Goal: Task Accomplishment & Management: Manage account settings

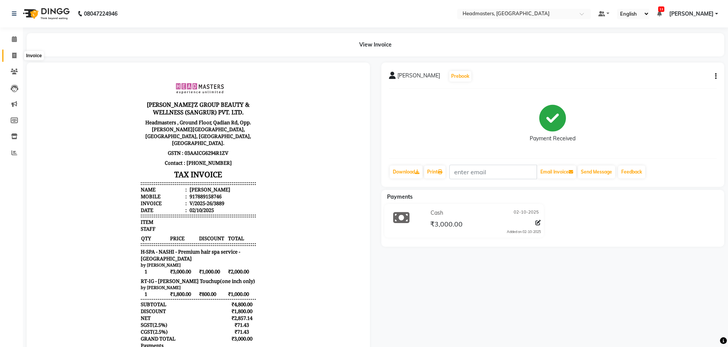
click at [16, 55] on icon at bounding box center [14, 56] width 4 height 6
select select "service"
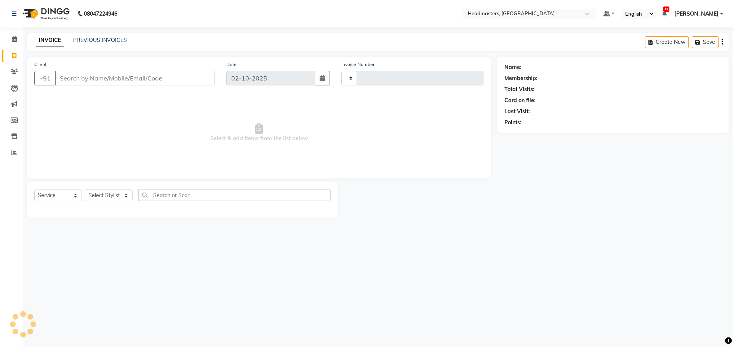
type input "3890"
select select "7136"
click at [85, 79] on input "Client" at bounding box center [135, 78] width 160 height 14
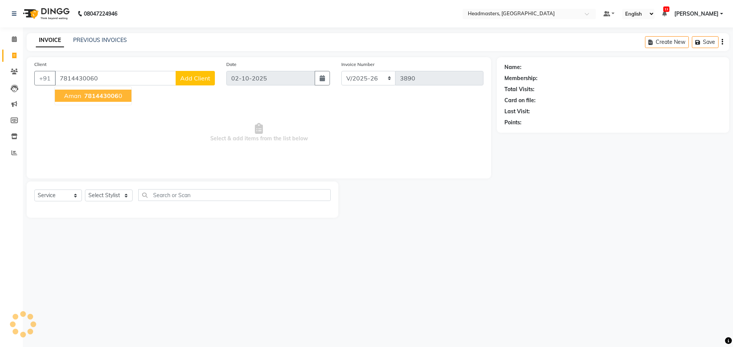
type input "7814430060"
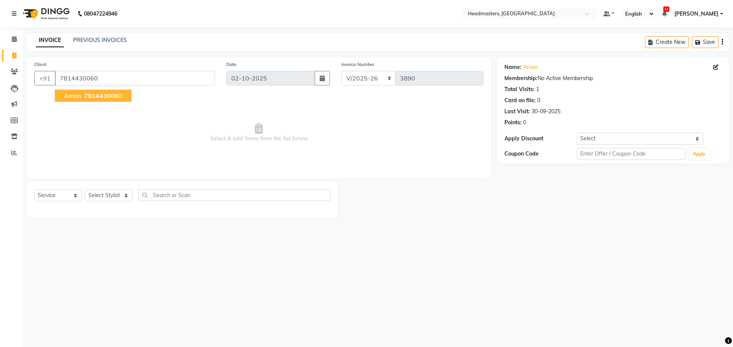
click at [78, 94] on span "aman" at bounding box center [72, 96] width 17 height 8
click at [112, 194] on select "Select Stylist AFIA Anjali [PERSON_NAME] [PERSON_NAME] [PERSON_NAME] HEAD [PERS…" at bounding box center [109, 195] width 48 height 12
select select "60659"
click at [85, 189] on select "Select Stylist AFIA Anjali [PERSON_NAME] [PERSON_NAME] [PERSON_NAME] HEAD [PERS…" at bounding box center [109, 195] width 48 height 12
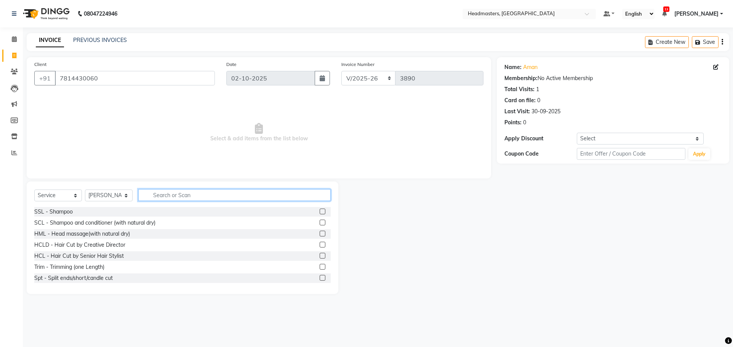
click at [172, 196] on input "text" at bounding box center [234, 195] width 193 height 12
type input "global"
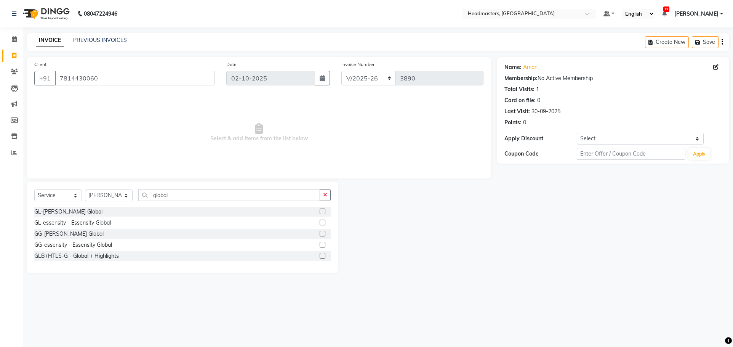
click at [321, 210] on label at bounding box center [323, 212] width 6 height 6
click at [321, 210] on input "checkbox" at bounding box center [322, 211] width 5 height 5
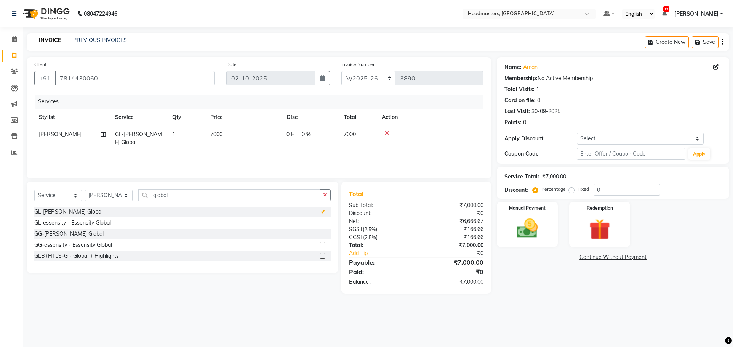
checkbox input "false"
click at [292, 134] on span "0 F" at bounding box center [291, 134] width 8 height 8
select select "60659"
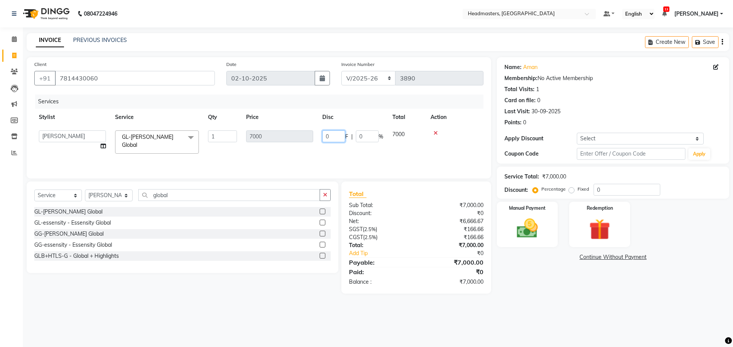
click at [332, 133] on input "0" at bounding box center [333, 136] width 23 height 12
type input "03000"
click at [381, 147] on tr "AFIA Anjali Ankita Arwinder Bikram Harjinder HEAD MASTERS Inder Jashan JASHAN K…" at bounding box center [258, 142] width 449 height 32
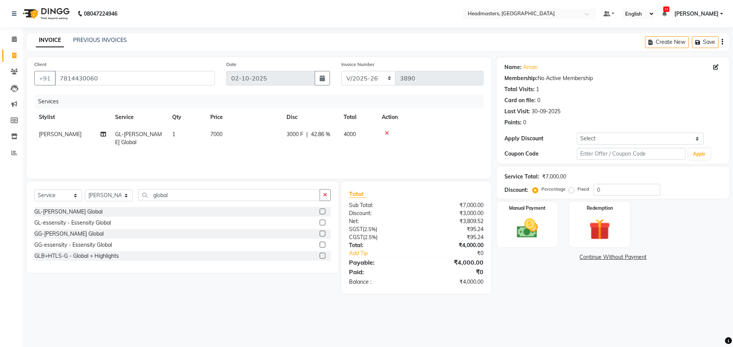
click at [290, 135] on span "3000 F" at bounding box center [295, 134] width 17 height 8
select select "60659"
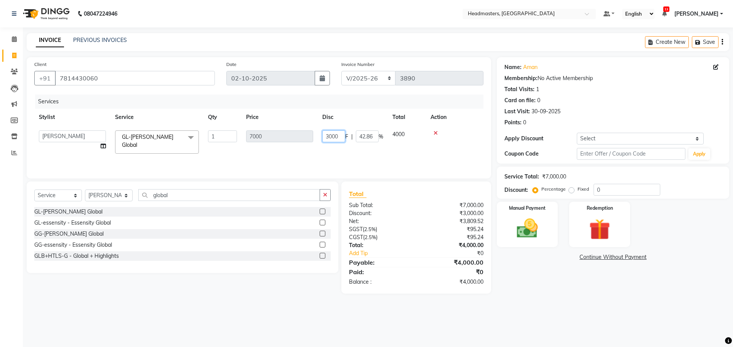
click at [329, 135] on input "3000" at bounding box center [333, 136] width 23 height 12
type input "4000"
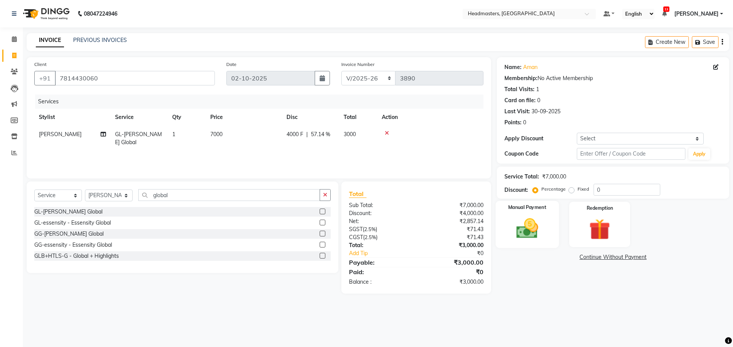
click at [542, 221] on img at bounding box center [528, 228] width 36 height 25
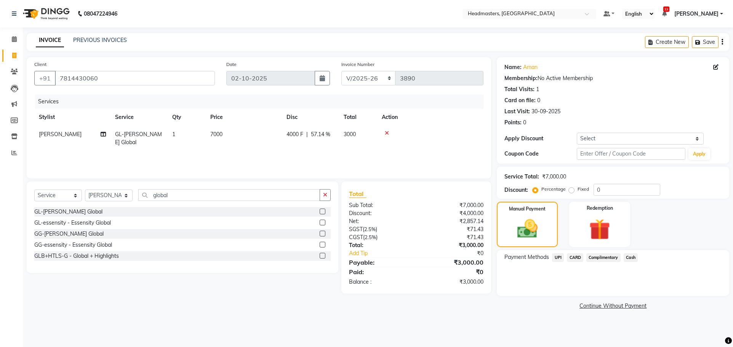
click at [637, 258] on span "Cash" at bounding box center [631, 257] width 14 height 9
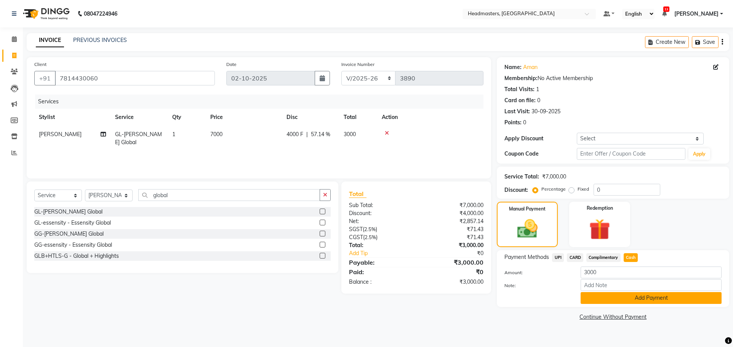
click at [677, 299] on button "Add Payment" at bounding box center [651, 298] width 141 height 12
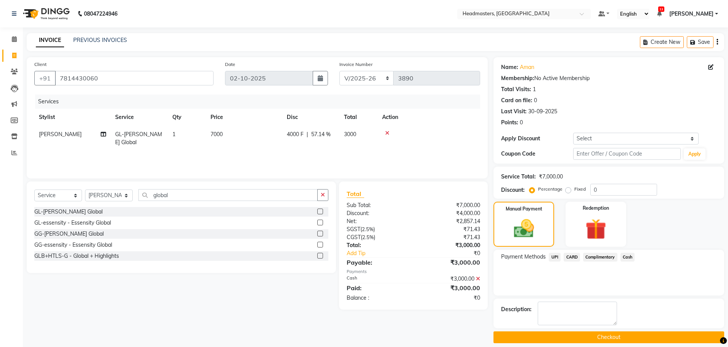
scroll to position [8, 0]
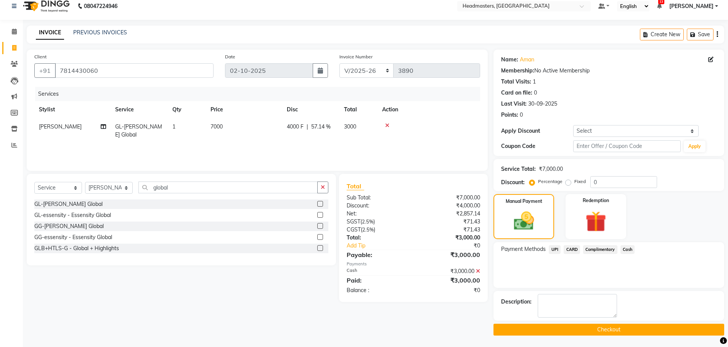
click at [624, 329] on button "Checkout" at bounding box center [608, 330] width 231 height 12
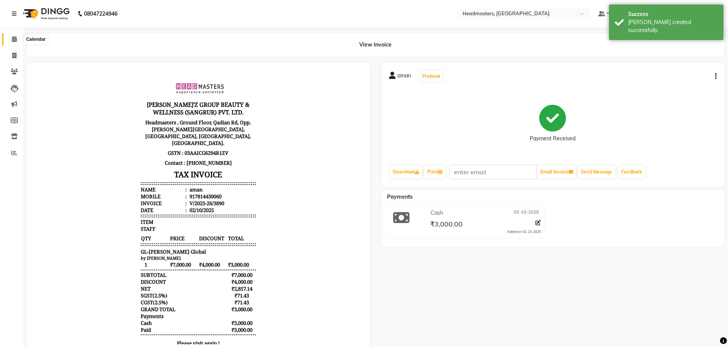
click at [16, 37] on icon at bounding box center [14, 39] width 5 height 6
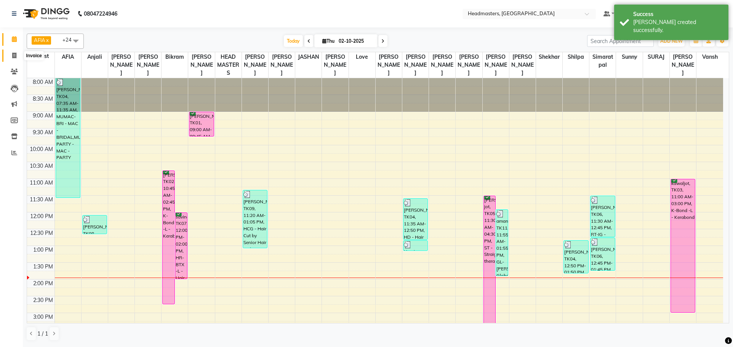
click at [17, 56] on span at bounding box center [14, 55] width 13 height 9
select select "service"
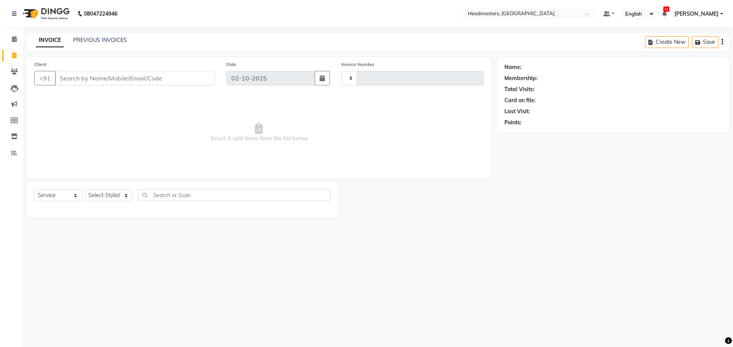
type input "3891"
click at [369, 79] on select "RET/2025-26 V/2025-26" at bounding box center [369, 78] width 55 height 14
select select "9083"
click at [342, 71] on select "RET/2025-26 V/2025-26" at bounding box center [369, 78] width 55 height 14
type input "0020"
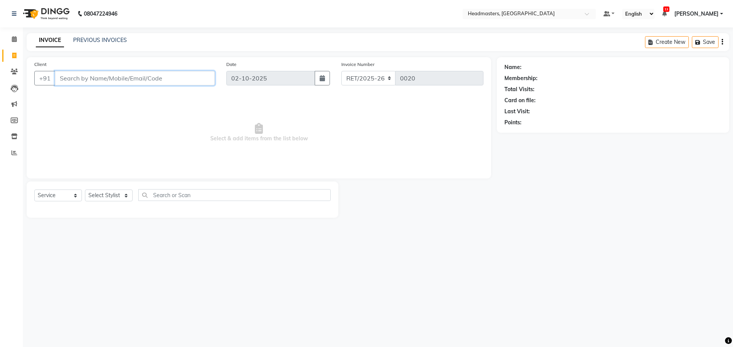
click at [96, 75] on input "Client" at bounding box center [135, 78] width 160 height 14
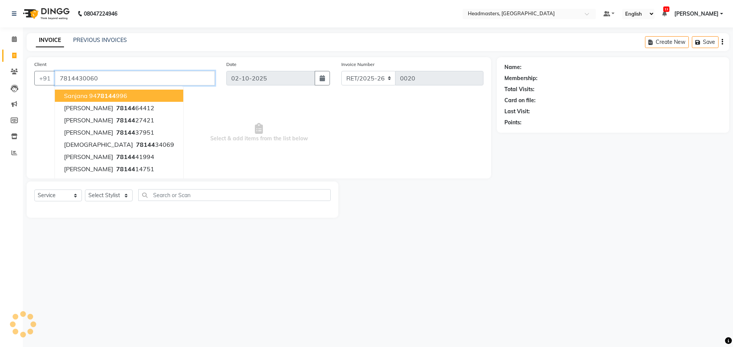
type input "7814430060"
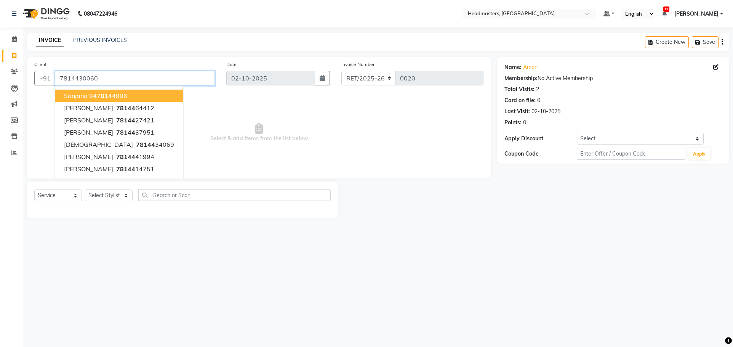
click at [119, 76] on input "7814430060" at bounding box center [135, 78] width 160 height 14
click at [178, 103] on span "Select & add items from the list below" at bounding box center [258, 133] width 449 height 76
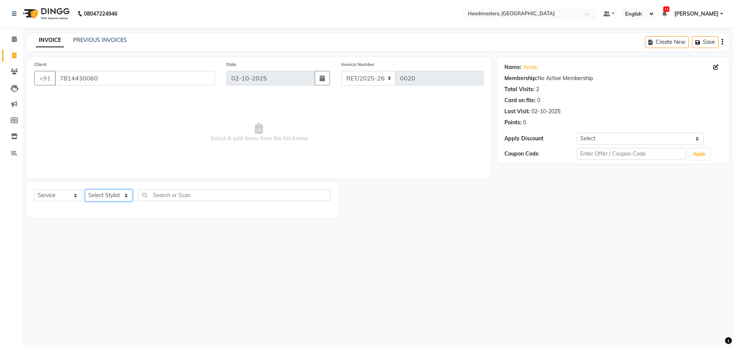
click at [107, 196] on select "Select Stylist AFIA Anjali [PERSON_NAME] [PERSON_NAME] [PERSON_NAME] HEAD [PERS…" at bounding box center [109, 195] width 48 height 12
select select "60659"
click at [85, 189] on select "Select Stylist AFIA Anjali [PERSON_NAME] [PERSON_NAME] [PERSON_NAME] HEAD [PERS…" at bounding box center [109, 195] width 48 height 12
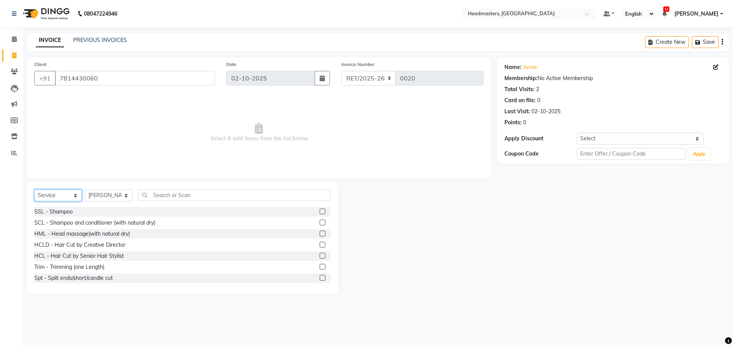
click at [64, 194] on select "Select Service Product Membership Package Voucher Prepaid Gift Card" at bounding box center [58, 195] width 48 height 12
select select "product"
click at [34, 189] on select "Select Service Product Membership Package Voucher Prepaid Gift Card" at bounding box center [58, 195] width 48 height 12
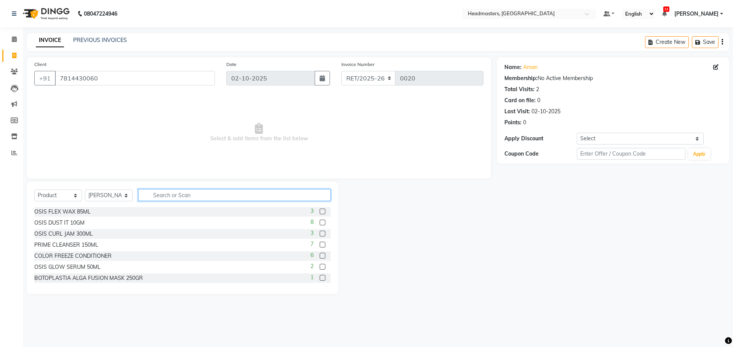
click at [215, 194] on input "text" at bounding box center [234, 195] width 193 height 12
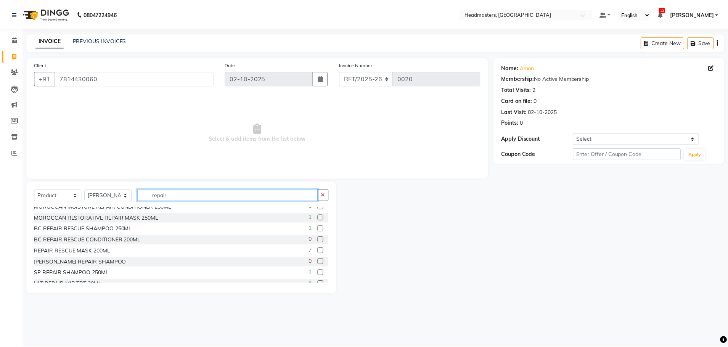
scroll to position [51, 0]
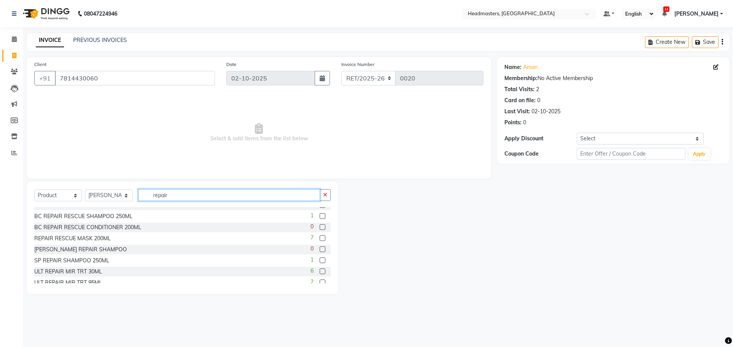
type input "repair"
click at [320, 217] on label at bounding box center [323, 216] width 6 height 6
click at [320, 217] on input "checkbox" at bounding box center [322, 216] width 5 height 5
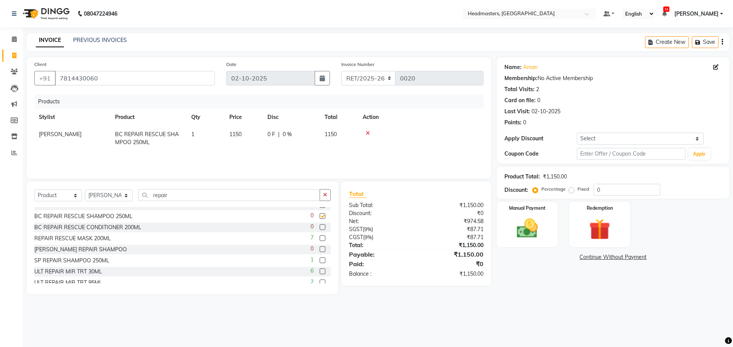
checkbox input "false"
click at [533, 226] on img at bounding box center [528, 228] width 36 height 25
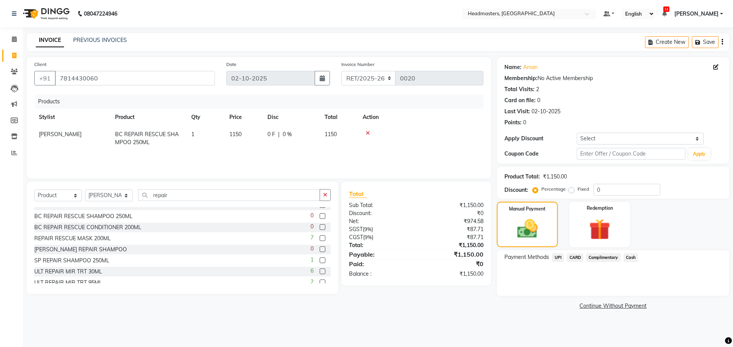
click at [630, 257] on span "Cash" at bounding box center [631, 257] width 14 height 9
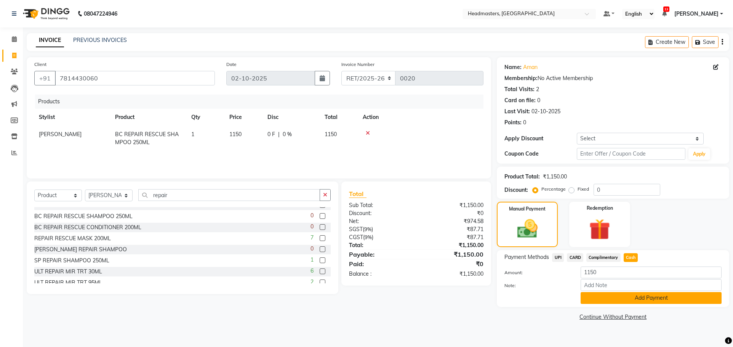
click at [629, 297] on button "Add Payment" at bounding box center [651, 298] width 141 height 12
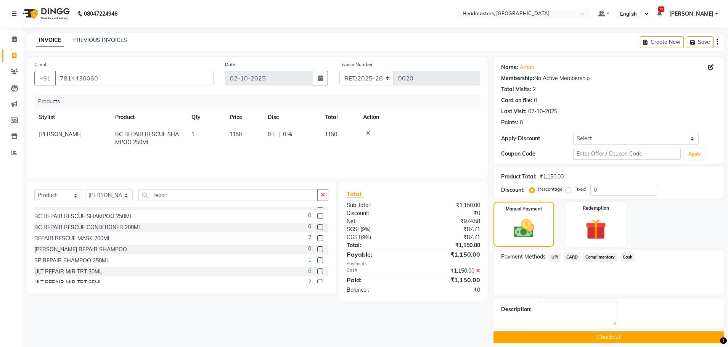
click at [596, 336] on button "Checkout" at bounding box center [608, 337] width 231 height 12
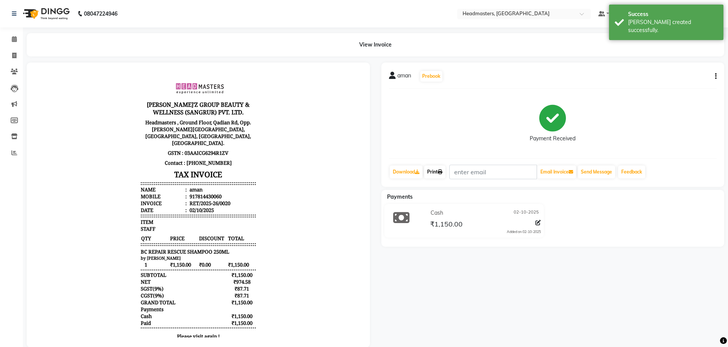
click at [439, 173] on link "Print" at bounding box center [434, 171] width 21 height 13
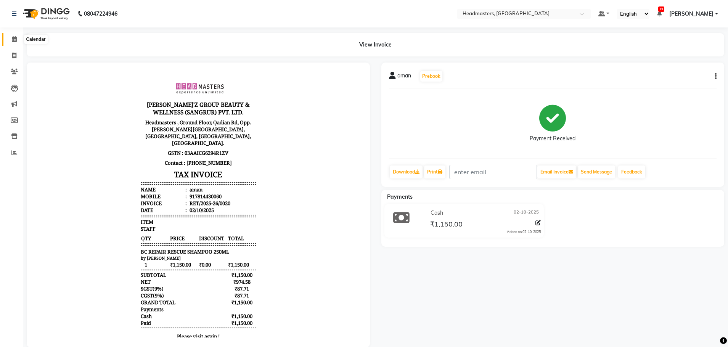
click at [16, 39] on icon at bounding box center [14, 39] width 5 height 6
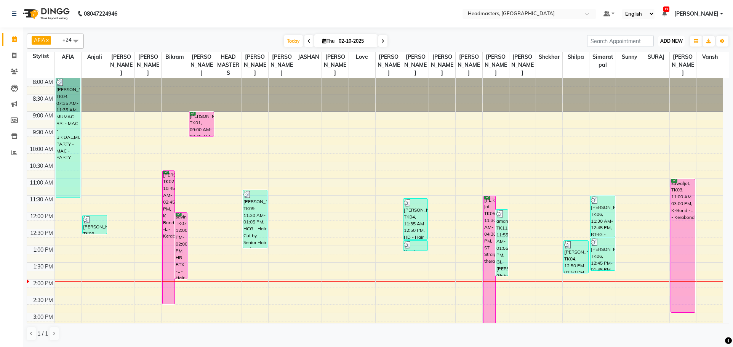
click at [675, 36] on button "ADD NEW Toggle Dropdown" at bounding box center [672, 41] width 26 height 11
click at [663, 55] on button "Add Appointment" at bounding box center [654, 56] width 60 height 10
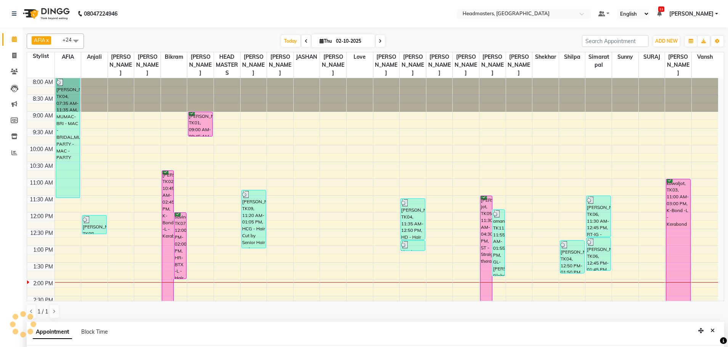
select select "tentative"
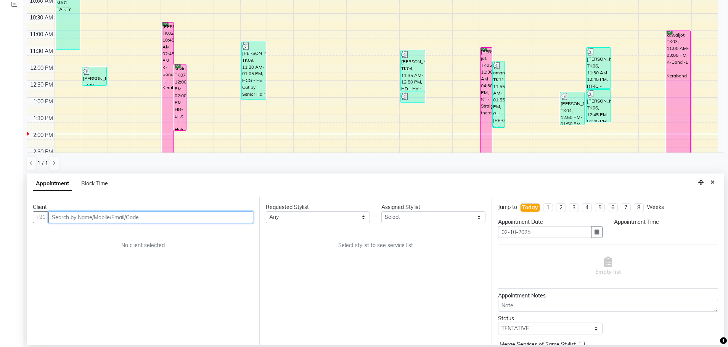
select select "540"
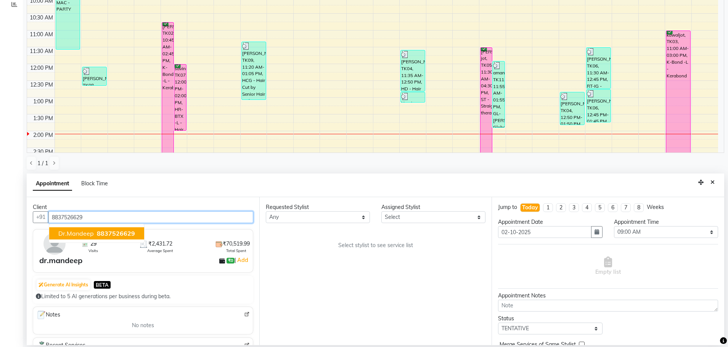
click at [126, 232] on span "8837526629" at bounding box center [116, 233] width 38 height 8
type input "8837526629"
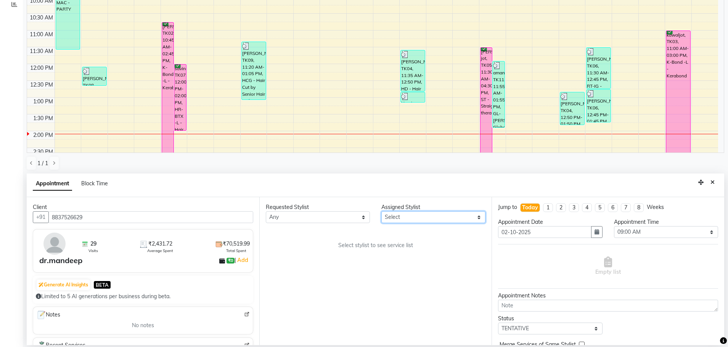
click at [454, 218] on select "Select AFIA Anjali [PERSON_NAME] [PERSON_NAME] [PERSON_NAME] HEAD [PERSON_NAME]…" at bounding box center [433, 217] width 104 height 12
select select "60670"
click at [381, 211] on select "Select AFIA Anjali [PERSON_NAME] [PERSON_NAME] [PERSON_NAME] HEAD [PERSON_NAME]…" at bounding box center [433, 217] width 104 height 12
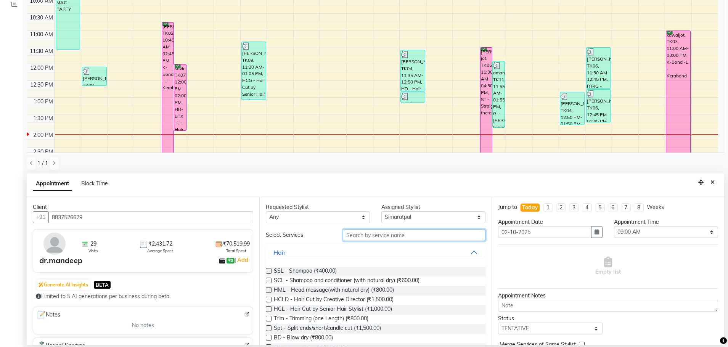
click at [390, 233] on input "text" at bounding box center [414, 235] width 143 height 12
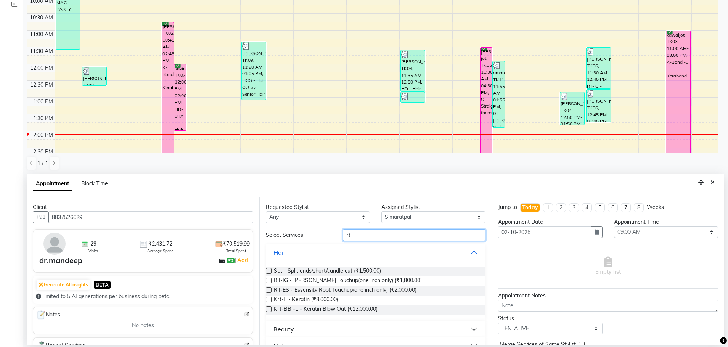
type input "rt"
click at [270, 281] on label at bounding box center [269, 281] width 6 height 6
click at [270, 281] on input "checkbox" at bounding box center [268, 281] width 5 height 5
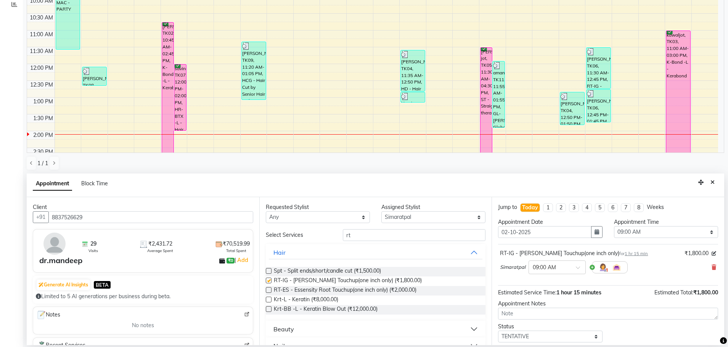
checkbox input "false"
click at [633, 229] on select "Select 09:00 AM 09:15 AM 09:30 AM 09:45 AM 10:00 AM 10:15 AM 10:30 AM 10:45 AM …" at bounding box center [666, 232] width 104 height 12
select select "840"
click at [614, 226] on select "Select 09:00 AM 09:15 AM 09:30 AM 09:45 AM 10:00 AM 10:15 AM 10:30 AM 10:45 AM …" at bounding box center [666, 232] width 104 height 12
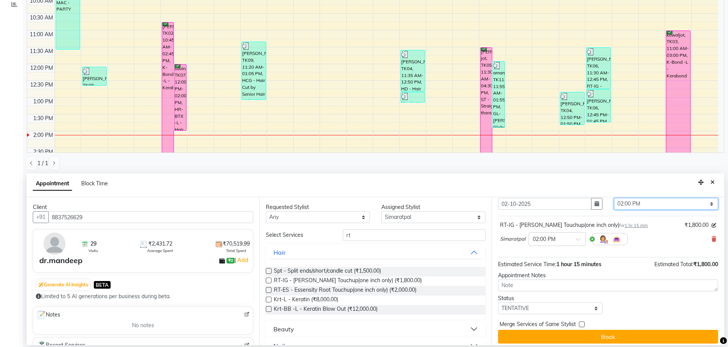
scroll to position [33, 0]
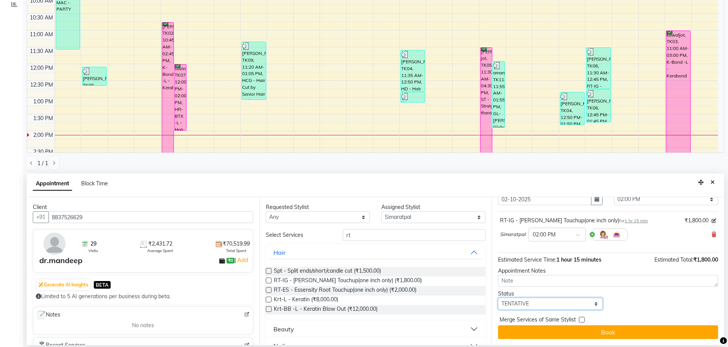
click at [554, 300] on select "Select TENTATIVE CONFIRM CHECK-IN UPCOMING" at bounding box center [550, 304] width 104 height 12
select select "confirm booking"
click at [498, 298] on select "Select TENTATIVE CONFIRM CHECK-IN UPCOMING" at bounding box center [550, 304] width 104 height 12
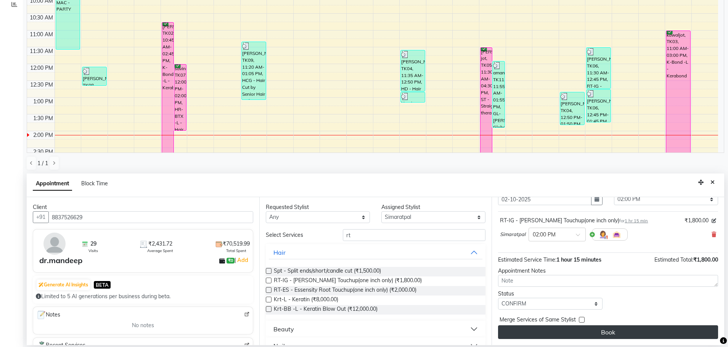
click at [618, 332] on button "Book" at bounding box center [608, 332] width 220 height 14
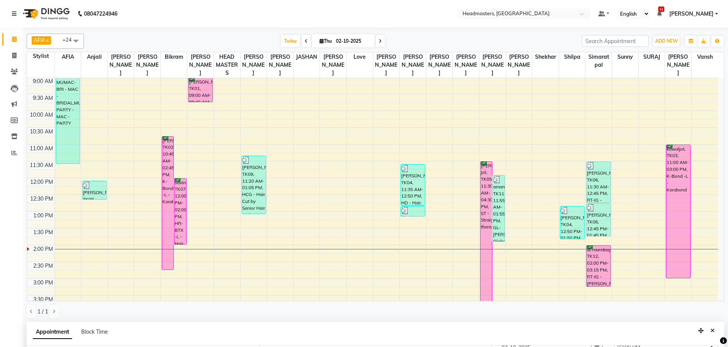
scroll to position [64, 0]
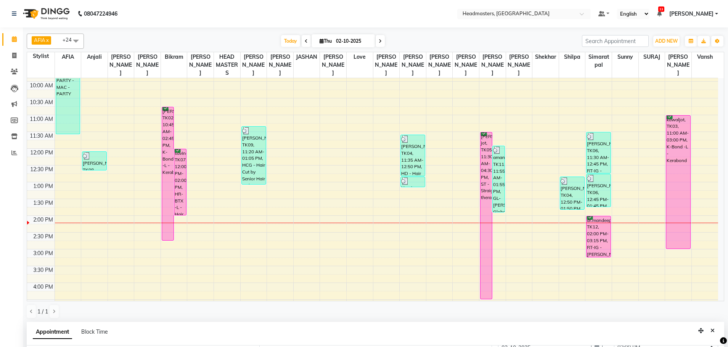
click at [631, 207] on div "8:00 AM 8:30 AM 9:00 AM 9:30 AM 10:00 AM 10:30 AM 11:00 AM 11:30 AM 12:00 PM 12…" at bounding box center [372, 232] width 691 height 436
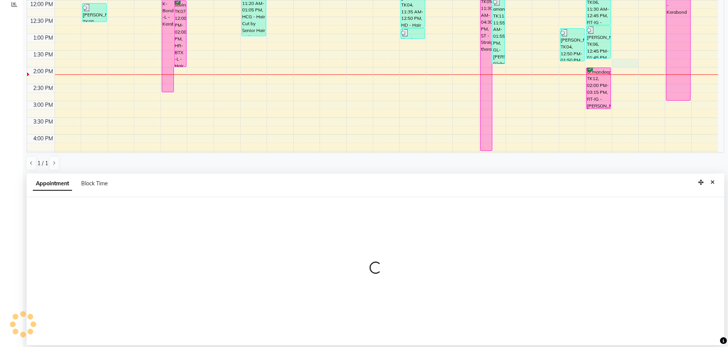
select select "60668"
select select "tentative"
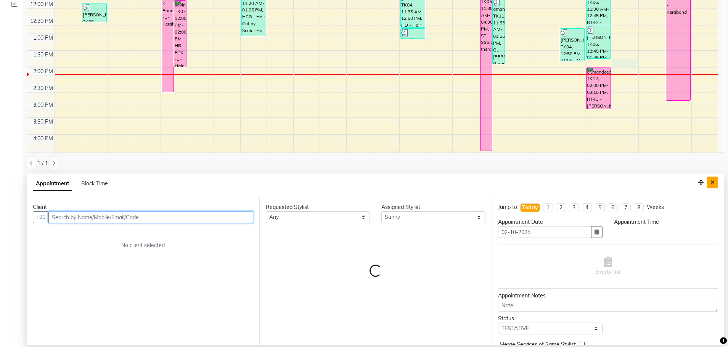
select select "825"
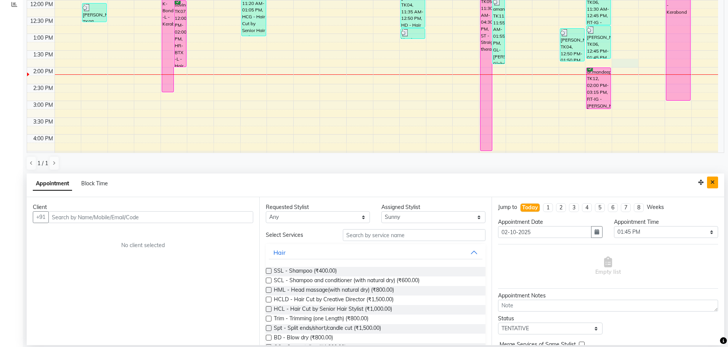
click at [712, 182] on icon "Close" at bounding box center [712, 182] width 4 height 5
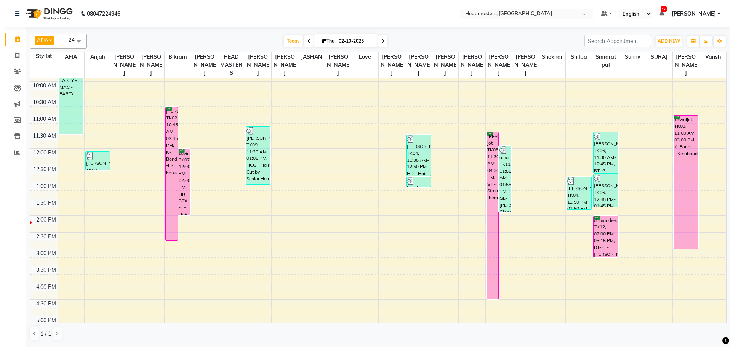
scroll to position [0, 0]
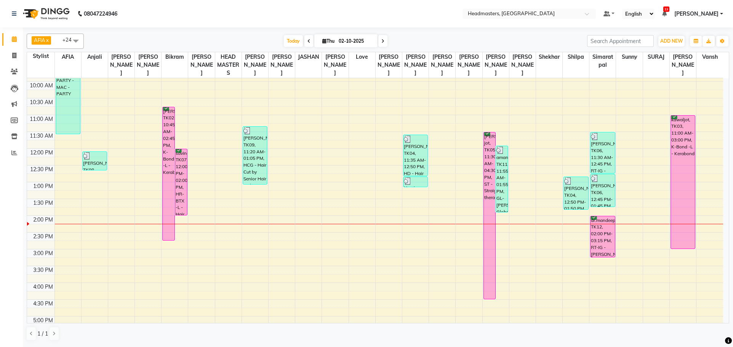
click at [308, 40] on icon at bounding box center [309, 41] width 3 height 5
type input "01-10-2025"
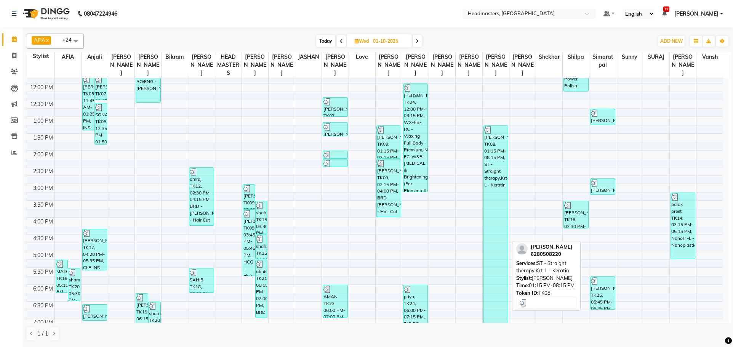
scroll to position [127, 0]
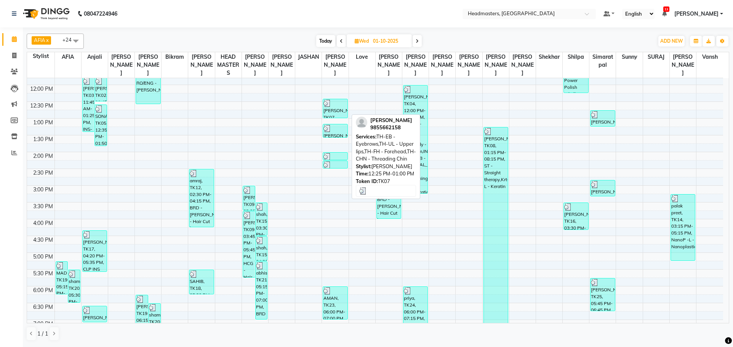
click at [226, 83] on table "Stylist AFIA Anjali Ankita Arwinder Bikram Harjinder HEAD MASTERS Inder Jashan …" at bounding box center [378, 187] width 703 height 271
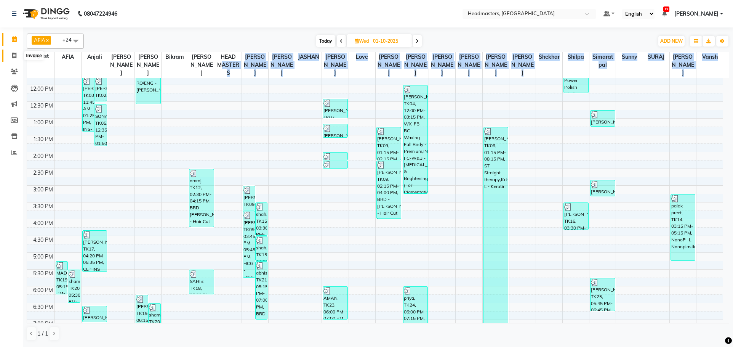
click at [14, 55] on icon at bounding box center [14, 56] width 4 height 6
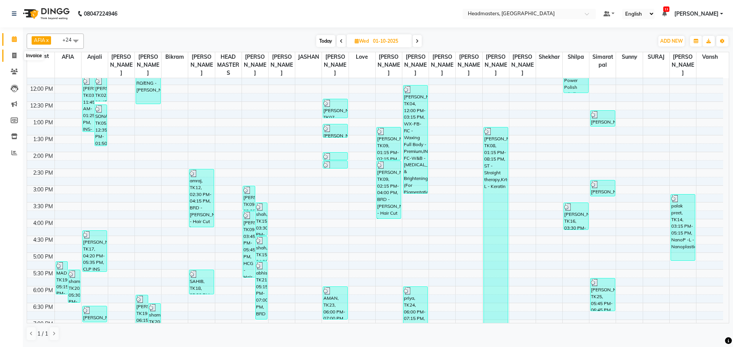
select select "service"
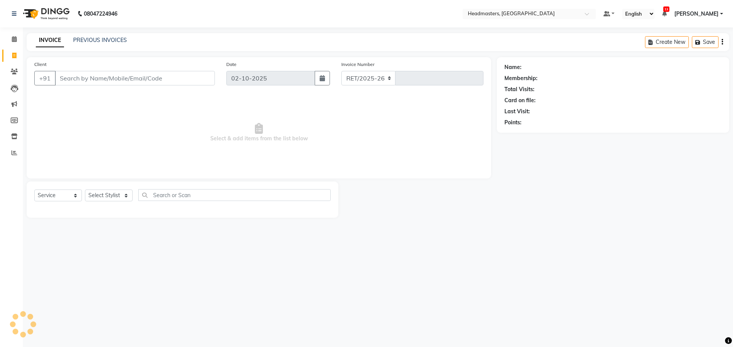
select select "7136"
type input "3891"
click at [18, 72] on icon at bounding box center [14, 72] width 7 height 6
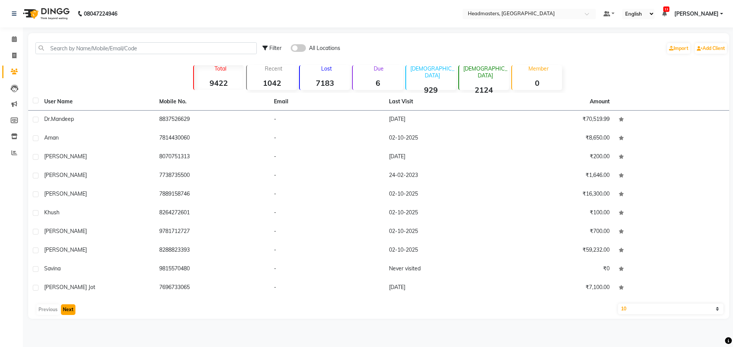
click at [71, 313] on button "Next" at bounding box center [68, 309] width 14 height 11
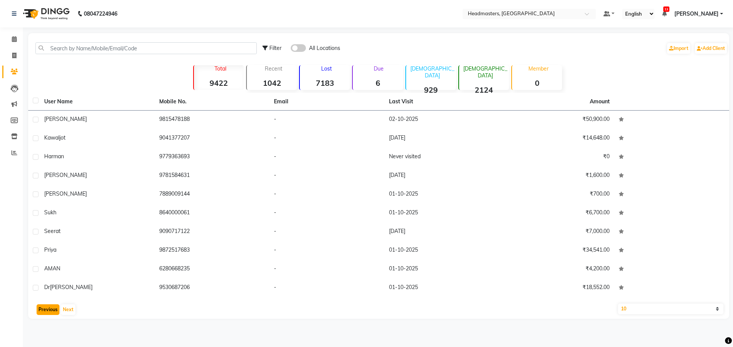
click at [49, 307] on button "Previous" at bounding box center [48, 309] width 23 height 11
click at [50, 308] on div "Previous Next" at bounding box center [378, 309] width 695 height 12
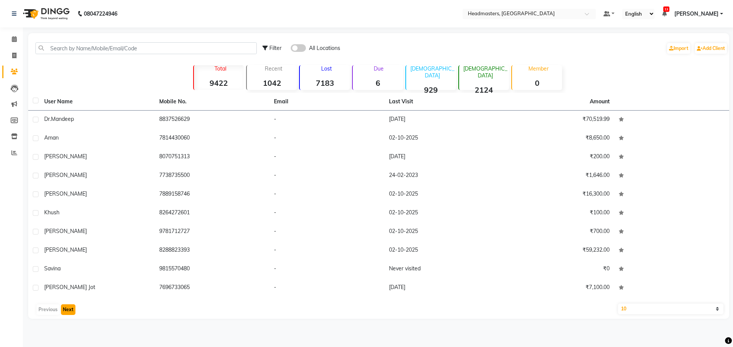
click at [67, 310] on button "Next" at bounding box center [68, 309] width 14 height 11
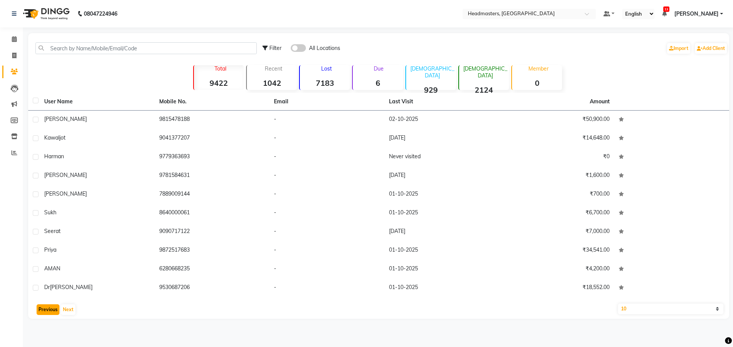
click at [49, 310] on button "Previous" at bounding box center [48, 309] width 23 height 11
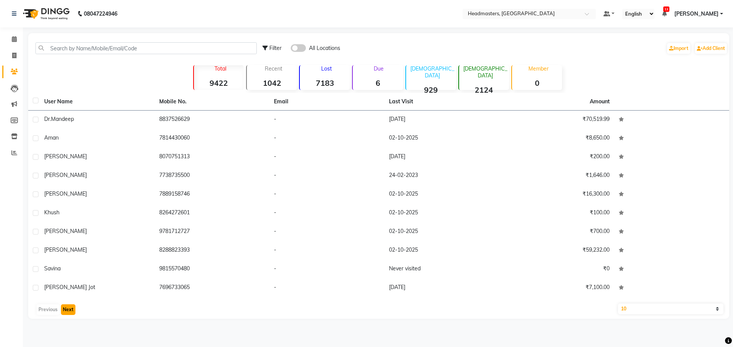
click at [62, 310] on button "Next" at bounding box center [68, 309] width 14 height 11
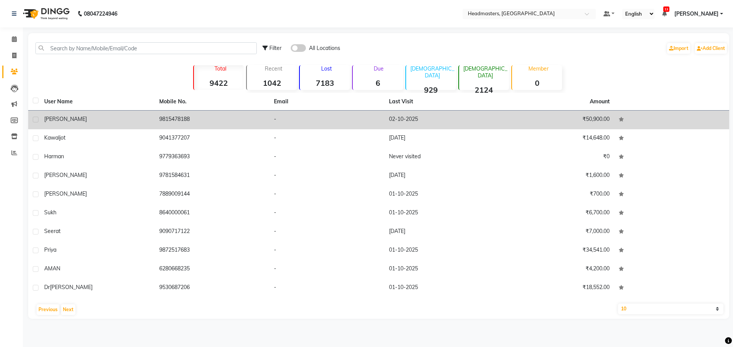
click at [207, 114] on td "9815478188" at bounding box center [212, 120] width 115 height 19
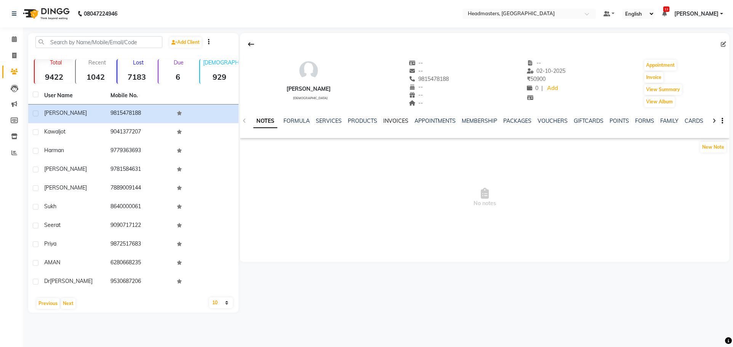
click at [388, 118] on link "INVOICES" at bounding box center [395, 120] width 25 height 7
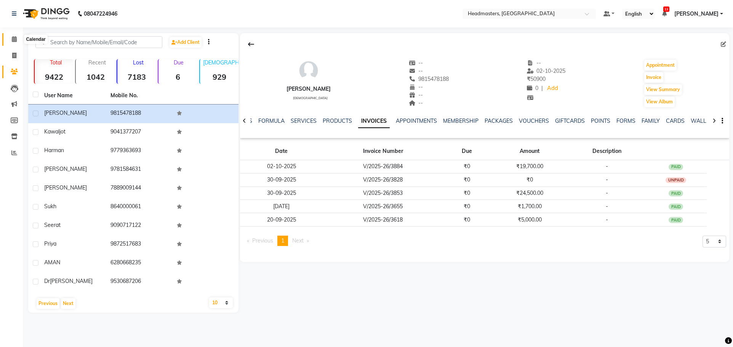
click at [13, 39] on icon at bounding box center [14, 39] width 5 height 6
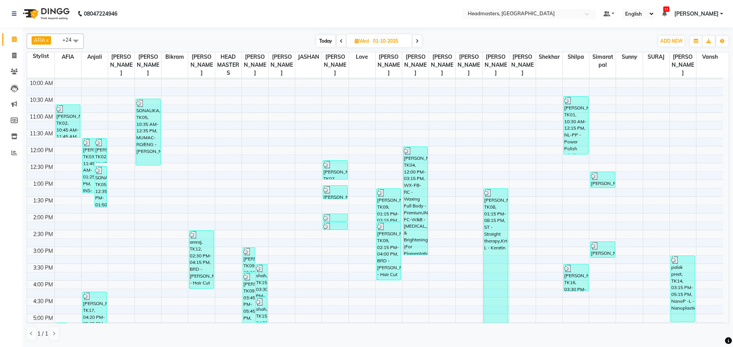
scroll to position [76, 0]
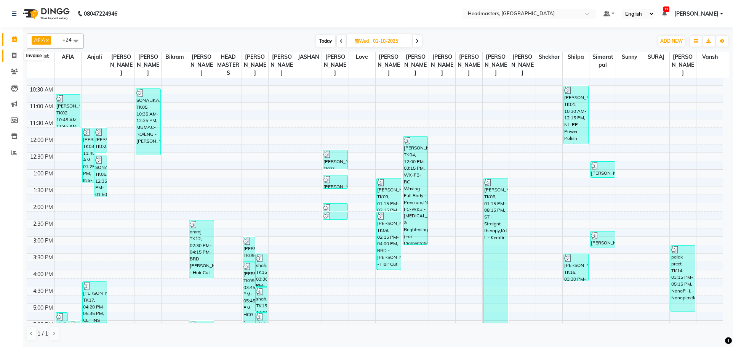
click at [14, 54] on icon at bounding box center [14, 56] width 4 height 6
select select "service"
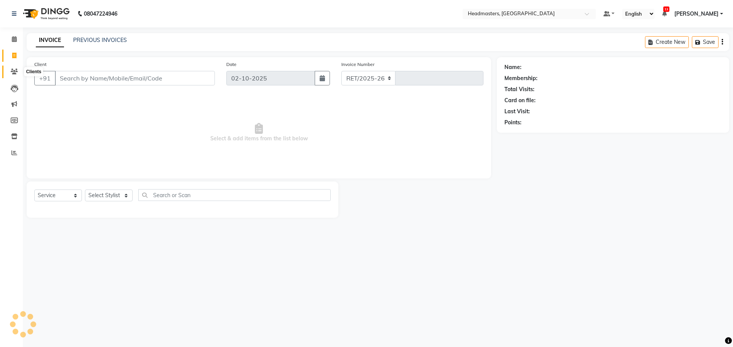
click at [12, 73] on icon at bounding box center [14, 72] width 7 height 6
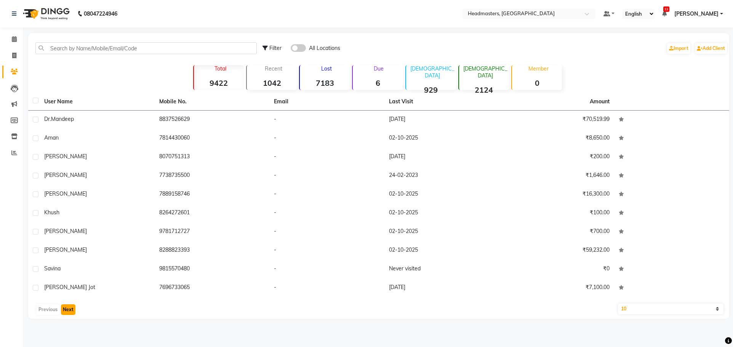
click at [71, 311] on button "Next" at bounding box center [68, 309] width 14 height 11
click at [65, 308] on button "Next" at bounding box center [68, 309] width 14 height 11
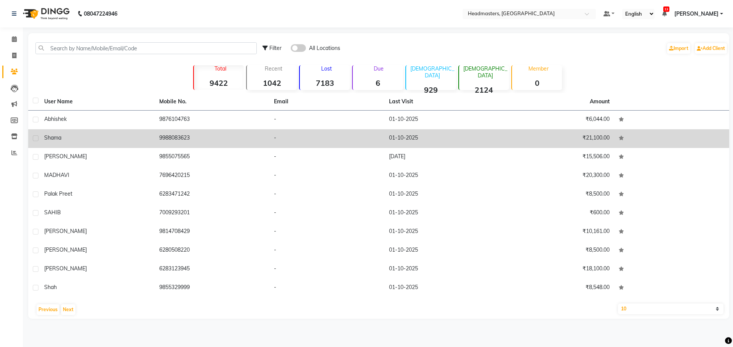
click at [189, 137] on td "9988083623" at bounding box center [212, 138] width 115 height 19
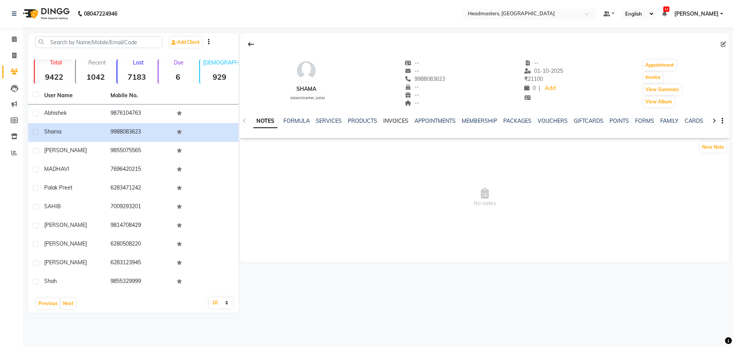
click at [398, 118] on link "INVOICES" at bounding box center [395, 120] width 25 height 7
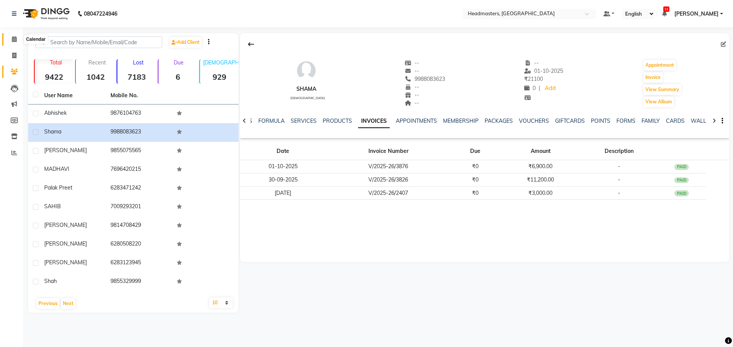
click at [14, 37] on icon at bounding box center [14, 39] width 5 height 6
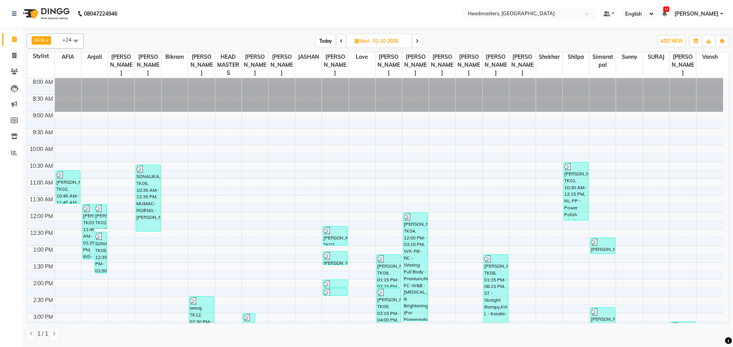
click at [416, 42] on span at bounding box center [417, 41] width 9 height 12
type input "02-10-2025"
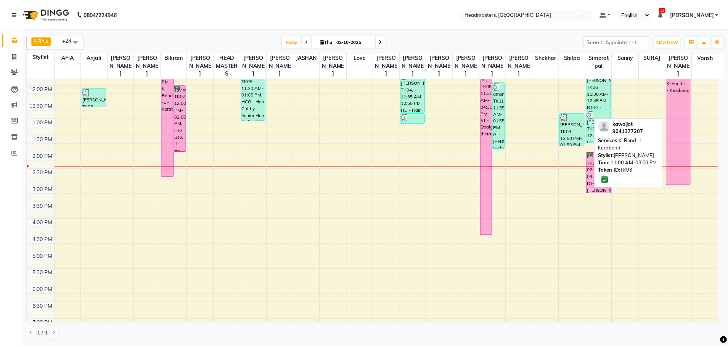
scroll to position [64, 0]
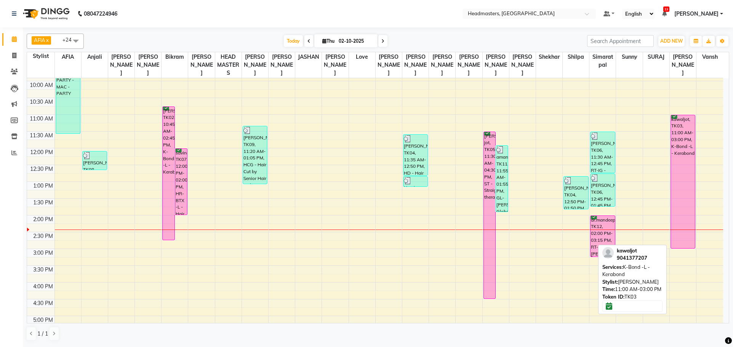
click at [676, 132] on div "kawaljot, TK03, 11:00 AM-03:00 PM, K-Bond -L - Kerabond" at bounding box center [683, 181] width 24 height 133
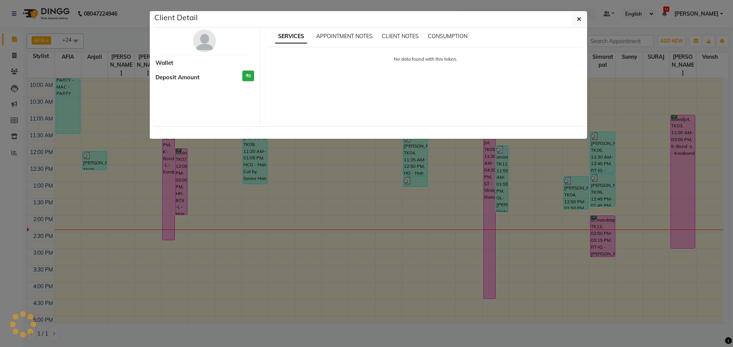
select select "6"
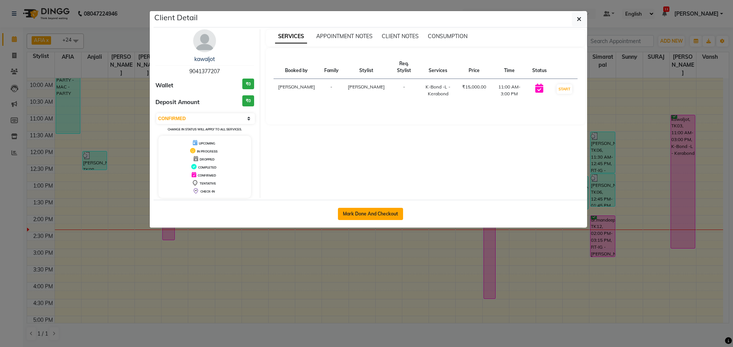
click at [395, 214] on button "Mark Done And Checkout" at bounding box center [370, 214] width 65 height 12
select select "service"
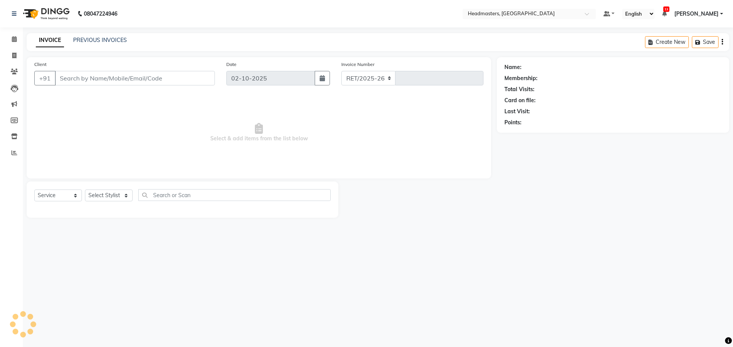
select select "7136"
type input "3891"
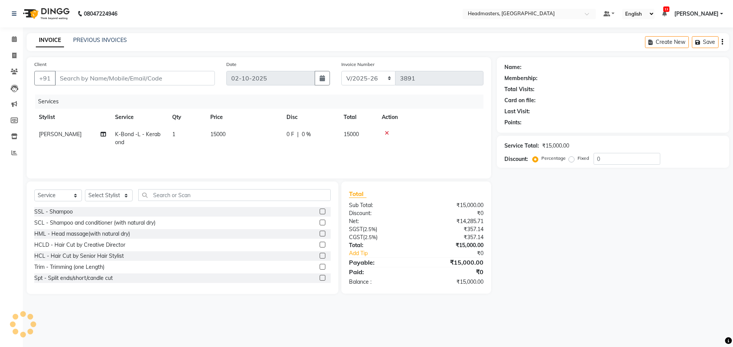
type input "9041377207"
select select "60660"
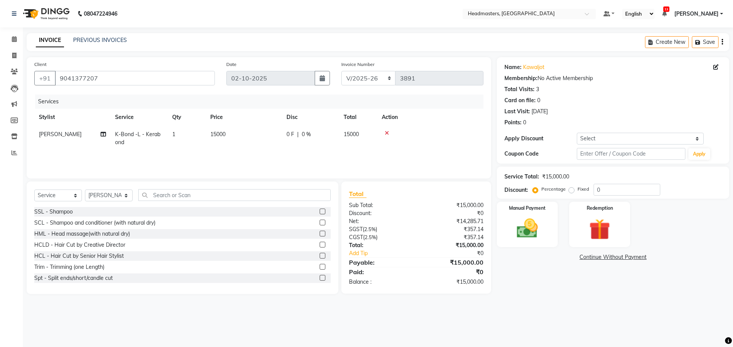
click at [578, 191] on label "Fixed" at bounding box center [583, 189] width 11 height 7
click at [571, 191] on input "Fixed" at bounding box center [573, 188] width 5 height 5
radio input "true"
click at [598, 189] on input "0" at bounding box center [627, 190] width 67 height 12
type input "8000"
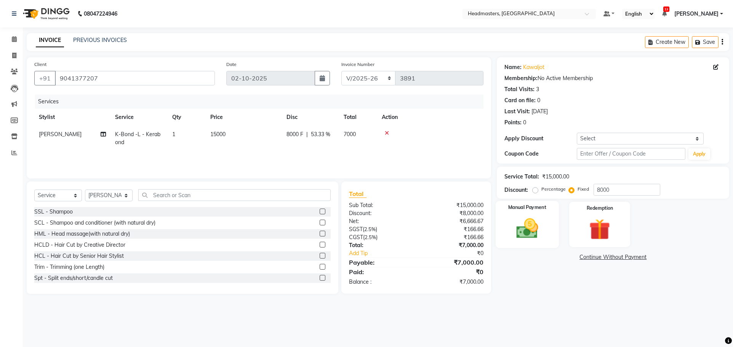
click at [543, 223] on img at bounding box center [528, 228] width 36 height 25
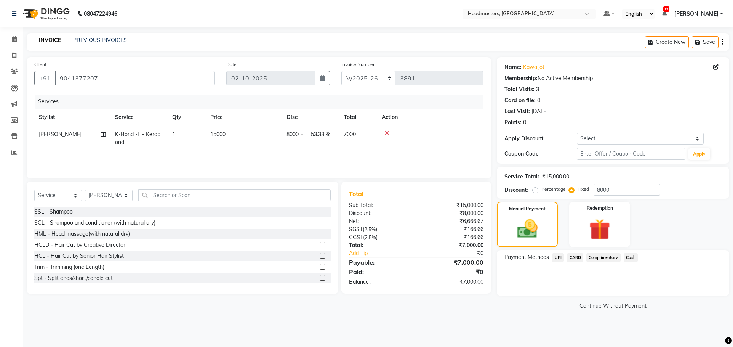
click at [634, 257] on span "Cash" at bounding box center [631, 257] width 14 height 9
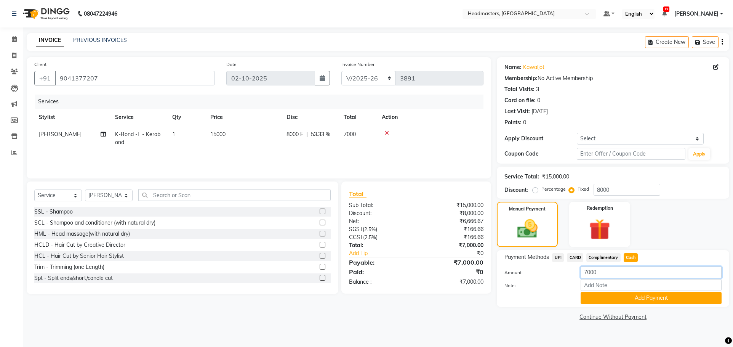
click at [589, 271] on input "7000" at bounding box center [651, 272] width 141 height 12
type input "2000"
click at [645, 295] on button "Add Payment" at bounding box center [651, 298] width 141 height 12
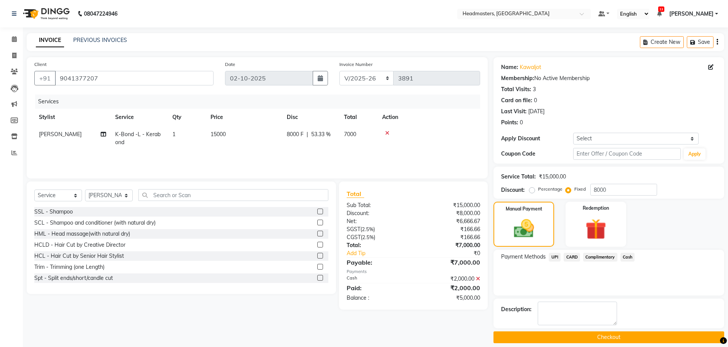
click at [555, 256] on span "UPI" at bounding box center [555, 257] width 12 height 9
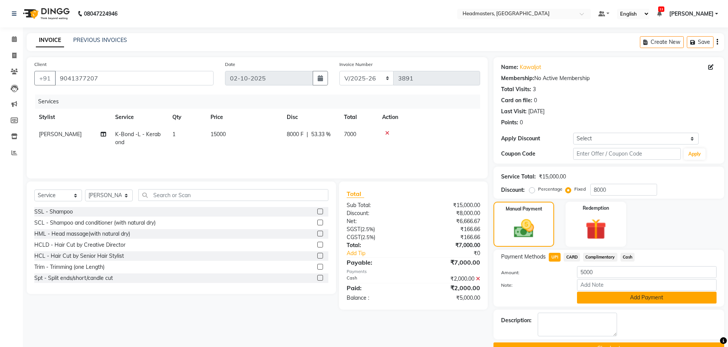
click at [619, 295] on button "Add Payment" at bounding box center [647, 298] width 140 height 12
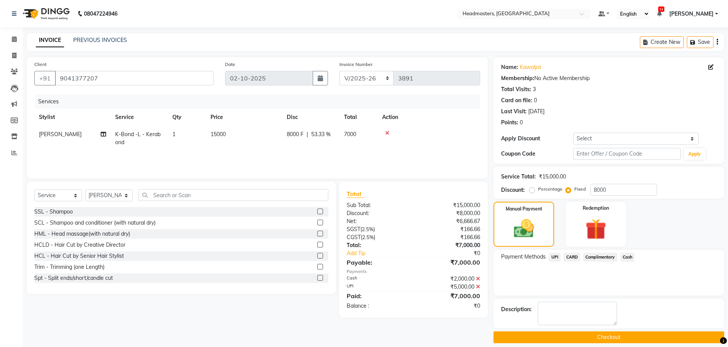
click at [626, 334] on button "Checkout" at bounding box center [608, 337] width 231 height 12
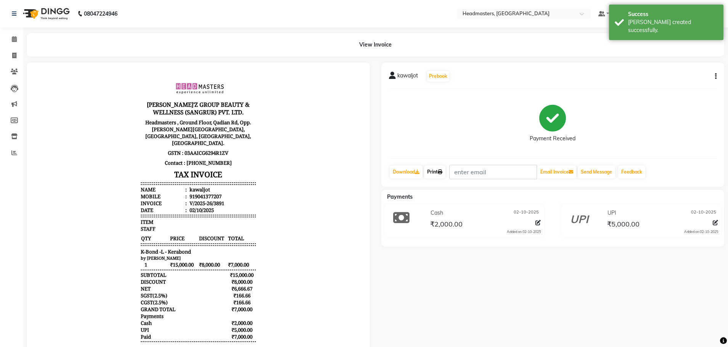
click at [436, 171] on link "Print" at bounding box center [434, 171] width 21 height 13
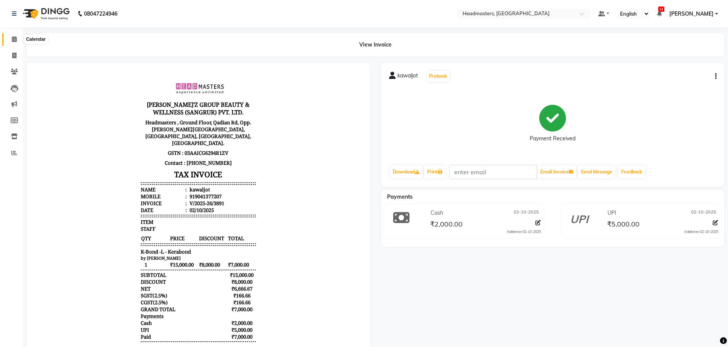
click at [13, 37] on icon at bounding box center [14, 39] width 5 height 6
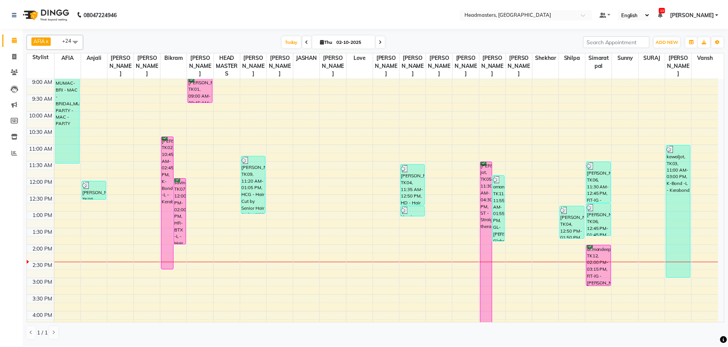
scroll to position [38, 0]
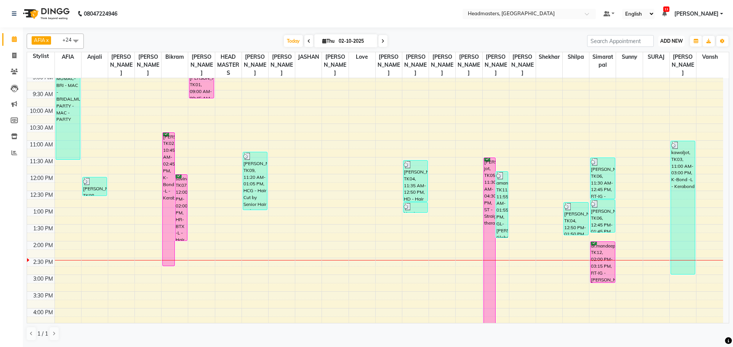
click at [675, 42] on span "ADD NEW" at bounding box center [672, 41] width 22 height 6
click at [651, 56] on button "Add Appointment" at bounding box center [654, 56] width 60 height 10
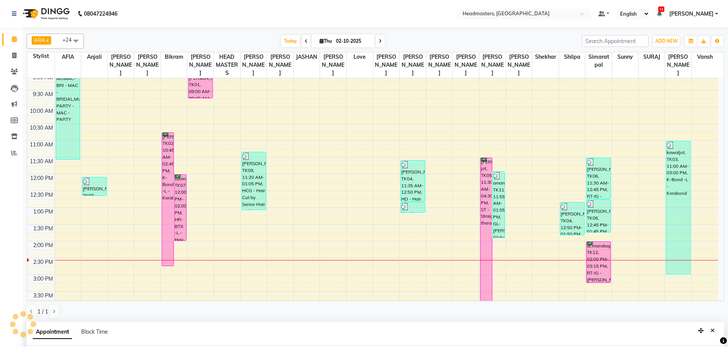
select select "tentative"
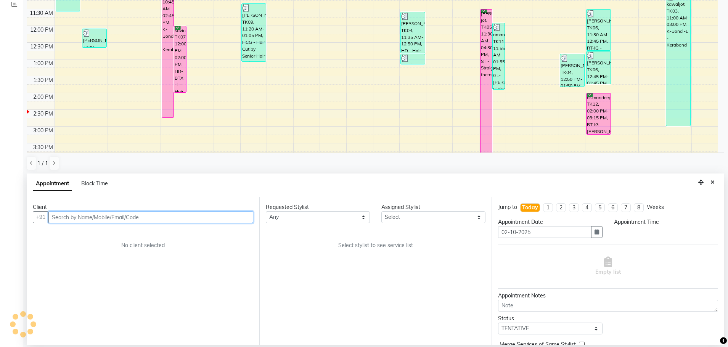
select select "540"
click at [111, 214] on input "text" at bounding box center [150, 217] width 205 height 12
type input "9464490332"
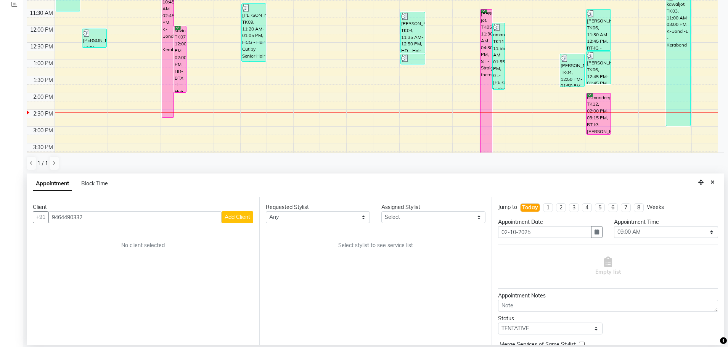
click at [227, 218] on span "Add Client" at bounding box center [238, 216] width 26 height 7
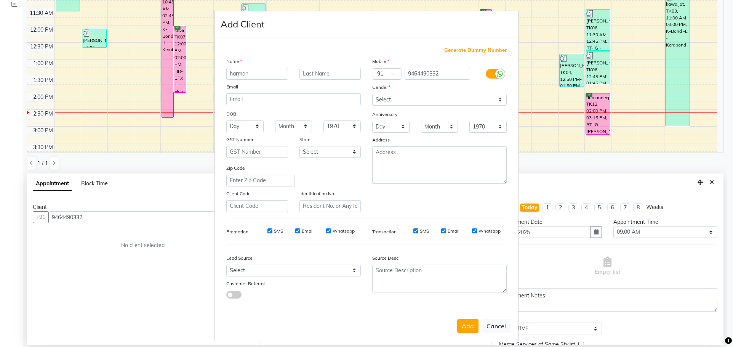
type input "harman"
click at [418, 99] on select "Select [DEMOGRAPHIC_DATA] [DEMOGRAPHIC_DATA] Other Prefer Not To Say" at bounding box center [439, 100] width 135 height 12
select select "[DEMOGRAPHIC_DATA]"
click at [372, 94] on select "Select [DEMOGRAPHIC_DATA] [DEMOGRAPHIC_DATA] Other Prefer Not To Say" at bounding box center [439, 100] width 135 height 12
click at [472, 327] on button "Add" at bounding box center [467, 326] width 21 height 14
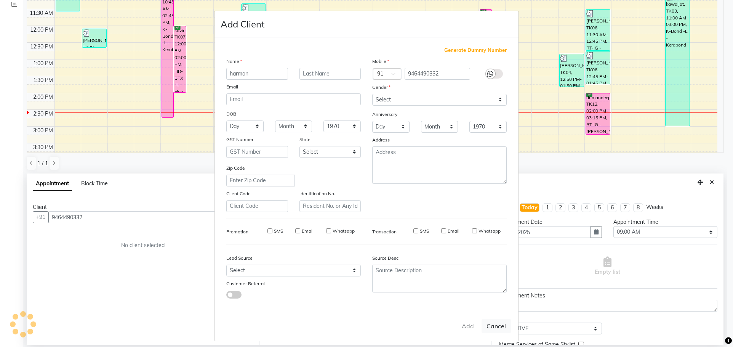
select select
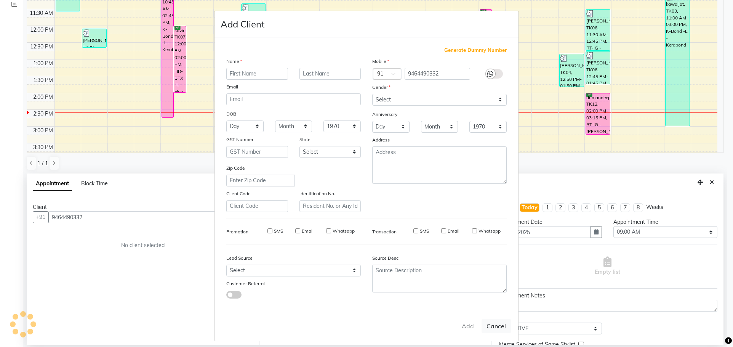
select select
checkbox input "false"
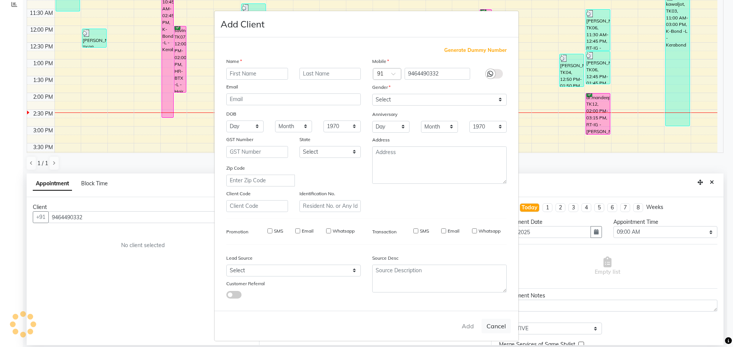
checkbox input "false"
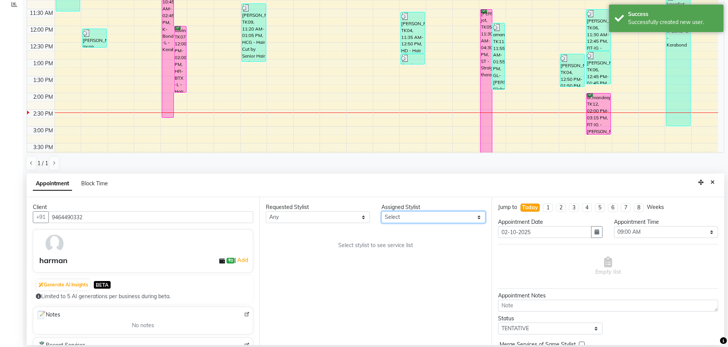
click at [451, 217] on select "Select AFIA Anjali [PERSON_NAME] [PERSON_NAME] [PERSON_NAME] HEAD [PERSON_NAME]…" at bounding box center [433, 217] width 104 height 12
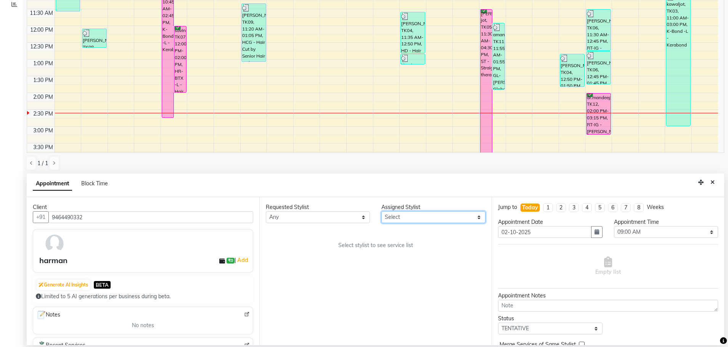
select select "60659"
click at [381, 211] on select "Select AFIA Anjali [PERSON_NAME] [PERSON_NAME] [PERSON_NAME] HEAD [PERSON_NAME]…" at bounding box center [433, 217] width 104 height 12
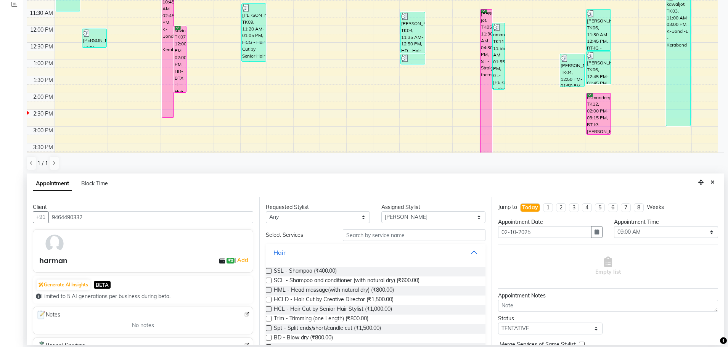
click at [427, 228] on div "Requested Stylist Any AFIA Anjali Ankita Arwinder Bikram Harjinder HEAD MASTERS…" at bounding box center [375, 271] width 233 height 148
click at [425, 234] on input "text" at bounding box center [414, 235] width 143 height 12
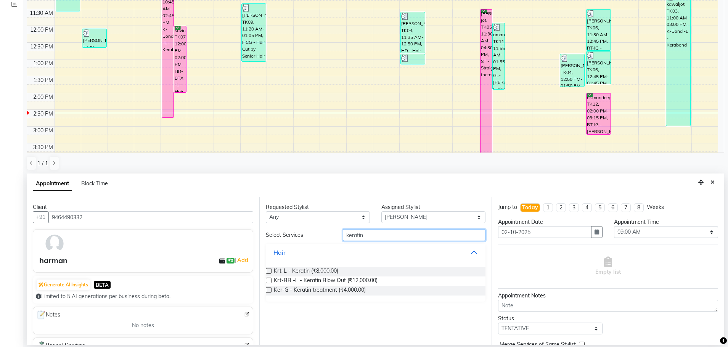
type input "keratin"
click at [270, 273] on label at bounding box center [269, 271] width 6 height 6
click at [270, 273] on input "checkbox" at bounding box center [268, 271] width 5 height 5
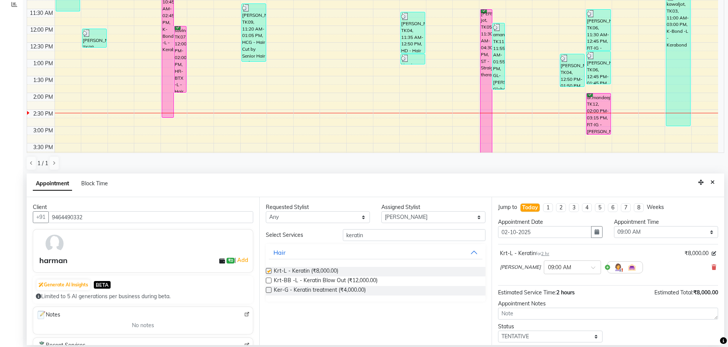
checkbox input "false"
click at [669, 232] on select "Select 09:00 AM 09:15 AM 09:30 AM 09:45 AM 10:00 AM 10:15 AM 10:30 AM 10:45 AM …" at bounding box center [666, 232] width 104 height 12
select select "870"
click at [614, 226] on select "Select 09:00 AM 09:15 AM 09:30 AM 09:45 AM 10:00 AM 10:15 AM 10:30 AM 10:45 AM …" at bounding box center [666, 232] width 104 height 12
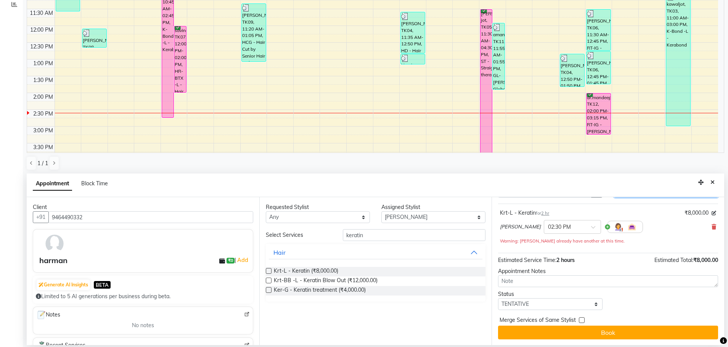
scroll to position [41, 0]
click at [552, 302] on select "Select TENTATIVE CONFIRM CHECK-IN UPCOMING" at bounding box center [550, 304] width 104 height 12
select select "confirm booking"
click at [498, 298] on select "Select TENTATIVE CONFIRM CHECK-IN UPCOMING" at bounding box center [550, 304] width 104 height 12
click at [443, 216] on select "Select AFIA Anjali [PERSON_NAME] [PERSON_NAME] [PERSON_NAME] HEAD [PERSON_NAME]…" at bounding box center [433, 217] width 104 height 12
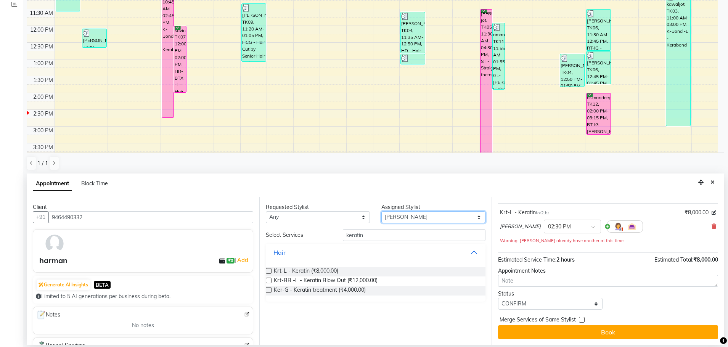
select select "60665"
click at [381, 211] on select "Select AFIA Anjali [PERSON_NAME] [PERSON_NAME] [PERSON_NAME] HEAD [PERSON_NAME]…" at bounding box center [433, 217] width 104 height 12
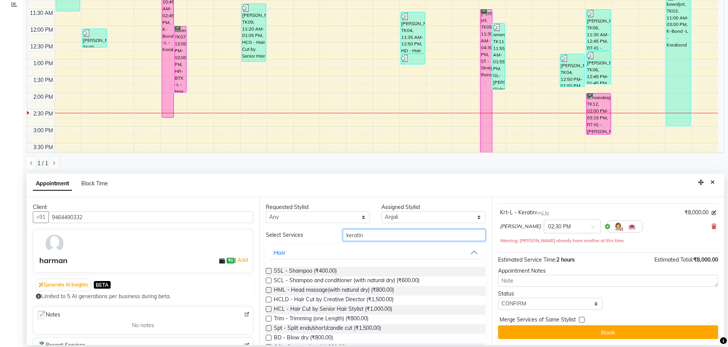
click at [407, 235] on input "keratin" at bounding box center [414, 235] width 143 height 12
type input "k"
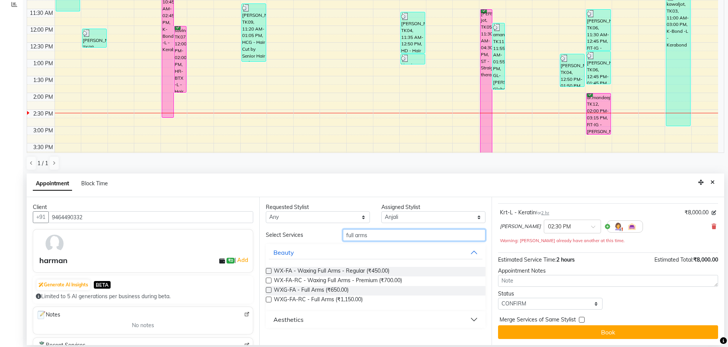
type input "full arms"
click at [270, 299] on label at bounding box center [269, 300] width 6 height 6
click at [270, 299] on input "checkbox" at bounding box center [268, 300] width 5 height 5
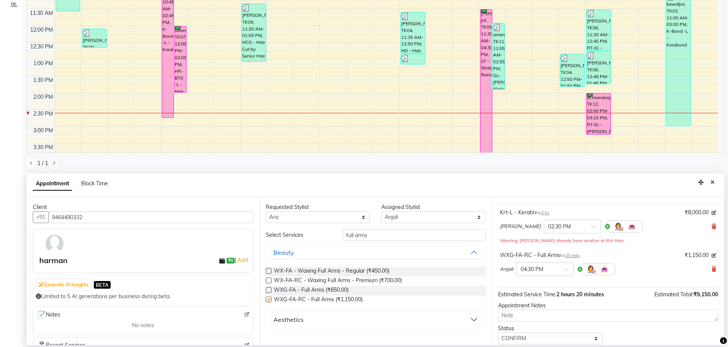
checkbox input "false"
click at [409, 234] on input "full arms" at bounding box center [414, 235] width 143 height 12
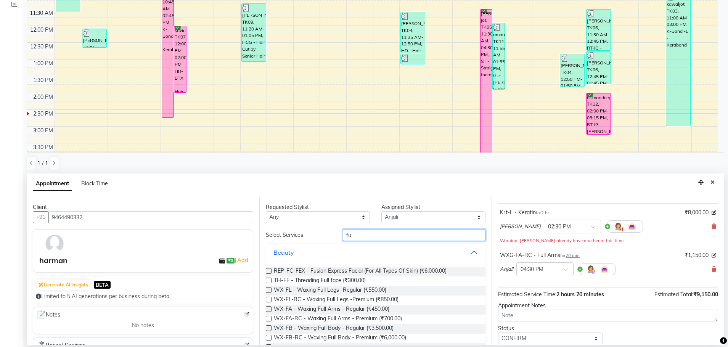
type input "f"
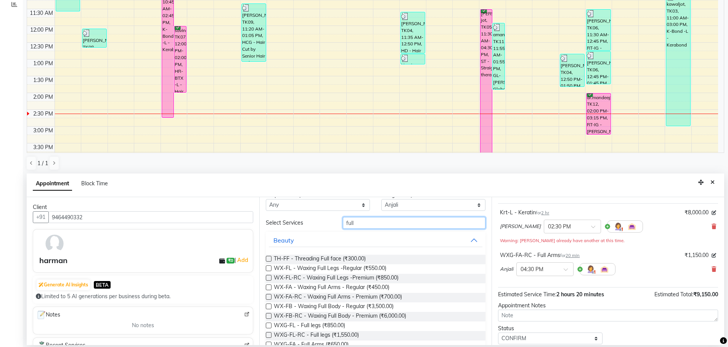
scroll to position [26, 0]
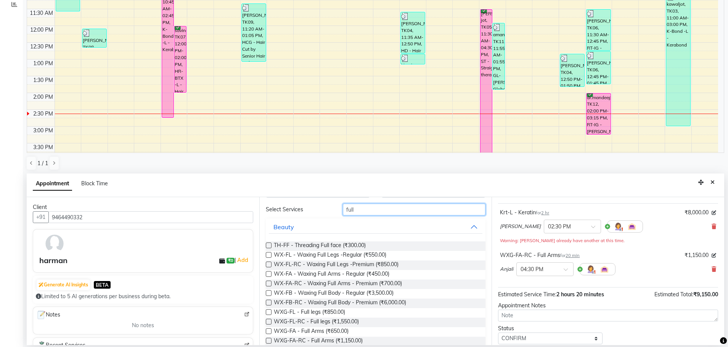
type input "full"
click at [268, 321] on label at bounding box center [269, 322] width 6 height 6
click at [268, 321] on input "checkbox" at bounding box center [268, 322] width 5 height 5
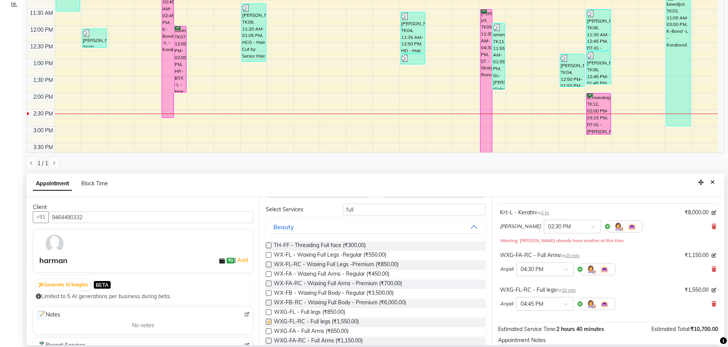
checkbox input "false"
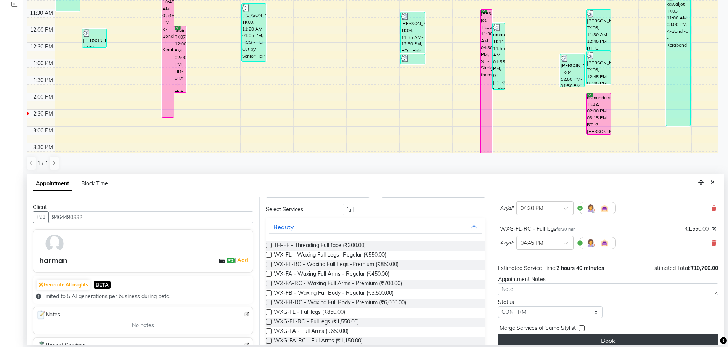
scroll to position [110, 0]
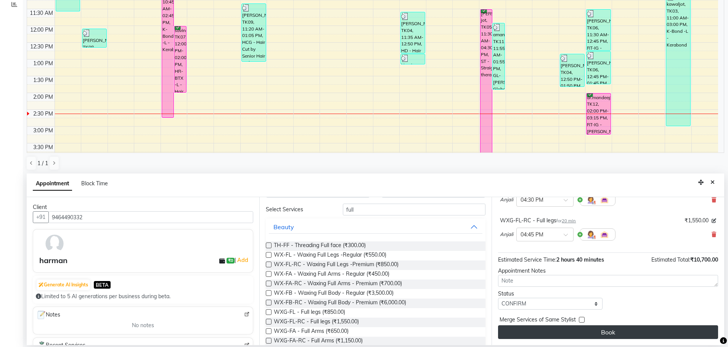
click at [594, 331] on button "Book" at bounding box center [608, 332] width 220 height 14
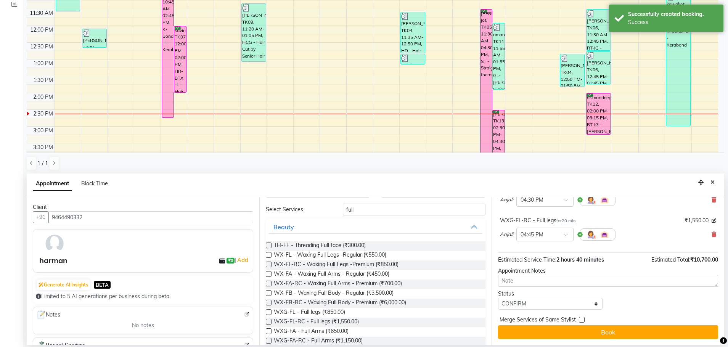
scroll to position [0, 0]
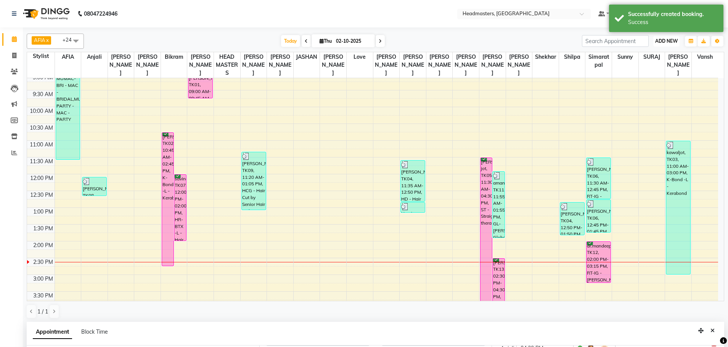
click at [664, 41] on span "ADD NEW" at bounding box center [666, 41] width 22 height 6
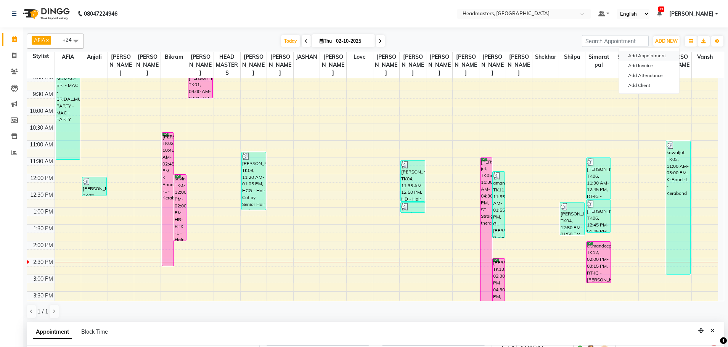
click at [655, 56] on button "Add Appointment" at bounding box center [649, 56] width 60 height 10
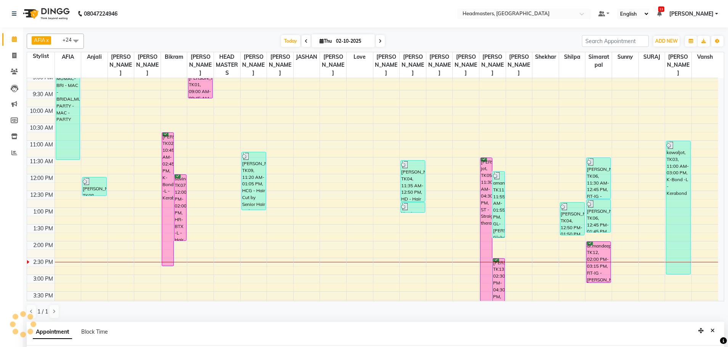
select select "tentative"
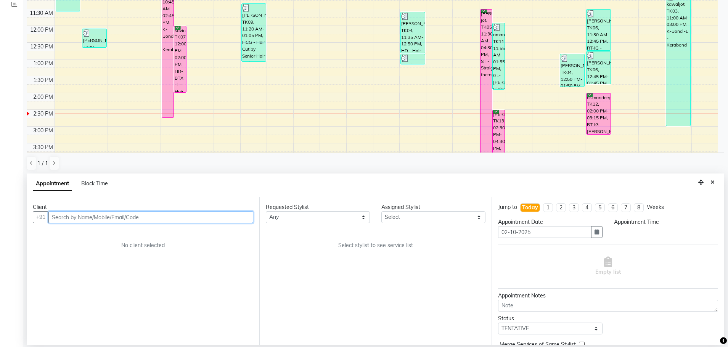
select select "540"
click at [122, 220] on input "text" at bounding box center [150, 217] width 205 height 12
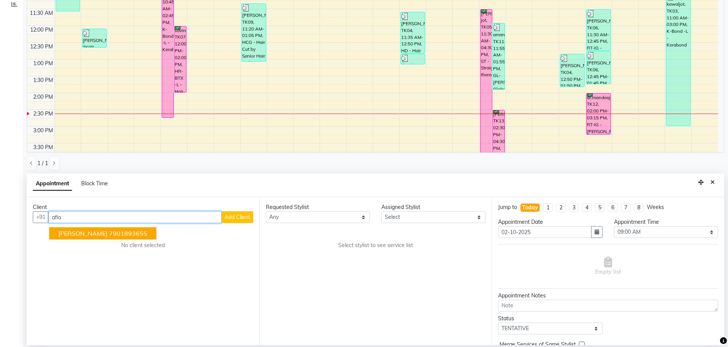
click at [124, 235] on ngb-highlight "7901893655" at bounding box center [128, 233] width 38 height 8
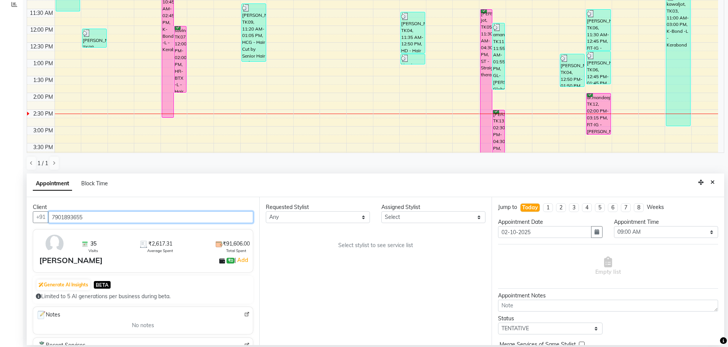
type input "7901893655"
click at [401, 216] on select "Select AFIA Anjali [PERSON_NAME] [PERSON_NAME] [PERSON_NAME] HEAD [PERSON_NAME]…" at bounding box center [433, 217] width 104 height 12
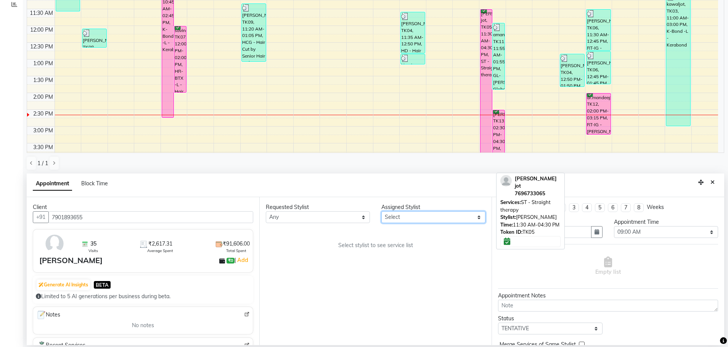
select select "63060"
click at [381, 211] on select "Select AFIA Anjali [PERSON_NAME] [PERSON_NAME] [PERSON_NAME] HEAD [PERSON_NAME]…" at bounding box center [433, 217] width 104 height 12
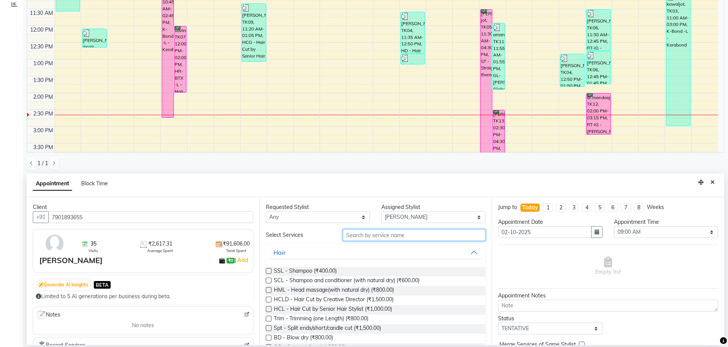
click at [360, 234] on input "text" at bounding box center [414, 235] width 143 height 12
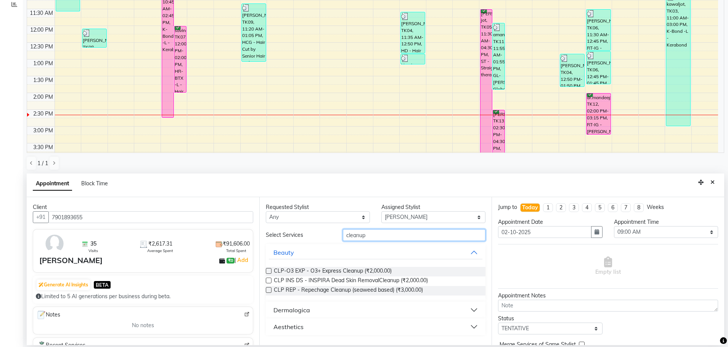
type input "cleanup"
click at [267, 282] on label at bounding box center [269, 281] width 6 height 6
click at [267, 282] on input "checkbox" at bounding box center [268, 281] width 5 height 5
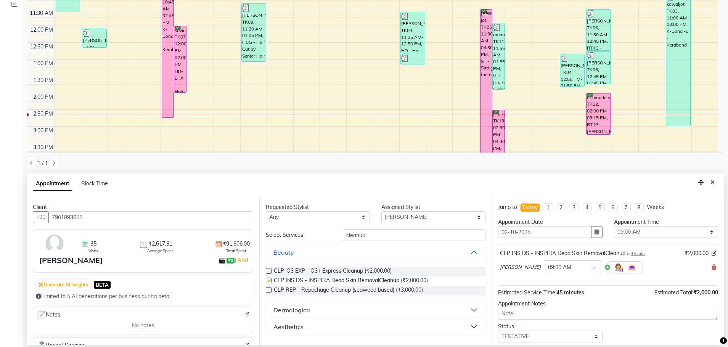
checkbox input "false"
click at [406, 237] on input "cleanup" at bounding box center [414, 235] width 143 height 12
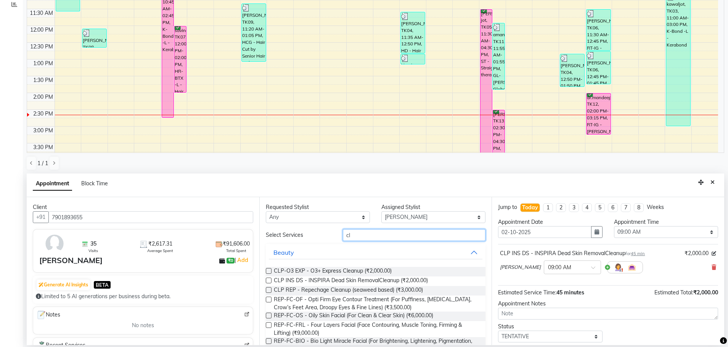
type input "c"
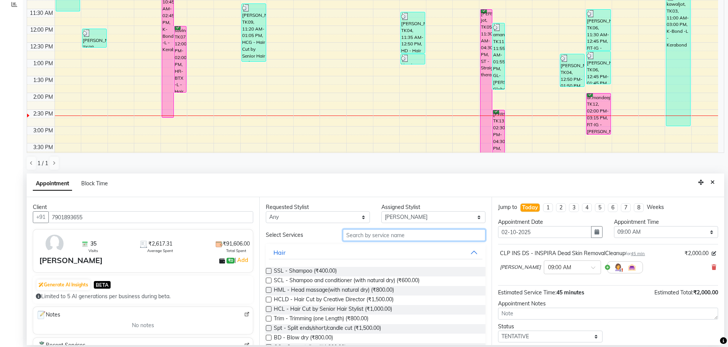
click at [369, 234] on input "text" at bounding box center [414, 235] width 143 height 12
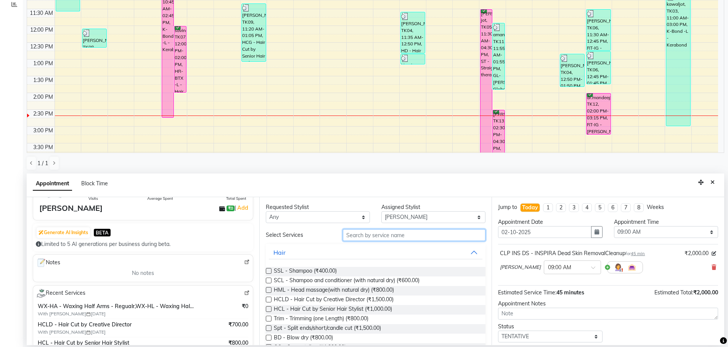
scroll to position [89, 0]
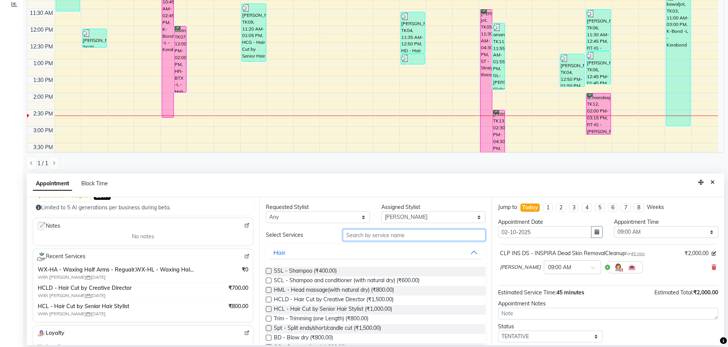
click at [375, 232] on input "text" at bounding box center [414, 235] width 143 height 12
click at [398, 232] on input "text" at bounding box center [414, 235] width 143 height 12
click at [420, 229] on input "text" at bounding box center [414, 235] width 143 height 12
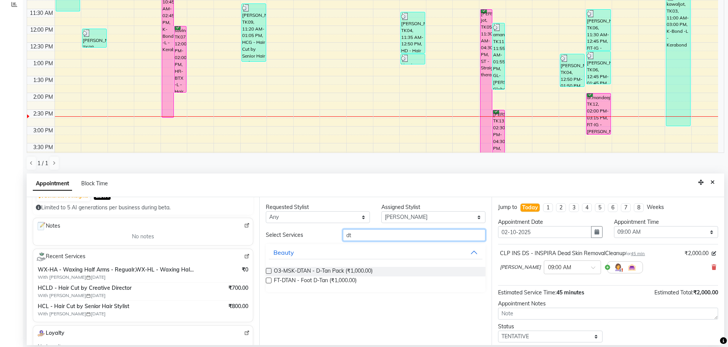
type input "d"
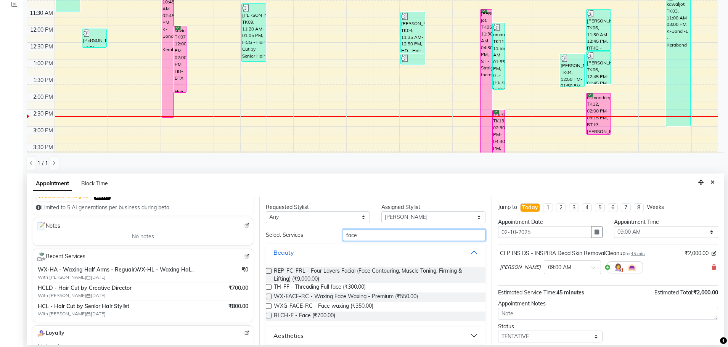
type input "face"
click at [268, 314] on label at bounding box center [269, 316] width 6 height 6
click at [268, 314] on input "checkbox" at bounding box center [268, 316] width 5 height 5
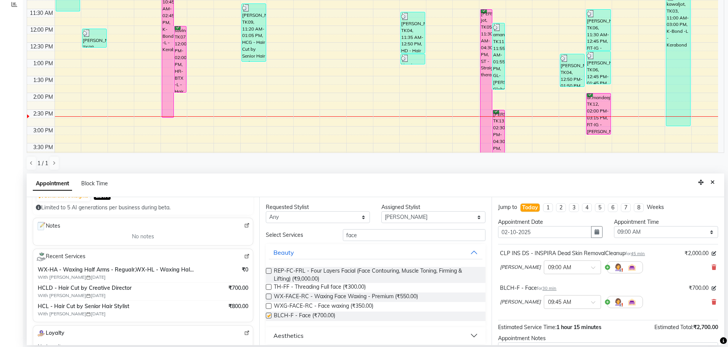
checkbox input "false"
drag, startPoint x: 401, startPoint y: 234, endPoint x: 397, endPoint y: 236, distance: 4.3
click at [400, 234] on input "face" at bounding box center [414, 235] width 143 height 12
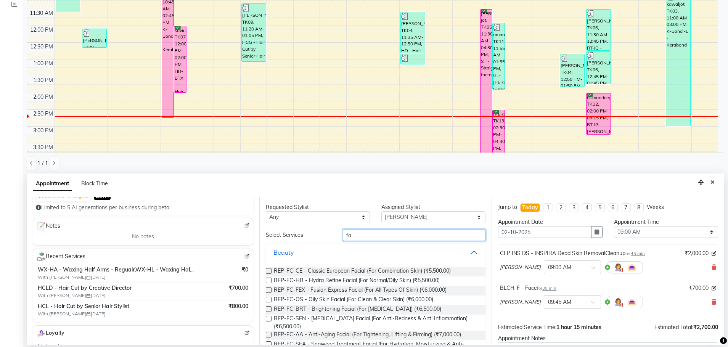
type input "f"
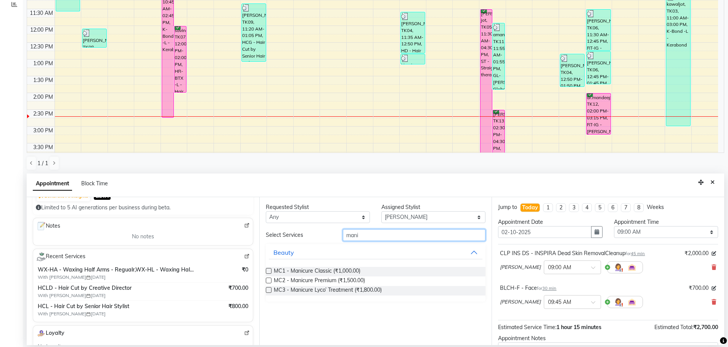
type input "mani"
click at [269, 270] on label at bounding box center [269, 271] width 6 height 6
click at [269, 270] on input "checkbox" at bounding box center [268, 271] width 5 height 5
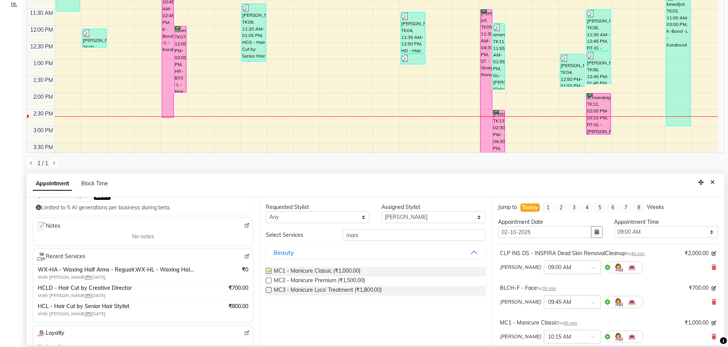
checkbox input "false"
click at [373, 231] on input "mani" at bounding box center [414, 235] width 143 height 12
type input "m"
type input "pedicure"
click at [329, 254] on button "Beauty" at bounding box center [376, 252] width 214 height 14
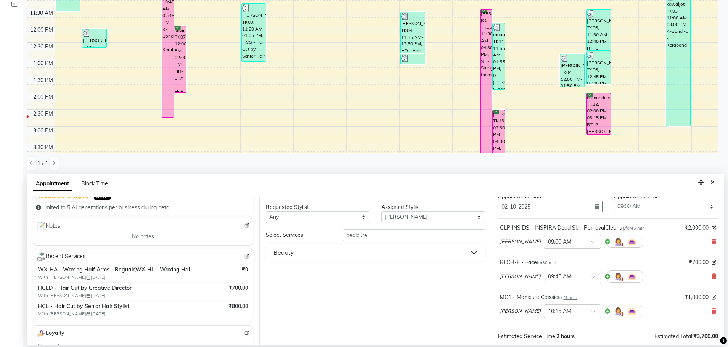
scroll to position [13, 0]
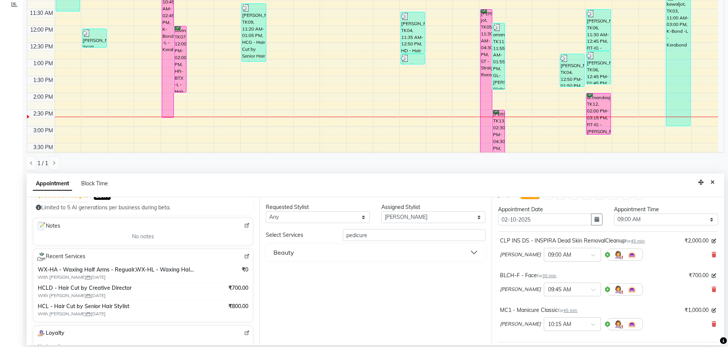
click at [463, 254] on button "Beauty" at bounding box center [376, 252] width 214 height 14
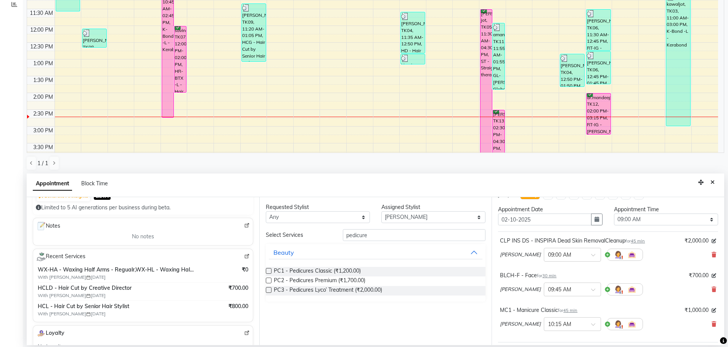
click at [268, 271] on label at bounding box center [269, 271] width 6 height 6
click at [268, 271] on input "checkbox" at bounding box center [268, 271] width 5 height 5
checkbox input "false"
click at [422, 320] on div "Requested Stylist Any AFIA Anjali Ankita Arwinder Bikram Harjinder HEAD MASTERS…" at bounding box center [375, 271] width 233 height 148
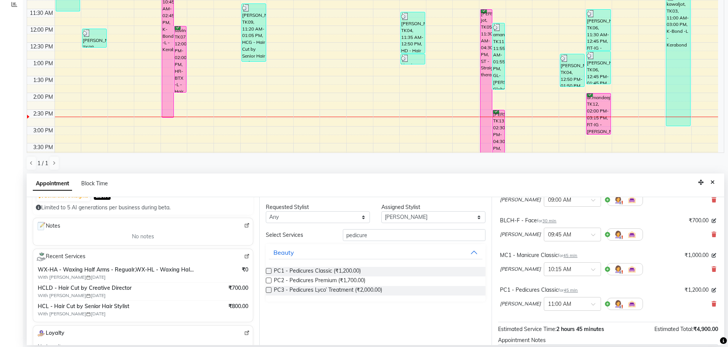
scroll to position [89, 0]
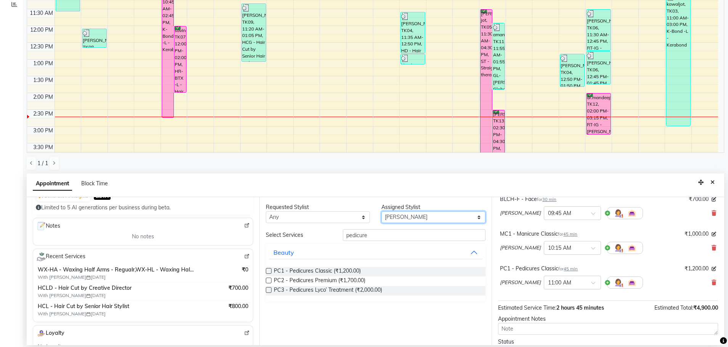
click at [400, 214] on select "Select AFIA Anjali [PERSON_NAME] [PERSON_NAME] [PERSON_NAME] HEAD [PERSON_NAME]…" at bounding box center [433, 217] width 104 height 12
click at [433, 234] on input "pedicure" at bounding box center [414, 235] width 143 height 12
type input "p"
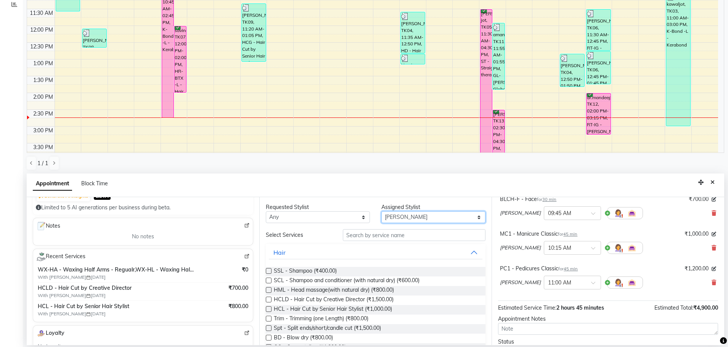
click at [404, 217] on select "Select AFIA Anjali [PERSON_NAME] [PERSON_NAME] [PERSON_NAME] HEAD [PERSON_NAME]…" at bounding box center [433, 217] width 104 height 12
select select "60670"
click at [381, 211] on select "Select AFIA Anjali [PERSON_NAME] [PERSON_NAME] [PERSON_NAME] HEAD [PERSON_NAME]…" at bounding box center [433, 217] width 104 height 12
click at [400, 233] on input "text" at bounding box center [414, 235] width 143 height 12
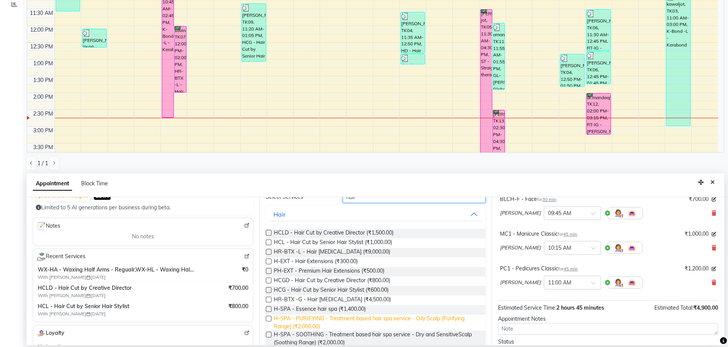
scroll to position [64, 0]
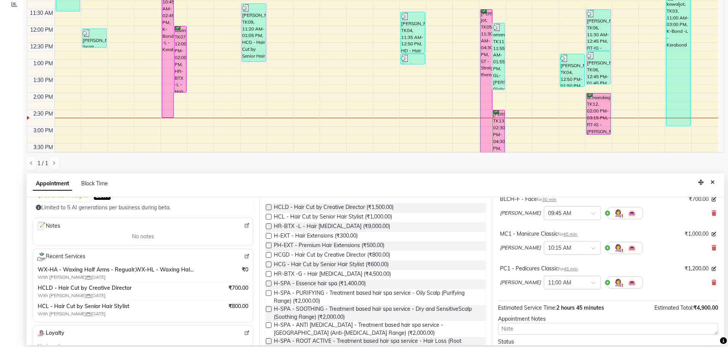
type input "hair"
click at [267, 283] on label at bounding box center [269, 284] width 6 height 6
click at [267, 283] on input "checkbox" at bounding box center [268, 284] width 5 height 5
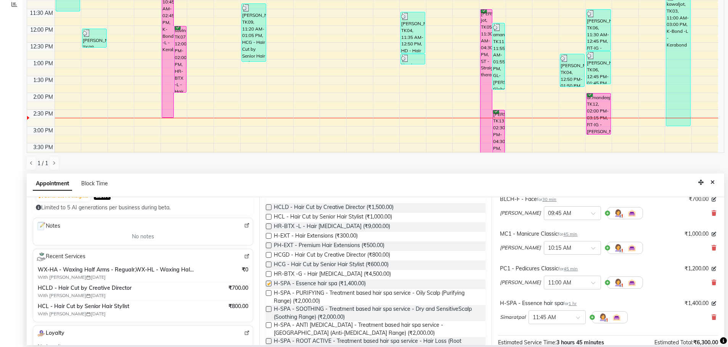
checkbox input "false"
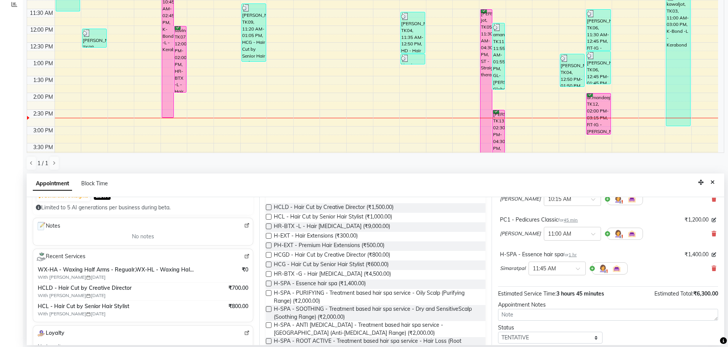
scroll to position [172, 0]
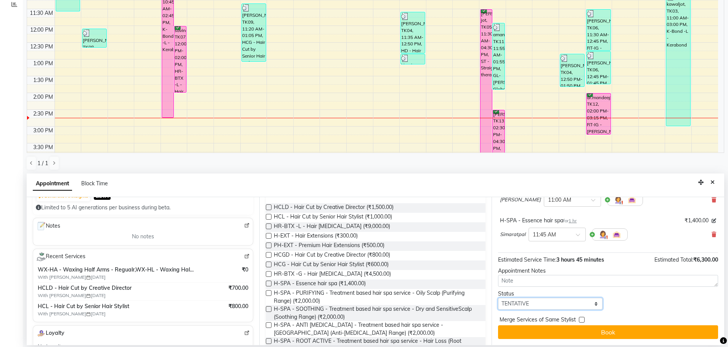
click at [508, 302] on select "Select TENTATIVE CONFIRM CHECK-IN UPCOMING" at bounding box center [550, 304] width 104 height 12
select select "confirm booking"
click at [498, 298] on select "Select TENTATIVE CONFIRM CHECK-IN UPCOMING" at bounding box center [550, 304] width 104 height 12
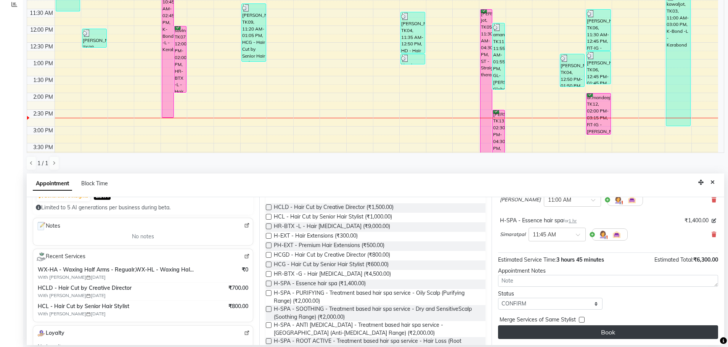
click at [592, 332] on button "Book" at bounding box center [608, 332] width 220 height 14
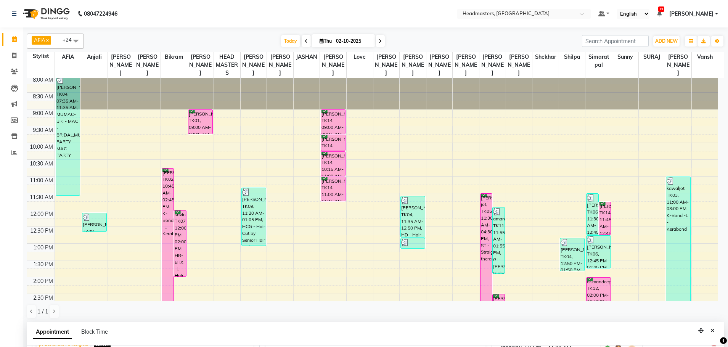
scroll to position [0, 0]
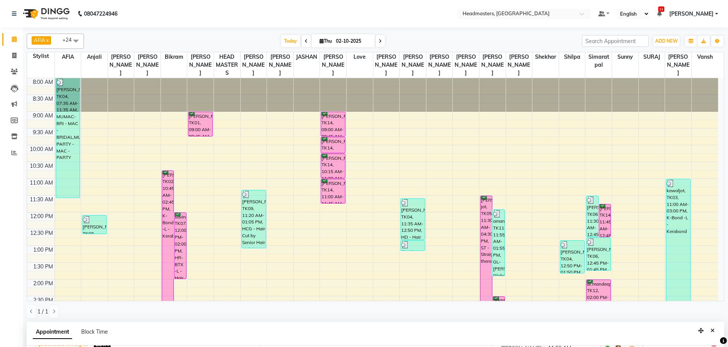
click at [306, 41] on span at bounding box center [306, 41] width 9 height 12
type input "01-10-2025"
select select "540"
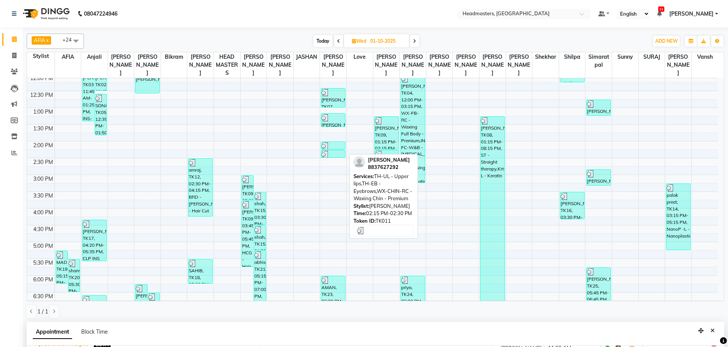
scroll to position [113, 0]
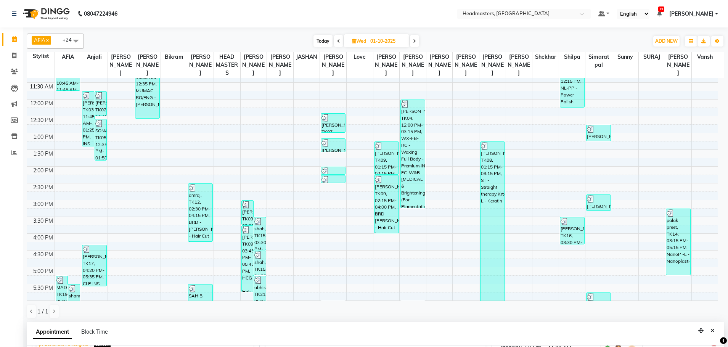
click at [416, 41] on icon at bounding box center [414, 41] width 3 height 5
type input "02-10-2025"
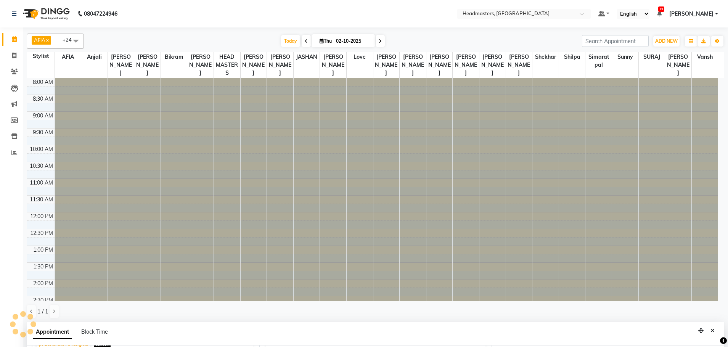
scroll to position [180, 0]
select select "540"
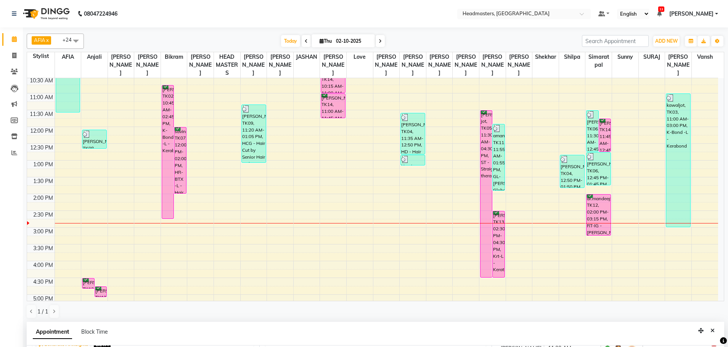
scroll to position [74, 0]
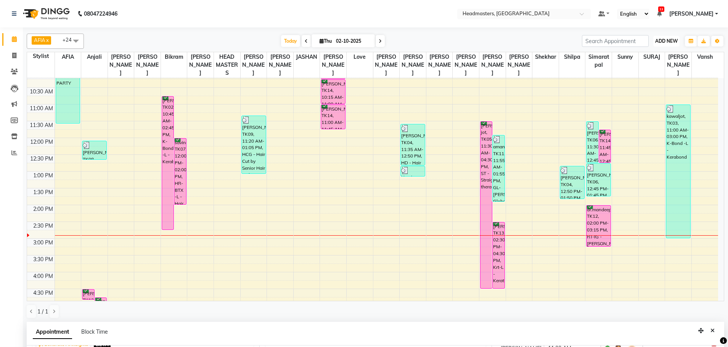
drag, startPoint x: 146, startPoint y: 365, endPoint x: 669, endPoint y: 43, distance: 614.4
click at [669, 43] on span "ADD NEW" at bounding box center [666, 41] width 22 height 6
click at [650, 55] on button "Add Appointment" at bounding box center [649, 56] width 60 height 10
select select "tentative"
select select "540"
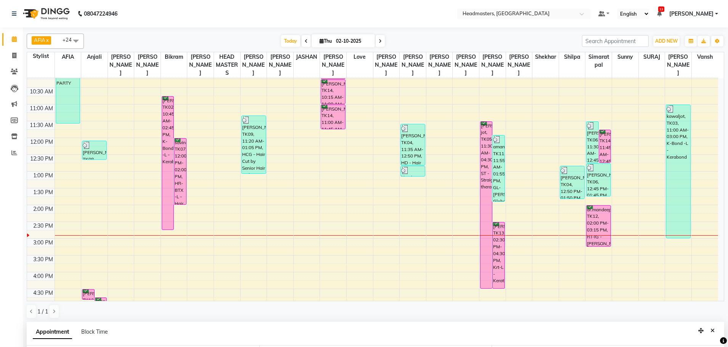
scroll to position [148, 0]
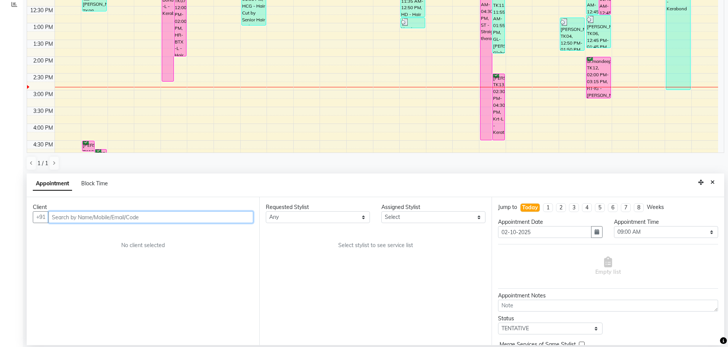
click at [182, 214] on input "text" at bounding box center [150, 217] width 205 height 12
type input "9878886041"
click at [232, 218] on span "Add Client" at bounding box center [238, 216] width 26 height 7
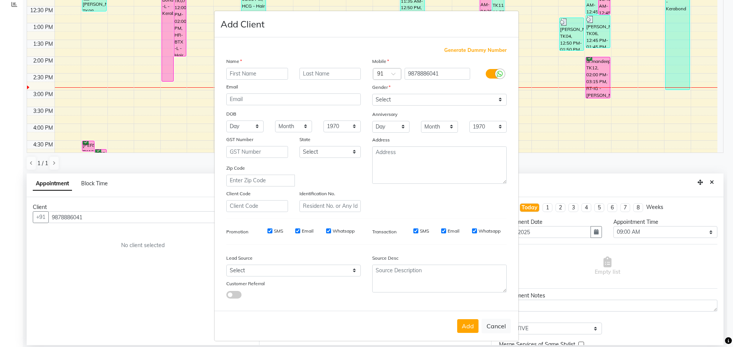
drag, startPoint x: 261, startPoint y: 74, endPoint x: 257, endPoint y: 75, distance: 4.2
click at [257, 74] on input "text" at bounding box center [257, 74] width 62 height 12
type input "[DEMOGRAPHIC_DATA]"
click at [415, 103] on select "Select [DEMOGRAPHIC_DATA] [DEMOGRAPHIC_DATA] Other Prefer Not To Say" at bounding box center [439, 100] width 135 height 12
select select "[DEMOGRAPHIC_DATA]"
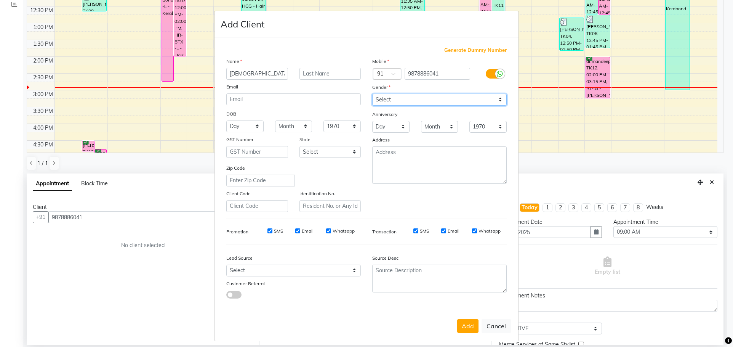
click at [372, 94] on select "Select [DEMOGRAPHIC_DATA] [DEMOGRAPHIC_DATA] Other Prefer Not To Say" at bounding box center [439, 100] width 135 height 12
click at [471, 325] on button "Add" at bounding box center [467, 326] width 21 height 14
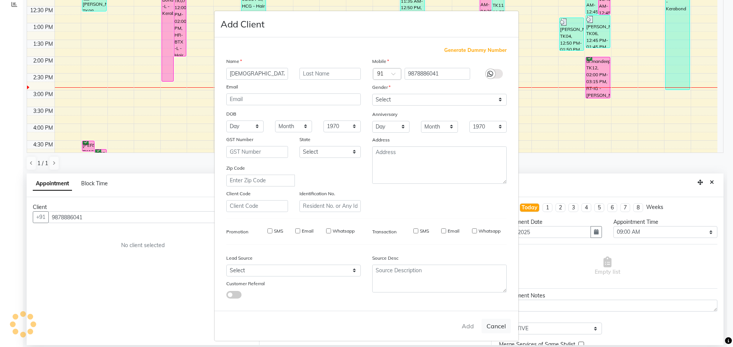
select select
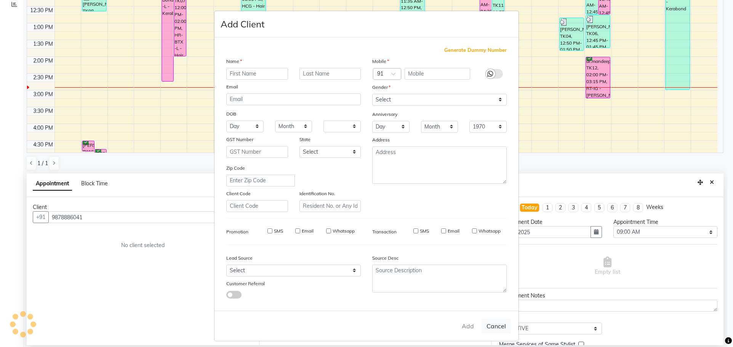
select select
checkbox input "false"
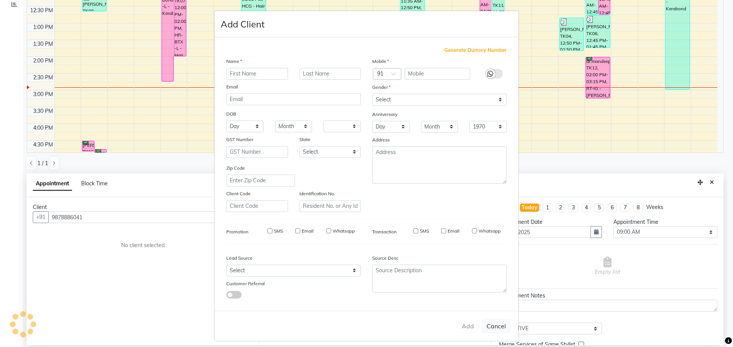
checkbox input "false"
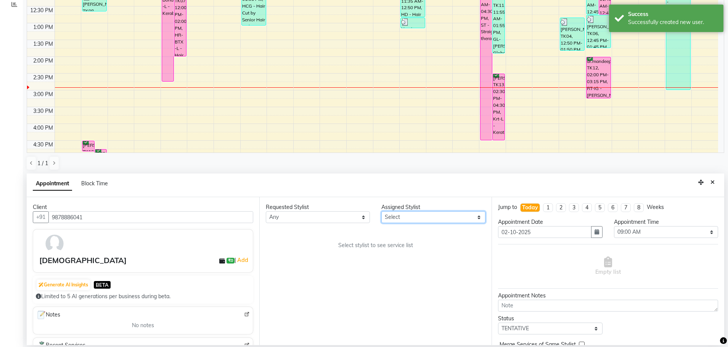
click at [441, 217] on select "Select AFIA Anjali [PERSON_NAME] [PERSON_NAME] [PERSON_NAME] HEAD [PERSON_NAME]…" at bounding box center [433, 217] width 104 height 12
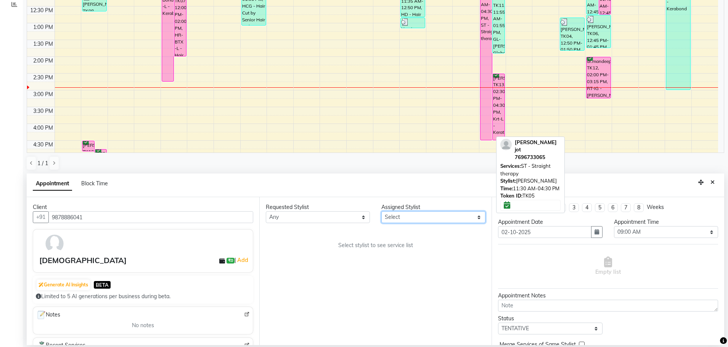
select select "63060"
click at [381, 211] on select "Select AFIA Anjali [PERSON_NAME] [PERSON_NAME] [PERSON_NAME] HEAD [PERSON_NAME]…" at bounding box center [433, 217] width 104 height 12
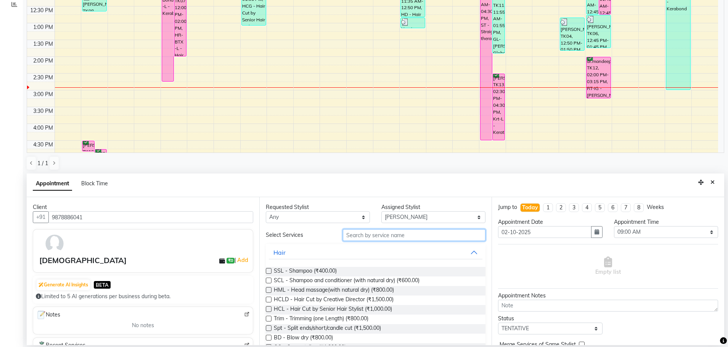
click at [422, 231] on input "text" at bounding box center [414, 235] width 143 height 12
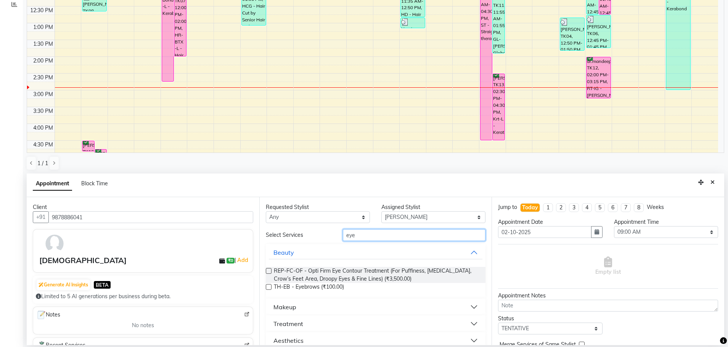
type input "eye"
click at [267, 287] on label at bounding box center [269, 287] width 6 height 6
click at [267, 287] on input "checkbox" at bounding box center [268, 287] width 5 height 5
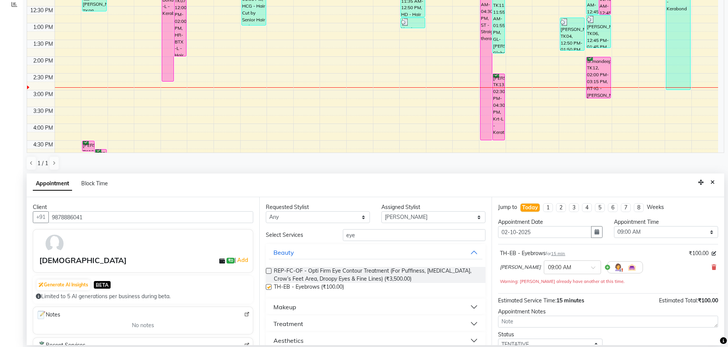
checkbox input "false"
click at [626, 236] on select "Select 09:00 AM 09:15 AM 09:30 AM 09:45 AM 10:00 AM 10:15 AM 10:30 AM 10:45 AM …" at bounding box center [666, 232] width 104 height 12
select select "885"
click at [614, 226] on select "Select 09:00 AM 09:15 AM 09:30 AM 09:45 AM 10:00 AM 10:15 AM 10:30 AM 10:45 AM …" at bounding box center [666, 232] width 104 height 12
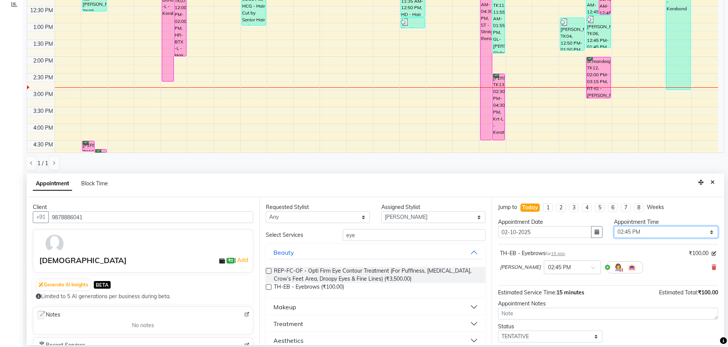
scroll to position [26, 0]
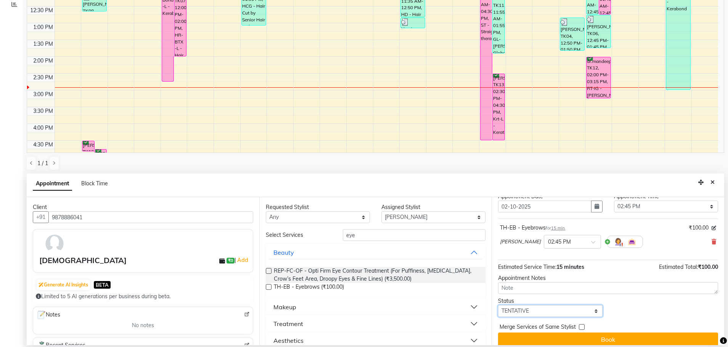
click at [564, 311] on select "Select TENTATIVE CONFIRM CHECK-IN UPCOMING" at bounding box center [550, 311] width 104 height 12
select select "confirm booking"
click at [498, 305] on select "Select TENTATIVE CONFIRM CHECK-IN UPCOMING" at bounding box center [550, 311] width 104 height 12
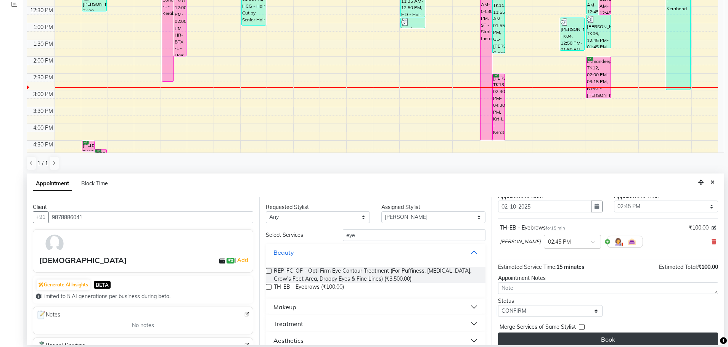
click at [601, 336] on button "Book" at bounding box center [608, 339] width 220 height 14
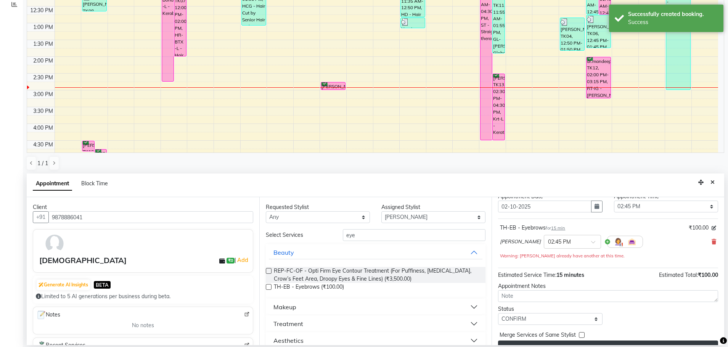
scroll to position [0, 0]
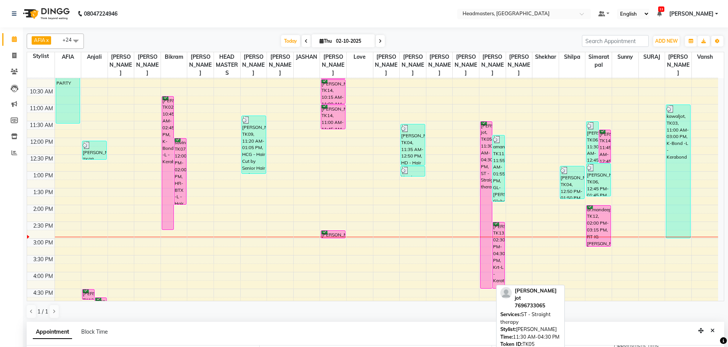
click at [486, 151] on div "[PERSON_NAME] jot, TK05, 11:30 AM-04:30 PM, ST - Straight therapy" at bounding box center [485, 205] width 11 height 167
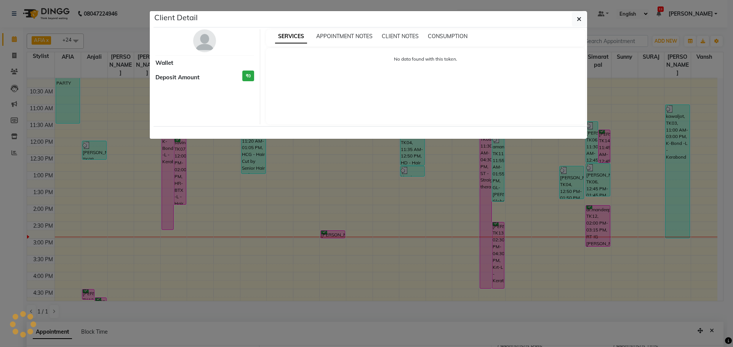
select select "6"
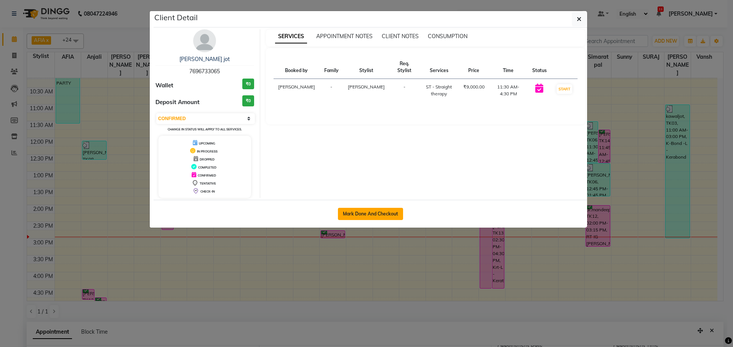
click at [370, 215] on button "Mark Done And Checkout" at bounding box center [370, 214] width 65 height 12
select select "service"
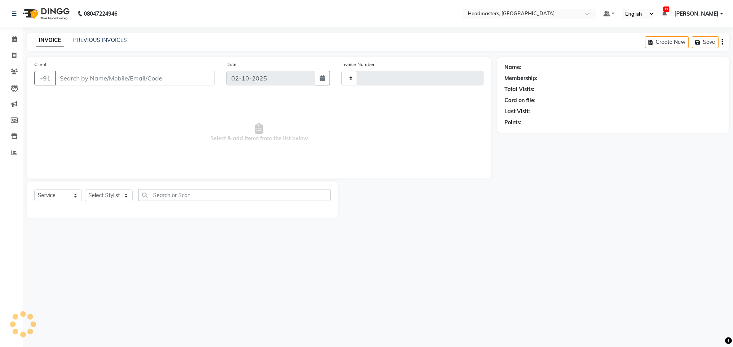
type input "3892"
select select "7136"
type input "7696733065"
select select "60659"
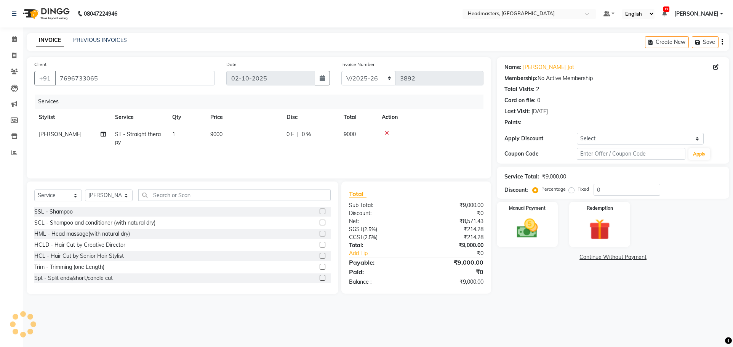
drag, startPoint x: 614, startPoint y: 178, endPoint x: 611, endPoint y: 191, distance: 13.3
click at [612, 181] on div "Service Total: ₹9,000.00 Discount: Percentage Fixed 0" at bounding box center [613, 183] width 217 height 26
click at [611, 192] on input "0" at bounding box center [627, 190] width 67 height 12
click at [578, 193] on label "Fixed" at bounding box center [583, 189] width 11 height 7
click at [572, 192] on input "Fixed" at bounding box center [573, 188] width 5 height 5
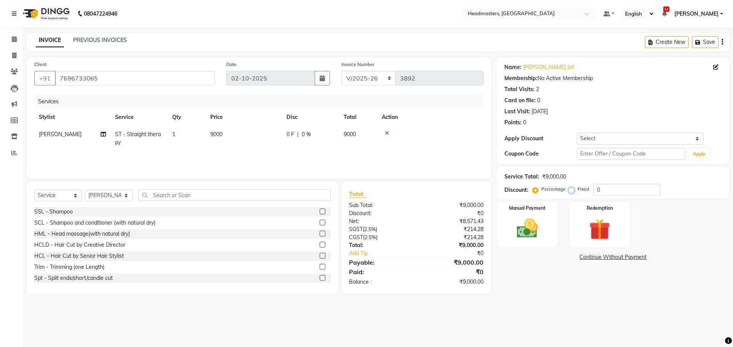
radio input "true"
click at [596, 191] on input "0" at bounding box center [627, 190] width 67 height 12
type input "50"
click at [542, 189] on label "Percentage" at bounding box center [554, 189] width 24 height 7
click at [535, 189] on input "Percentage" at bounding box center [536, 188] width 5 height 5
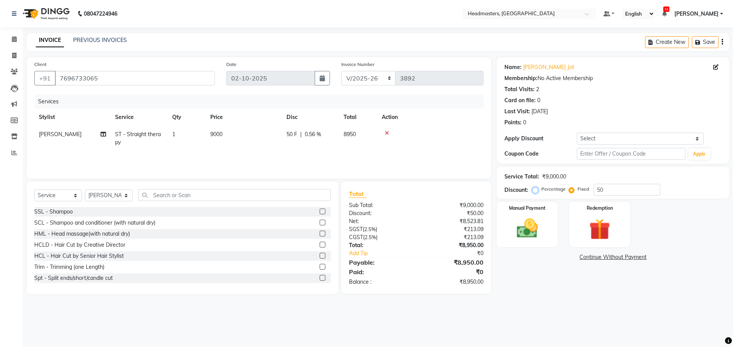
radio input "true"
click at [529, 231] on img at bounding box center [528, 228] width 36 height 25
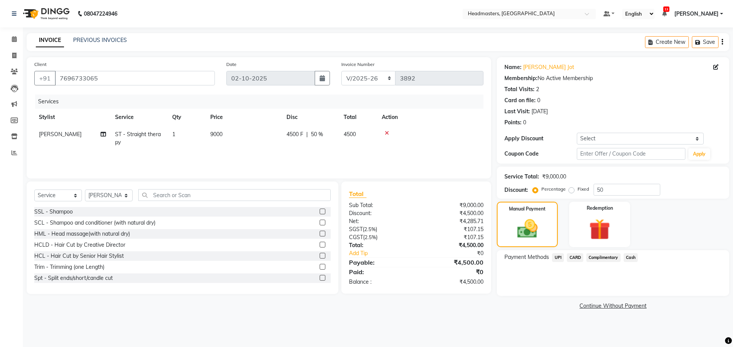
click at [634, 257] on span "Cash" at bounding box center [631, 257] width 14 height 9
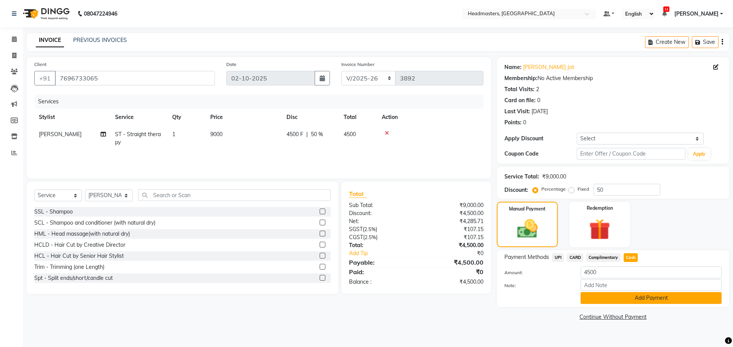
click at [637, 300] on button "Add Payment" at bounding box center [651, 298] width 141 height 12
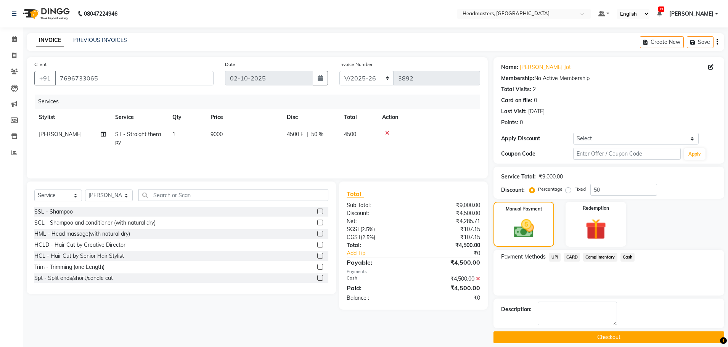
click at [633, 339] on button "Checkout" at bounding box center [608, 337] width 231 height 12
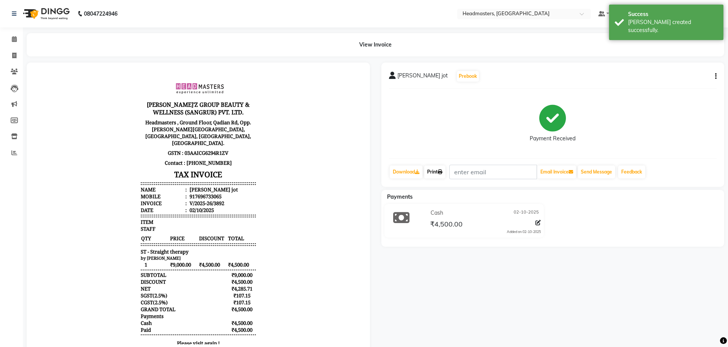
click at [434, 173] on link "Print" at bounding box center [434, 171] width 21 height 13
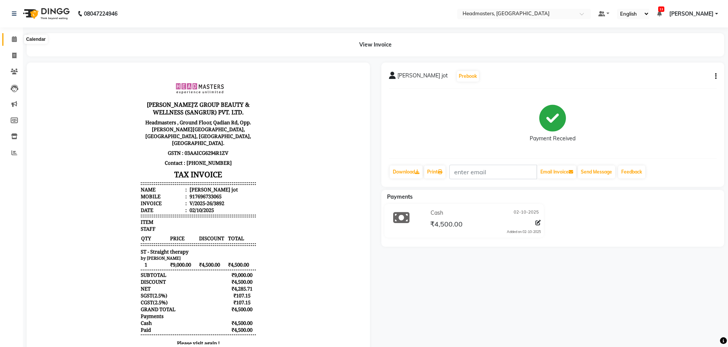
click at [12, 40] on icon at bounding box center [14, 39] width 5 height 6
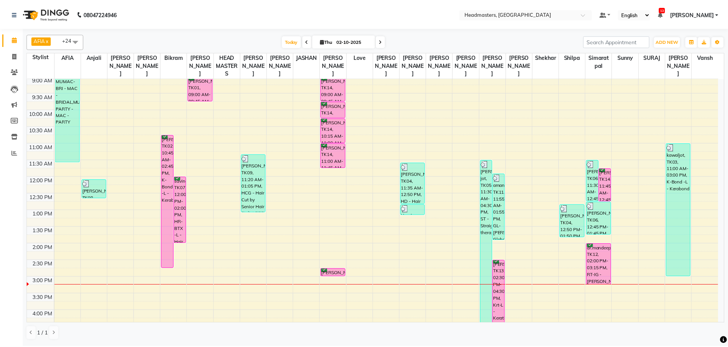
scroll to position [38, 0]
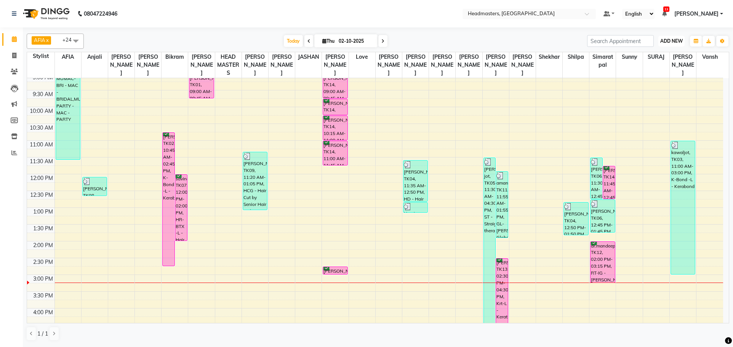
click at [666, 39] on span "ADD NEW" at bounding box center [672, 41] width 22 height 6
click at [666, 54] on button "Add Appointment" at bounding box center [654, 56] width 60 height 10
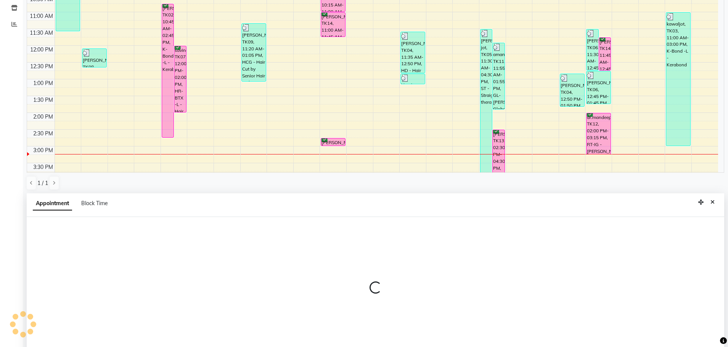
scroll to position [148, 0]
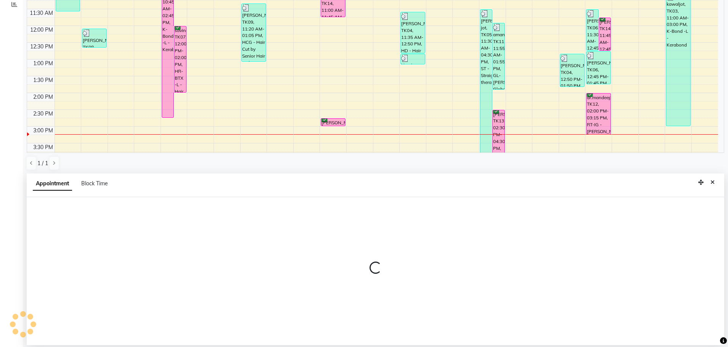
select select "540"
select select "tentative"
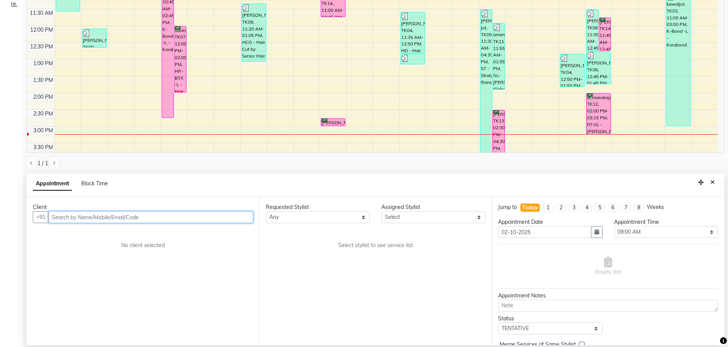
click at [79, 212] on input "text" at bounding box center [150, 217] width 205 height 12
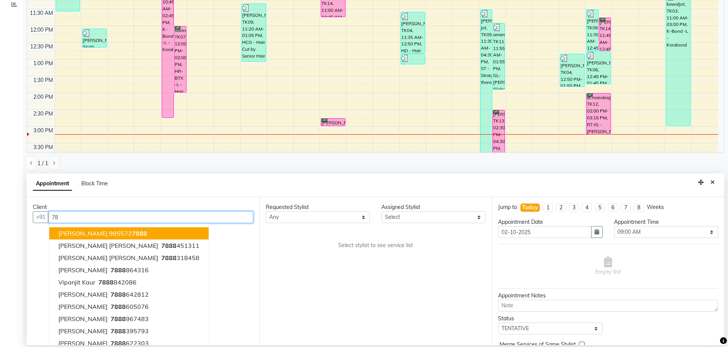
type input "7"
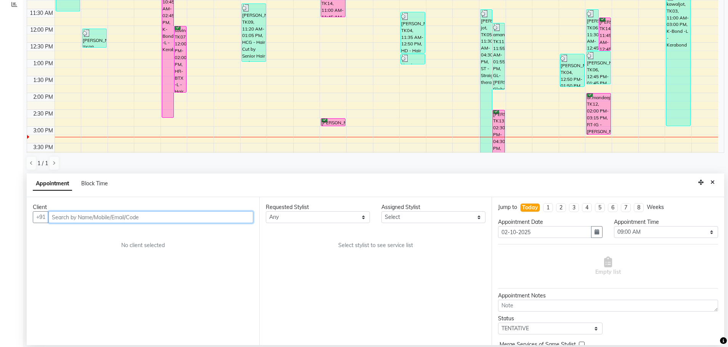
drag, startPoint x: 79, startPoint y: 212, endPoint x: 141, endPoint y: 215, distance: 61.4
click at [141, 215] on input "text" at bounding box center [150, 217] width 205 height 12
click at [711, 183] on icon "Close" at bounding box center [712, 182] width 4 height 5
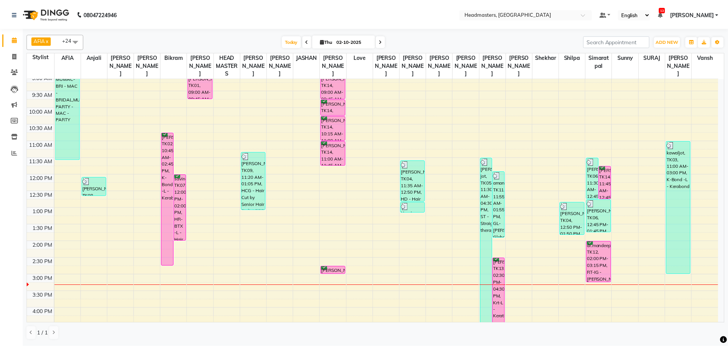
scroll to position [13, 0]
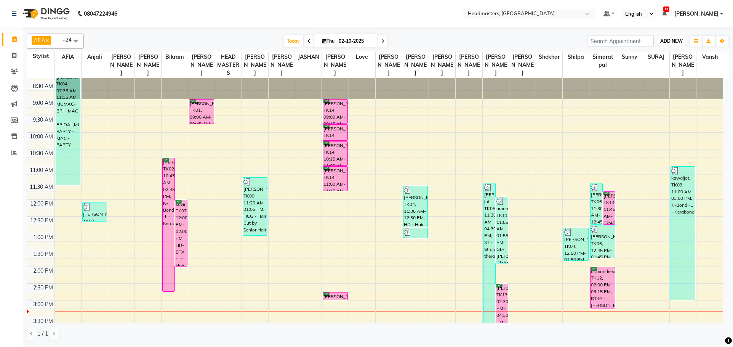
click at [671, 41] on span "ADD NEW" at bounding box center [672, 41] width 22 height 6
click at [655, 56] on button "Add Appointment" at bounding box center [654, 56] width 60 height 10
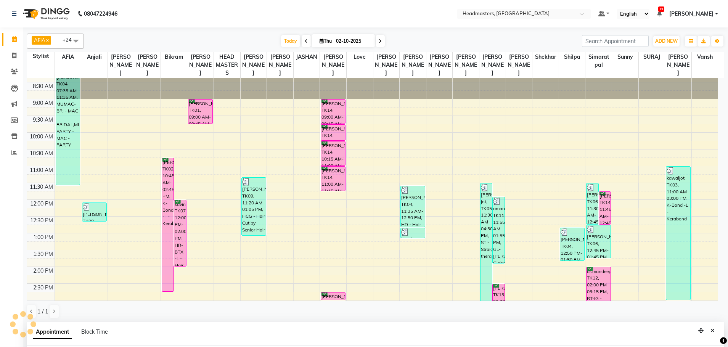
scroll to position [148, 0]
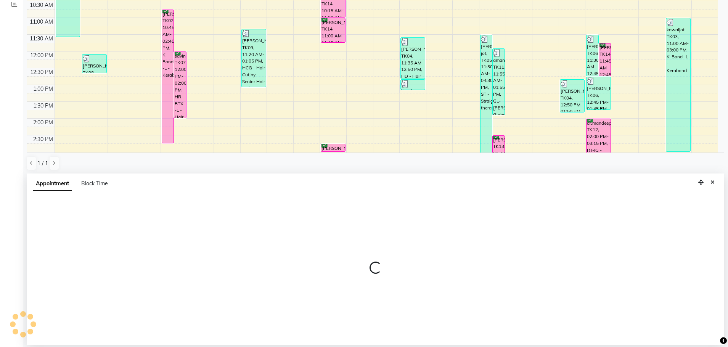
select select "tentative"
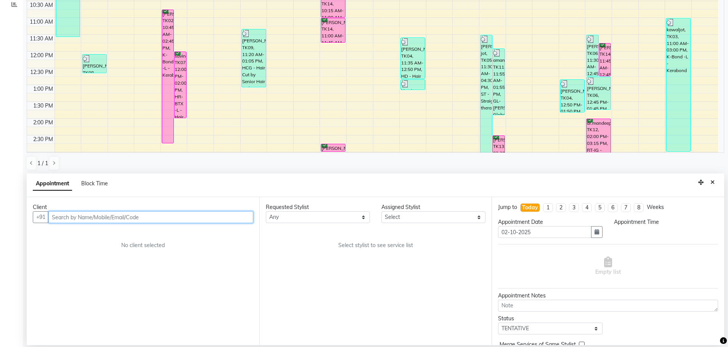
select select "540"
click at [127, 219] on input "text" at bounding box center [150, 217] width 205 height 12
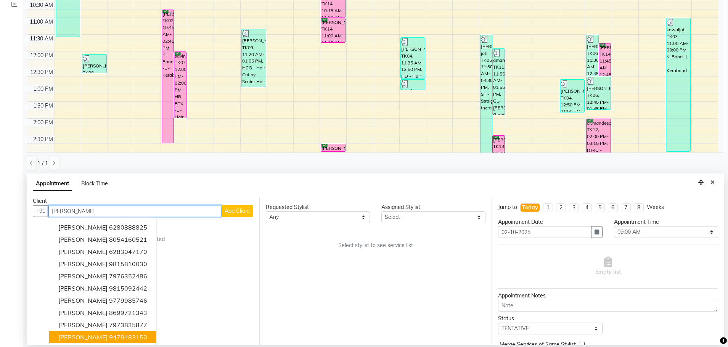
scroll to position [8, 0]
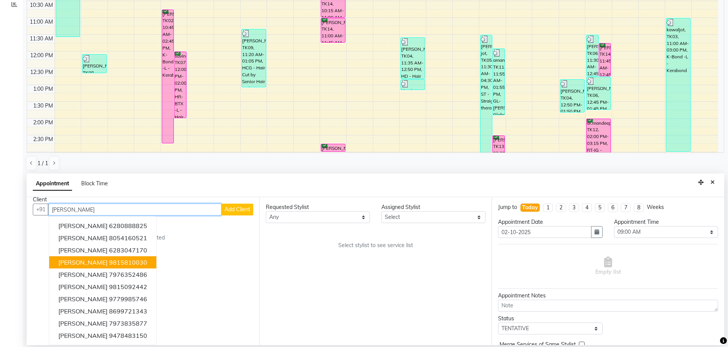
click at [109, 261] on ngb-highlight "9815810030" at bounding box center [128, 262] width 38 height 8
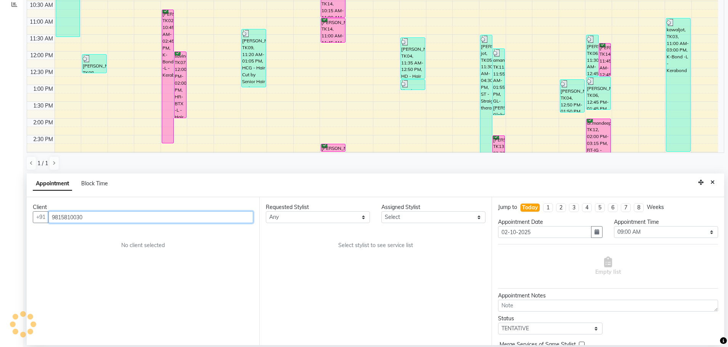
scroll to position [0, 0]
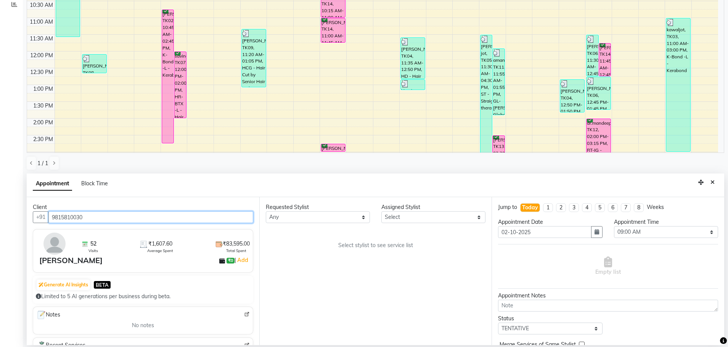
type input "9815810030"
click at [393, 211] on div "Assigned Stylist" at bounding box center [433, 207] width 104 height 8
click at [401, 220] on select "Select AFIA Anjali [PERSON_NAME] [PERSON_NAME] [PERSON_NAME] HEAD [PERSON_NAME]…" at bounding box center [433, 217] width 104 height 12
select select "60667"
click at [381, 211] on select "Select AFIA Anjali [PERSON_NAME] [PERSON_NAME] [PERSON_NAME] HEAD [PERSON_NAME]…" at bounding box center [433, 217] width 104 height 12
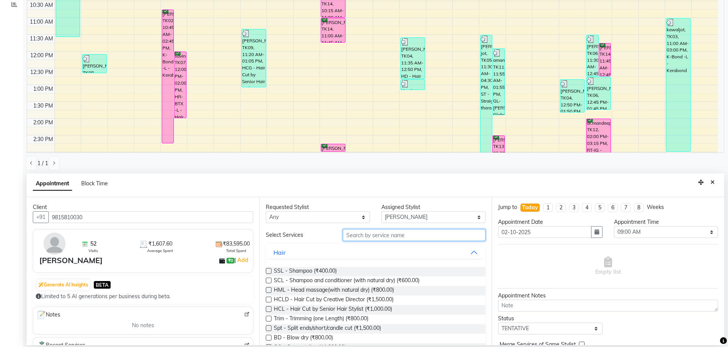
click at [386, 234] on input "text" at bounding box center [414, 235] width 143 height 12
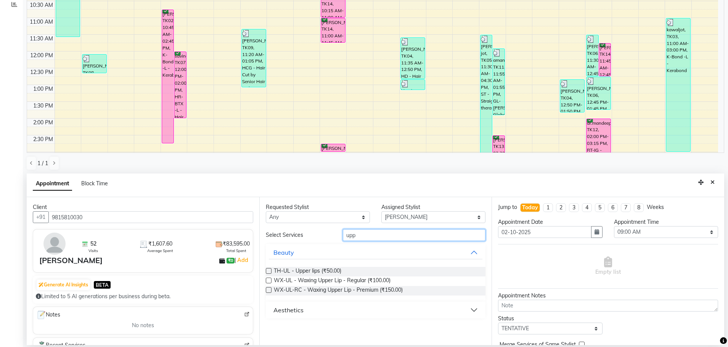
type input "upp"
click at [270, 271] on label at bounding box center [269, 271] width 6 height 6
click at [270, 271] on input "checkbox" at bounding box center [268, 271] width 5 height 5
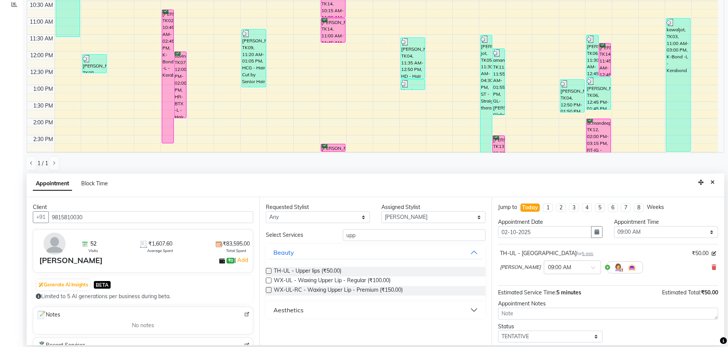
click at [266, 272] on label at bounding box center [269, 271] width 6 height 6
click at [266, 272] on input "checkbox" at bounding box center [268, 271] width 5 height 5
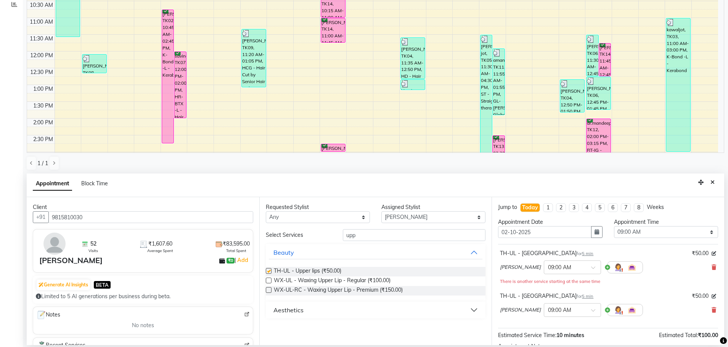
checkbox input "false"
click at [640, 234] on select "Select 09:00 AM 09:15 AM 09:30 AM 09:45 AM 10:00 AM 10:15 AM 10:30 AM 10:45 AM …" at bounding box center [666, 232] width 104 height 12
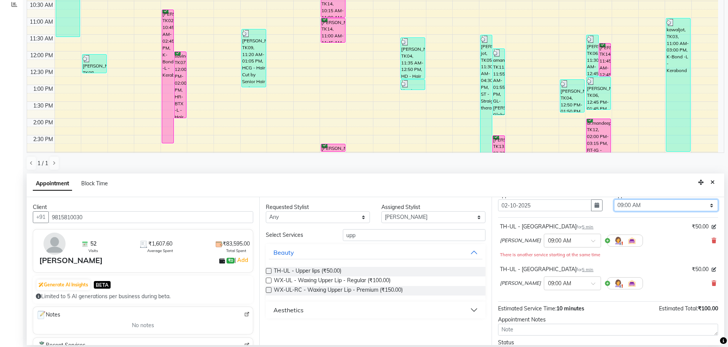
scroll to position [38, 0]
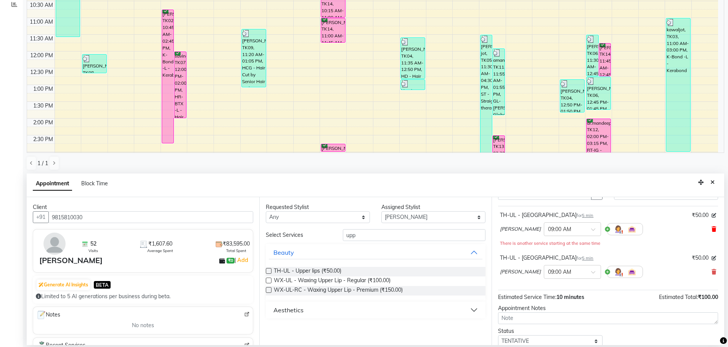
click at [711, 226] on icon at bounding box center [713, 228] width 5 height 5
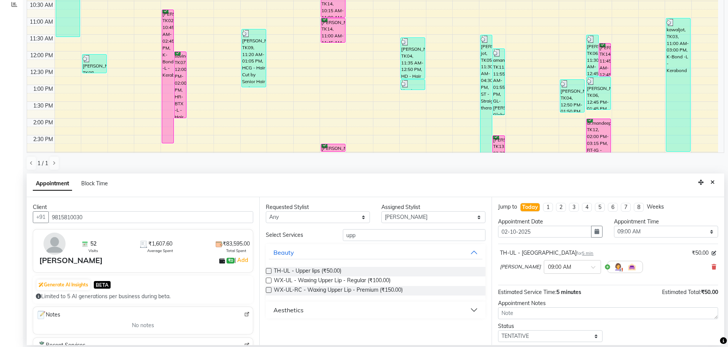
scroll to position [0, 0]
click at [396, 233] on input "upp" at bounding box center [414, 235] width 143 height 12
type input "u"
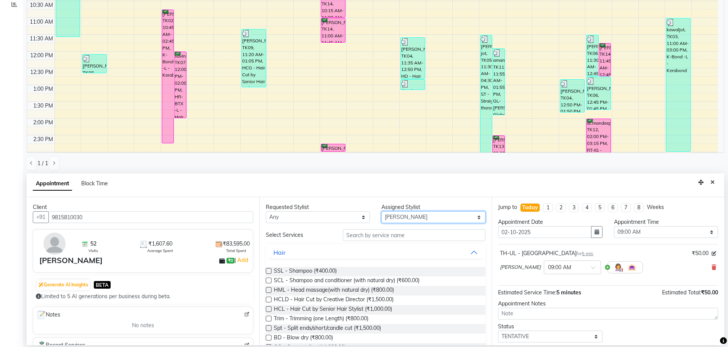
click at [415, 215] on select "Select AFIA Anjali [PERSON_NAME] [PERSON_NAME] [PERSON_NAME] HEAD [PERSON_NAME]…" at bounding box center [433, 217] width 104 height 12
select select "60668"
click at [381, 211] on select "Select AFIA Anjali [PERSON_NAME] [PERSON_NAME] [PERSON_NAME] HEAD [PERSON_NAME]…" at bounding box center [433, 217] width 104 height 12
click at [393, 238] on input "text" at bounding box center [414, 235] width 143 height 12
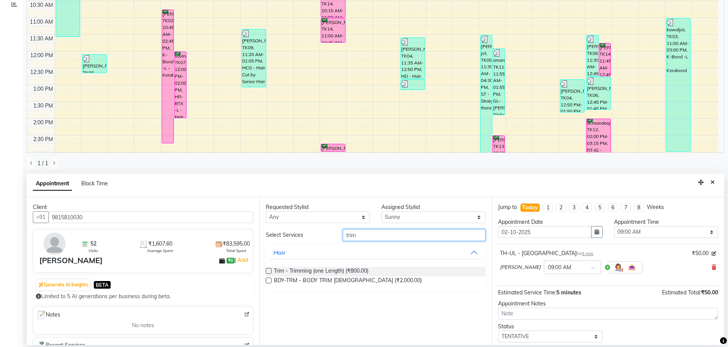
type input "trim"
click at [270, 271] on label at bounding box center [269, 271] width 6 height 6
click at [270, 271] on input "checkbox" at bounding box center [268, 271] width 5 height 5
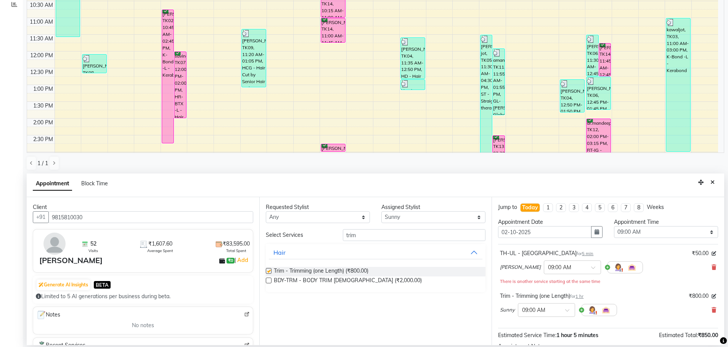
checkbox input "false"
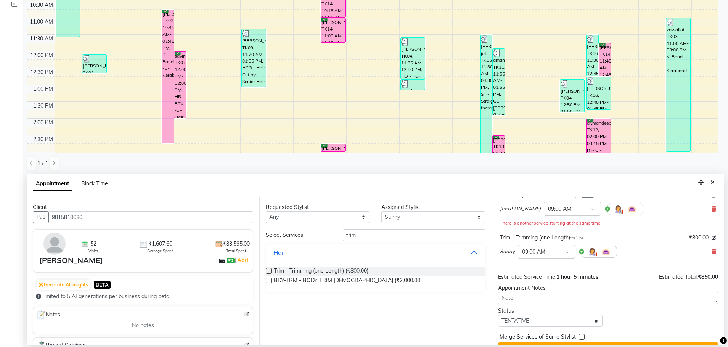
scroll to position [64, 0]
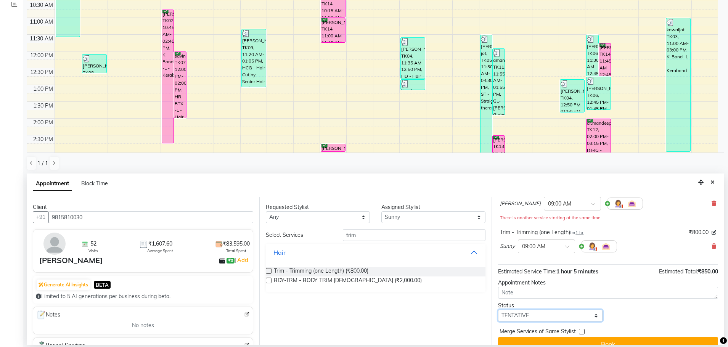
click at [557, 318] on select "Select TENTATIVE CONFIRM CHECK-IN UPCOMING" at bounding box center [550, 316] width 104 height 12
select select "confirm booking"
click at [498, 310] on select "Select TENTATIVE CONFIRM CHECK-IN UPCOMING" at bounding box center [550, 316] width 104 height 12
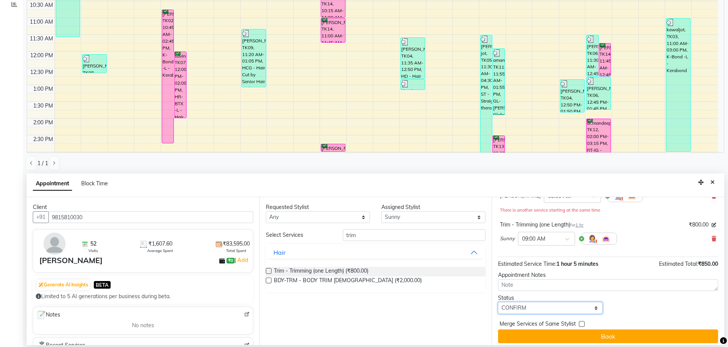
scroll to position [75, 0]
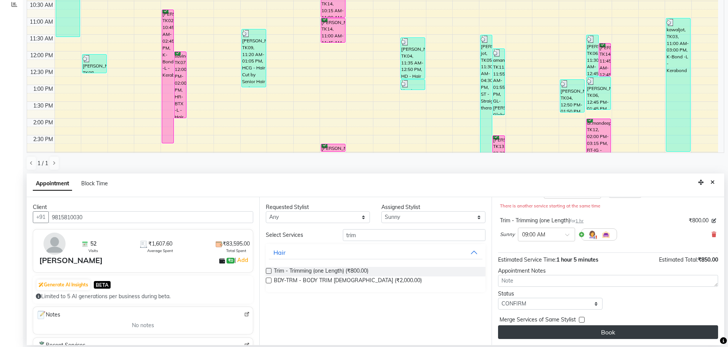
click at [637, 330] on button "Book" at bounding box center [608, 332] width 220 height 14
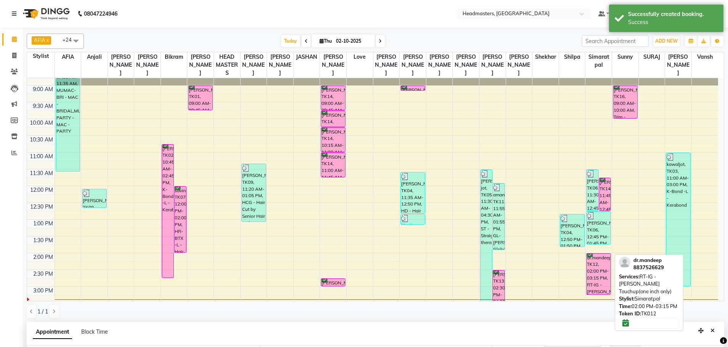
scroll to position [76, 0]
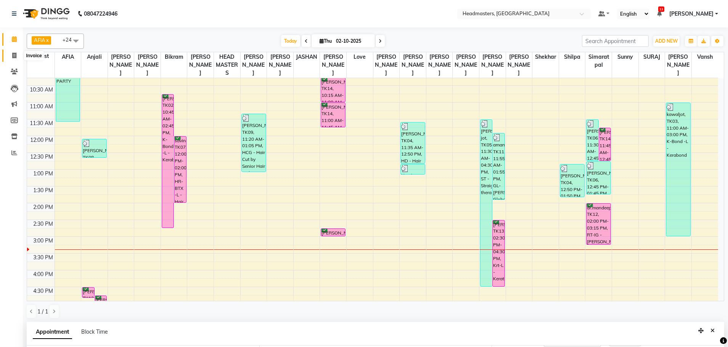
drag, startPoint x: 12, startPoint y: 58, endPoint x: 22, endPoint y: 53, distance: 11.9
click at [11, 59] on span at bounding box center [14, 55] width 13 height 9
select select "service"
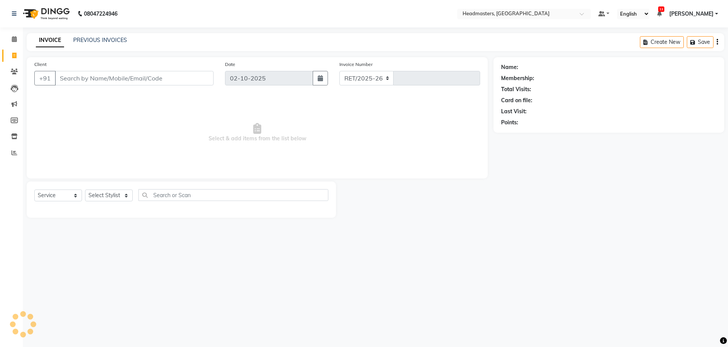
select select "7136"
type input "3893"
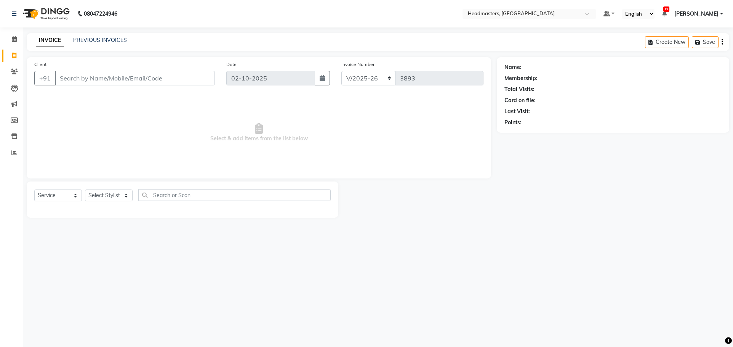
click at [91, 75] on input "Client" at bounding box center [135, 78] width 160 height 14
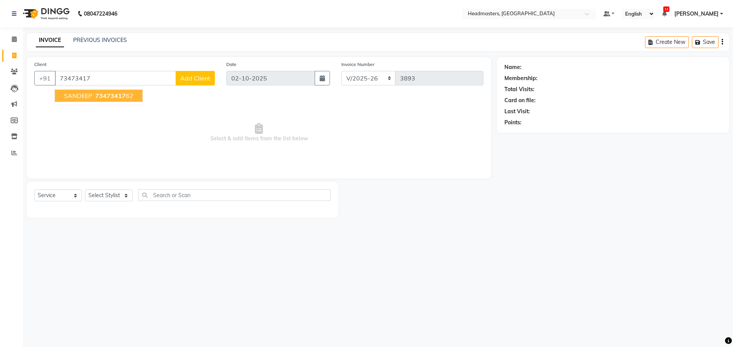
click at [99, 96] on span "73473417" at bounding box center [110, 96] width 30 height 8
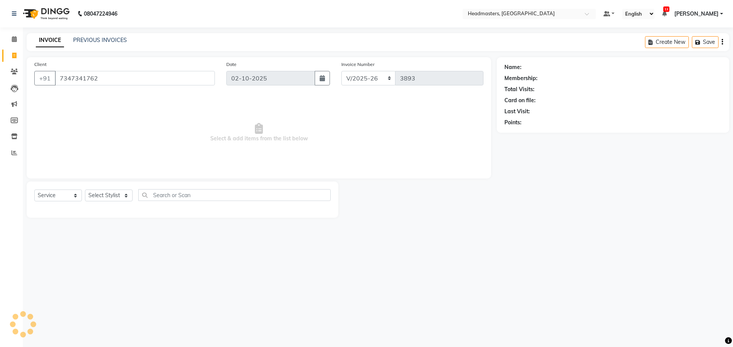
type input "7347341762"
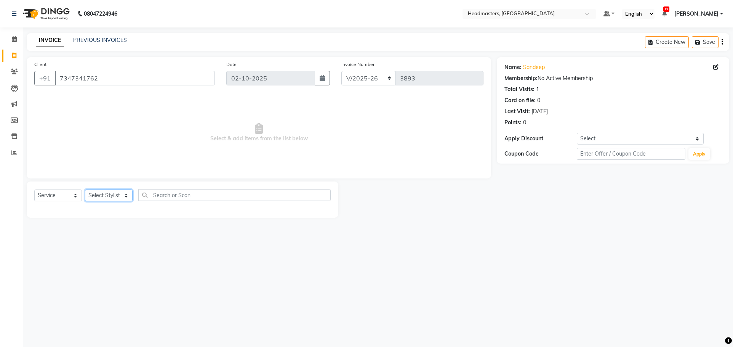
click at [103, 194] on select "Select Stylist AFIA Anjali [PERSON_NAME] [PERSON_NAME] [PERSON_NAME] HEAD [PERS…" at bounding box center [109, 195] width 48 height 12
select select "60667"
click at [85, 189] on select "Select Stylist AFIA Anjali [PERSON_NAME] [PERSON_NAME] [PERSON_NAME] HEAD [PERS…" at bounding box center [109, 195] width 48 height 12
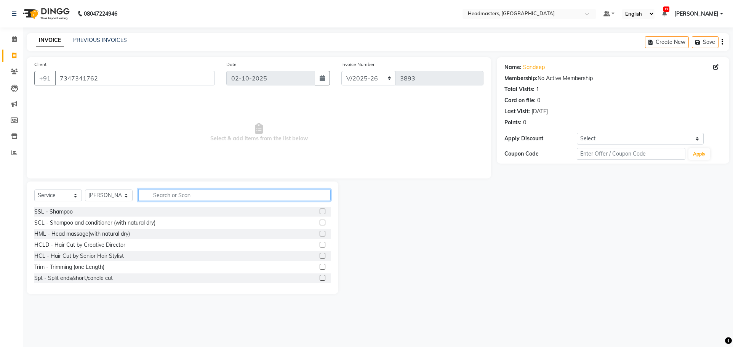
click at [183, 191] on input "text" at bounding box center [234, 195] width 193 height 12
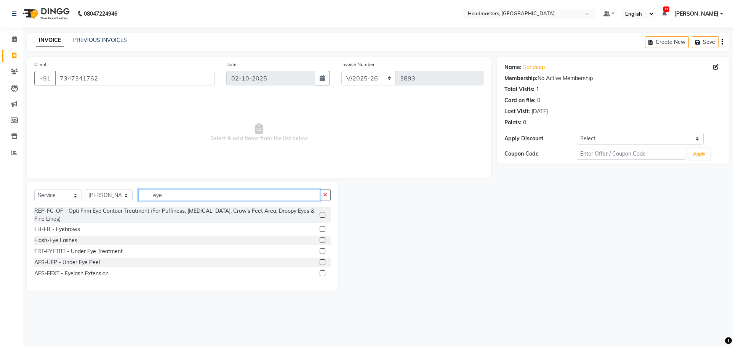
type input "eye"
click at [324, 230] on label at bounding box center [323, 229] width 6 height 6
click at [324, 230] on input "checkbox" at bounding box center [322, 229] width 5 height 5
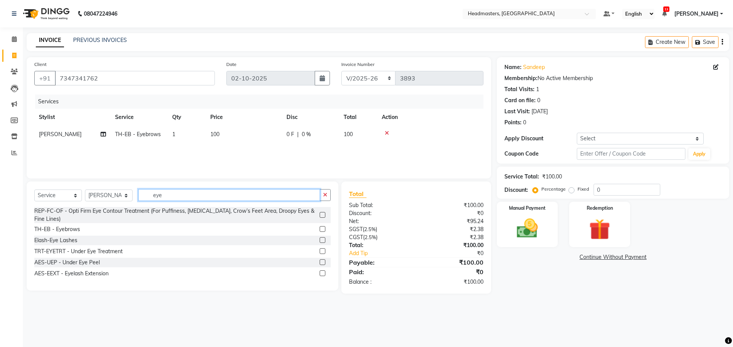
click at [235, 195] on input "eye" at bounding box center [229, 195] width 182 height 12
click at [324, 228] on label at bounding box center [323, 229] width 6 height 6
click at [324, 228] on input "checkbox" at bounding box center [322, 229] width 5 height 5
checkbox input "false"
click at [388, 150] on icon at bounding box center [387, 150] width 4 height 5
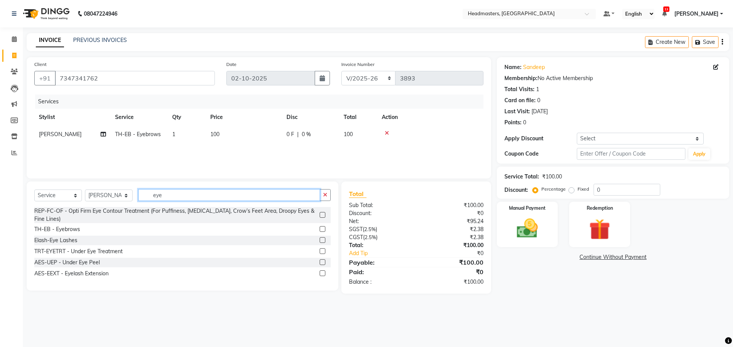
click at [270, 194] on input "eye" at bounding box center [229, 195] width 182 height 12
type input "e"
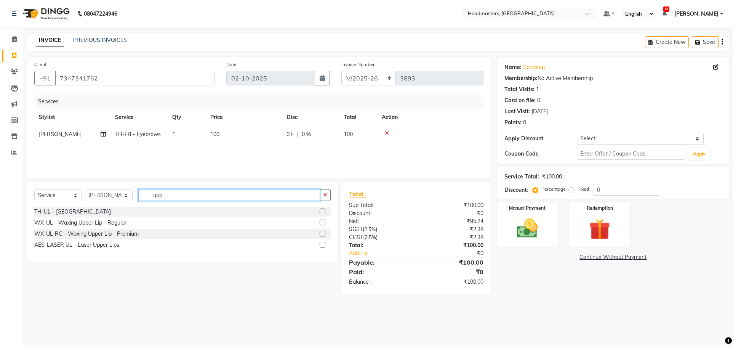
type input "upp"
click at [322, 212] on label at bounding box center [323, 212] width 6 height 6
click at [322, 212] on input "checkbox" at bounding box center [322, 211] width 5 height 5
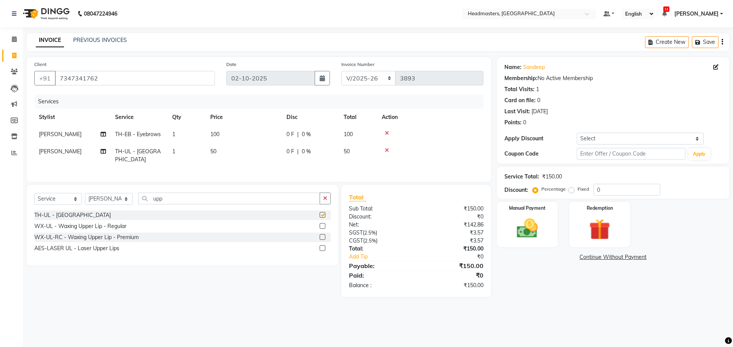
checkbox input "false"
click at [233, 193] on input "upp" at bounding box center [229, 199] width 182 height 12
type input "u"
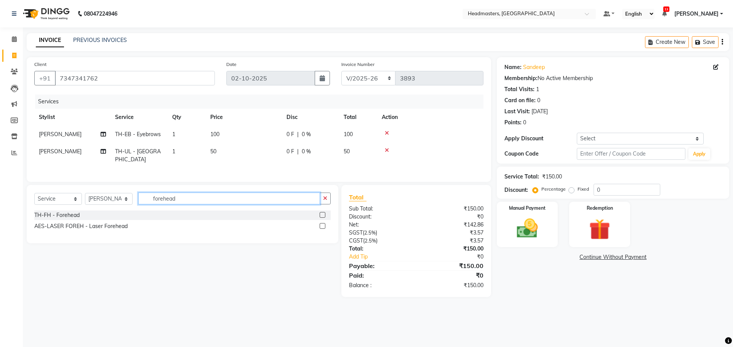
type input "forehead"
click at [323, 212] on label at bounding box center [323, 215] width 6 height 6
click at [323, 213] on input "checkbox" at bounding box center [322, 215] width 5 height 5
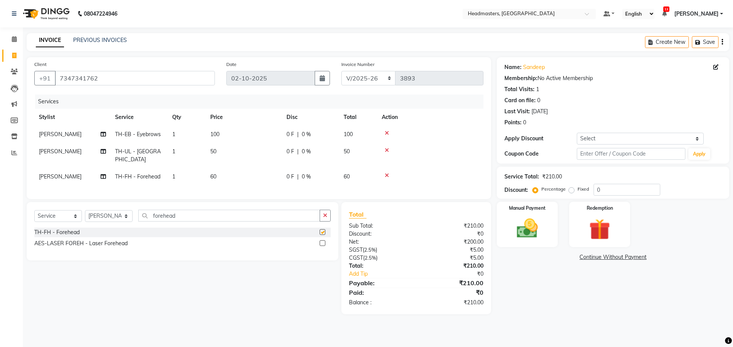
checkbox input "false"
click at [594, 187] on input "0" at bounding box center [627, 190] width 67 height 12
type input "10"
click at [527, 226] on img at bounding box center [528, 228] width 36 height 25
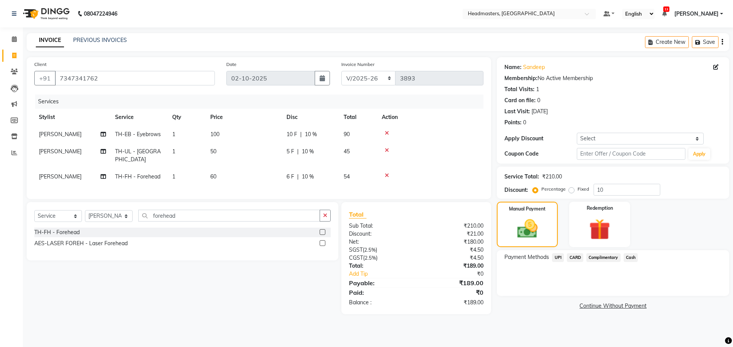
click at [296, 133] on span "10 F" at bounding box center [292, 134] width 11 height 8
select select "60667"
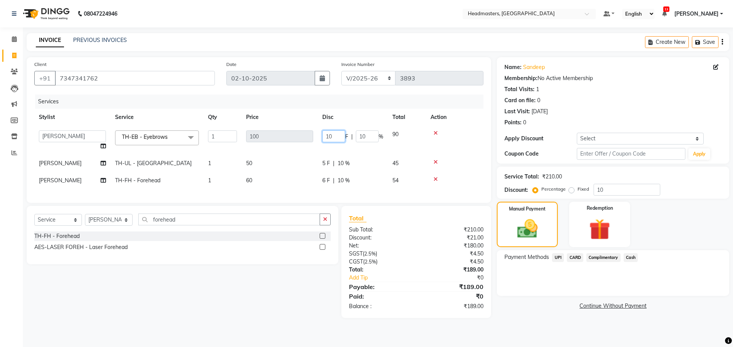
click at [335, 130] on td "10 F | 10 %" at bounding box center [353, 140] width 70 height 29
click at [334, 136] on input "10" at bounding box center [333, 136] width 23 height 12
type input "1"
type input "50"
click at [373, 150] on tbody "AFIA Anjali [PERSON_NAME] [PERSON_NAME] [PERSON_NAME] HEAD [PERSON_NAME] [PERSO…" at bounding box center [258, 157] width 449 height 63
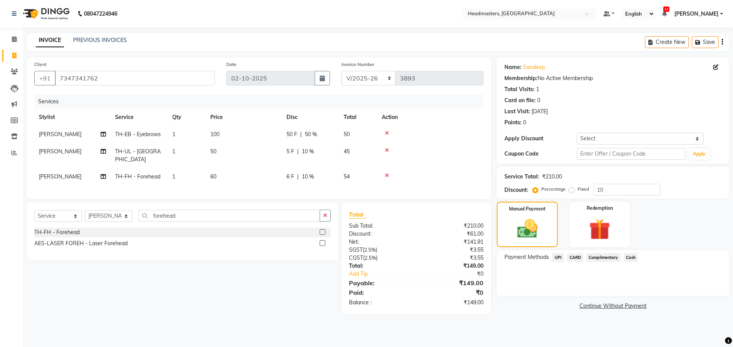
click at [291, 151] on span "5 F" at bounding box center [291, 152] width 8 height 8
select select "60667"
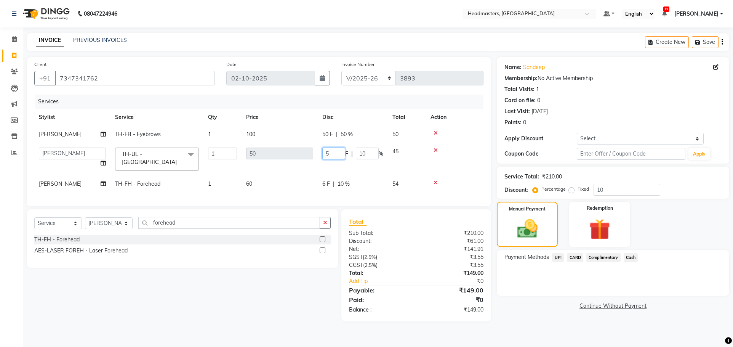
click at [335, 151] on input "5" at bounding box center [333, 154] width 23 height 12
click at [376, 177] on tr "[PERSON_NAME] TH-FH - Forehead 1 60 6 F | 10 % 54" at bounding box center [258, 183] width 449 height 17
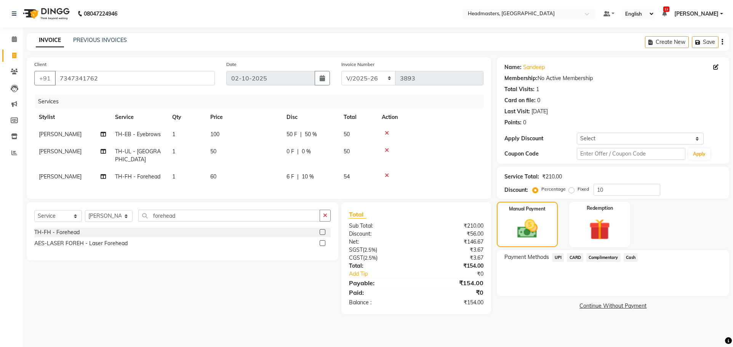
click at [290, 173] on span "6 F" at bounding box center [291, 177] width 8 height 8
select select "60667"
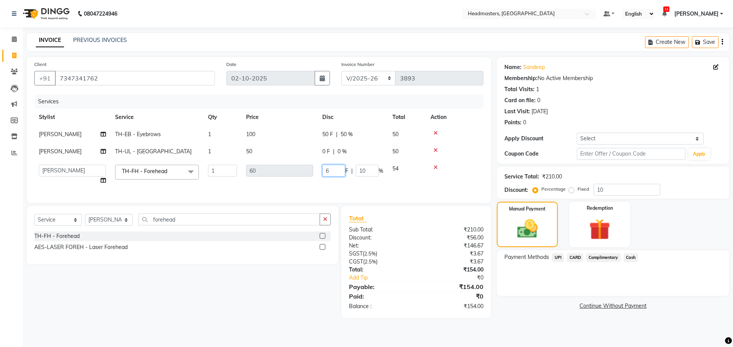
click at [333, 169] on input "6" at bounding box center [333, 171] width 23 height 12
type input "10"
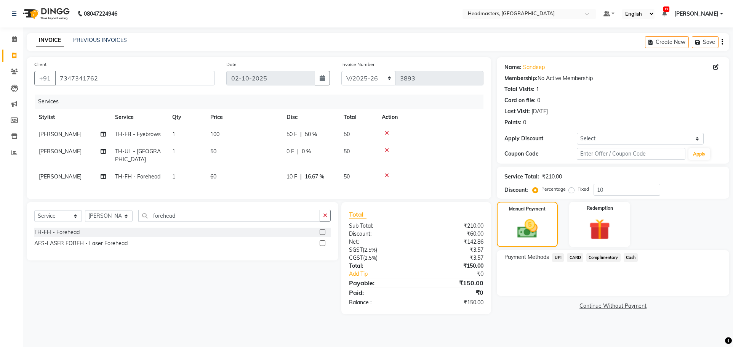
click at [384, 194] on div "Client [PHONE_NUMBER] Date [DATE] Invoice Number RET/2025-26 V/[PHONE_NUMBER] S…" at bounding box center [259, 128] width 465 height 142
click at [533, 236] on img at bounding box center [527, 229] width 34 height 24
click at [629, 255] on span "Cash" at bounding box center [631, 257] width 14 height 9
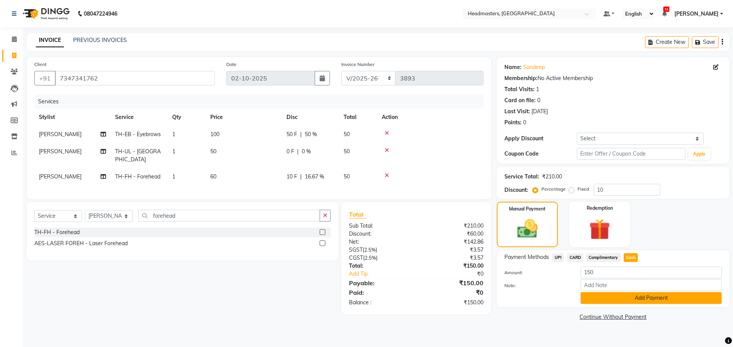
click at [644, 297] on button "Add Payment" at bounding box center [651, 298] width 141 height 12
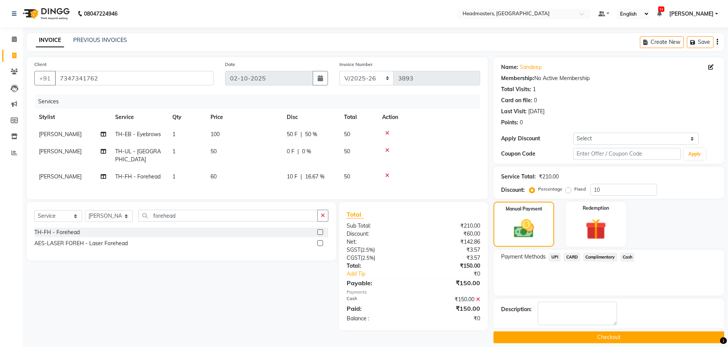
click at [612, 337] on button "Checkout" at bounding box center [608, 337] width 231 height 12
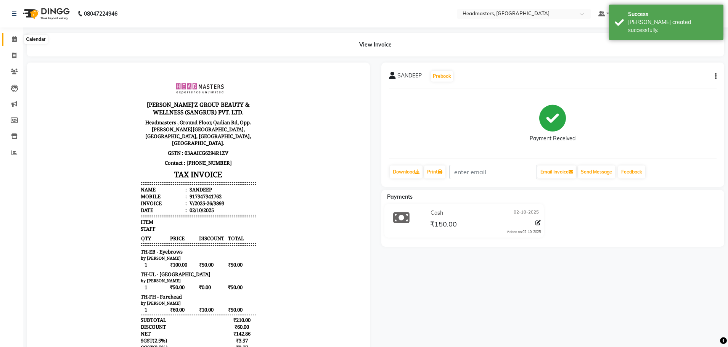
click at [16, 38] on icon at bounding box center [14, 39] width 5 height 6
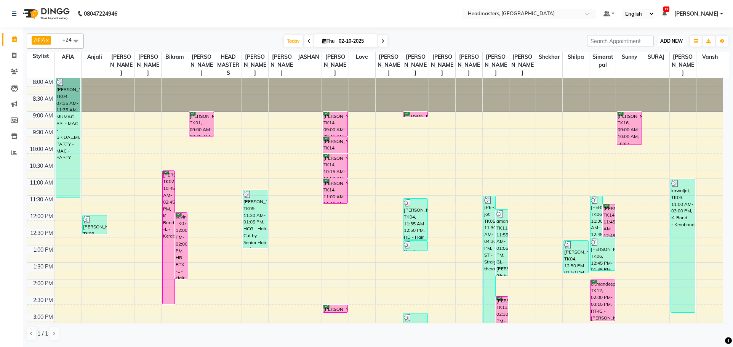
click at [671, 38] on span "ADD NEW" at bounding box center [672, 41] width 22 height 6
click at [668, 54] on button "Add Appointment" at bounding box center [654, 56] width 60 height 10
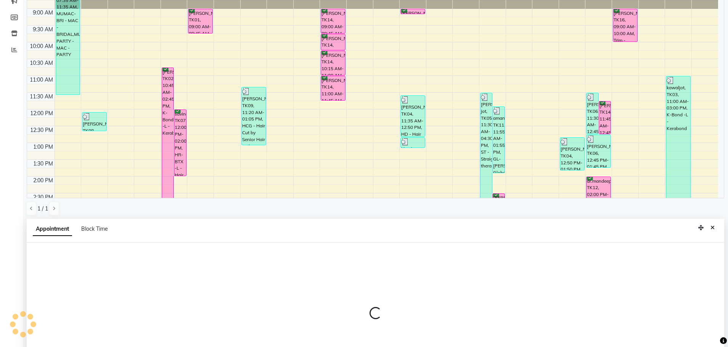
scroll to position [148, 0]
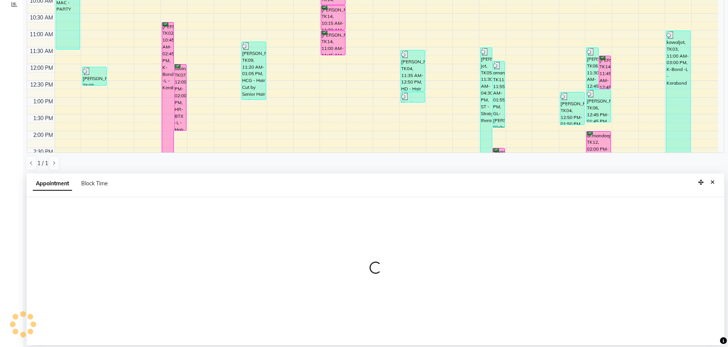
select select "tentative"
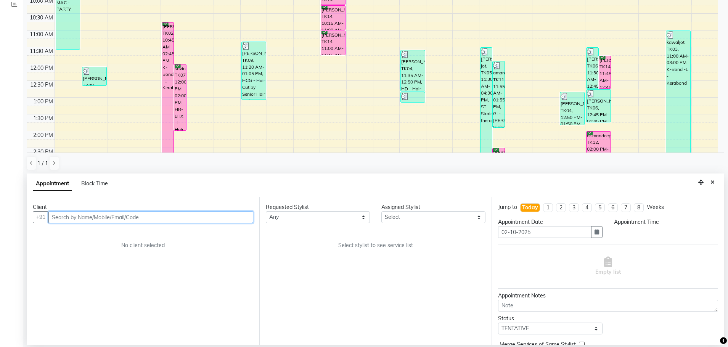
select select "540"
click at [123, 213] on input "text" at bounding box center [150, 217] width 205 height 12
type input "7508187257"
click at [236, 218] on span "Add Client" at bounding box center [238, 216] width 26 height 7
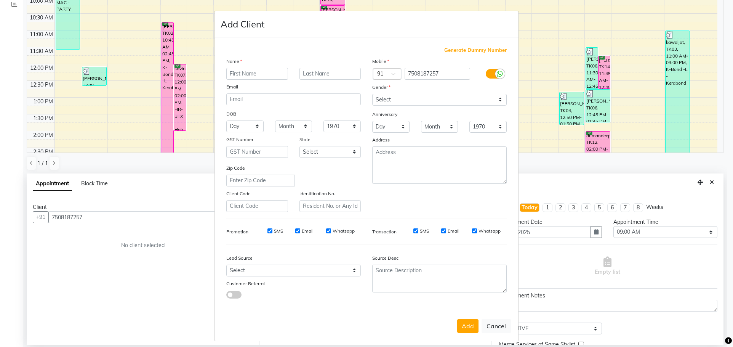
click at [272, 74] on input "text" at bounding box center [257, 74] width 62 height 12
type input "[PERSON_NAME]"
click at [429, 101] on select "Select [DEMOGRAPHIC_DATA] [DEMOGRAPHIC_DATA] Other Prefer Not To Say" at bounding box center [439, 100] width 135 height 12
select select "[DEMOGRAPHIC_DATA]"
click at [372, 94] on select "Select [DEMOGRAPHIC_DATA] [DEMOGRAPHIC_DATA] Other Prefer Not To Say" at bounding box center [439, 100] width 135 height 12
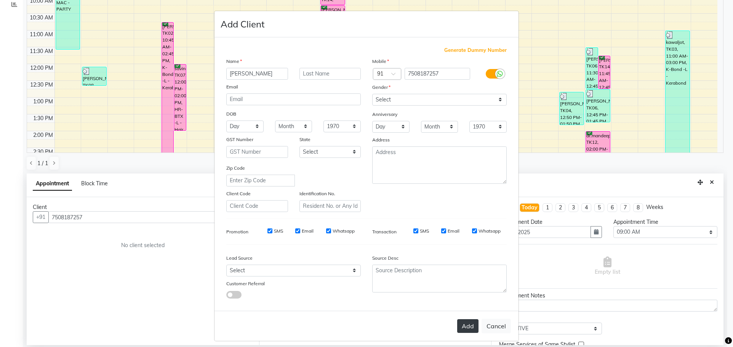
click at [458, 325] on button "Add" at bounding box center [467, 326] width 21 height 14
select select
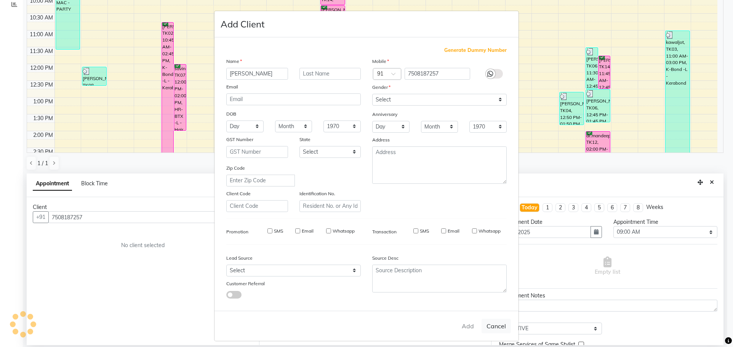
select select
checkbox input "false"
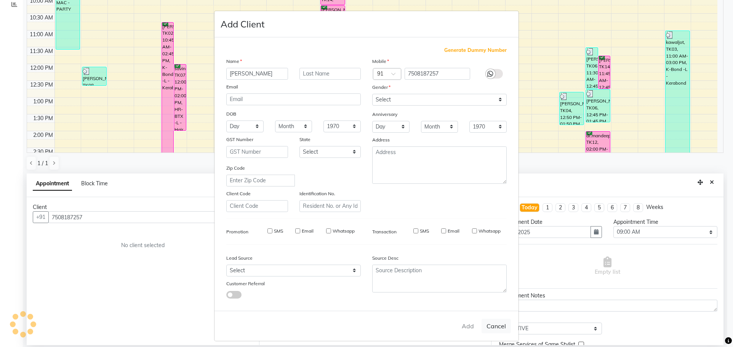
checkbox input "false"
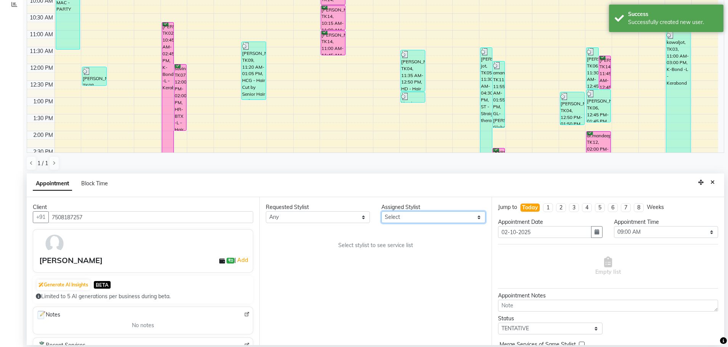
click at [433, 217] on select "Select AFIA Anjali [PERSON_NAME] [PERSON_NAME] [PERSON_NAME] HEAD [PERSON_NAME]…" at bounding box center [433, 217] width 104 height 12
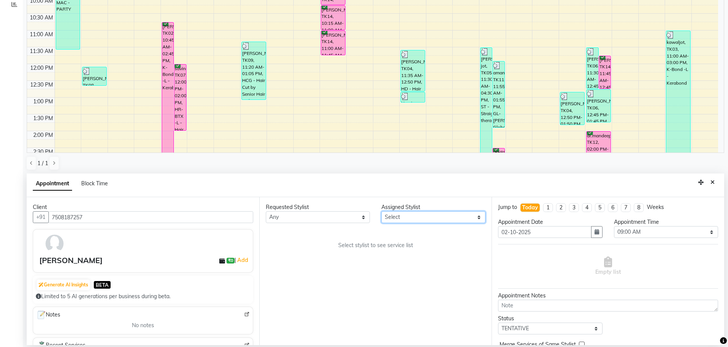
click at [432, 220] on select "Select AFIA Anjali [PERSON_NAME] [PERSON_NAME] [PERSON_NAME] HEAD [PERSON_NAME]…" at bounding box center [433, 217] width 104 height 12
click at [422, 216] on select "Select AFIA Anjali [PERSON_NAME] [PERSON_NAME] [PERSON_NAME] HEAD [PERSON_NAME]…" at bounding box center [433, 217] width 104 height 12
select select "60662"
click at [381, 211] on select "Select AFIA Anjali [PERSON_NAME] [PERSON_NAME] [PERSON_NAME] HEAD [PERSON_NAME]…" at bounding box center [433, 217] width 104 height 12
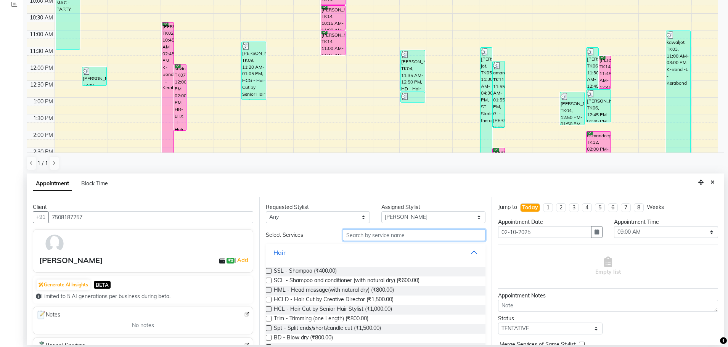
click at [383, 232] on input "text" at bounding box center [414, 235] width 143 height 12
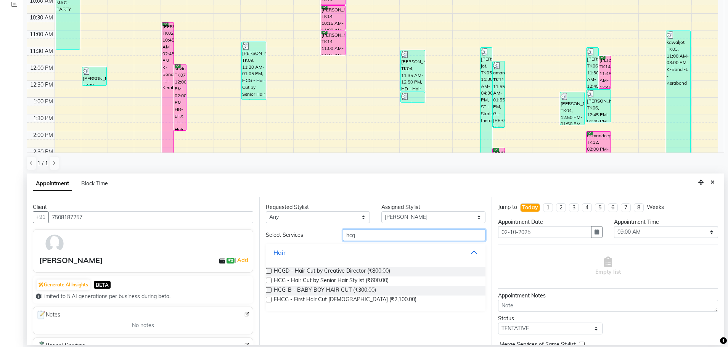
type input "hcg"
click at [268, 280] on label at bounding box center [269, 281] width 6 height 6
click at [268, 280] on input "checkbox" at bounding box center [268, 281] width 5 height 5
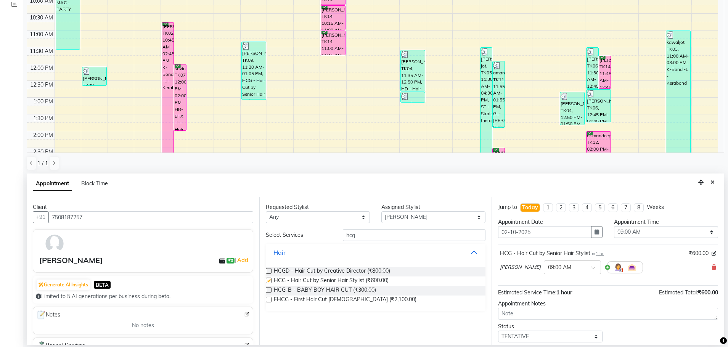
checkbox input "false"
click at [629, 233] on select "Select 09:00 AM 09:15 AM 09:30 AM 09:45 AM 10:00 AM 10:15 AM 10:30 AM 10:45 AM …" at bounding box center [666, 232] width 104 height 12
select select "930"
click at [614, 226] on select "Select 09:00 AM 09:15 AM 09:30 AM 09:45 AM 10:00 AM 10:15 AM 10:30 AM 10:45 AM …" at bounding box center [666, 232] width 104 height 12
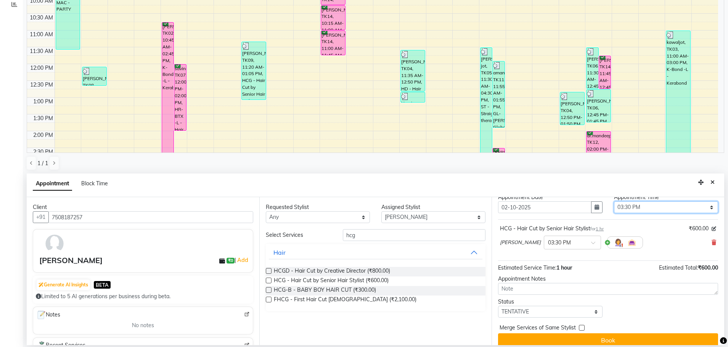
scroll to position [26, 0]
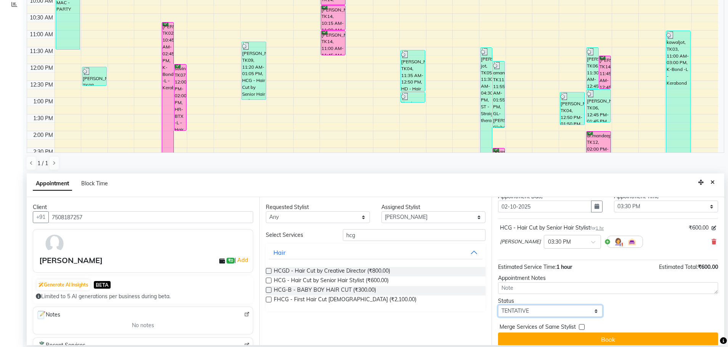
click at [536, 308] on select "Select TENTATIVE CONFIRM CHECK-IN UPCOMING" at bounding box center [550, 311] width 104 height 12
select select "confirm booking"
click at [498, 305] on select "Select TENTATIVE CONFIRM CHECK-IN UPCOMING" at bounding box center [550, 311] width 104 height 12
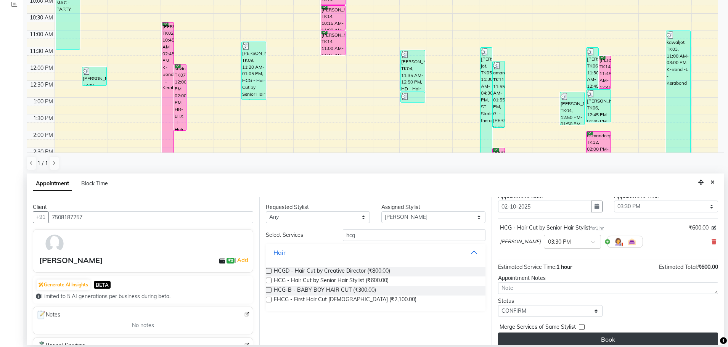
click at [563, 336] on button "Book" at bounding box center [608, 339] width 220 height 14
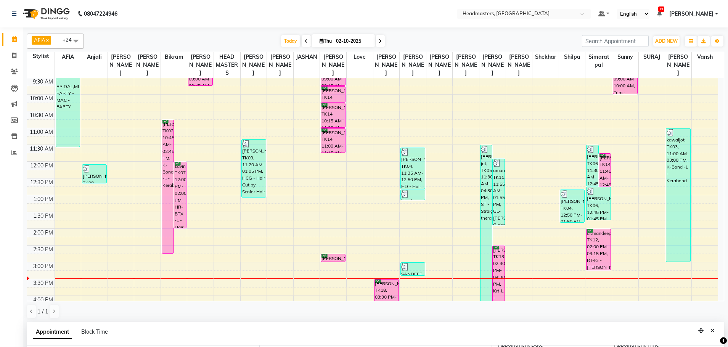
scroll to position [64, 0]
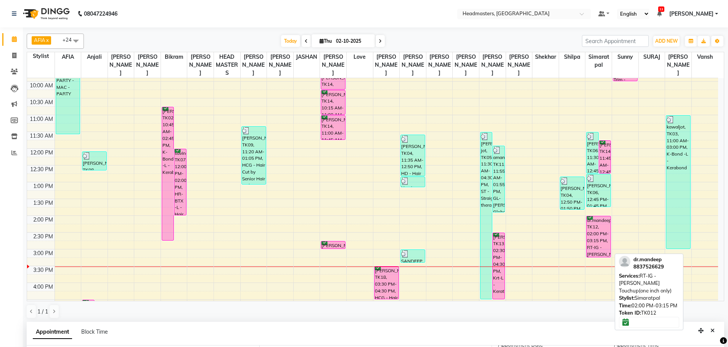
click at [599, 229] on div "dr.mandeep, TK12, 02:00 PM-03:15 PM, RT-IG - [PERSON_NAME] Touchup(one inch onl…" at bounding box center [598, 236] width 24 height 41
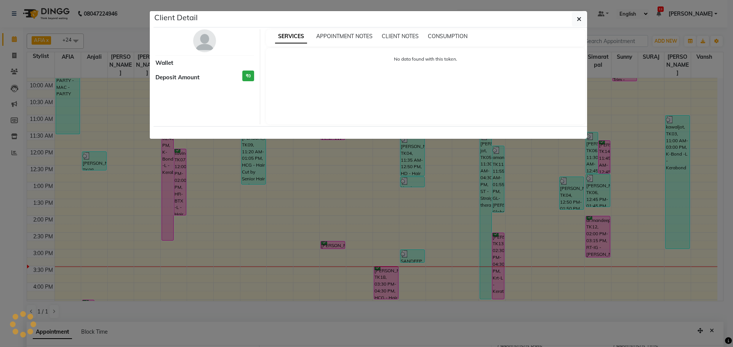
select select "6"
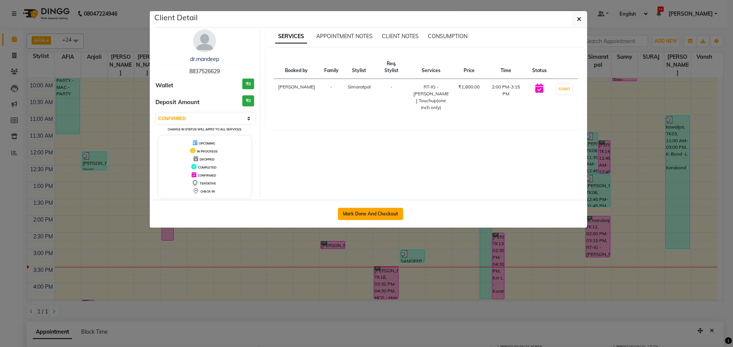
click at [387, 209] on button "Mark Done And Checkout" at bounding box center [370, 214] width 65 height 12
select select "service"
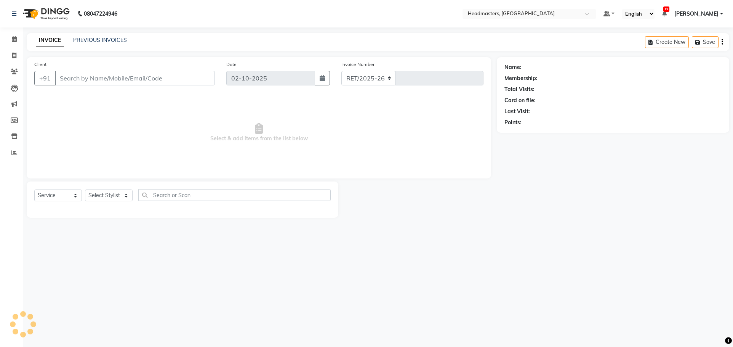
select select "7136"
type input "3894"
type input "8837526629"
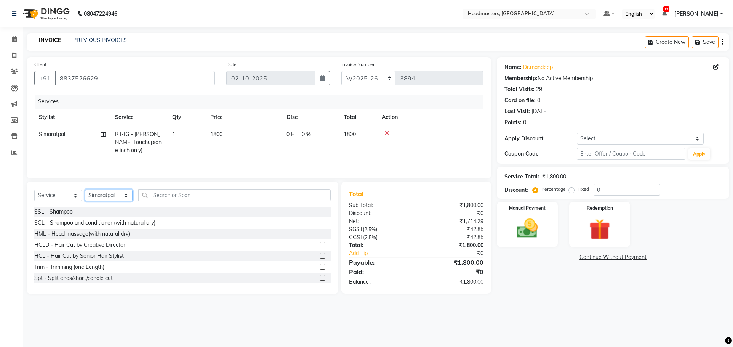
click at [116, 193] on select "Select Stylist AFIA Anjali [PERSON_NAME] [PERSON_NAME] [PERSON_NAME] HEAD [PERS…" at bounding box center [109, 195] width 48 height 12
select select "60665"
click at [85, 189] on select "Select Stylist AFIA Anjali [PERSON_NAME] [PERSON_NAME] [PERSON_NAME] HEAD [PERS…" at bounding box center [109, 195] width 48 height 12
click at [173, 194] on input "text" at bounding box center [234, 195] width 193 height 12
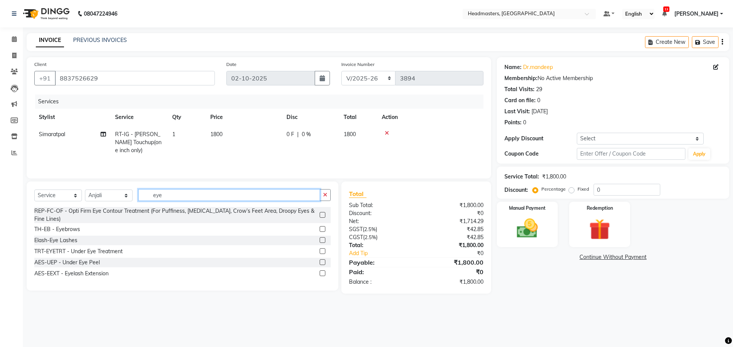
type input "eye"
click at [324, 226] on label at bounding box center [323, 229] width 6 height 6
click at [324, 227] on input "checkbox" at bounding box center [322, 229] width 5 height 5
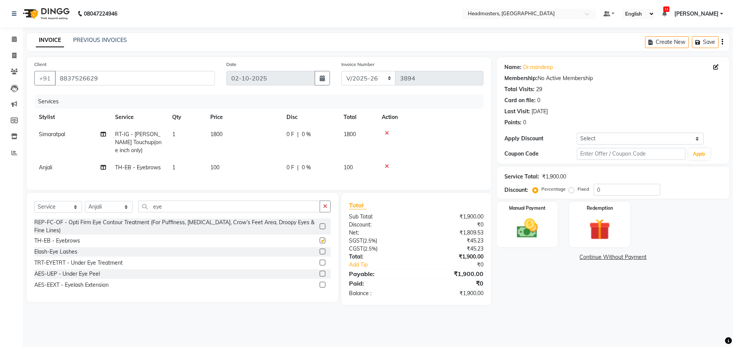
checkbox input "false"
click at [274, 210] on input "eye" at bounding box center [229, 207] width 182 height 12
type input "e"
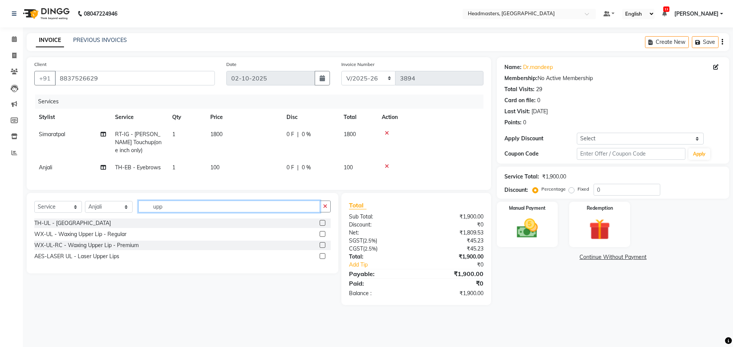
type input "upp"
click at [323, 226] on label at bounding box center [323, 223] width 6 height 6
click at [323, 226] on input "checkbox" at bounding box center [322, 223] width 5 height 5
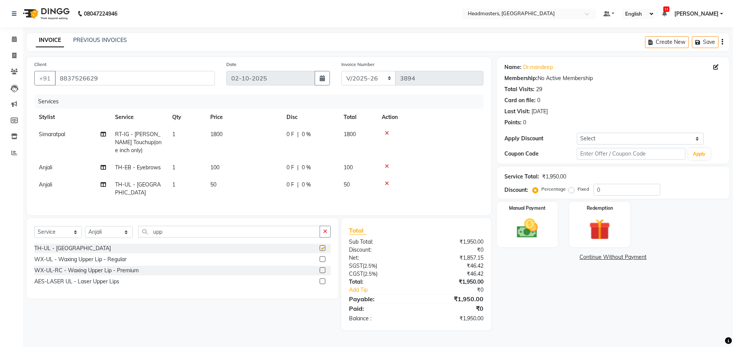
checkbox input "false"
click at [354, 167] on td "100" at bounding box center [358, 167] width 38 height 17
select select "60665"
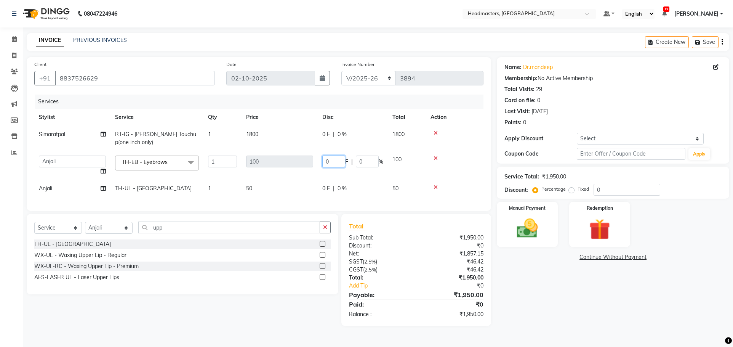
click at [331, 160] on input "0" at bounding box center [333, 162] width 23 height 12
type input "050"
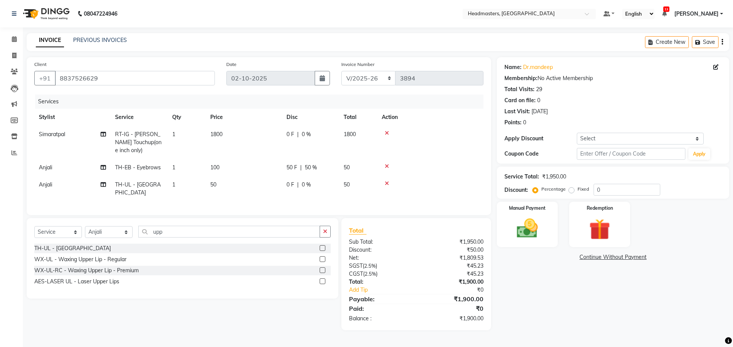
click at [350, 169] on tr "Anjali TH-EB - Eyebrows 1 100 50 F | 50 % 50" at bounding box center [258, 167] width 449 height 17
click at [299, 134] on div "0 F | 0 %" at bounding box center [311, 134] width 48 height 8
select select "60670"
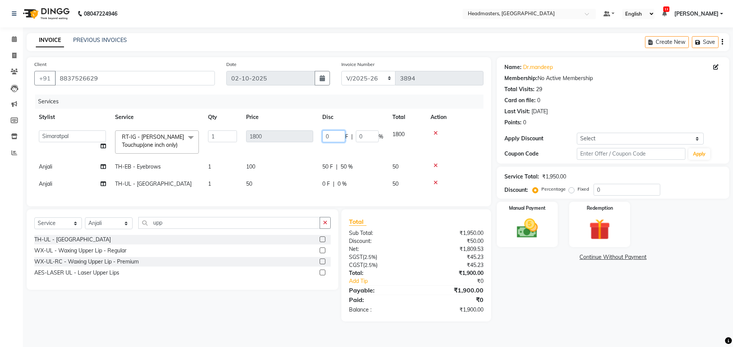
click at [335, 137] on input "0" at bounding box center [333, 136] width 23 height 12
type input "0800"
click at [376, 154] on tr "AFIA Anjali [PERSON_NAME] [PERSON_NAME] [PERSON_NAME] HEAD [PERSON_NAME] [PERSO…" at bounding box center [258, 142] width 449 height 32
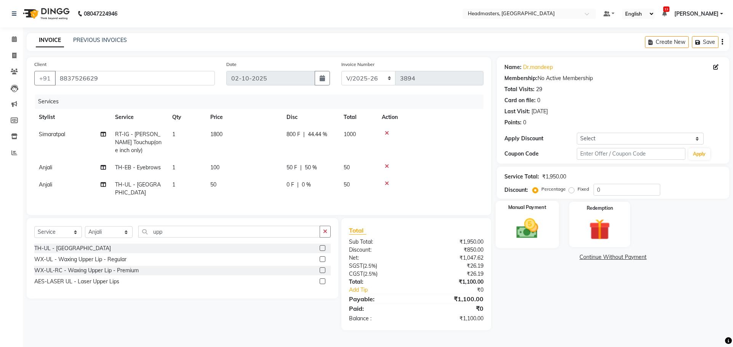
click at [530, 231] on img at bounding box center [528, 228] width 36 height 25
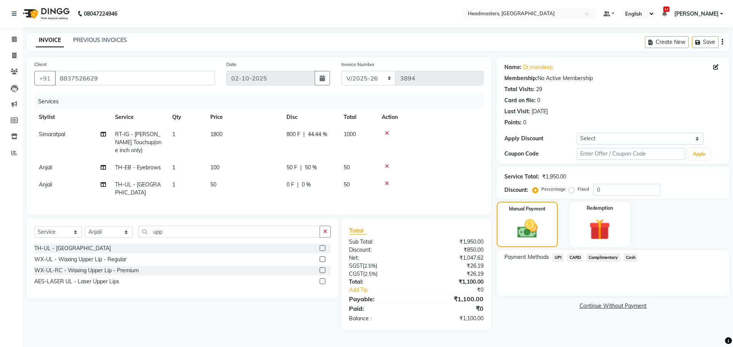
click at [633, 257] on span "Cash" at bounding box center [631, 257] width 14 height 9
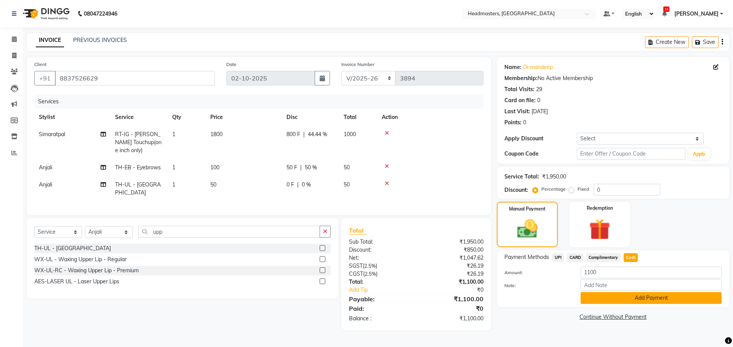
click at [652, 302] on button "Add Payment" at bounding box center [651, 298] width 141 height 12
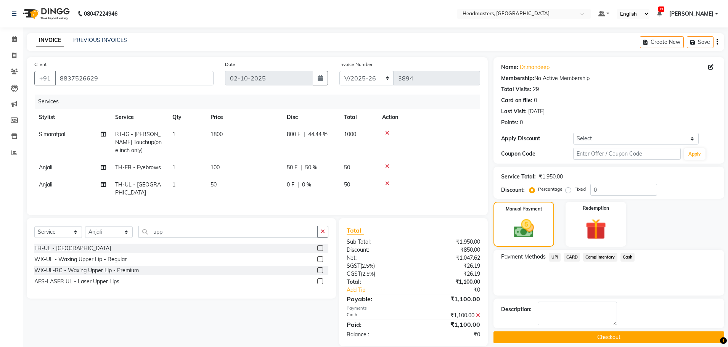
click at [629, 339] on button "Checkout" at bounding box center [608, 337] width 231 height 12
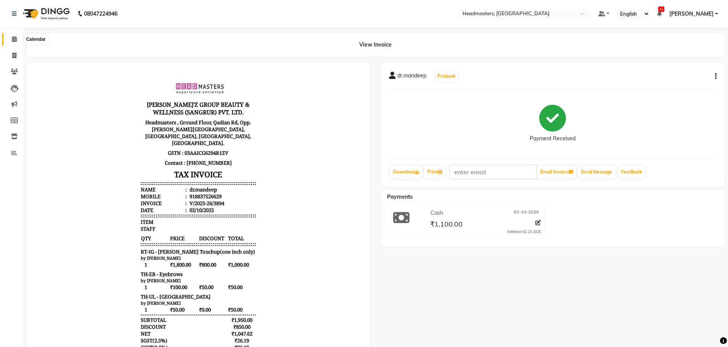
click at [16, 40] on icon at bounding box center [14, 39] width 5 height 6
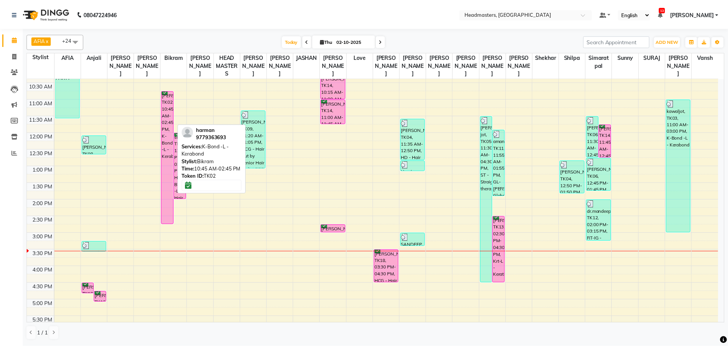
scroll to position [75, 0]
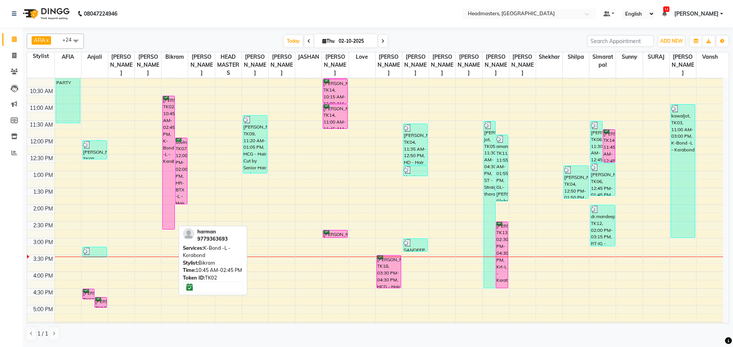
click at [169, 117] on div "[PERSON_NAME], TK02, 10:45 AM-02:45 PM, K-Bond -L - Kerabond" at bounding box center [169, 162] width 12 height 133
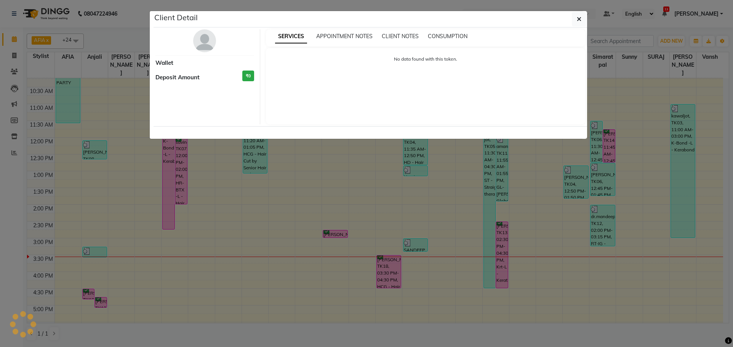
select select "6"
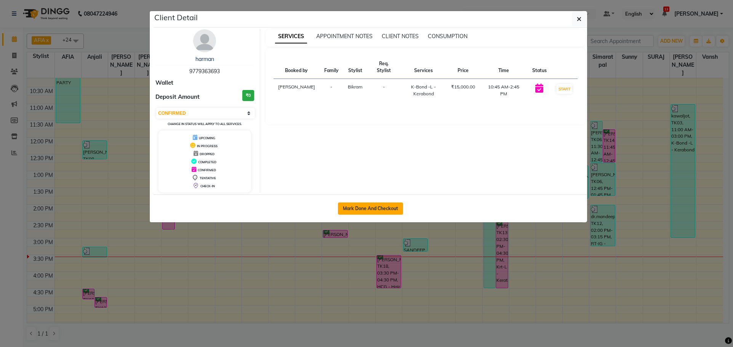
click at [376, 211] on button "Mark Done And Checkout" at bounding box center [370, 208] width 65 height 12
select select "service"
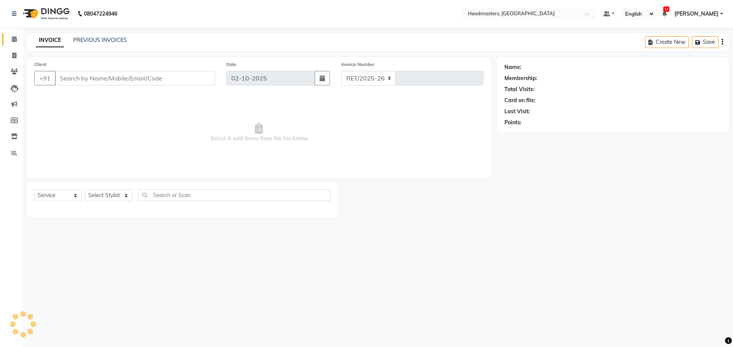
select select "7136"
type input "3895"
type input "9779363693"
select select "60661"
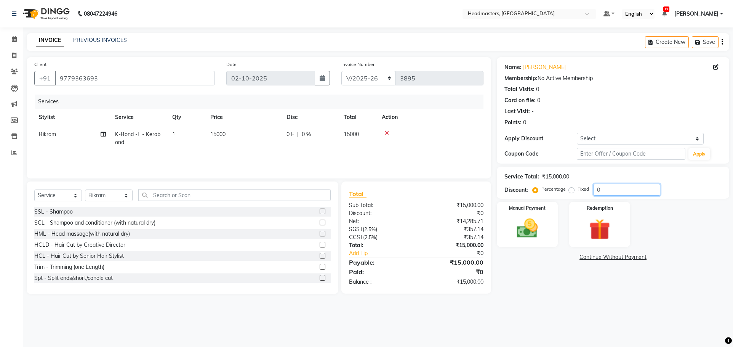
click at [597, 187] on input "0" at bounding box center [627, 190] width 67 height 12
type input "1"
click at [578, 190] on label "Fixed" at bounding box center [583, 189] width 11 height 7
click at [571, 190] on input "Fixed" at bounding box center [573, 188] width 5 height 5
radio input "true"
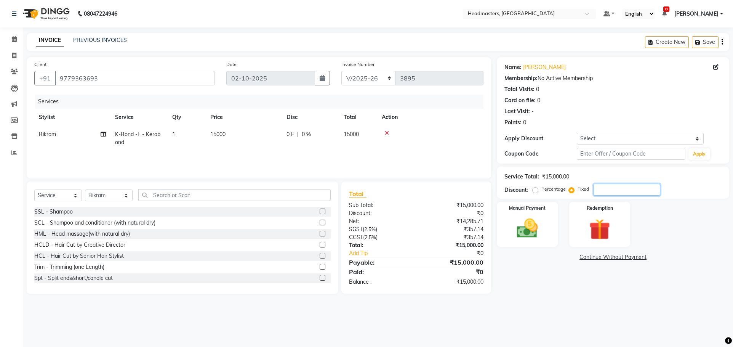
click at [610, 185] on input "number" at bounding box center [627, 190] width 67 height 12
type input "6500"
click at [525, 220] on img at bounding box center [528, 228] width 36 height 25
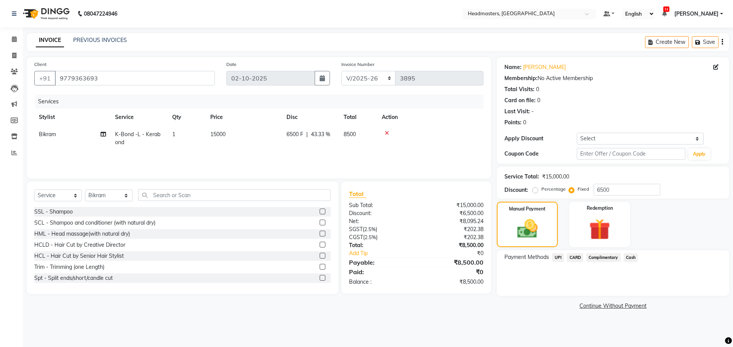
click at [560, 253] on span "UPI" at bounding box center [558, 257] width 12 height 9
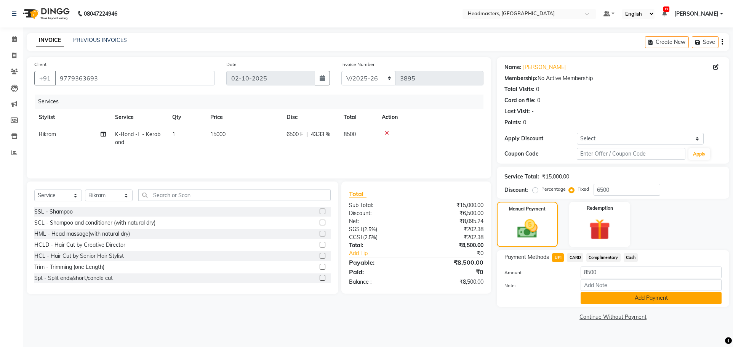
click at [640, 292] on button "Add Payment" at bounding box center [651, 298] width 141 height 12
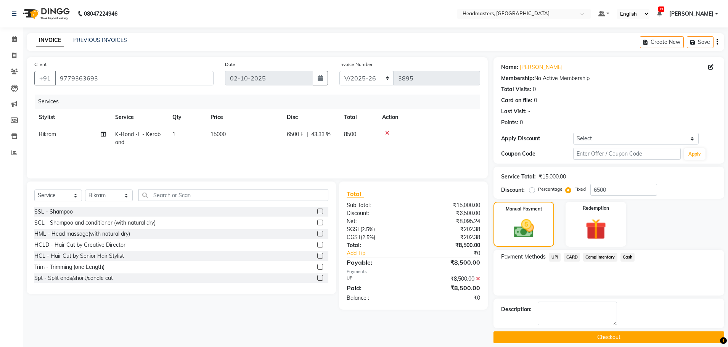
click at [595, 337] on button "Checkout" at bounding box center [608, 337] width 231 height 12
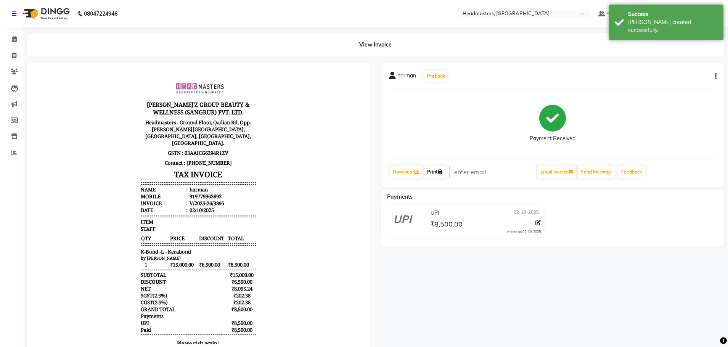
click at [439, 173] on link "Print" at bounding box center [434, 171] width 21 height 13
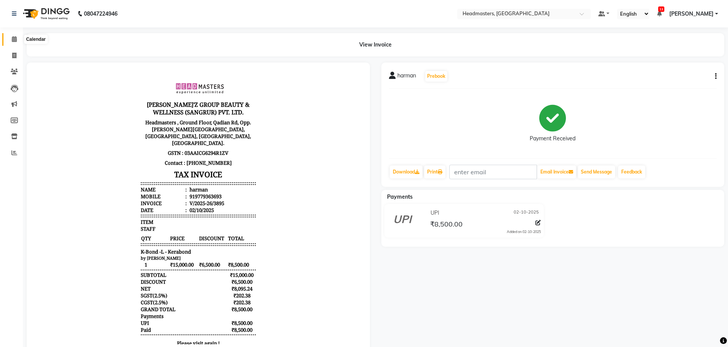
click at [11, 37] on span at bounding box center [14, 39] width 13 height 9
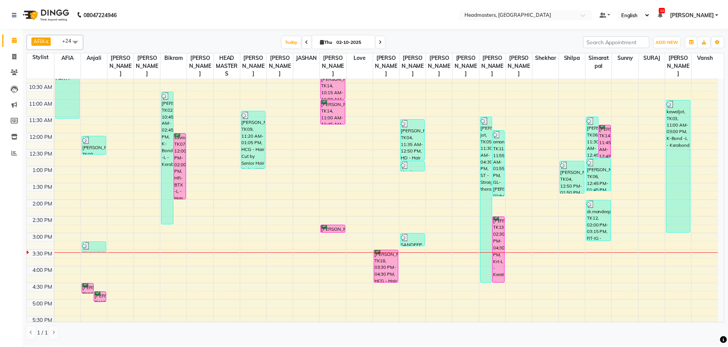
scroll to position [76, 0]
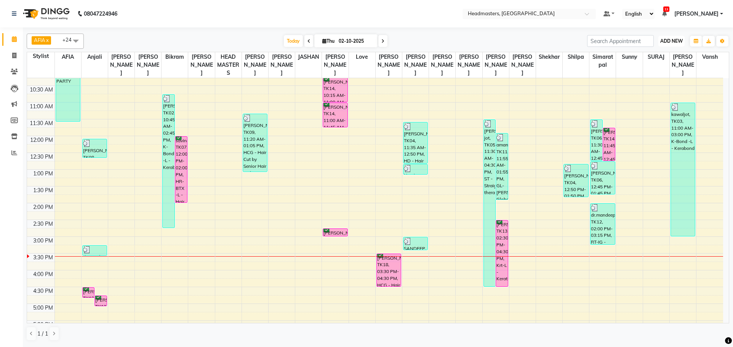
click at [678, 39] on span "ADD NEW" at bounding box center [672, 41] width 22 height 6
click at [664, 57] on button "Add Appointment" at bounding box center [654, 56] width 60 height 10
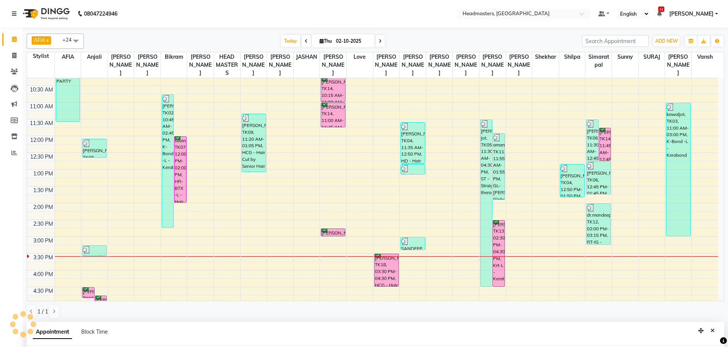
scroll to position [148, 0]
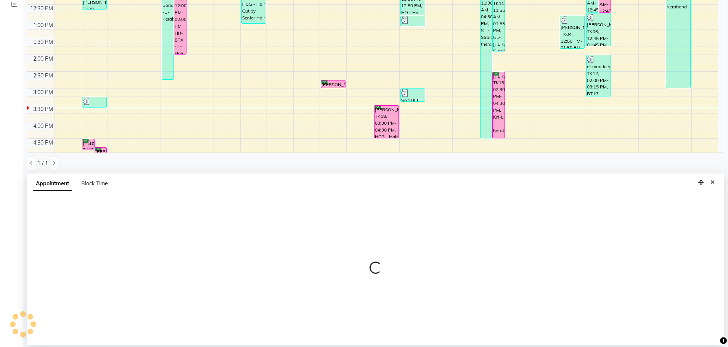
select select "tentative"
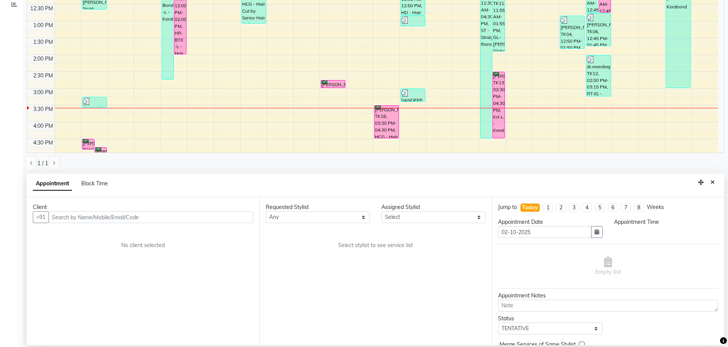
select select "540"
click at [106, 220] on input "text" at bounding box center [150, 217] width 205 height 12
click at [84, 212] on input "text" at bounding box center [150, 217] width 205 height 12
drag, startPoint x: 364, startPoint y: 222, endPoint x: 261, endPoint y: 342, distance: 158.1
drag, startPoint x: 261, startPoint y: 342, endPoint x: 164, endPoint y: 217, distance: 158.4
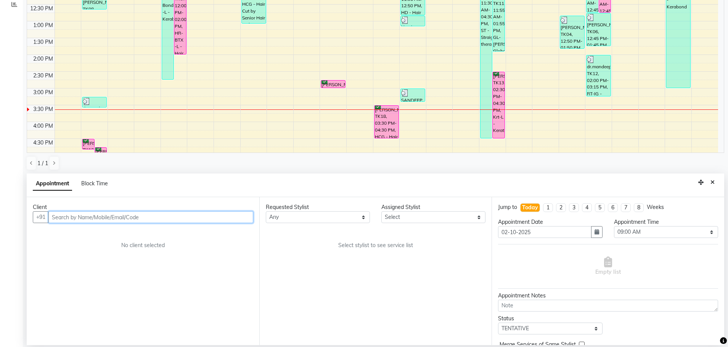
click at [164, 217] on input "text" at bounding box center [150, 217] width 205 height 12
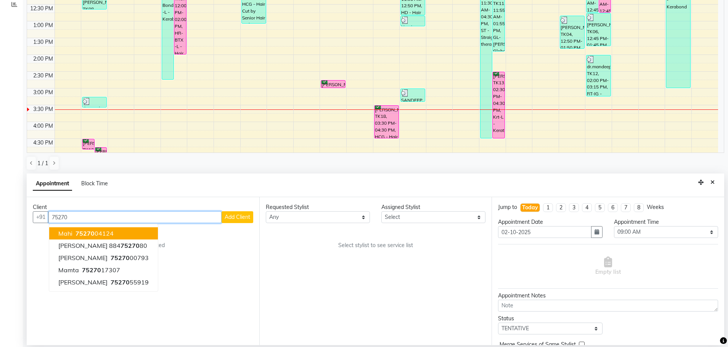
click at [143, 212] on input "75270" at bounding box center [134, 217] width 173 height 12
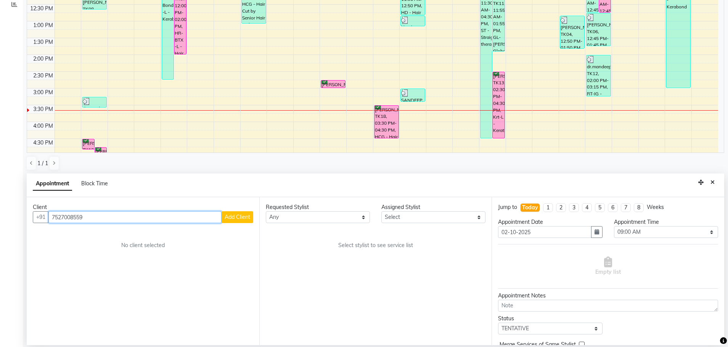
type input "7527008559"
click at [242, 214] on span "Add Client" at bounding box center [238, 216] width 26 height 7
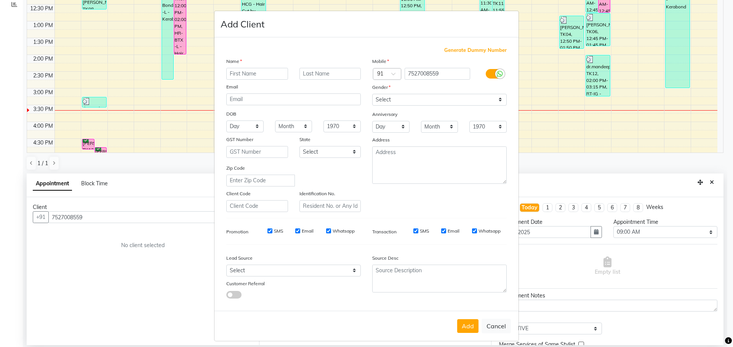
click at [252, 68] on input "text" at bounding box center [257, 74] width 62 height 12
type input "[PERSON_NAME]"
click at [326, 71] on input "text" at bounding box center [331, 74] width 62 height 12
type input "bala"
click at [428, 100] on select "Select [DEMOGRAPHIC_DATA] [DEMOGRAPHIC_DATA] Other Prefer Not To Say" at bounding box center [439, 100] width 135 height 12
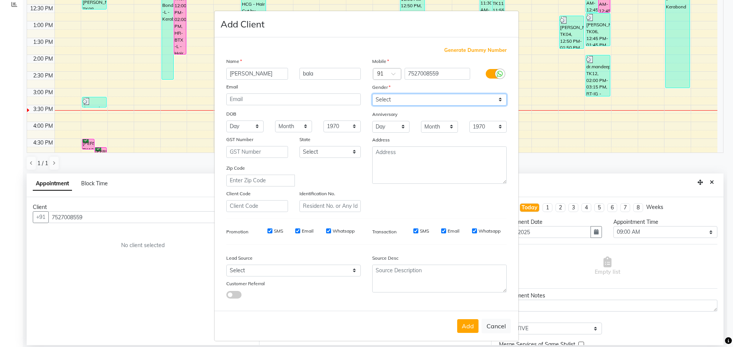
select select "[DEMOGRAPHIC_DATA]"
click at [372, 94] on select "Select [DEMOGRAPHIC_DATA] [DEMOGRAPHIC_DATA] Other Prefer Not To Say" at bounding box center [439, 100] width 135 height 12
click at [473, 330] on button "Add" at bounding box center [467, 326] width 21 height 14
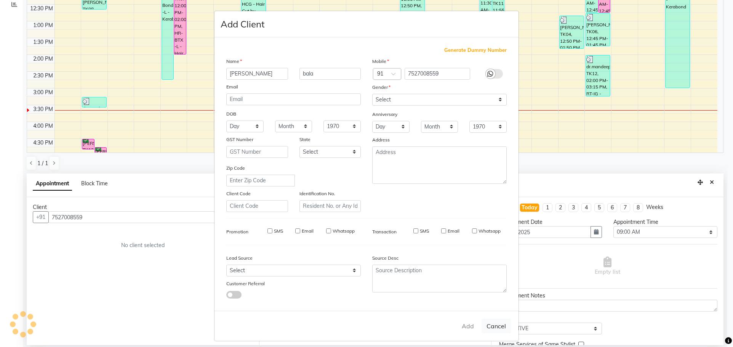
select select
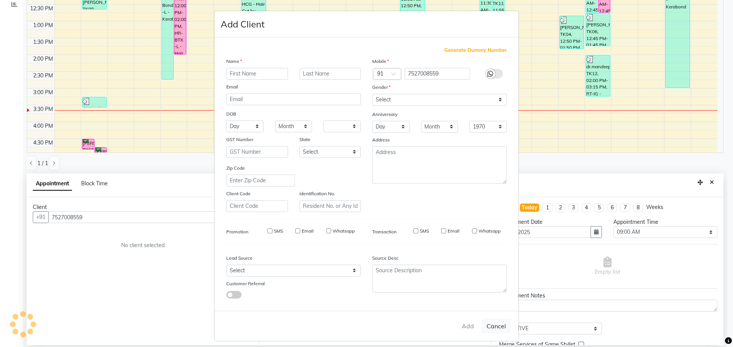
select select
checkbox input "false"
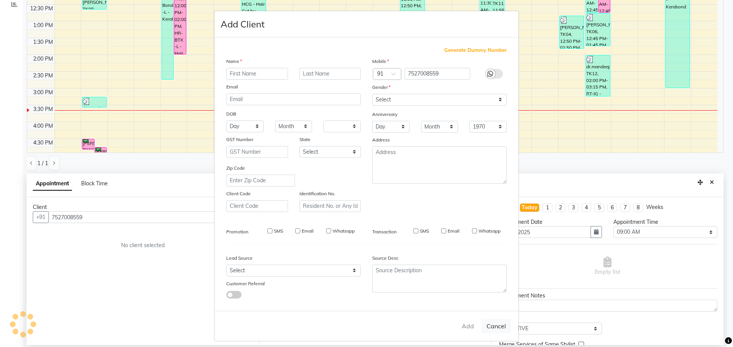
checkbox input "false"
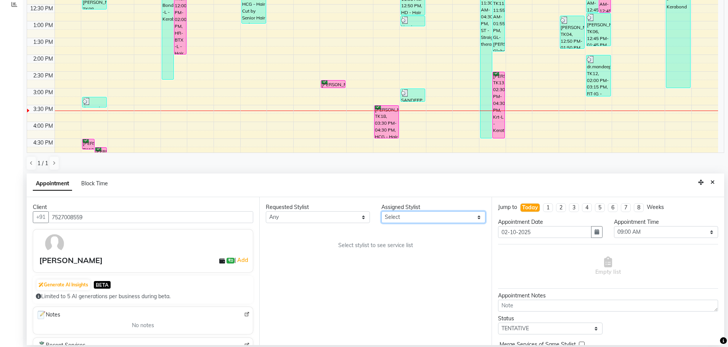
click at [415, 215] on select "Select AFIA Anjali [PERSON_NAME] [PERSON_NAME] [PERSON_NAME] HEAD [PERSON_NAME]…" at bounding box center [433, 217] width 104 height 12
select select "60708"
click at [381, 211] on select "Select AFIA Anjali [PERSON_NAME] [PERSON_NAME] [PERSON_NAME] HEAD [PERSON_NAME]…" at bounding box center [433, 217] width 104 height 12
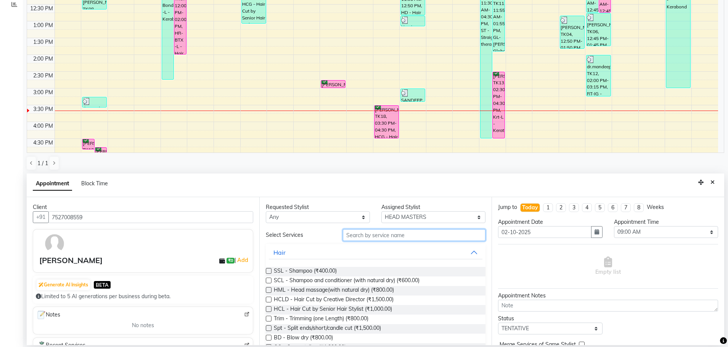
click at [404, 235] on input "text" at bounding box center [414, 235] width 143 height 12
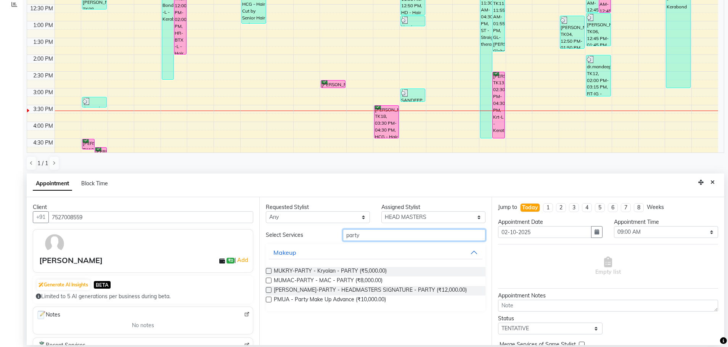
click at [347, 234] on input "party" at bounding box center [414, 235] width 143 height 12
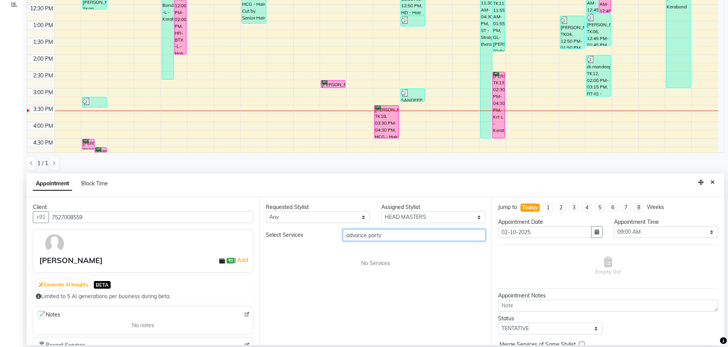
click at [406, 230] on input "advance party" at bounding box center [414, 235] width 143 height 12
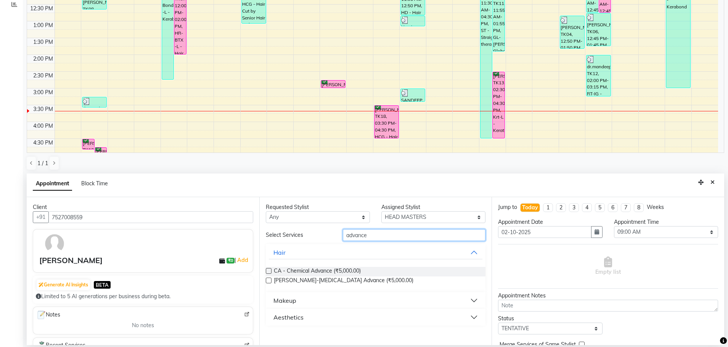
click at [344, 235] on input "advance" at bounding box center [414, 235] width 143 height 12
type input "party advance"
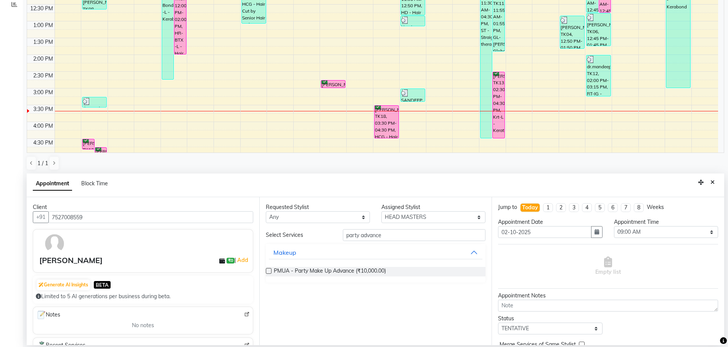
click at [267, 270] on label at bounding box center [269, 271] width 6 height 6
click at [267, 270] on input "checkbox" at bounding box center [268, 271] width 5 height 5
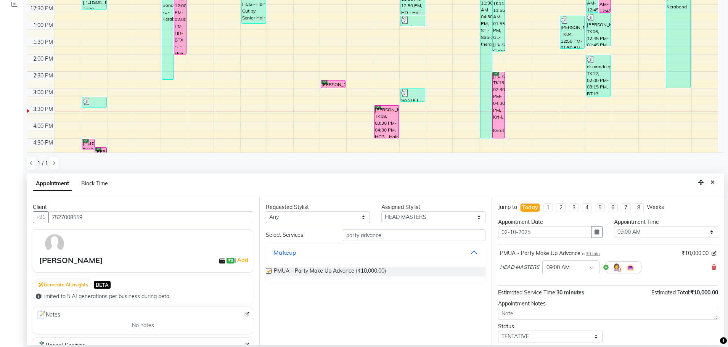
checkbox input "false"
click at [616, 232] on select "Select 09:00 AM 09:15 AM 09:30 AM 09:45 AM 10:00 AM 10:15 AM 10:30 AM 10:45 AM …" at bounding box center [666, 232] width 104 height 12
select select "930"
click at [614, 226] on select "Select 09:00 AM 09:15 AM 09:30 AM 09:45 AM 10:00 AM 10:15 AM 10:30 AM 10:45 AM …" at bounding box center [666, 232] width 104 height 12
drag, startPoint x: 538, startPoint y: 336, endPoint x: 541, endPoint y: 332, distance: 5.0
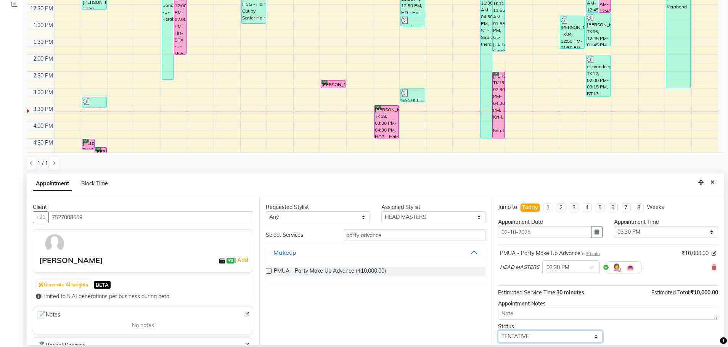
click at [538, 336] on select "Select TENTATIVE CONFIRM CHECK-IN UPCOMING" at bounding box center [550, 336] width 104 height 12
select select "confirm booking"
click at [498, 330] on select "Select TENTATIVE CONFIRM CHECK-IN UPCOMING" at bounding box center [550, 336] width 104 height 12
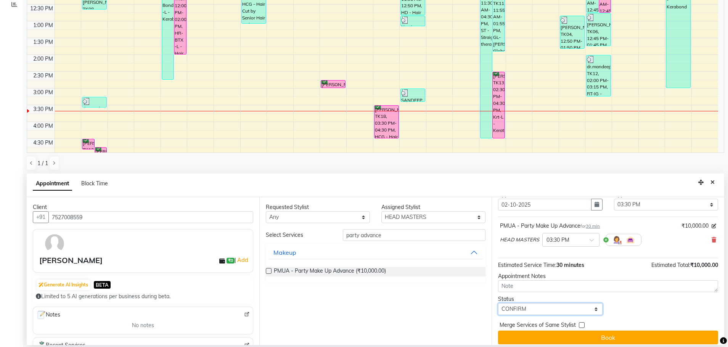
scroll to position [33, 0]
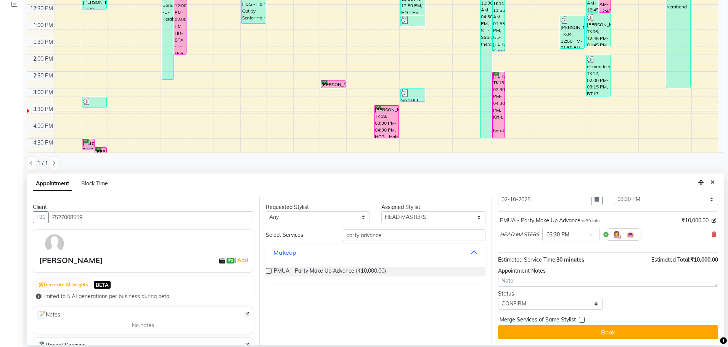
drag, startPoint x: 590, startPoint y: 328, endPoint x: 594, endPoint y: 327, distance: 3.8
click at [590, 327] on button "Book" at bounding box center [608, 332] width 220 height 14
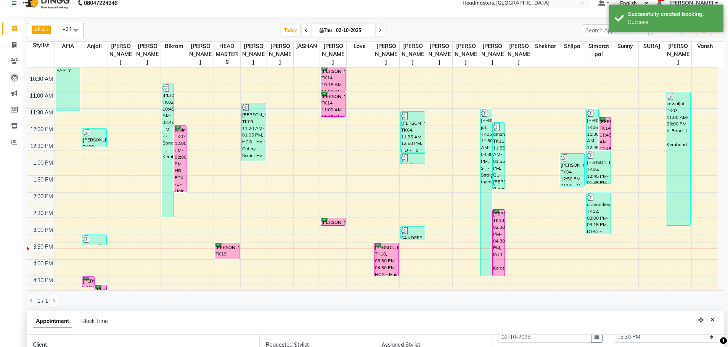
scroll to position [0, 0]
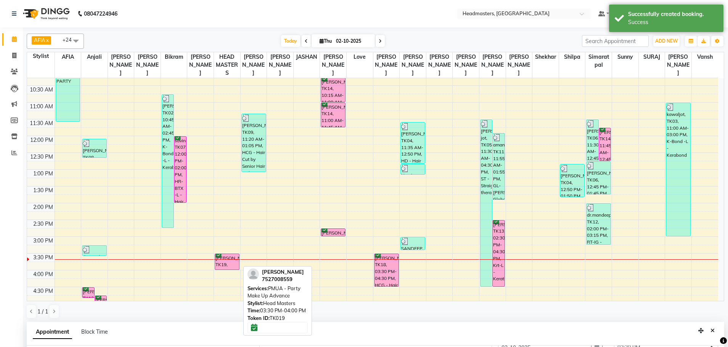
click at [230, 262] on div "[PERSON_NAME], TK19, 03:30 PM-04:00 PM, PMUA - Party Make Up Advance" at bounding box center [227, 262] width 24 height 16
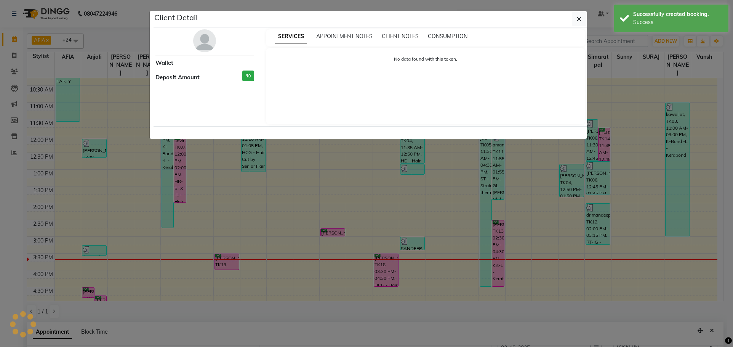
select select "6"
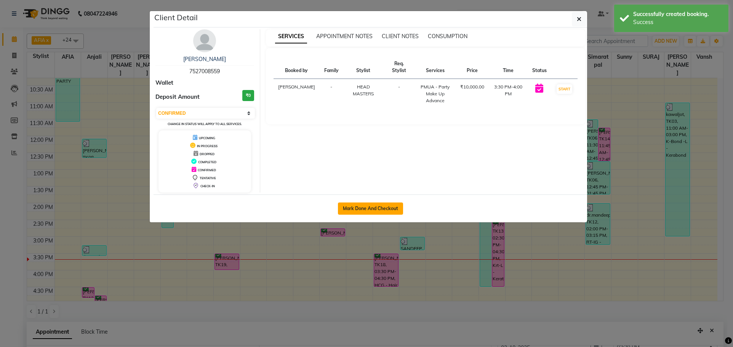
click at [367, 206] on button "Mark Done And Checkout" at bounding box center [370, 208] width 65 height 12
select select "service"
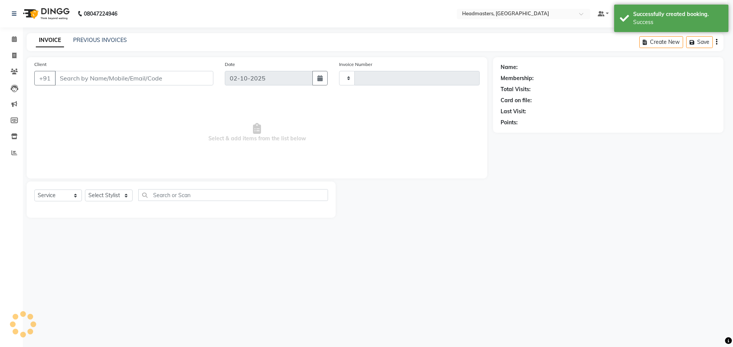
type input "3896"
select select "7136"
type input "7527008559"
select select "60708"
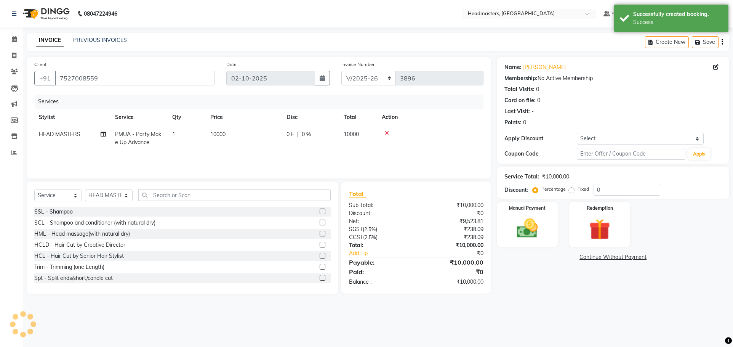
click at [291, 137] on span "0 F" at bounding box center [291, 134] width 8 height 8
select select "60708"
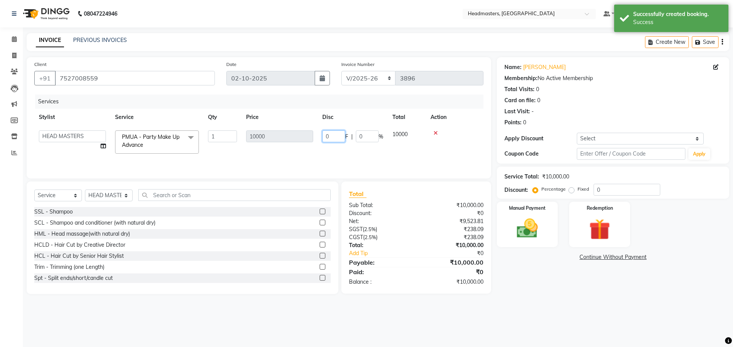
click at [336, 132] on input "0" at bounding box center [333, 136] width 23 height 12
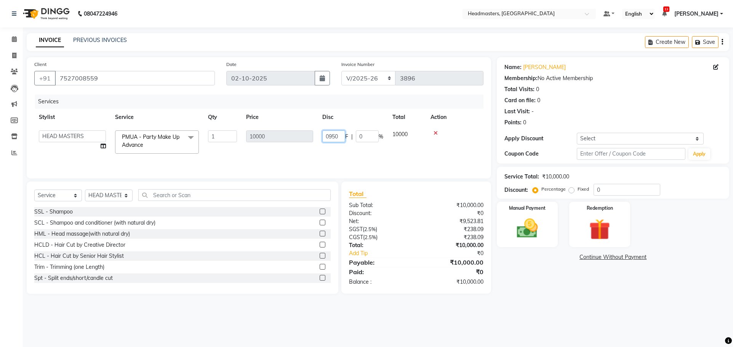
type input "09500"
click at [344, 148] on tr "AFIA Anjali [PERSON_NAME] [PERSON_NAME] [PERSON_NAME] HEAD [PERSON_NAME] [PERSO…" at bounding box center [258, 142] width 449 height 32
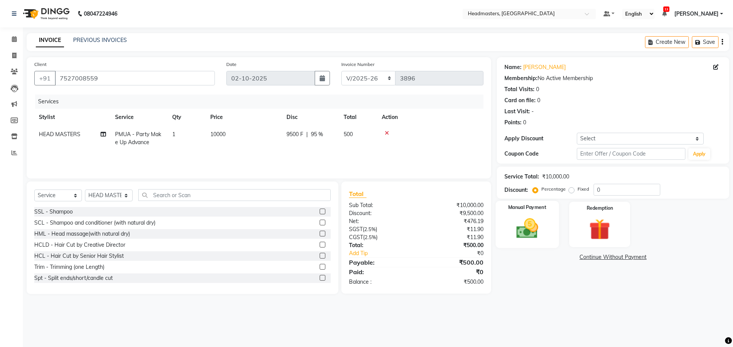
drag, startPoint x: 539, startPoint y: 213, endPoint x: 542, endPoint y: 212, distance: 4.1
click at [542, 212] on div "Manual Payment" at bounding box center [527, 224] width 63 height 47
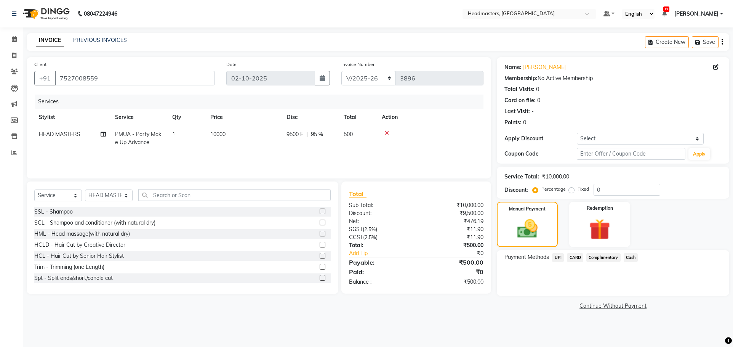
click at [561, 257] on span "UPI" at bounding box center [558, 257] width 12 height 9
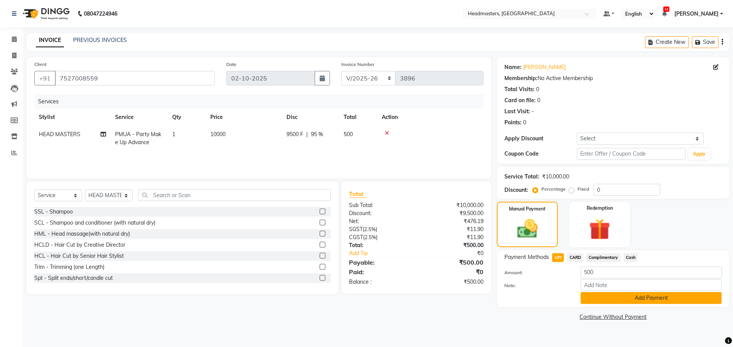
click at [640, 299] on button "Add Payment" at bounding box center [651, 298] width 141 height 12
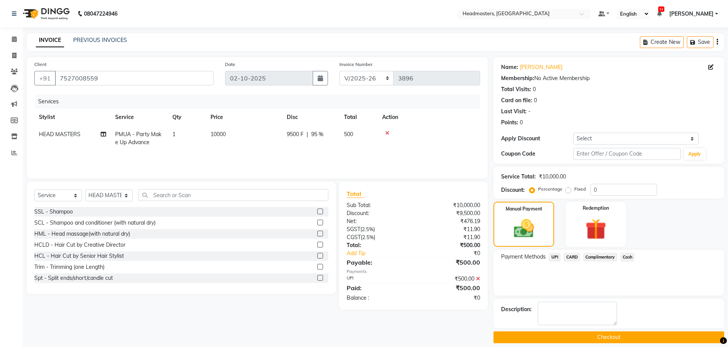
click at [618, 337] on button "Checkout" at bounding box center [608, 337] width 231 height 12
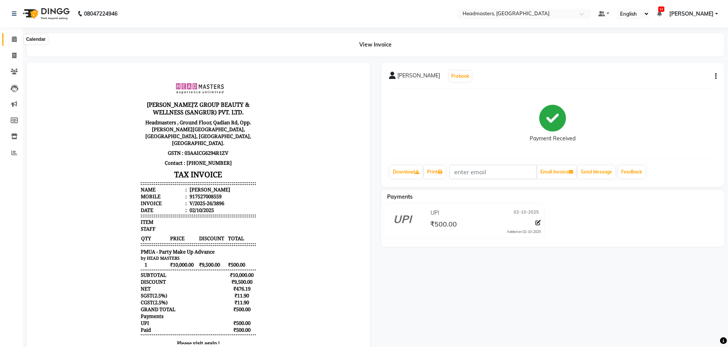
click at [16, 37] on icon at bounding box center [14, 39] width 5 height 6
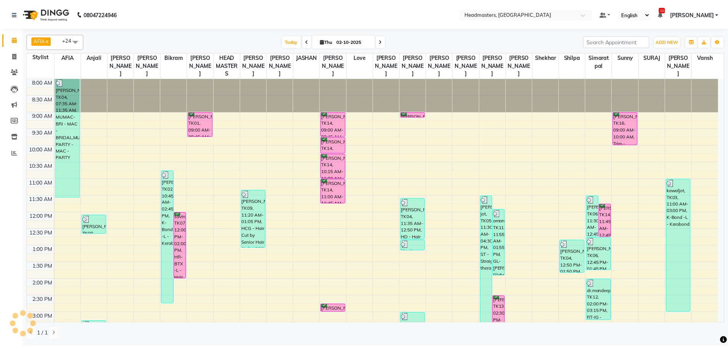
scroll to position [176, 0]
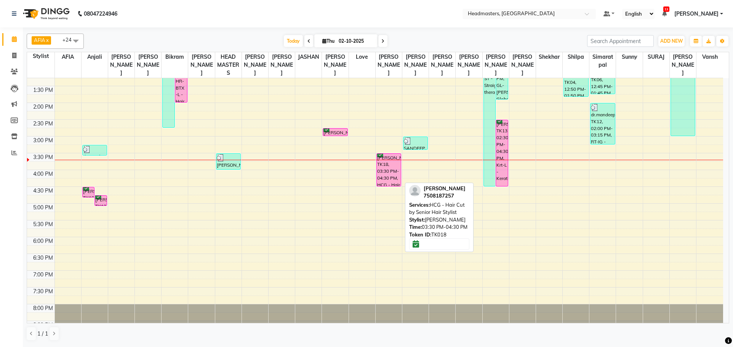
click at [392, 175] on div "[PERSON_NAME], TK18, 03:30 PM-04:30 PM, HCG - Hair Cut by Senior Hair Stylist" at bounding box center [389, 170] width 24 height 32
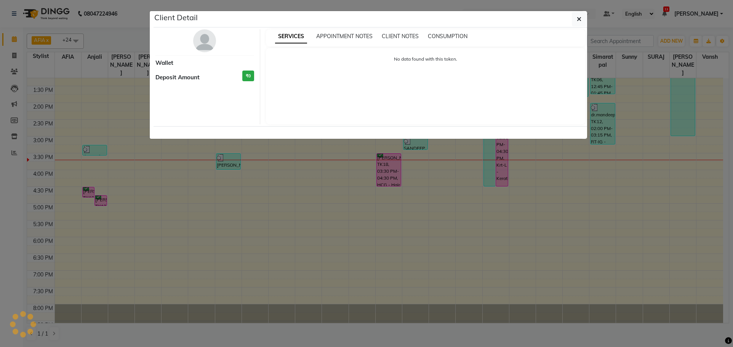
select select "6"
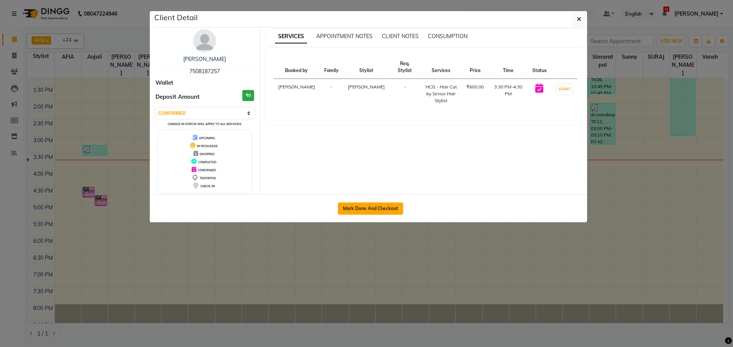
click at [387, 209] on button "Mark Done And Checkout" at bounding box center [370, 208] width 65 height 12
select select "service"
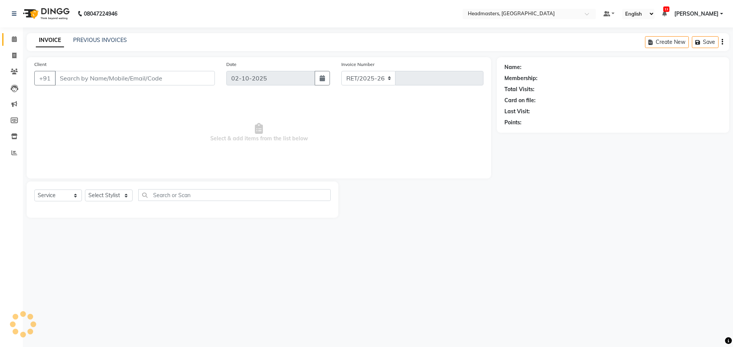
select select "7136"
type input "3897"
type input "7508187257"
select select "60662"
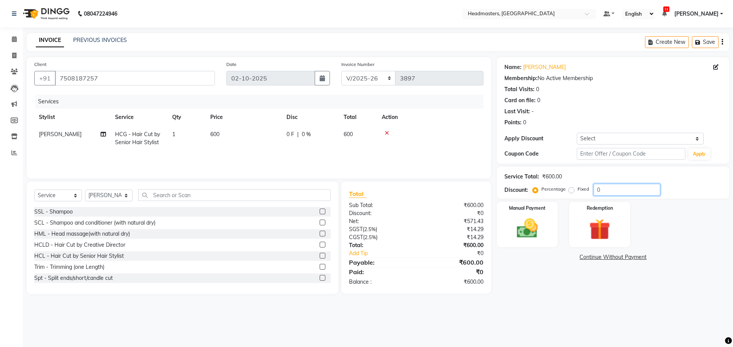
click at [597, 188] on input "0" at bounding box center [627, 190] width 67 height 12
type input "50"
click at [535, 223] on img at bounding box center [528, 228] width 36 height 25
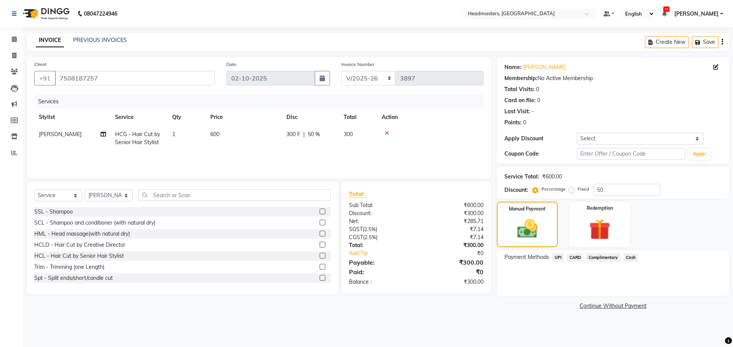
click at [561, 256] on span "UPI" at bounding box center [558, 257] width 12 height 9
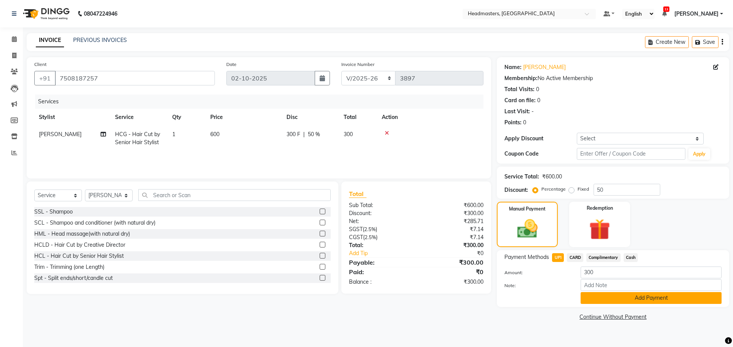
click at [616, 297] on button "Add Payment" at bounding box center [651, 298] width 141 height 12
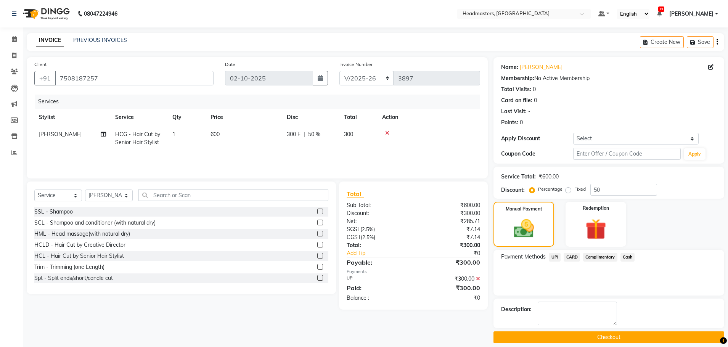
click at [476, 279] on icon at bounding box center [478, 278] width 4 height 5
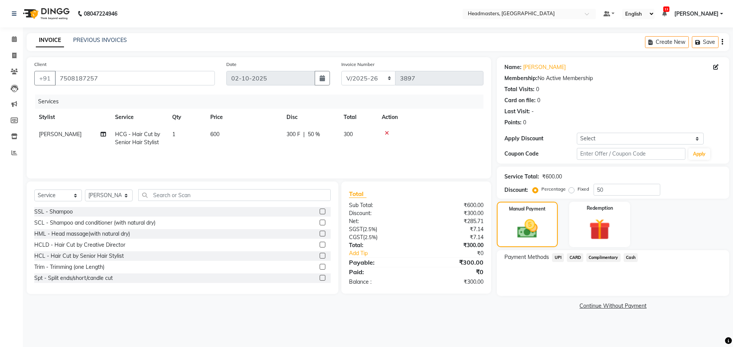
click at [632, 258] on span "Cash" at bounding box center [631, 257] width 14 height 9
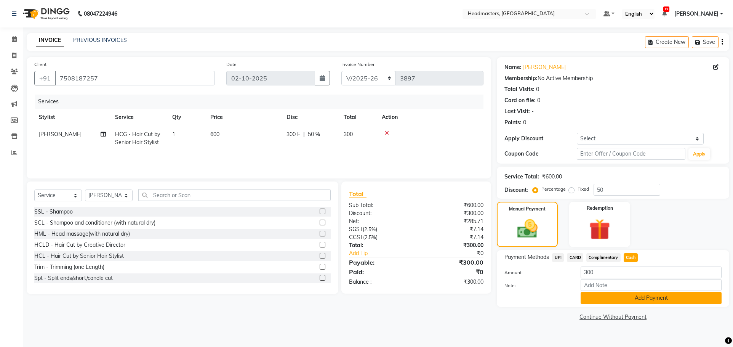
click at [639, 298] on button "Add Payment" at bounding box center [651, 298] width 141 height 12
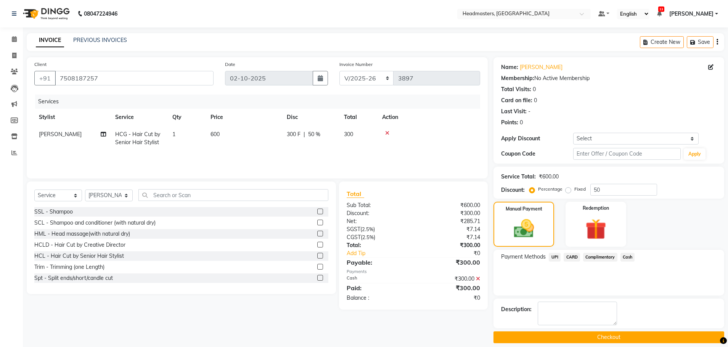
drag, startPoint x: 616, startPoint y: 337, endPoint x: 613, endPoint y: 340, distance: 4.3
click at [614, 338] on button "Checkout" at bounding box center [608, 337] width 231 height 12
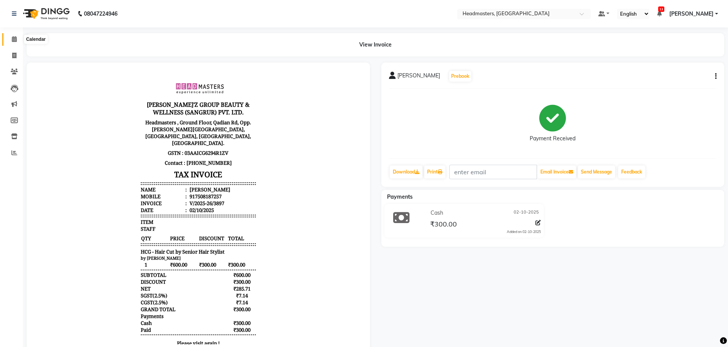
click at [12, 39] on icon at bounding box center [14, 39] width 5 height 6
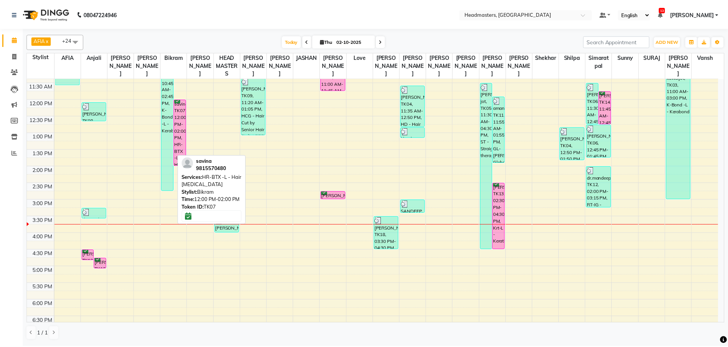
scroll to position [113, 0]
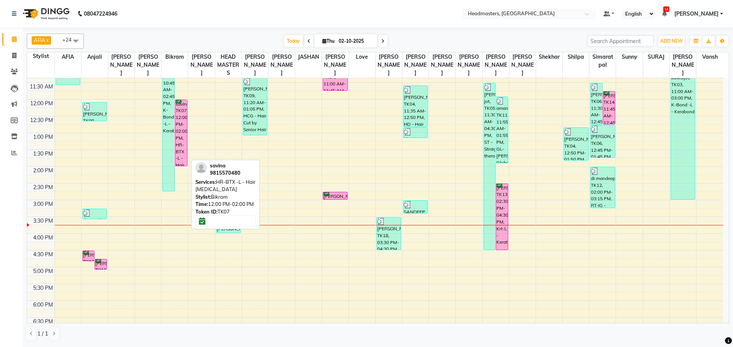
click at [182, 110] on div "savina, TK07, 12:00 PM-02:00 PM, HR-BTX -L - Hair [MEDICAL_DATA]" at bounding box center [181, 133] width 12 height 66
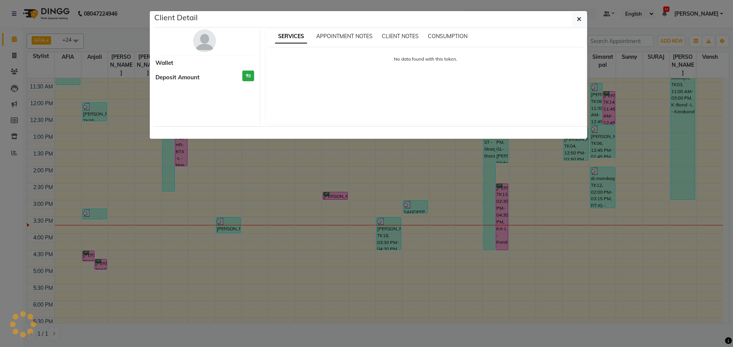
select select "6"
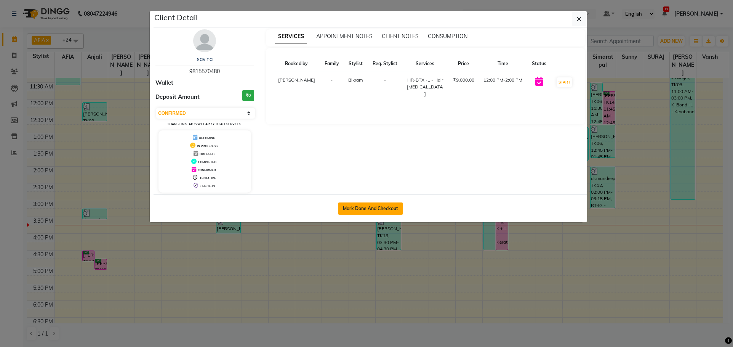
click at [369, 205] on button "Mark Done And Checkout" at bounding box center [370, 208] width 65 height 12
select select "service"
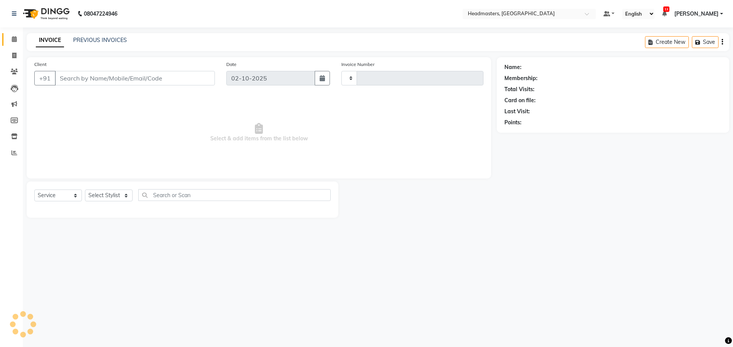
type input "3898"
select select "7136"
type input "9815570480"
select select "60661"
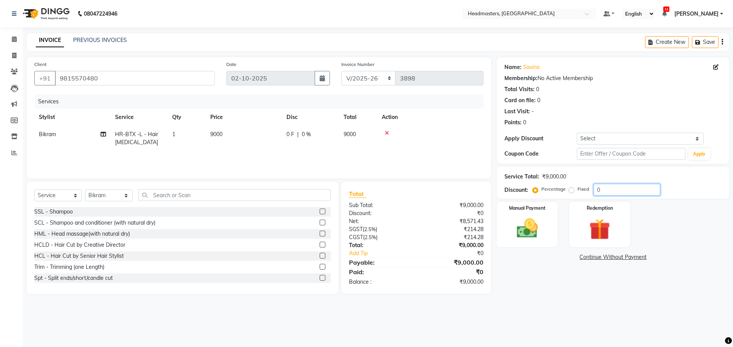
click at [598, 189] on input "0" at bounding box center [627, 190] width 67 height 12
type input "100"
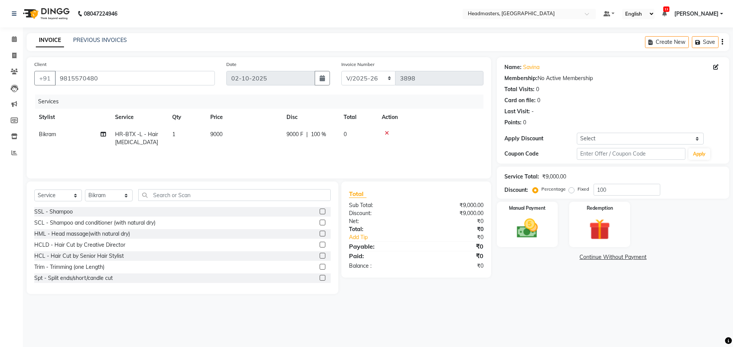
click at [578, 188] on label "Fixed" at bounding box center [583, 189] width 11 height 7
click at [573, 188] on input "Fixed" at bounding box center [573, 188] width 5 height 5
radio input "true"
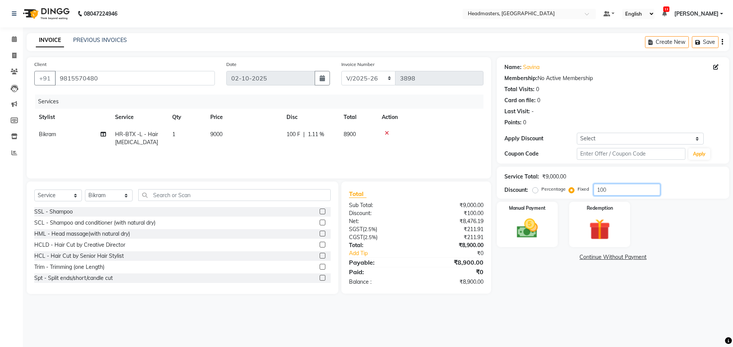
click at [599, 187] on input "100" at bounding box center [627, 190] width 67 height 12
type input "3000"
click at [527, 217] on img at bounding box center [528, 228] width 36 height 25
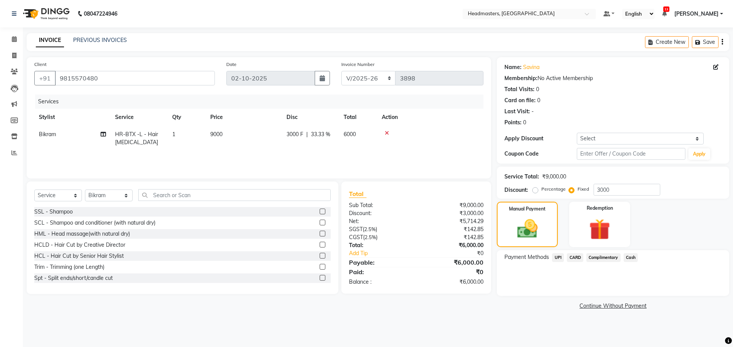
click at [299, 133] on span "3000 F" at bounding box center [295, 134] width 17 height 8
select select "60661"
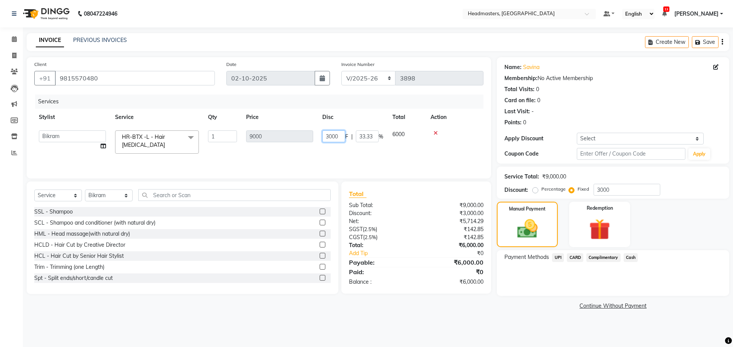
click at [342, 135] on input "3000" at bounding box center [333, 136] width 23 height 12
type input "3"
type input "4000"
click at [400, 164] on div "Services Stylist Service Qty Price Disc Total Action AFIA Anjali [PERSON_NAME] …" at bounding box center [258, 133] width 449 height 76
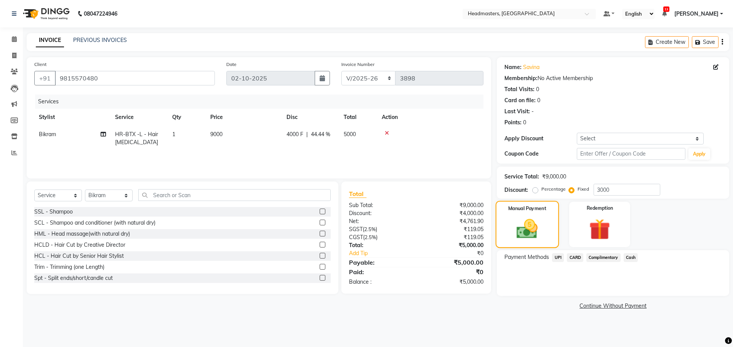
click at [541, 226] on img at bounding box center [527, 229] width 34 height 24
click at [629, 257] on span "Cash" at bounding box center [631, 257] width 14 height 9
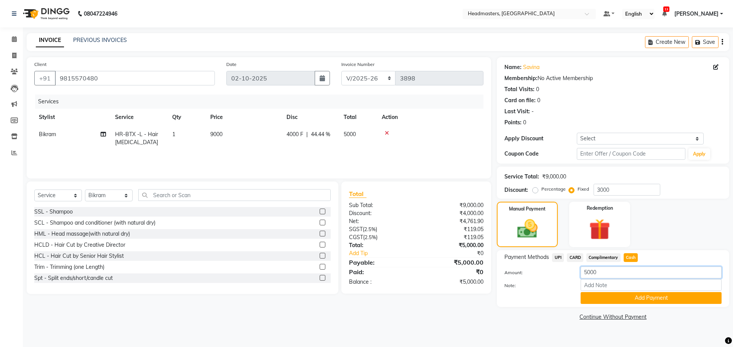
click at [592, 271] on input "5000" at bounding box center [651, 272] width 141 height 12
type input "2500"
click at [657, 295] on button "Add Payment" at bounding box center [651, 298] width 141 height 12
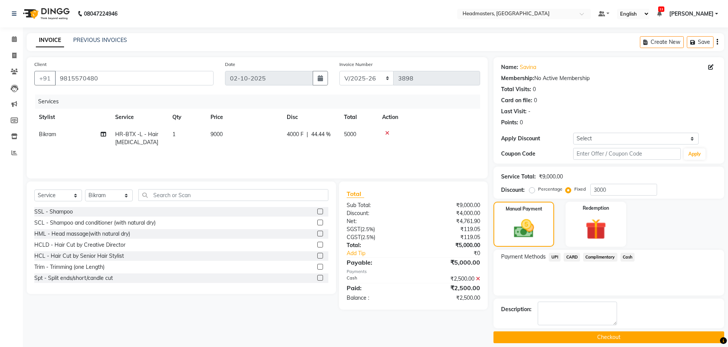
click at [552, 259] on span "UPI" at bounding box center [555, 257] width 12 height 9
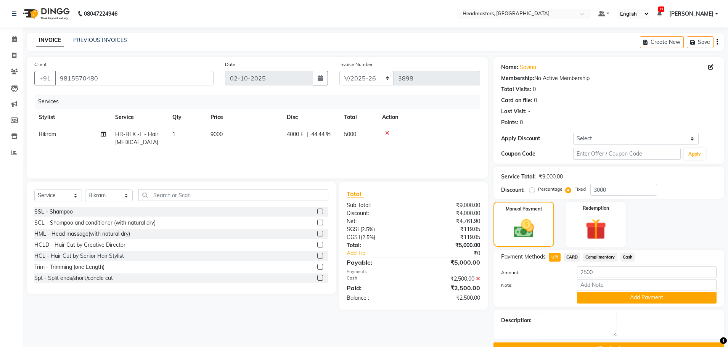
click at [617, 297] on button "Add Payment" at bounding box center [647, 298] width 140 height 12
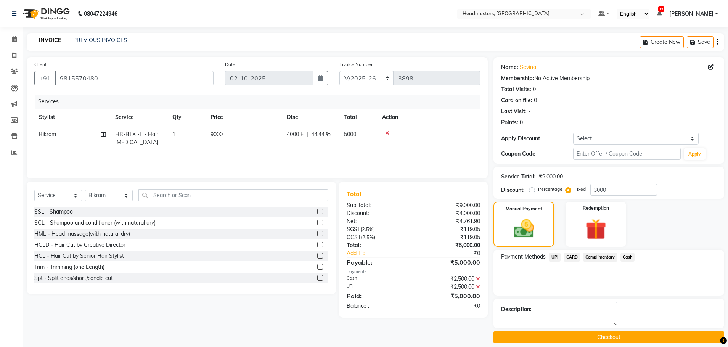
scroll to position [8, 0]
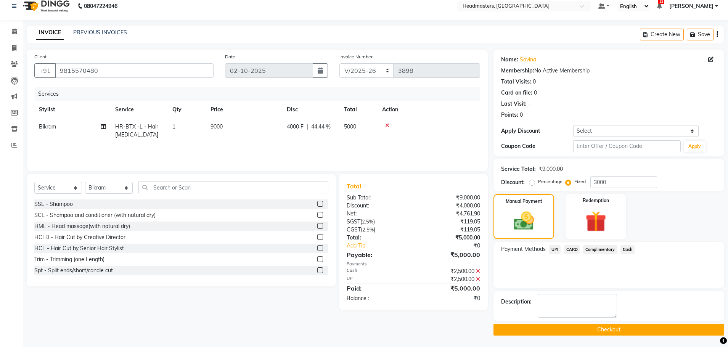
click at [584, 328] on button "Checkout" at bounding box center [608, 330] width 231 height 12
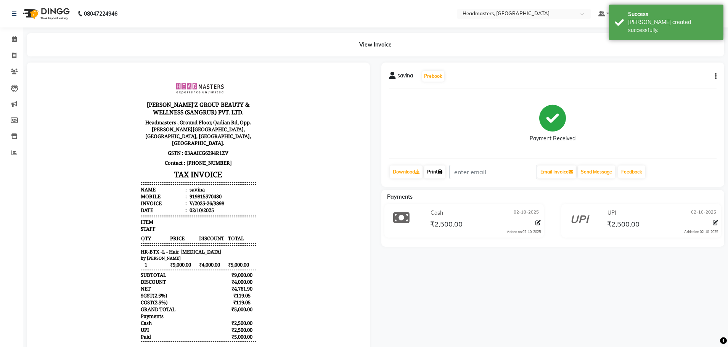
click at [434, 172] on link "Print" at bounding box center [434, 171] width 21 height 13
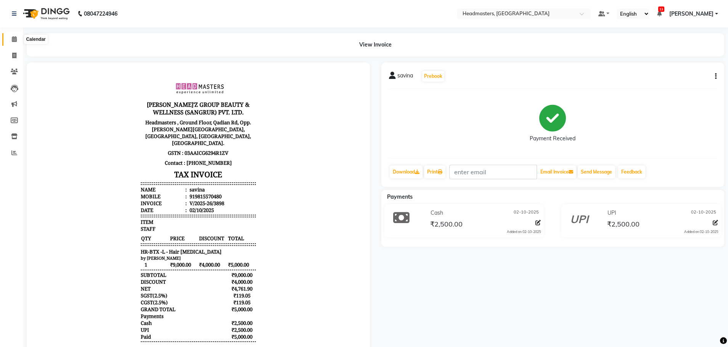
click at [9, 37] on span at bounding box center [14, 39] width 13 height 9
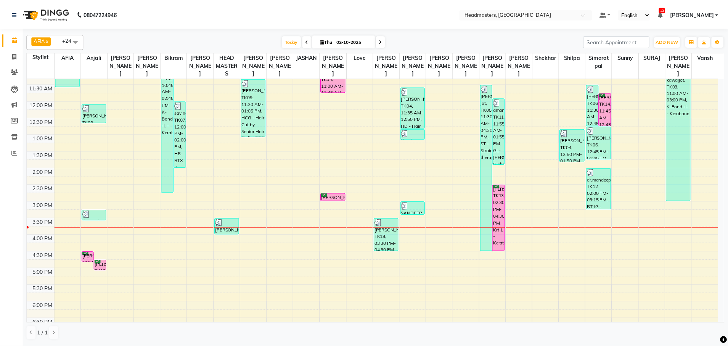
scroll to position [114, 0]
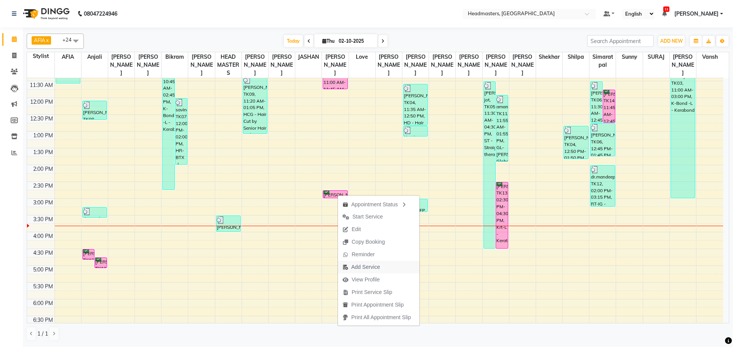
click at [367, 270] on span "Add Service" at bounding box center [365, 267] width 29 height 8
select select "63060"
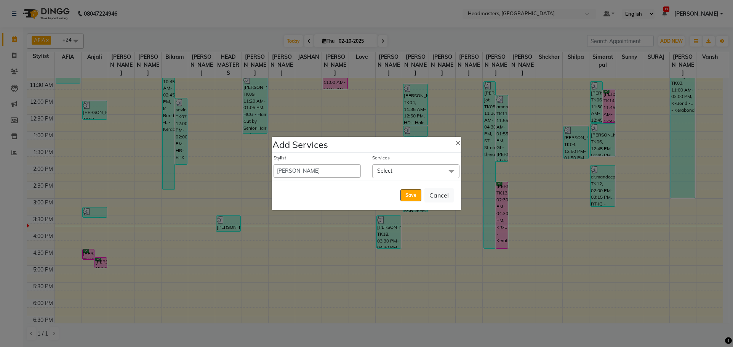
click at [433, 172] on span "Select" at bounding box center [415, 170] width 87 height 13
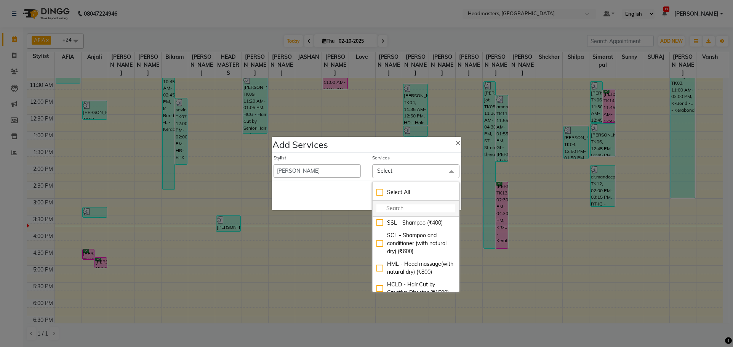
click at [396, 209] on input "multiselect-search" at bounding box center [416, 208] width 79 height 8
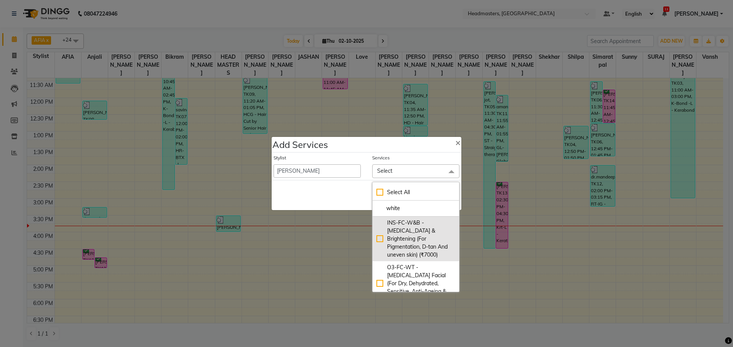
type input "white"
click at [379, 239] on div "INS-FC-W&B - [MEDICAL_DATA] & Brightening (For Pigmentation, D-tan And uneven s…" at bounding box center [416, 239] width 79 height 40
checkbox input "true"
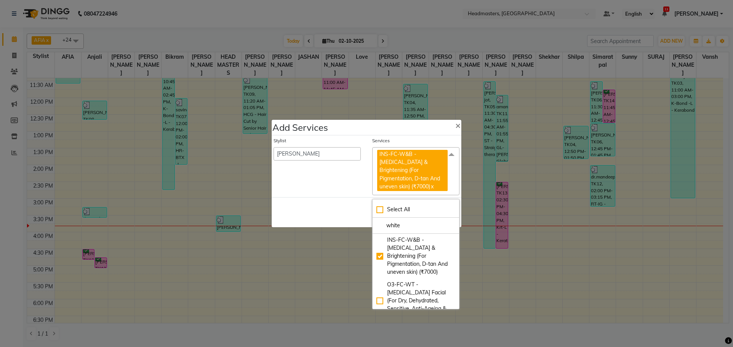
click at [417, 178] on span "INS-FC-W&B - [MEDICAL_DATA] & Brightening (For Pigmentation, D-tan And uneven s…" at bounding box center [412, 171] width 71 height 42
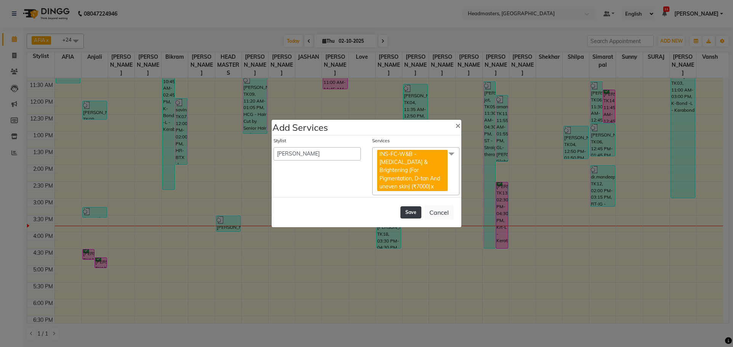
click at [415, 207] on button "Save" at bounding box center [411, 212] width 21 height 12
select select "60988"
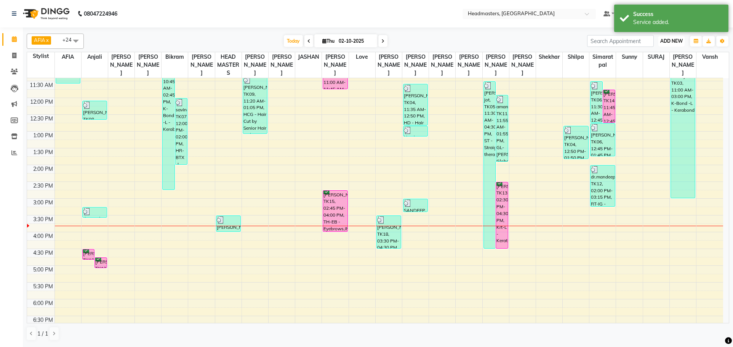
click at [674, 38] on span "ADD NEW" at bounding box center [672, 41] width 22 height 6
click at [645, 56] on button "Add Appointment" at bounding box center [654, 56] width 60 height 10
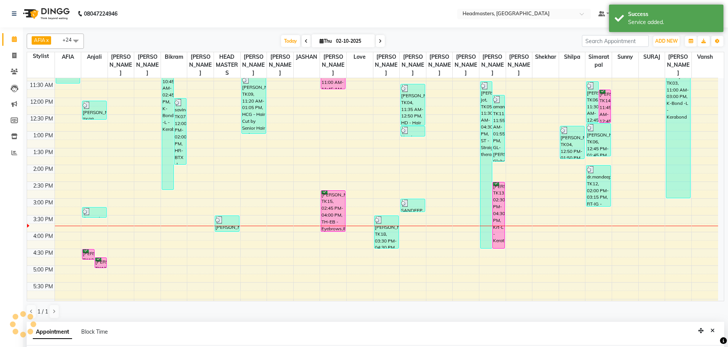
scroll to position [148, 0]
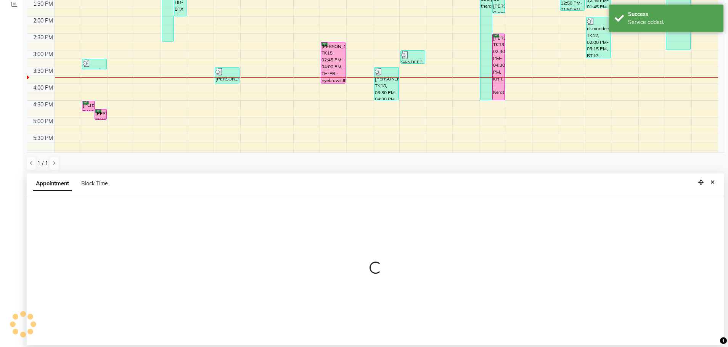
select select "tentative"
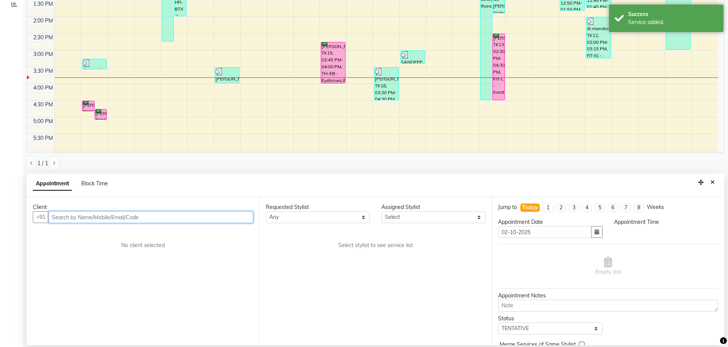
select select "540"
click at [133, 221] on input "text" at bounding box center [150, 217] width 205 height 12
click at [136, 213] on input "text" at bounding box center [150, 217] width 205 height 12
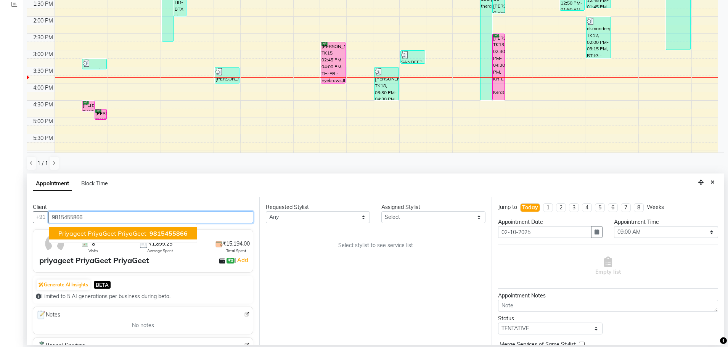
click at [142, 231] on span "priyageet PriyaGeet PriyaGeet" at bounding box center [102, 233] width 88 height 8
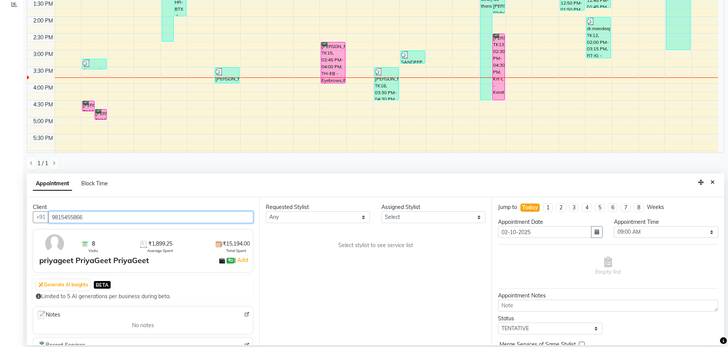
type input "9815455866"
click at [464, 220] on select "Select AFIA Anjali [PERSON_NAME] [PERSON_NAME] [PERSON_NAME] HEAD [PERSON_NAME]…" at bounding box center [433, 217] width 104 height 12
select select "60664"
click at [381, 211] on select "Select AFIA Anjali [PERSON_NAME] [PERSON_NAME] [PERSON_NAME] HEAD [PERSON_NAME]…" at bounding box center [433, 217] width 104 height 12
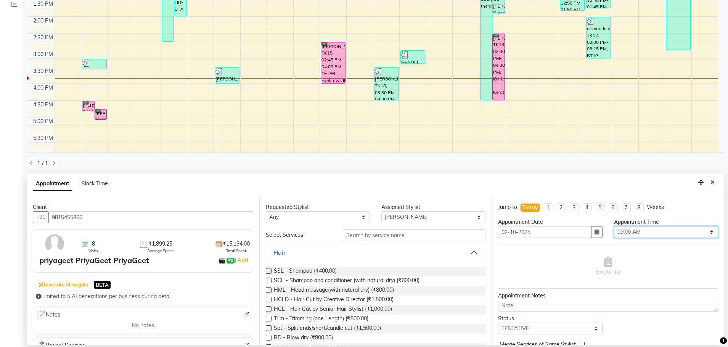
click at [635, 233] on select "Select 09:00 AM 09:15 AM 09:30 AM 09:45 AM 10:00 AM 10:15 AM 10:30 AM 10:45 AM …" at bounding box center [666, 232] width 104 height 12
click at [404, 235] on input "text" at bounding box center [414, 235] width 143 height 12
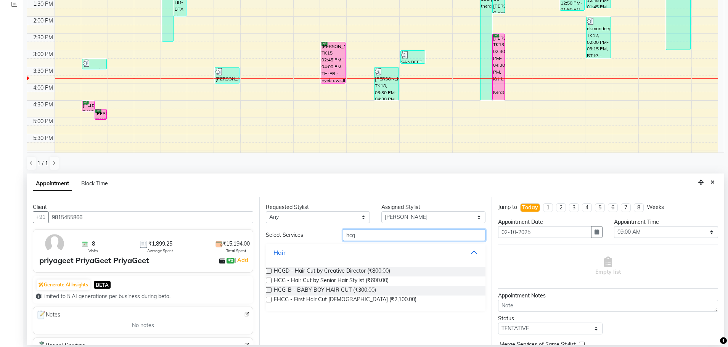
type input "hcg"
click at [272, 279] on div "HCG - Hair Cut by Senior Hair Stylist (₹600.00)" at bounding box center [376, 281] width 220 height 10
click at [270, 280] on label at bounding box center [269, 281] width 6 height 6
click at [270, 280] on input "checkbox" at bounding box center [268, 281] width 5 height 5
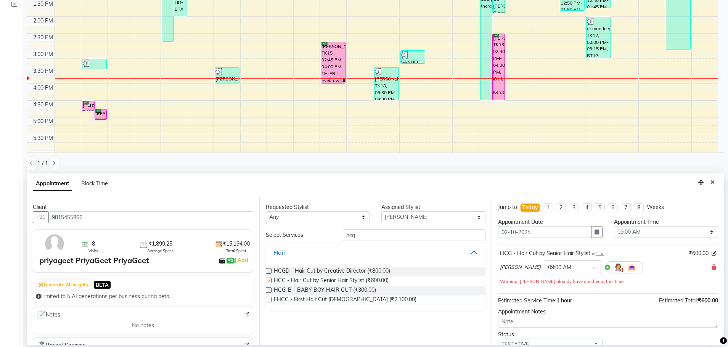
checkbox input "false"
click at [665, 234] on select "Select 09:00 AM 09:15 AM 09:30 AM 09:45 AM 10:00 AM 10:15 AM 10:30 AM 10:45 AM …" at bounding box center [666, 232] width 104 height 12
select select "960"
click at [614, 226] on select "Select 09:00 AM 09:15 AM 09:30 AM 09:45 AM 10:00 AM 10:15 AM 10:30 AM 10:45 AM …" at bounding box center [666, 232] width 104 height 12
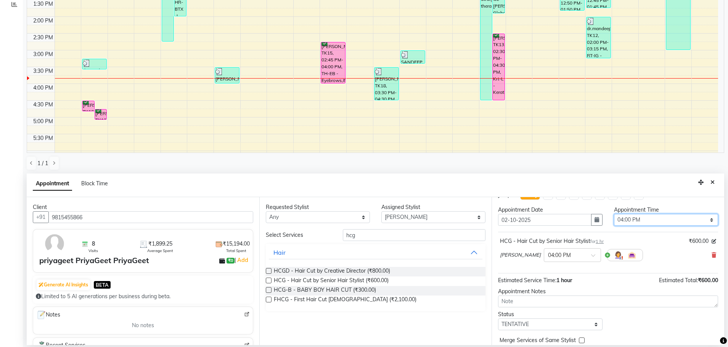
scroll to position [26, 0]
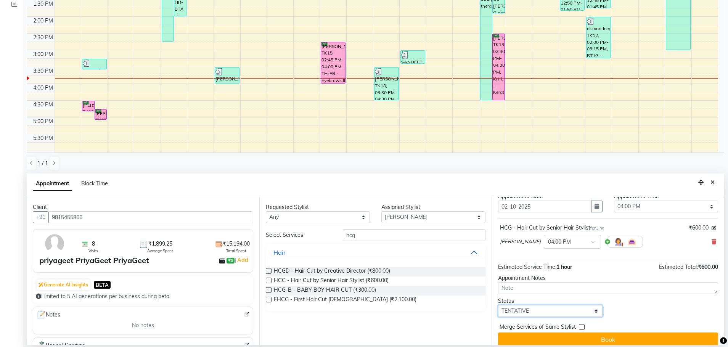
click at [554, 308] on select "Select TENTATIVE CONFIRM CHECK-IN UPCOMING" at bounding box center [550, 311] width 104 height 12
select select "confirm booking"
click at [498, 305] on select "Select TENTATIVE CONFIRM CHECK-IN UPCOMING" at bounding box center [550, 311] width 104 height 12
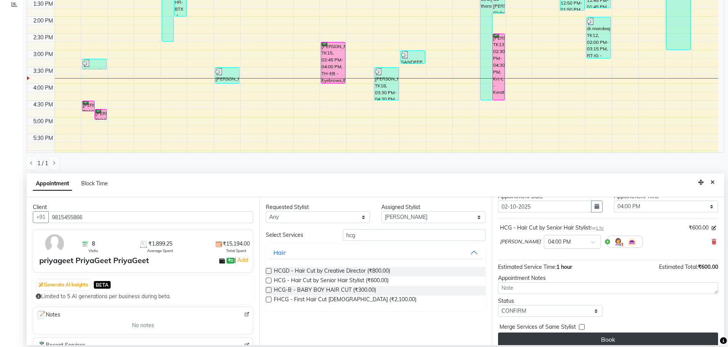
click at [590, 340] on button "Book" at bounding box center [608, 339] width 220 height 14
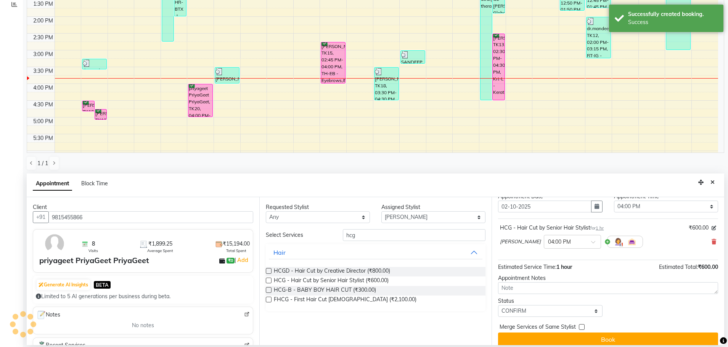
scroll to position [0, 0]
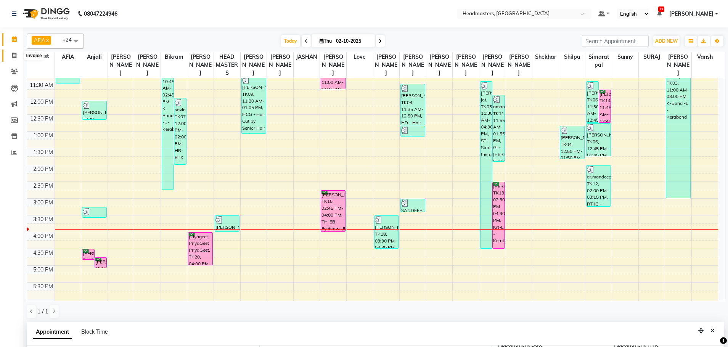
click at [13, 57] on icon at bounding box center [14, 56] width 4 height 6
select select "service"
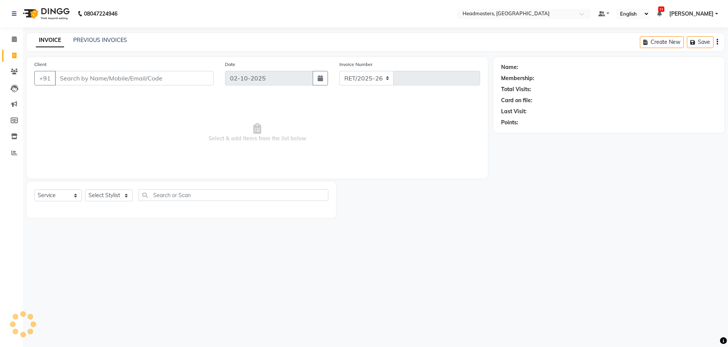
select select "7136"
type input "3899"
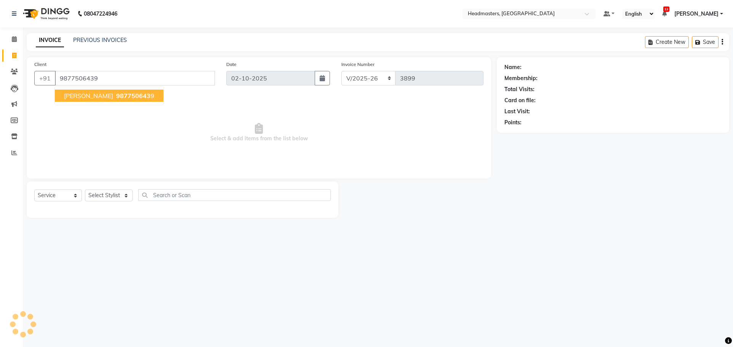
type input "9877506439"
click at [116, 94] on span "987750643" at bounding box center [133, 96] width 34 height 8
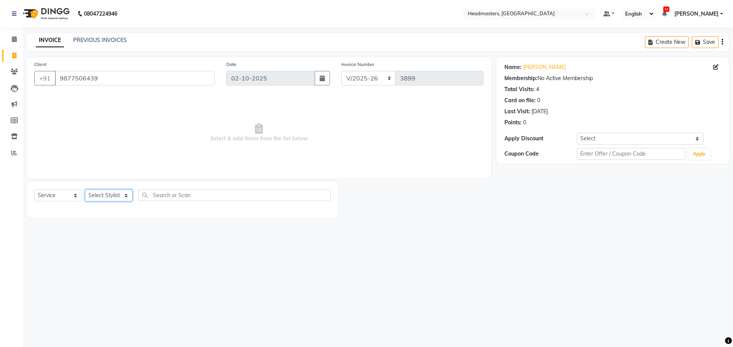
click at [112, 195] on select "Select Stylist AFIA Anjali [PERSON_NAME] [PERSON_NAME] [PERSON_NAME] HEAD [PERS…" at bounding box center [109, 195] width 48 height 12
select select "60708"
click at [85, 189] on select "Select Stylist AFIA Anjali [PERSON_NAME] [PERSON_NAME] [PERSON_NAME] HEAD [PERS…" at bounding box center [109, 195] width 48 height 12
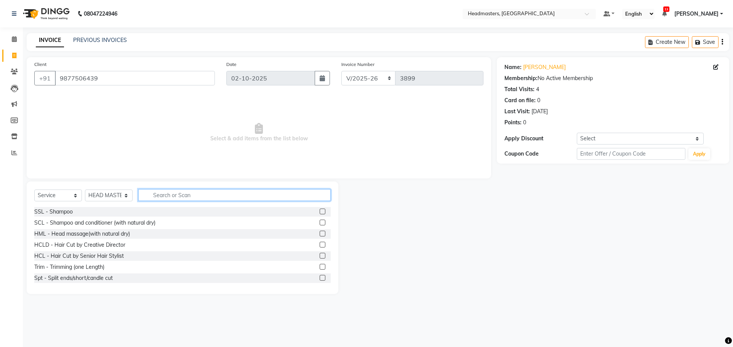
click at [191, 193] on input "text" at bounding box center [234, 195] width 193 height 12
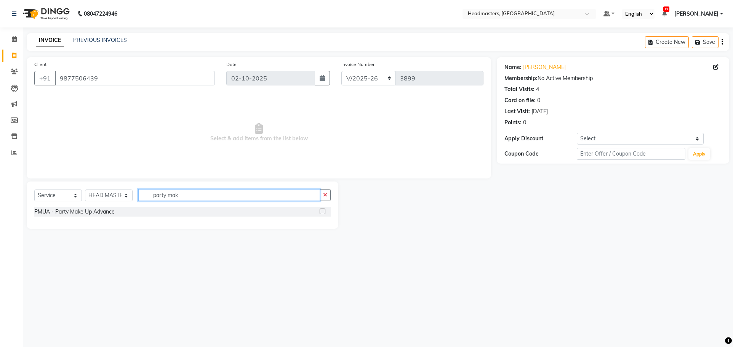
type input "party mak"
click at [321, 212] on label at bounding box center [323, 212] width 6 height 6
click at [321, 212] on input "checkbox" at bounding box center [322, 211] width 5 height 5
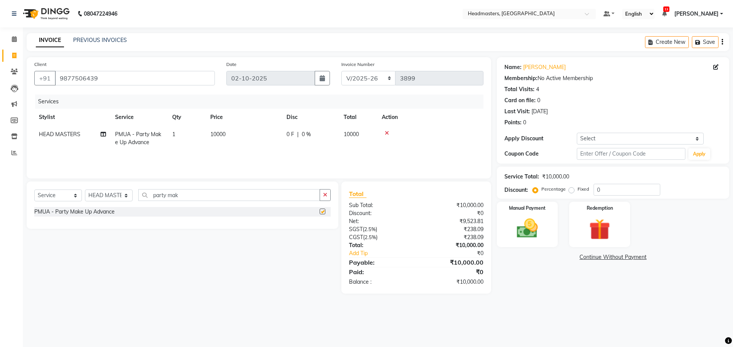
checkbox input "false"
click at [294, 132] on div "0 F | 0 %" at bounding box center [311, 134] width 48 height 8
select select "60708"
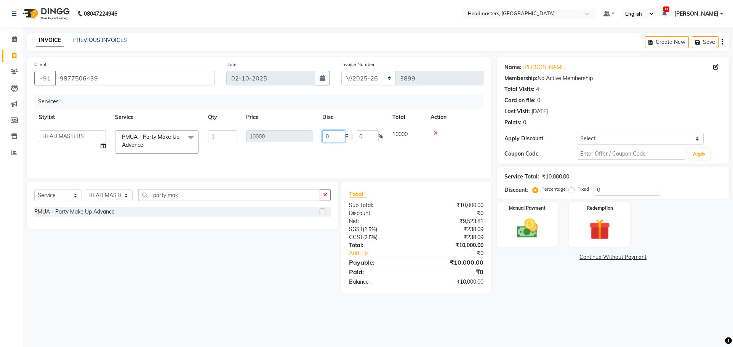
click at [329, 133] on input "0" at bounding box center [333, 136] width 23 height 12
type input "09500"
click at [345, 149] on tr "AFIA Anjali [PERSON_NAME] [PERSON_NAME] [PERSON_NAME] HEAD [PERSON_NAME] [PERSO…" at bounding box center [258, 142] width 449 height 32
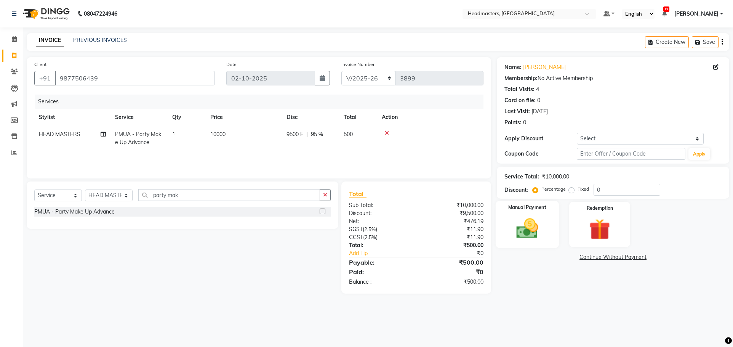
click at [519, 223] on img at bounding box center [528, 228] width 36 height 25
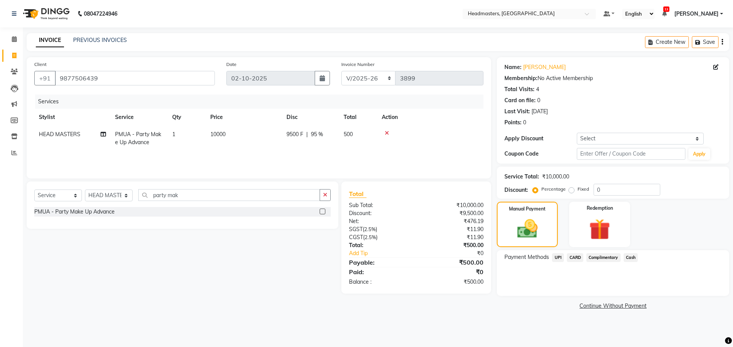
click at [344, 131] on span "500" at bounding box center [348, 134] width 9 height 7
select select "60708"
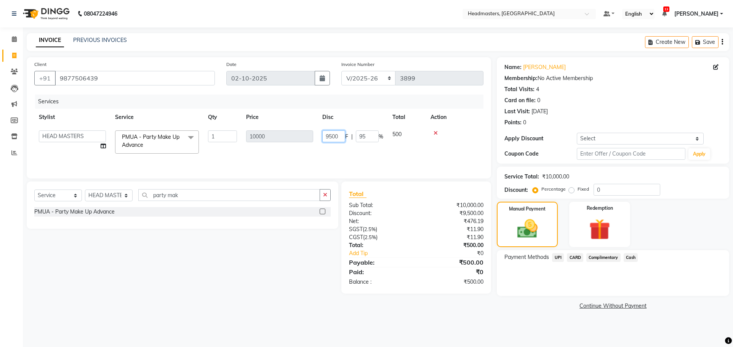
click at [334, 133] on input "9500" at bounding box center [333, 136] width 23 height 12
type input "9000"
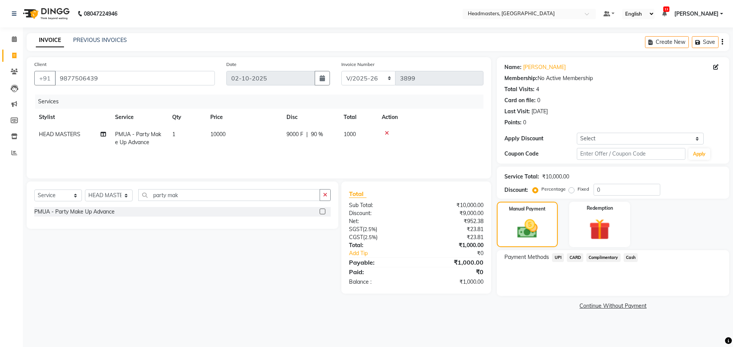
click at [357, 150] on tr "HEAD MASTERS PMUA - Party Make Up Advance 1 10000 9000 F | 90 % 1000" at bounding box center [258, 138] width 449 height 25
click at [558, 256] on span "UPI" at bounding box center [558, 257] width 12 height 9
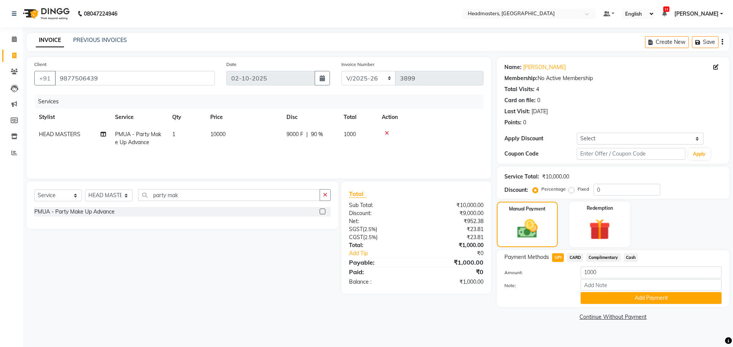
click at [644, 304] on div "Payment Methods UPI CARD Complimentary Cash Amount: 1000 Note: Add Payment" at bounding box center [613, 278] width 233 height 57
click at [649, 295] on button "Add Payment" at bounding box center [651, 298] width 141 height 12
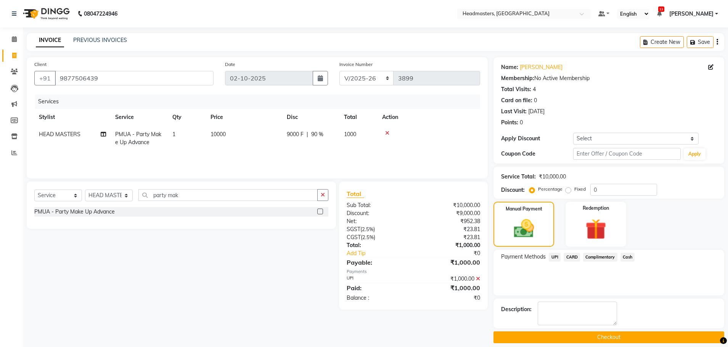
click at [644, 338] on button "Checkout" at bounding box center [608, 337] width 231 height 12
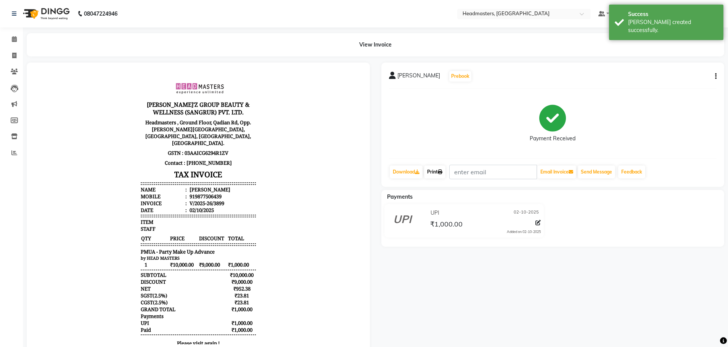
click at [437, 168] on link "Print" at bounding box center [434, 171] width 21 height 13
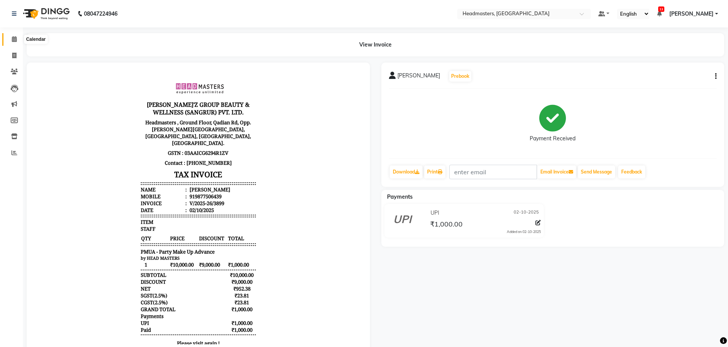
click at [16, 39] on icon at bounding box center [14, 39] width 5 height 6
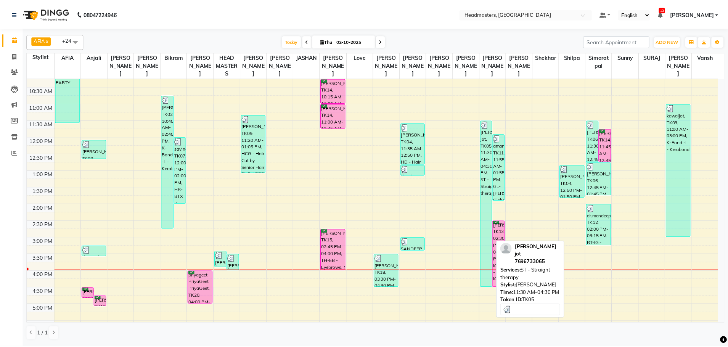
scroll to position [76, 0]
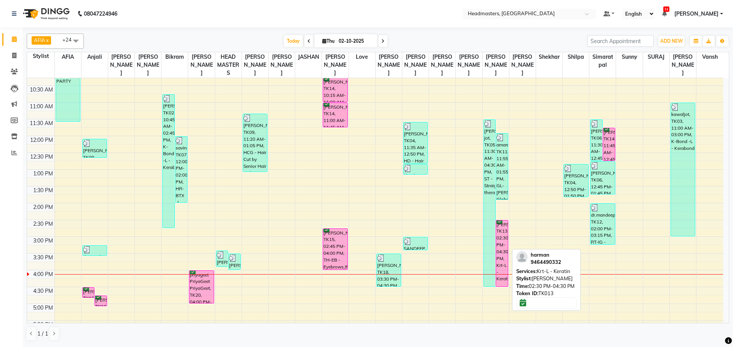
click at [499, 237] on div "[PERSON_NAME], TK13, 02:30 PM-04:30 PM, Krt-L - Keratin" at bounding box center [502, 253] width 12 height 66
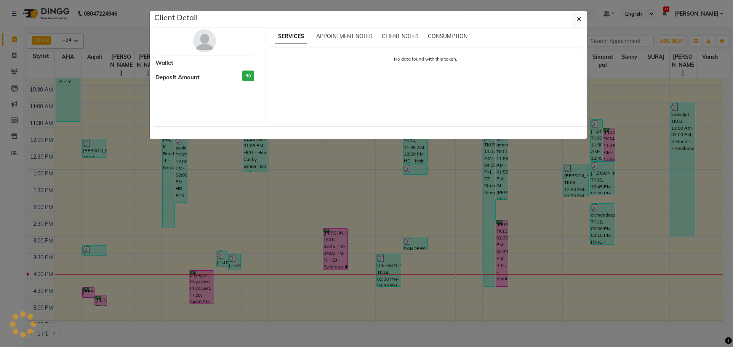
select select "6"
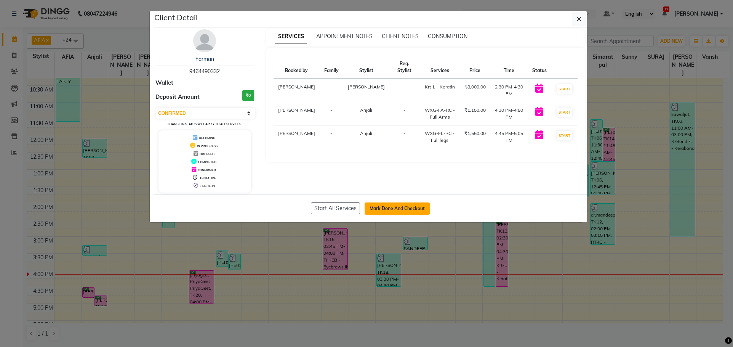
click at [412, 209] on button "Mark Done And Checkout" at bounding box center [397, 208] width 65 height 12
select select "service"
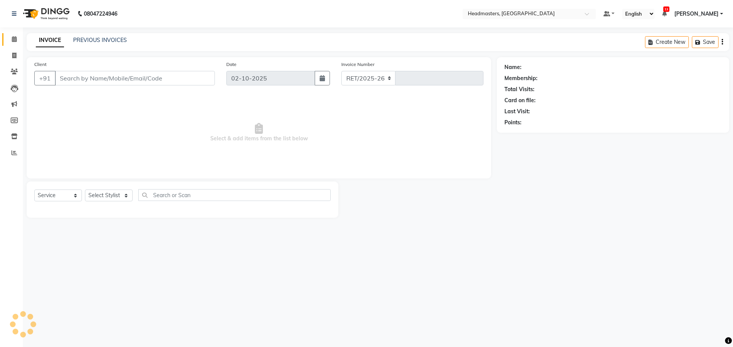
select select "7136"
type input "3900"
type input "9464490332"
select select "60665"
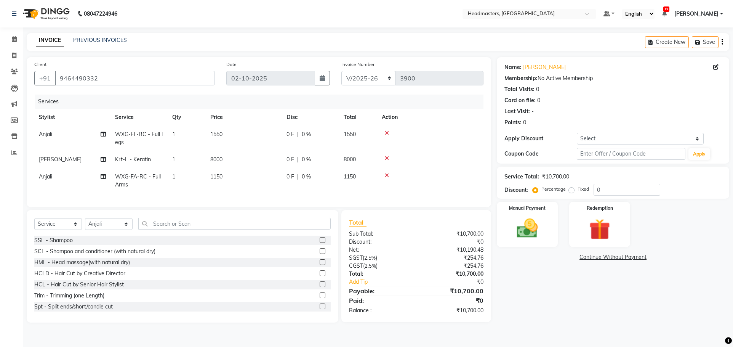
click at [141, 133] on span "WXG-FL-RC - Full legs" at bounding box center [139, 138] width 48 height 15
select select "60665"
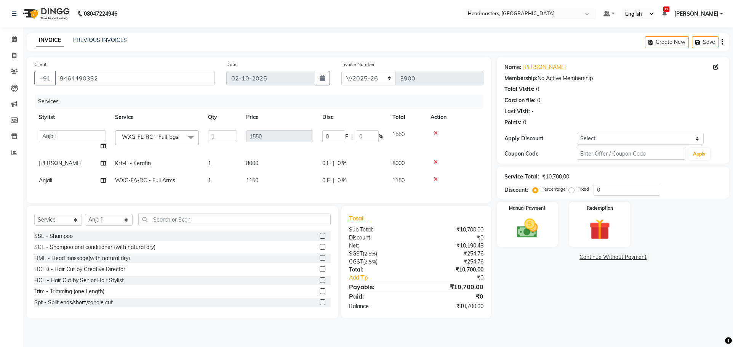
click at [156, 139] on span "WXG-FL-RC - Full legs" at bounding box center [150, 136] width 56 height 7
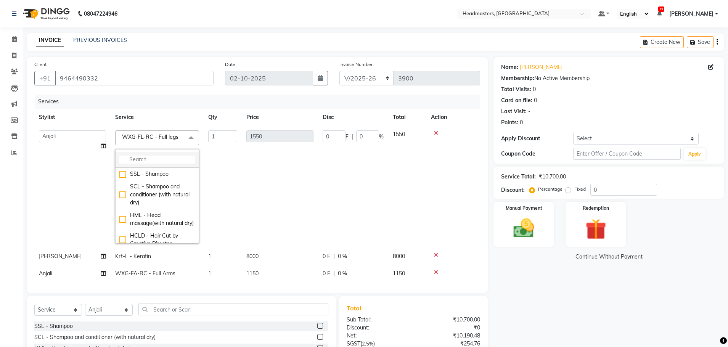
click at [160, 160] on input "multiselect-search" at bounding box center [156, 160] width 75 height 8
type input "half"
click at [120, 197] on div "WX-HL-RC - Waxing Half Legs - Premium" at bounding box center [156, 199] width 75 height 16
checkbox input "true"
type input "700"
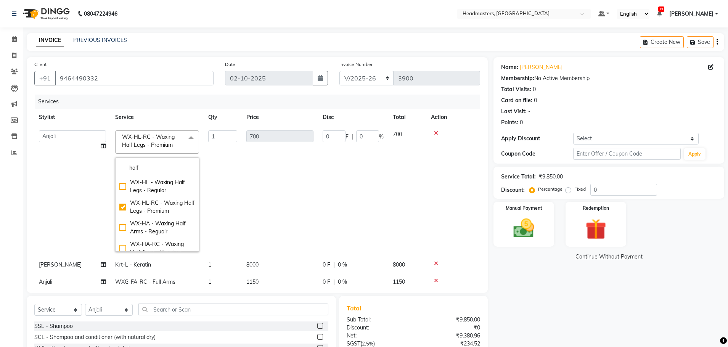
click at [302, 167] on td "700" at bounding box center [280, 191] width 76 height 130
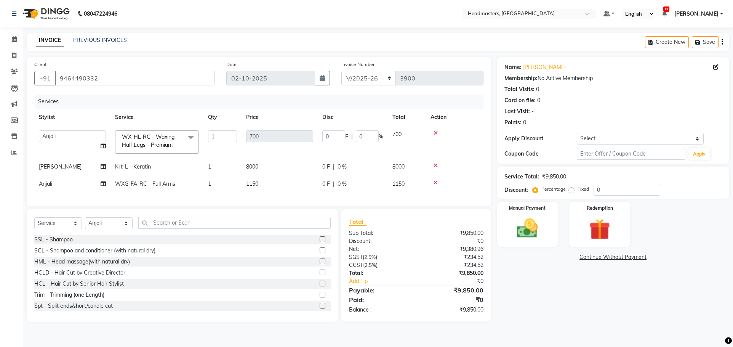
click at [171, 146] on span "WX-HL-RC - Waxing Half Legs - Premium" at bounding box center [148, 140] width 53 height 15
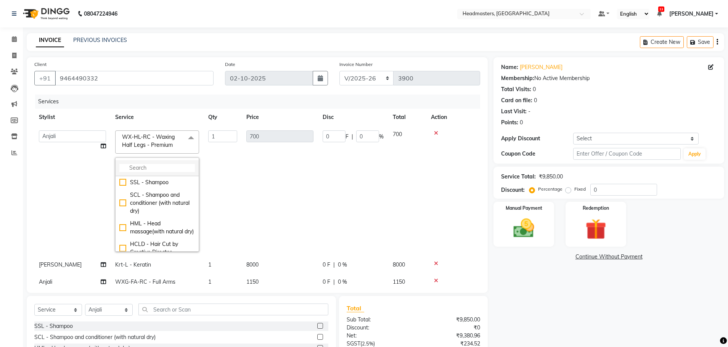
click at [160, 163] on li at bounding box center [157, 168] width 83 height 16
click at [159, 171] on input "multiselect-search" at bounding box center [156, 168] width 75 height 8
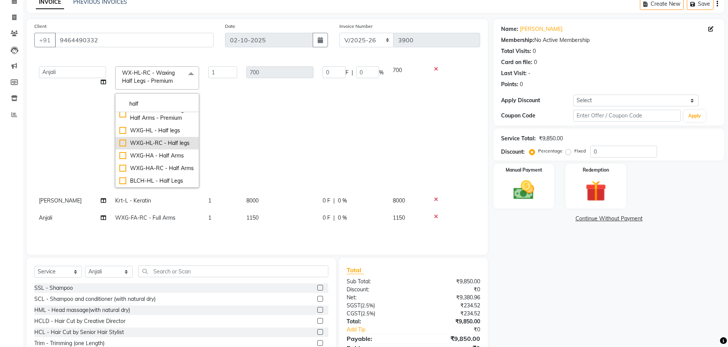
scroll to position [51, 0]
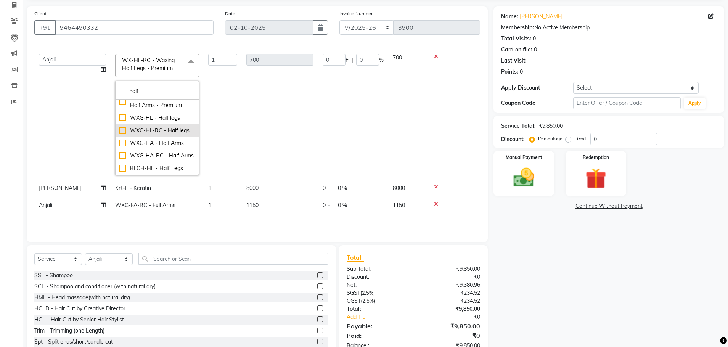
type input "half"
click at [124, 127] on div "WXG-HL-RC - Half legs" at bounding box center [156, 131] width 75 height 8
checkbox input "false"
checkbox input "true"
type input "1150"
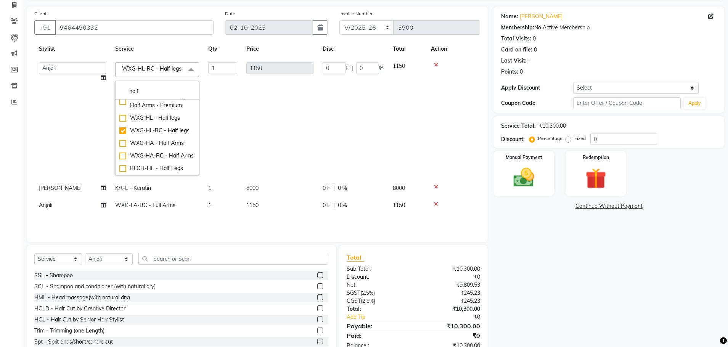
click at [385, 119] on td "0 F | 0 %" at bounding box center [353, 119] width 70 height 122
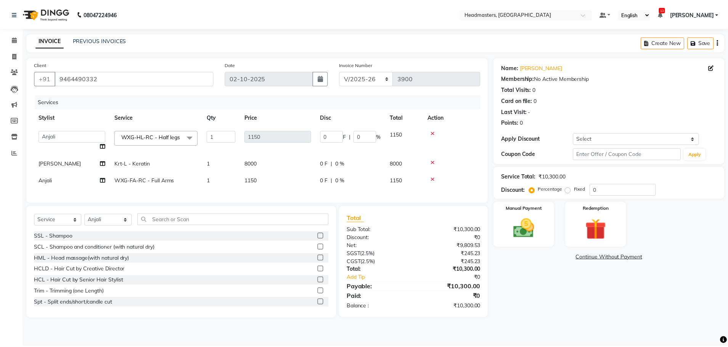
scroll to position [0, 0]
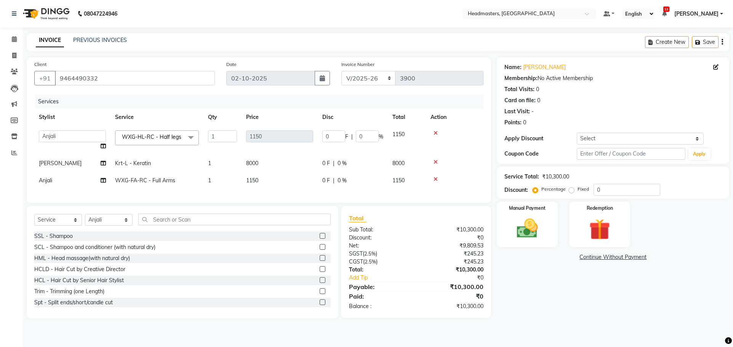
click at [324, 165] on span "0 F" at bounding box center [326, 163] width 8 height 8
select select "60659"
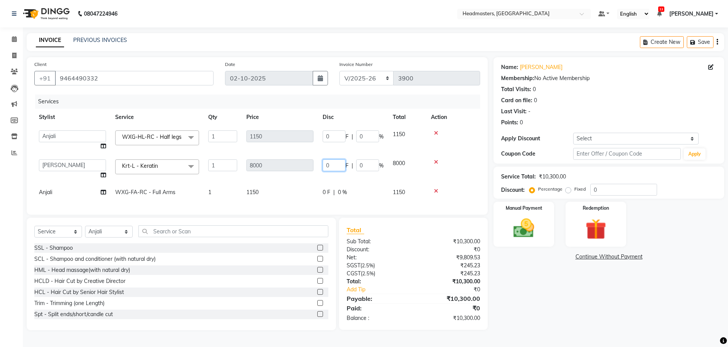
click at [342, 166] on input "0" at bounding box center [333, 165] width 23 height 12
type input "04500"
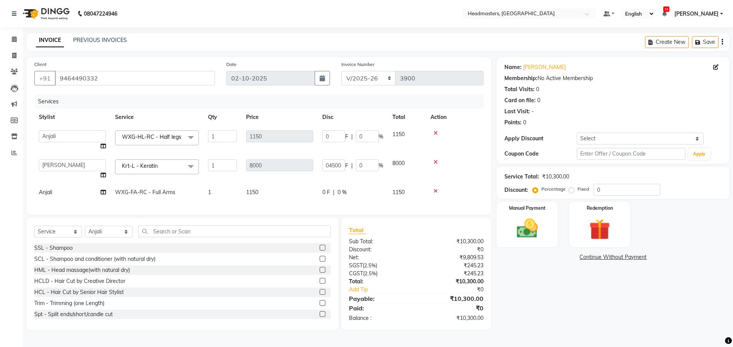
click at [359, 188] on td "0 F | 0 %" at bounding box center [353, 192] width 70 height 17
select select "60665"
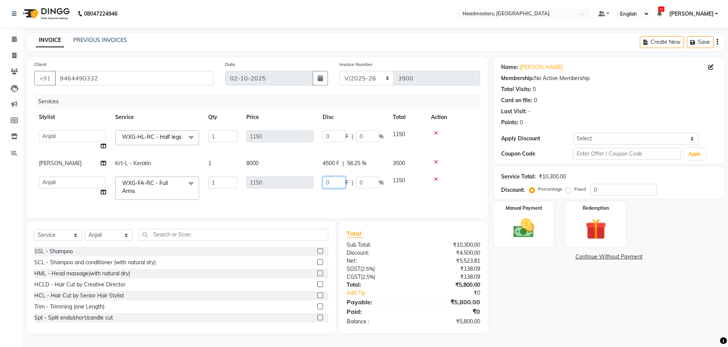
click at [336, 186] on input "0" at bounding box center [333, 182] width 23 height 12
click at [241, 241] on div "Select Service Product Membership Package Voucher Prepaid Gift Card Select Styl…" at bounding box center [181, 277] width 309 height 112
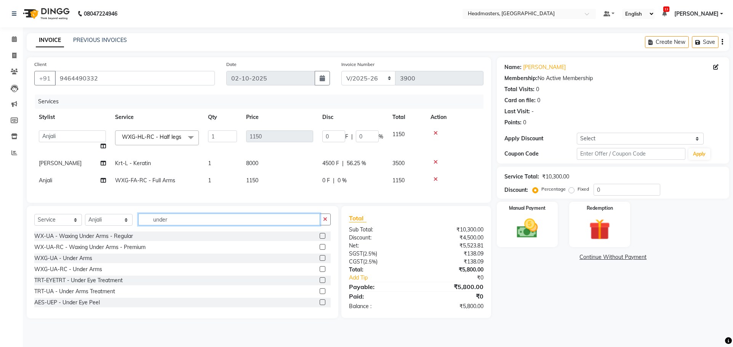
type input "under"
click at [320, 250] on label at bounding box center [323, 247] width 6 height 6
click at [320, 250] on input "checkbox" at bounding box center [322, 247] width 5 height 5
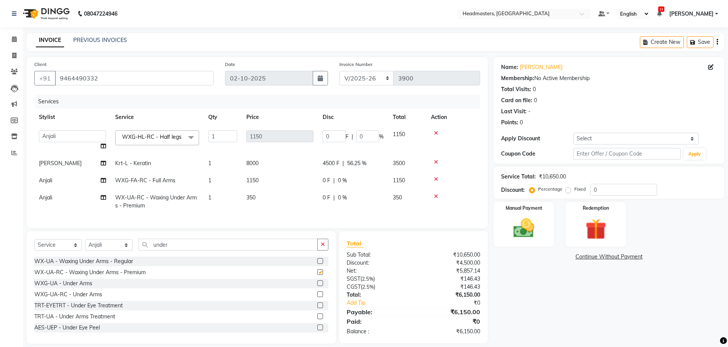
checkbox input "false"
click at [407, 213] on td "350" at bounding box center [407, 201] width 38 height 25
select select "60665"
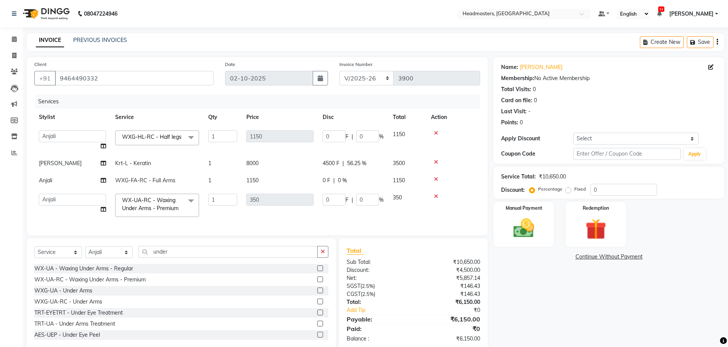
click at [435, 165] on icon at bounding box center [436, 161] width 4 height 5
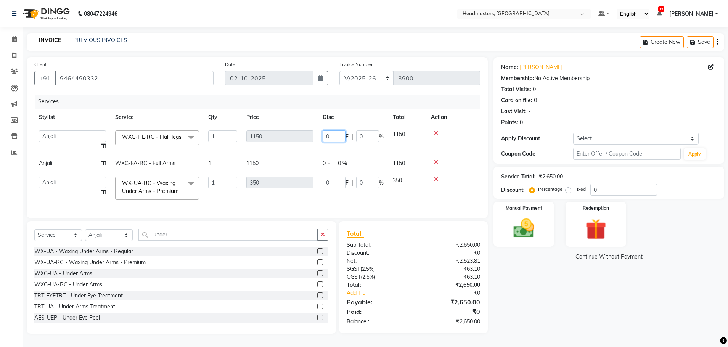
click at [336, 137] on input "0" at bounding box center [333, 136] width 23 height 12
type input "043.39"
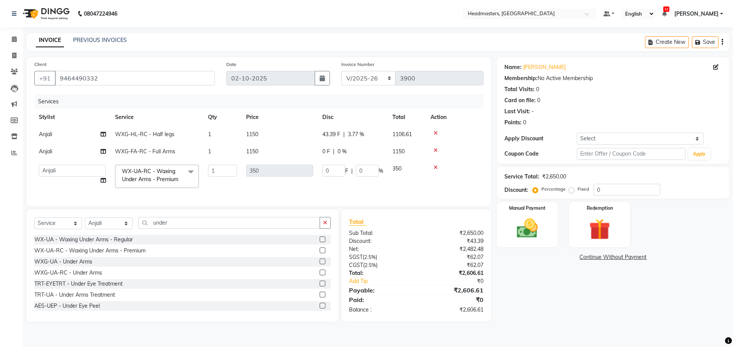
click at [351, 199] on div "Services Stylist Service Qty Price Disc Total Action Anjali WXG-[PERSON_NAME] -…" at bounding box center [258, 147] width 449 height 104
click at [326, 152] on span "0 F" at bounding box center [326, 152] width 8 height 8
select select "60665"
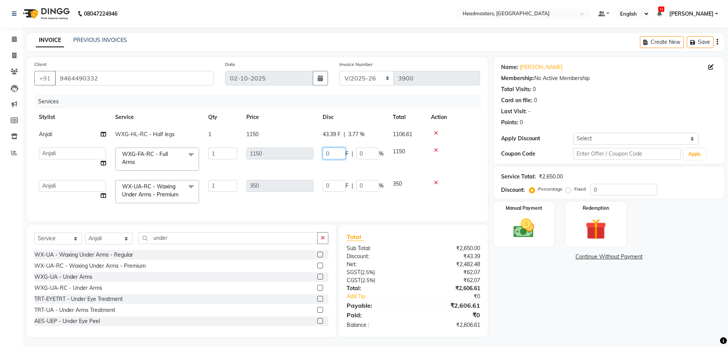
click at [338, 152] on input "0" at bounding box center [333, 154] width 23 height 12
type input "043.39"
click at [345, 167] on tbody "[PERSON_NAME]-[PERSON_NAME] - Half legs 1 1150 43.39 F | 3.77 % 1106.61 AFIA An…" at bounding box center [257, 167] width 446 height 82
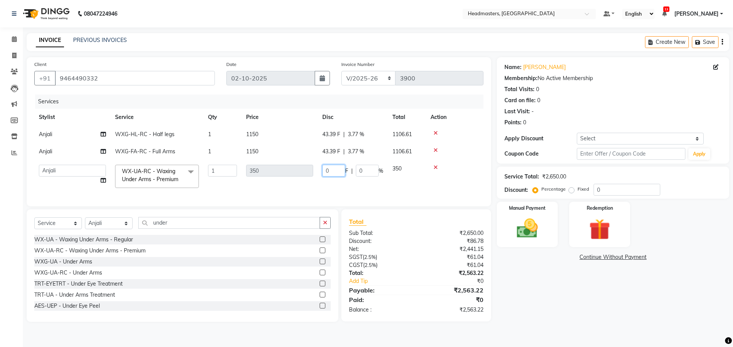
click at [332, 173] on input "0" at bounding box center [333, 171] width 23 height 12
type input "043.39"
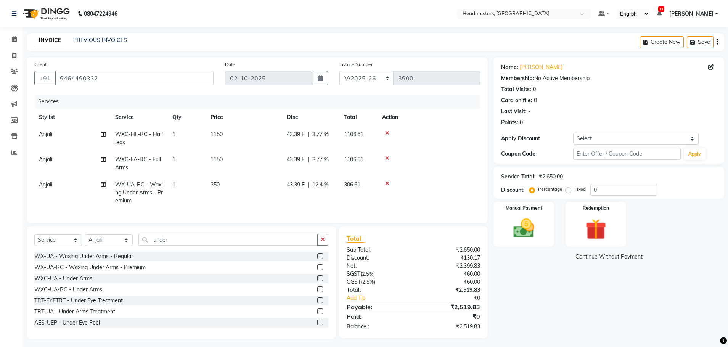
click at [384, 183] on tr "[PERSON_NAME]-UA-RC - Waxing Under Arms - Premium 1 350 43.39 F | 12.4 % 306.61" at bounding box center [257, 192] width 446 height 33
click at [302, 133] on span "43.39 F" at bounding box center [296, 134] width 18 height 8
select select "60665"
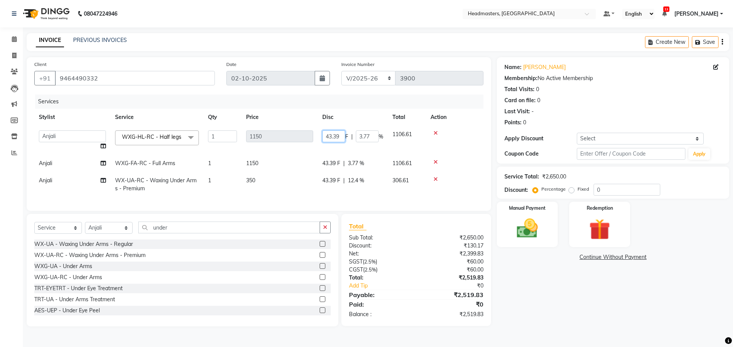
click at [340, 135] on input "43.39" at bounding box center [333, 136] width 23 height 12
type input "4"
type input "650"
click at [360, 149] on tr "AFIA Anjali [PERSON_NAME] [PERSON_NAME] [PERSON_NAME] HEAD [PERSON_NAME] [PERSO…" at bounding box center [258, 140] width 449 height 29
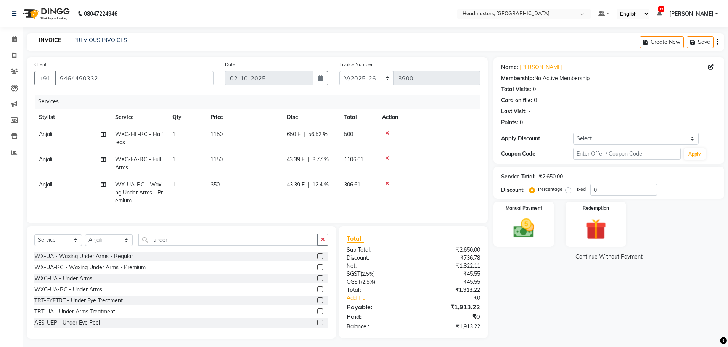
click at [298, 160] on span "43.39 F" at bounding box center [296, 160] width 18 height 8
select select "60665"
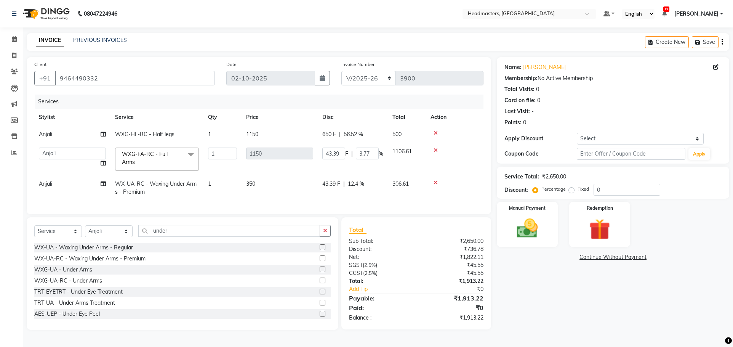
click at [330, 184] on span "43.39 F" at bounding box center [331, 184] width 18 height 8
select select "60665"
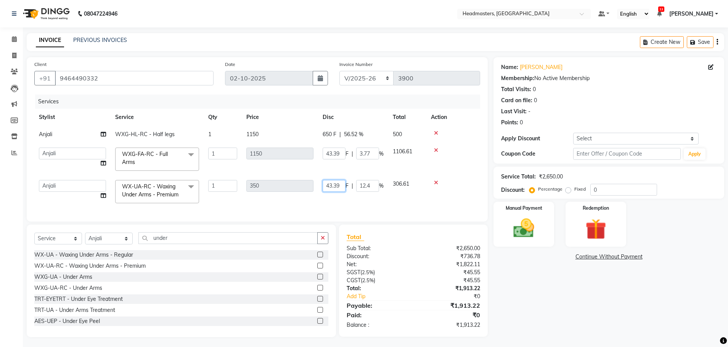
click at [343, 183] on input "43.39" at bounding box center [333, 186] width 23 height 12
type input "4"
type input "50"
click at [357, 207] on div "Services Stylist Service Qty Price Disc Total Action Anjali WXG-[PERSON_NAME] -…" at bounding box center [257, 154] width 446 height 119
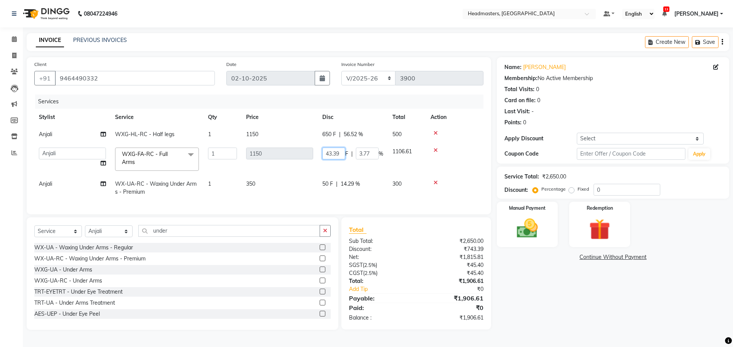
click at [342, 155] on input "43.39" at bounding box center [333, 154] width 23 height 12
type input "4"
type input "700"
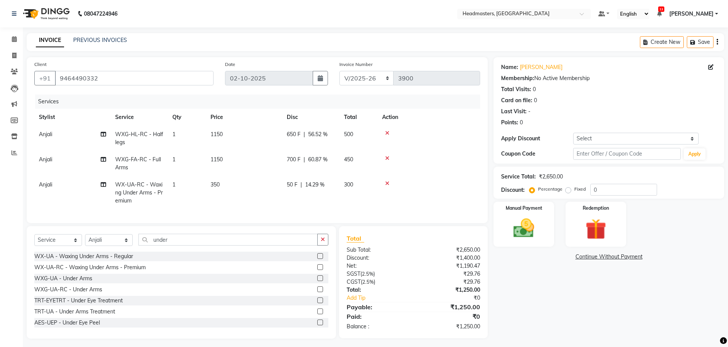
click at [360, 160] on tr "[PERSON_NAME]-FA-RC - Full Arms 1 1150 700 F | 60.87 % 450" at bounding box center [257, 163] width 446 height 25
click at [300, 158] on span "700 F" at bounding box center [294, 160] width 14 height 8
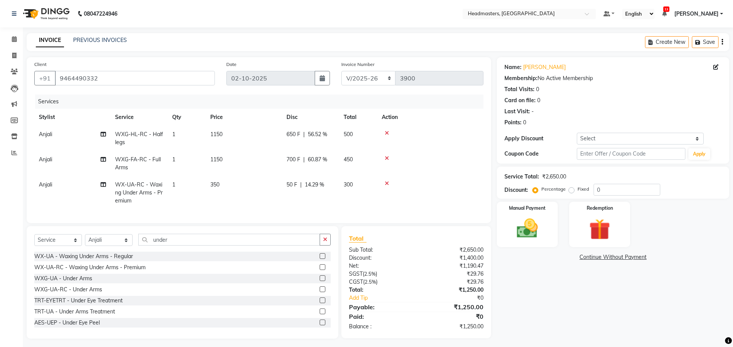
select select "60665"
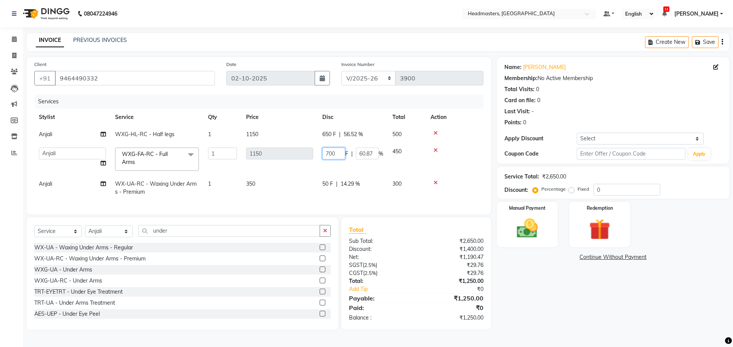
click at [340, 153] on input "700" at bounding box center [333, 154] width 23 height 12
type input "7"
type input "450"
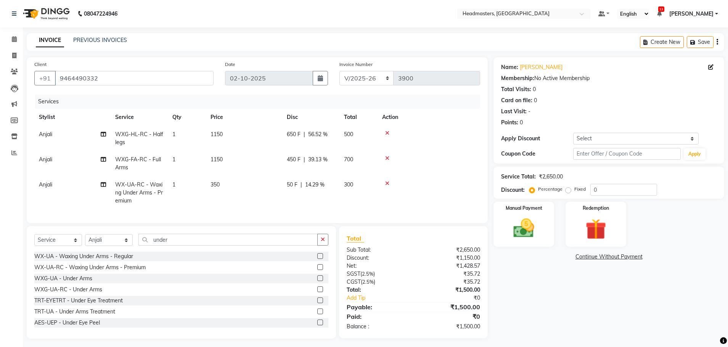
click at [379, 159] on tr "[PERSON_NAME]-FA-RC - Full Arms 1 1150 450 F | 39.13 % 700" at bounding box center [257, 163] width 446 height 25
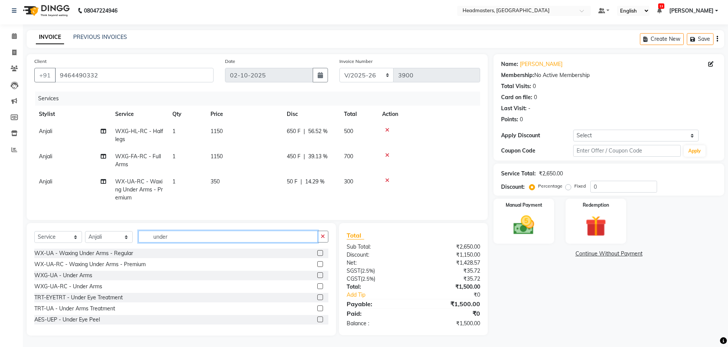
click at [249, 233] on input "under" at bounding box center [227, 237] width 179 height 12
click at [93, 236] on select "Select Stylist AFIA Anjali [PERSON_NAME] [PERSON_NAME] [PERSON_NAME] HEAD [PERS…" at bounding box center [109, 237] width 48 height 12
select select "60659"
click at [85, 231] on select "Select Stylist AFIA Anjali [PERSON_NAME] [PERSON_NAME] [PERSON_NAME] HEAD [PERS…" at bounding box center [109, 237] width 48 height 12
click at [190, 234] on input "under" at bounding box center [227, 237] width 179 height 12
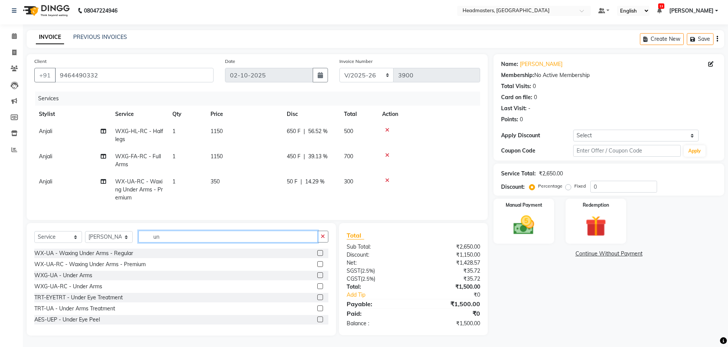
type input "u"
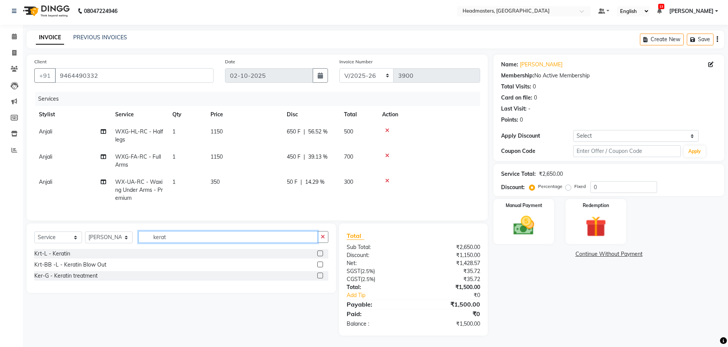
scroll to position [8, 0]
click at [198, 233] on input "keratin" at bounding box center [227, 237] width 179 height 12
type input "keratin"
click at [321, 254] on label at bounding box center [320, 253] width 6 height 6
click at [321, 254] on input "checkbox" at bounding box center [319, 253] width 5 height 5
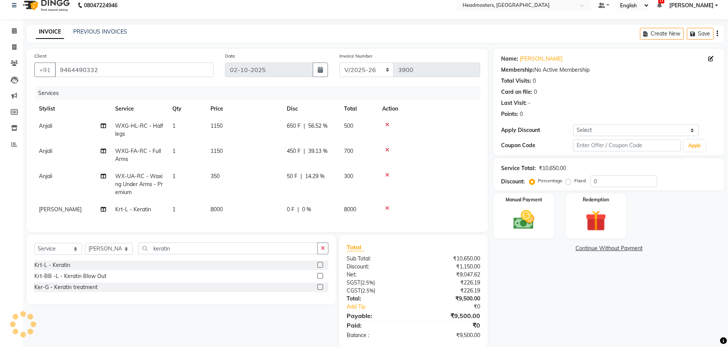
click at [298, 211] on span "|" at bounding box center [298, 209] width 2 height 8
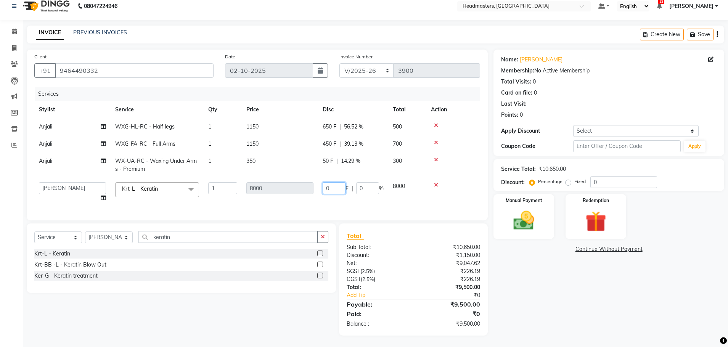
click at [340, 190] on input "0" at bounding box center [333, 188] width 23 height 12
click at [373, 206] on div "Services Stylist Service Qty Price Disc Total Action Anjali WXG-[PERSON_NAME] -…" at bounding box center [257, 150] width 446 height 126
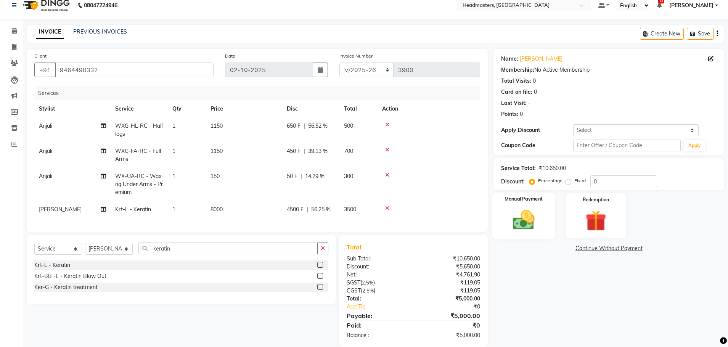
scroll to position [26, 0]
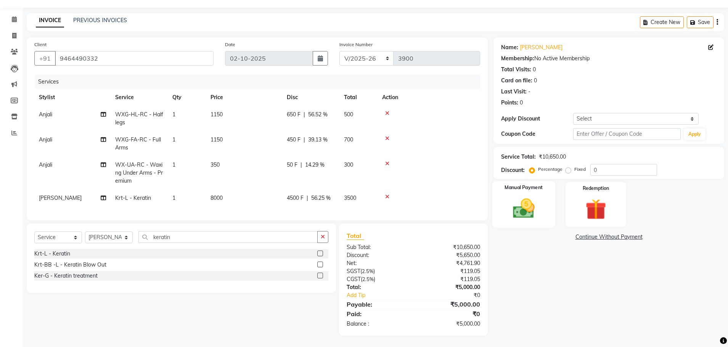
click at [528, 196] on img at bounding box center [523, 208] width 35 height 25
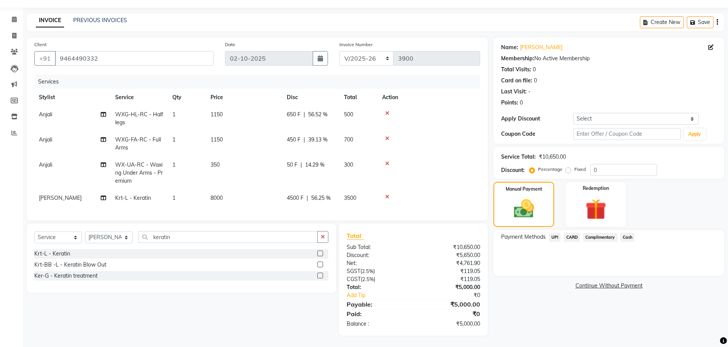
click at [556, 233] on span "UPI" at bounding box center [555, 237] width 12 height 9
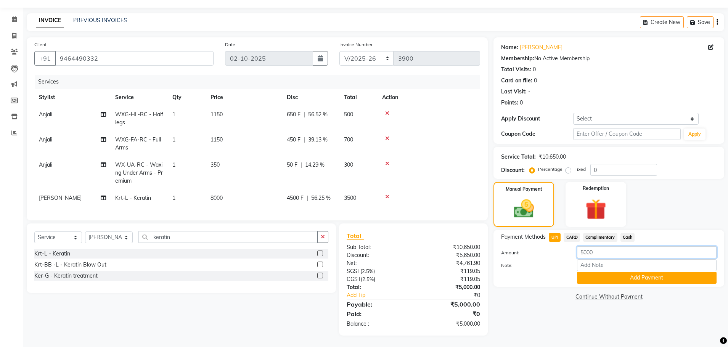
click at [612, 248] on input "5000" at bounding box center [647, 252] width 140 height 12
click at [576, 233] on span "CARD" at bounding box center [571, 237] width 16 height 9
click at [589, 246] on input "5000" at bounding box center [647, 252] width 140 height 12
click at [617, 273] on button "Add Payment" at bounding box center [647, 278] width 140 height 12
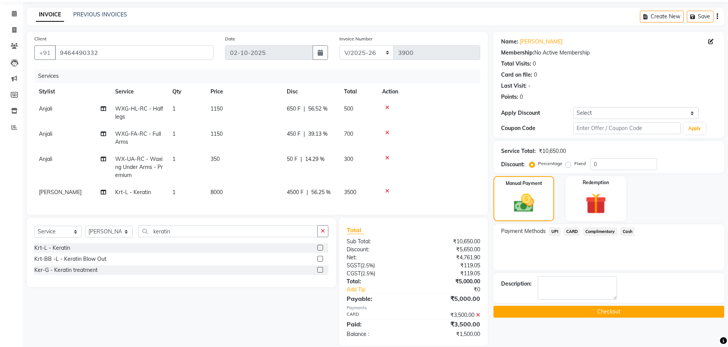
click at [629, 231] on span "Cash" at bounding box center [627, 231] width 14 height 9
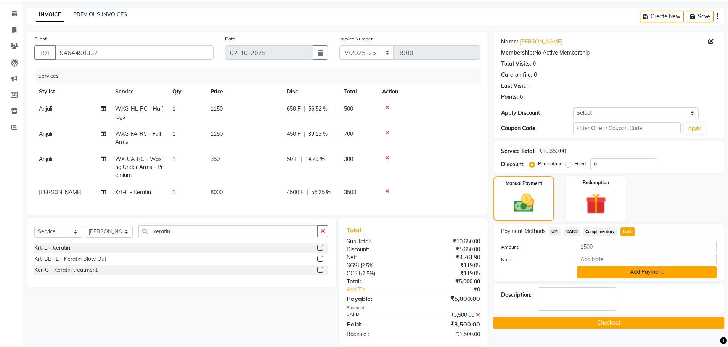
click at [647, 274] on button "Add Payment" at bounding box center [647, 272] width 140 height 12
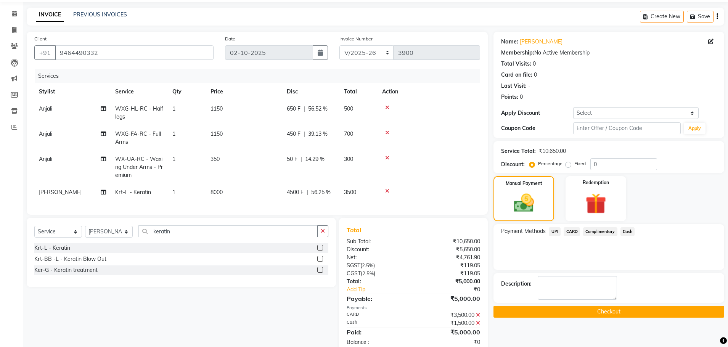
click at [621, 309] on button "Checkout" at bounding box center [608, 312] width 231 height 12
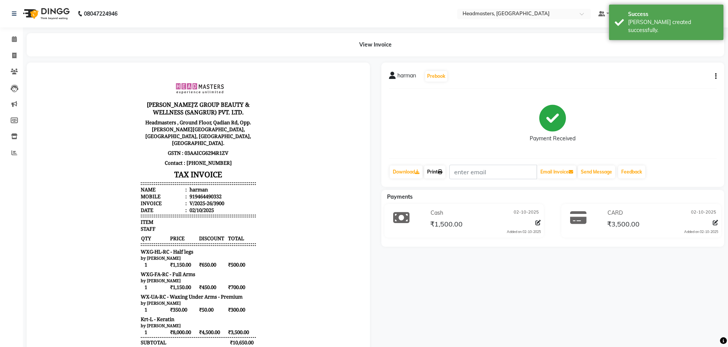
click at [436, 172] on link "Print" at bounding box center [434, 171] width 21 height 13
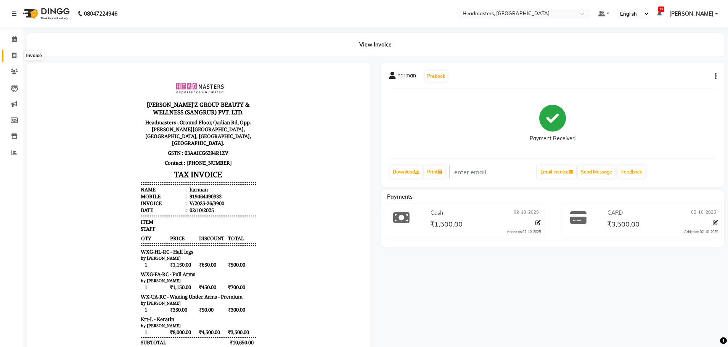
click at [16, 55] on icon at bounding box center [14, 56] width 4 height 6
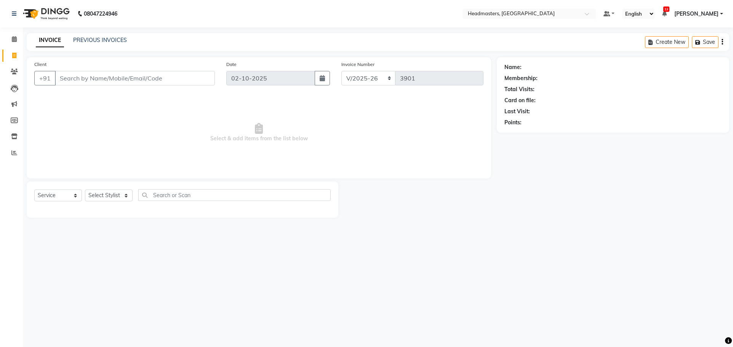
drag, startPoint x: 190, startPoint y: 75, endPoint x: 186, endPoint y: 75, distance: 3.9
click at [188, 75] on input "Client" at bounding box center [135, 78] width 160 height 14
click at [139, 75] on input "8699247301" at bounding box center [115, 78] width 121 height 14
click at [12, 37] on span at bounding box center [14, 39] width 13 height 9
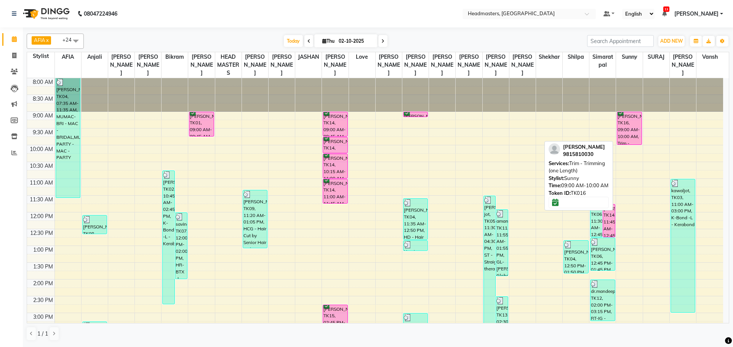
click at [635, 133] on div "[PERSON_NAME], TK16, 09:00 AM-10:00 AM, Trim - Trimming (one Length)" at bounding box center [630, 128] width 24 height 32
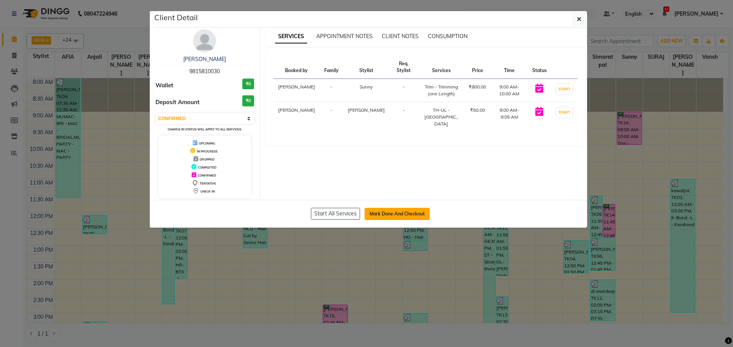
click at [388, 209] on button "Mark Done And Checkout" at bounding box center [397, 214] width 65 height 12
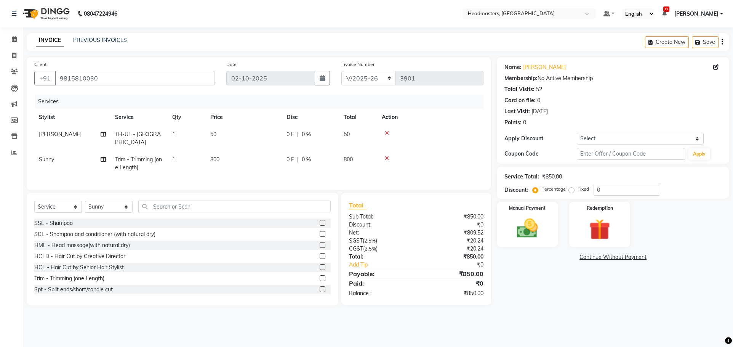
click at [149, 157] on td "Trim - Trimming (one Length)" at bounding box center [139, 163] width 57 height 25
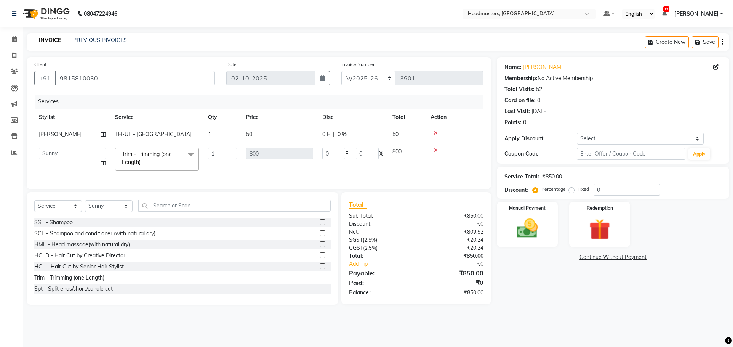
click at [126, 165] on span "Trim - Trimming (one Length)" at bounding box center [147, 158] width 50 height 15
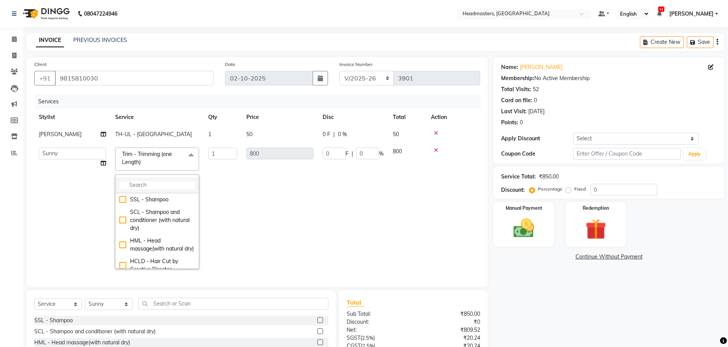
click at [162, 187] on input "multiselect-search" at bounding box center [156, 185] width 75 height 8
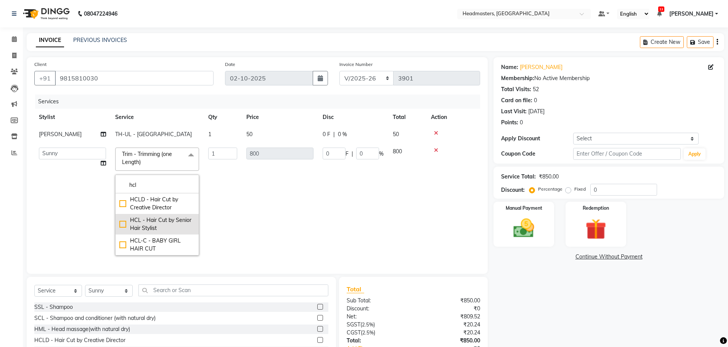
click at [119, 225] on li "HCL - Hair Cut by Senior Hair Stylist" at bounding box center [157, 224] width 83 height 21
click at [282, 214] on td "1000" at bounding box center [280, 201] width 76 height 117
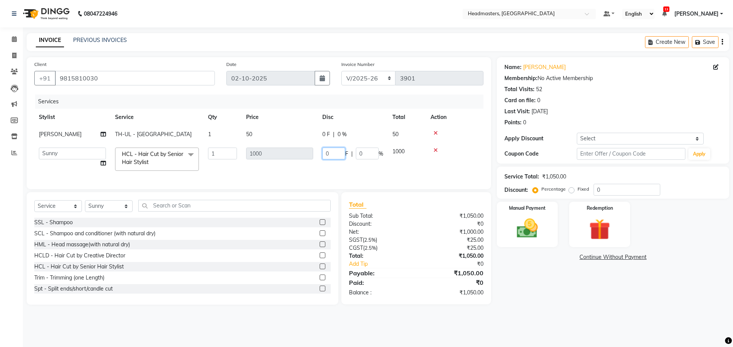
click at [343, 154] on input "0" at bounding box center [333, 154] width 23 height 12
click at [234, 209] on input "text" at bounding box center [234, 206] width 193 height 12
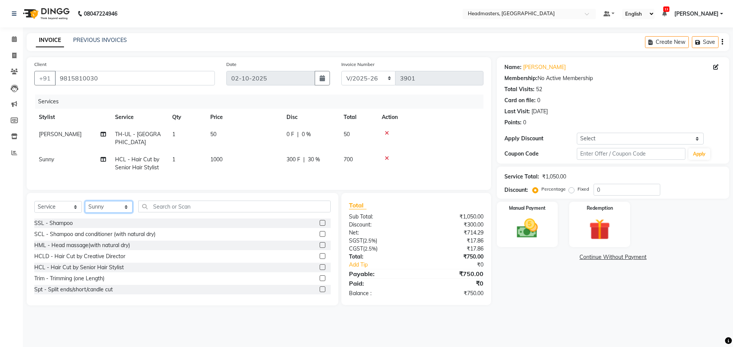
click at [115, 208] on select "Select Stylist AFIA Anjali [PERSON_NAME] [PERSON_NAME] [PERSON_NAME] HEAD [PERS…" at bounding box center [109, 207] width 48 height 12
click at [85, 201] on select "Select Stylist AFIA Anjali [PERSON_NAME] [PERSON_NAME] [PERSON_NAME] HEAD [PERS…" at bounding box center [109, 207] width 48 height 12
click at [187, 206] on input "text" at bounding box center [234, 207] width 193 height 12
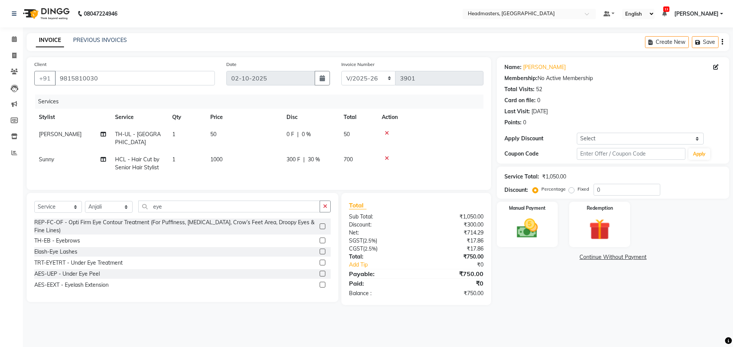
click at [323, 238] on label at bounding box center [323, 240] width 6 height 6
click at [323, 238] on input "checkbox" at bounding box center [322, 240] width 5 height 5
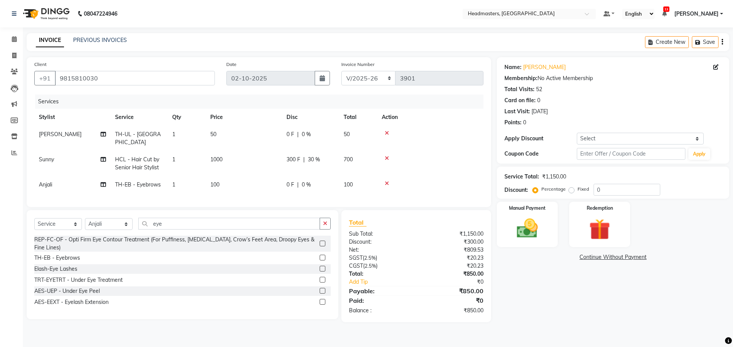
click at [286, 176] on td "0 F | 0 %" at bounding box center [310, 184] width 57 height 17
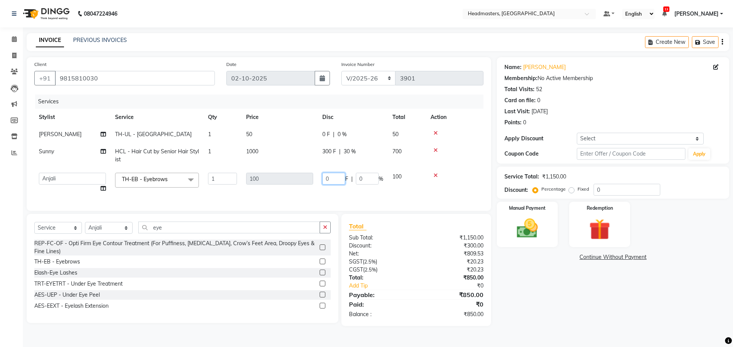
click at [331, 177] on input "0" at bounding box center [333, 179] width 23 height 12
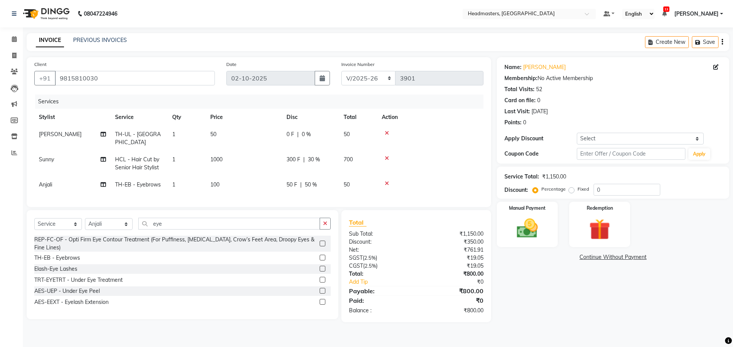
click at [333, 192] on div "Services Stylist Service Qty Price Disc Total Action [PERSON_NAME] TH-UL - Uppe…" at bounding box center [258, 147] width 449 height 105
click at [244, 223] on input "eye" at bounding box center [229, 224] width 182 height 12
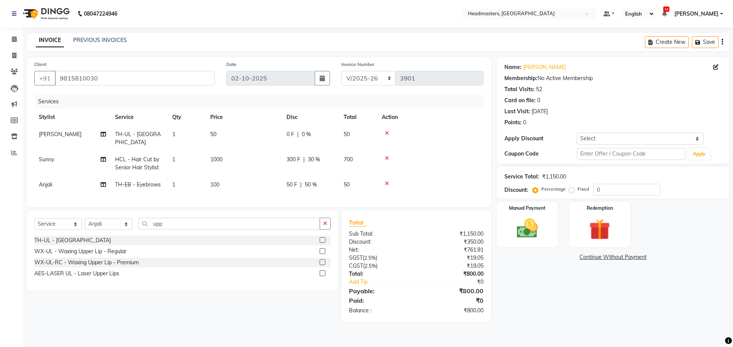
click at [322, 237] on label at bounding box center [323, 240] width 6 height 6
click at [322, 238] on input "checkbox" at bounding box center [322, 240] width 5 height 5
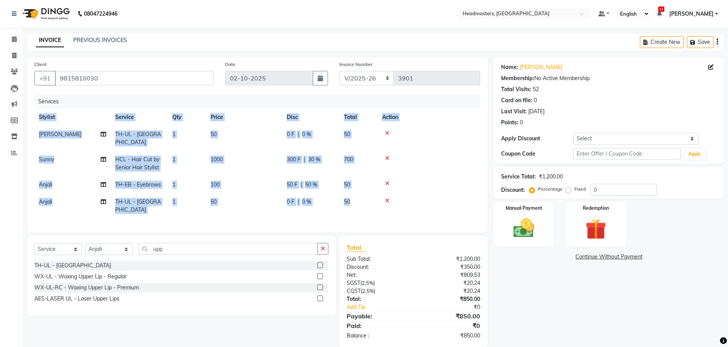
click at [363, 202] on div "Services Stylist Service Qty Price Disc Total Action [PERSON_NAME] TH-UL - Uppe…" at bounding box center [257, 160] width 446 height 130
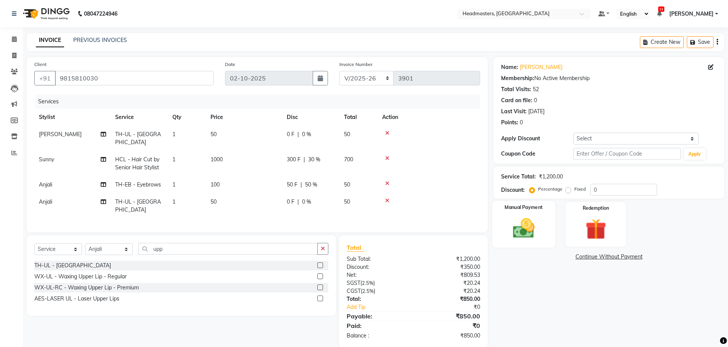
click at [546, 231] on div "Manual Payment" at bounding box center [523, 224] width 63 height 47
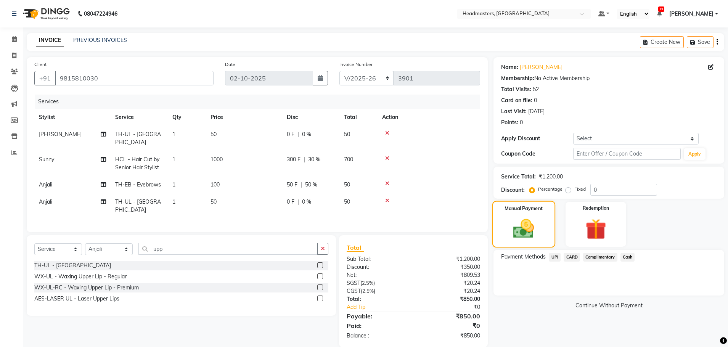
drag, startPoint x: 525, startPoint y: 217, endPoint x: 537, endPoint y: 229, distance: 17.0
click at [525, 218] on img at bounding box center [524, 229] width 34 height 24
click at [624, 257] on span "Cash" at bounding box center [627, 257] width 14 height 9
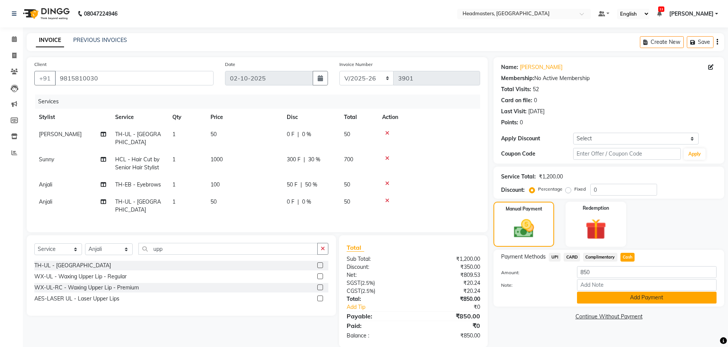
click at [621, 302] on button "Add Payment" at bounding box center [647, 298] width 140 height 12
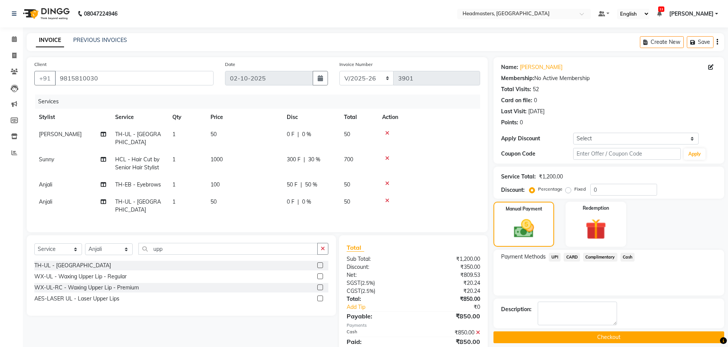
click at [639, 339] on button "Checkout" at bounding box center [608, 337] width 231 height 12
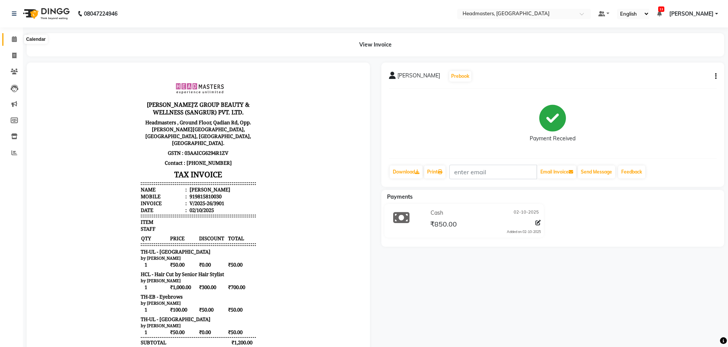
click at [17, 40] on icon at bounding box center [14, 39] width 5 height 6
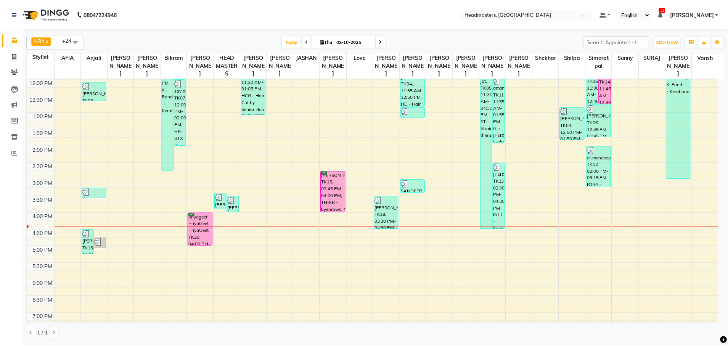
scroll to position [140, 0]
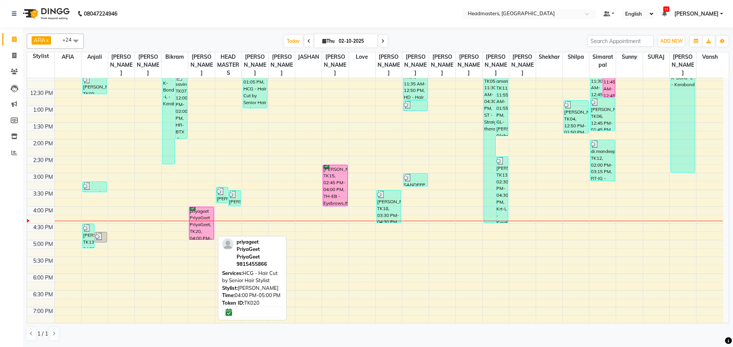
click at [191, 213] on div "priyageet PriyaGeet PriyaGeet, TK20, 04:00 PM-05:00 PM, HCG - Hair Cut by Senio…" at bounding box center [201, 223] width 24 height 32
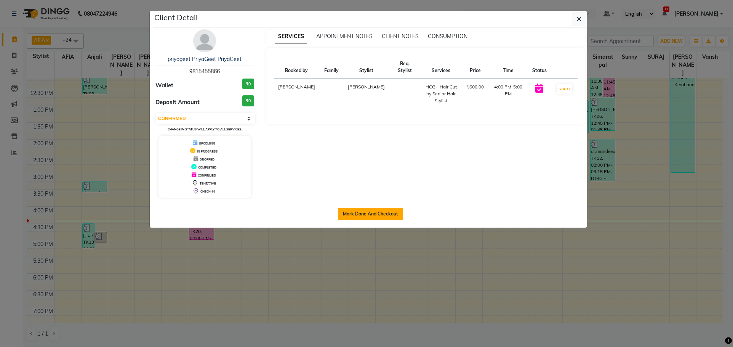
click at [350, 212] on button "Mark Done And Checkout" at bounding box center [370, 214] width 65 height 12
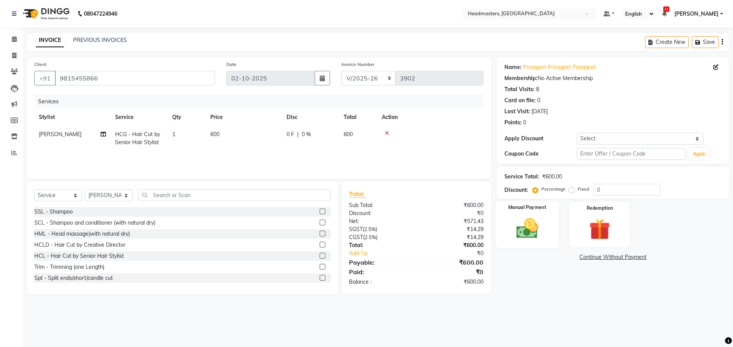
click at [529, 233] on img at bounding box center [528, 228] width 36 height 25
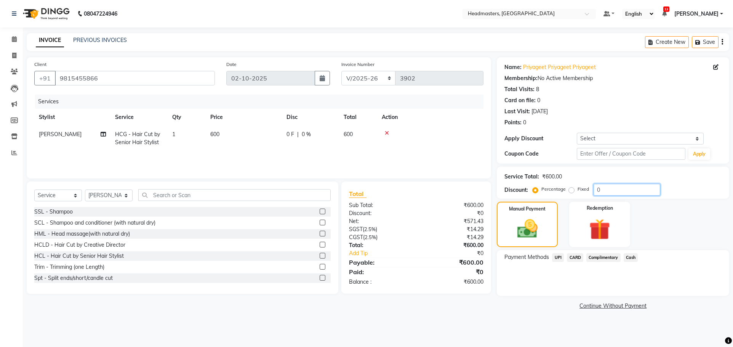
click at [632, 190] on input "0" at bounding box center [627, 190] width 67 height 12
click at [631, 257] on span "Cash" at bounding box center [631, 257] width 14 height 9
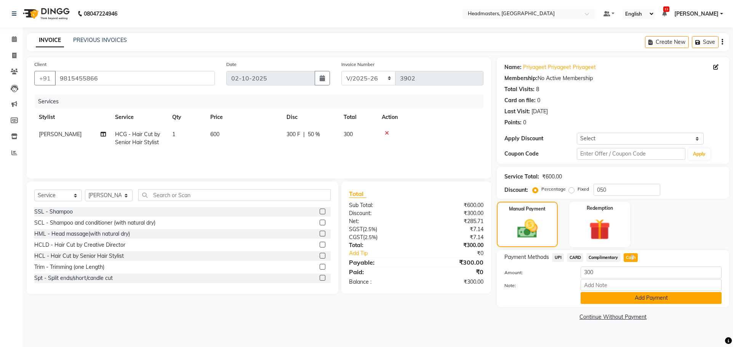
click at [624, 297] on button "Add Payment" at bounding box center [651, 298] width 141 height 12
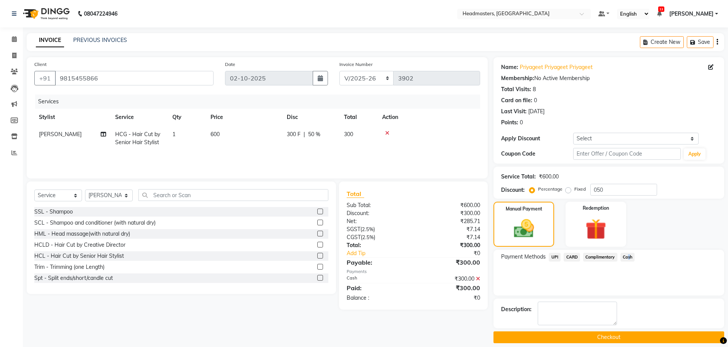
click at [645, 333] on button "Checkout" at bounding box center [608, 337] width 231 height 12
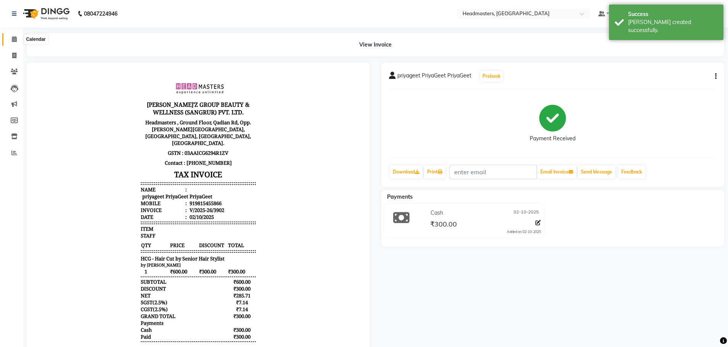
click at [15, 37] on icon at bounding box center [14, 39] width 5 height 6
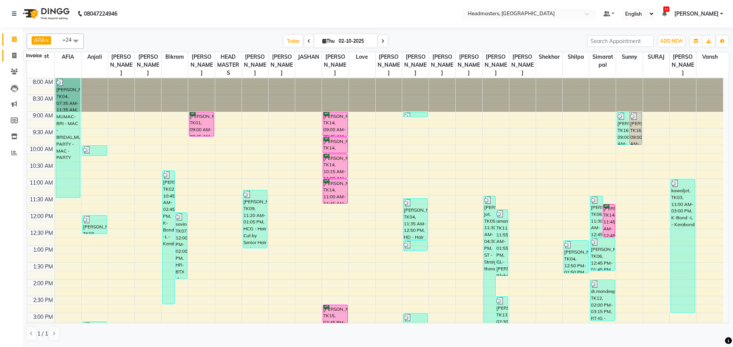
click at [17, 55] on span at bounding box center [14, 55] width 13 height 9
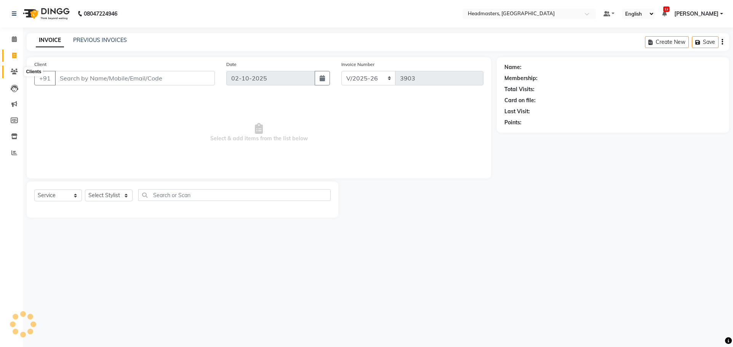
drag, startPoint x: 12, startPoint y: 71, endPoint x: 16, endPoint y: 70, distance: 3.9
click at [12, 71] on icon at bounding box center [14, 72] width 7 height 6
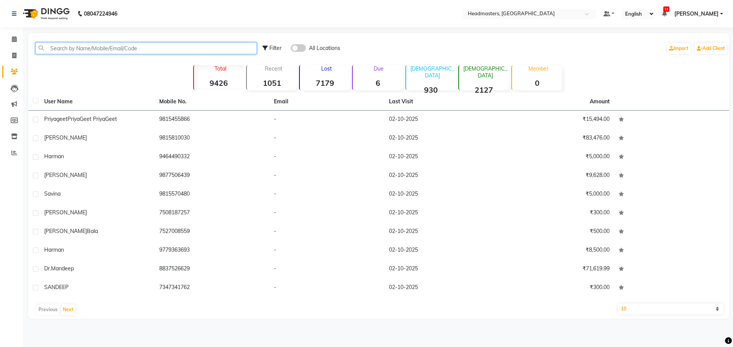
click at [105, 46] on input "text" at bounding box center [145, 48] width 221 height 12
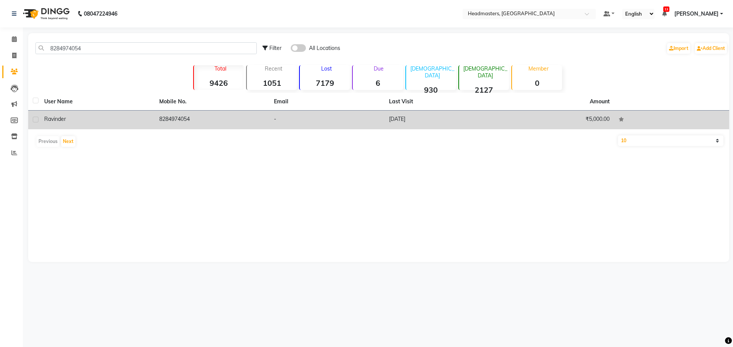
click at [152, 120] on td "ravinder" at bounding box center [97, 120] width 115 height 19
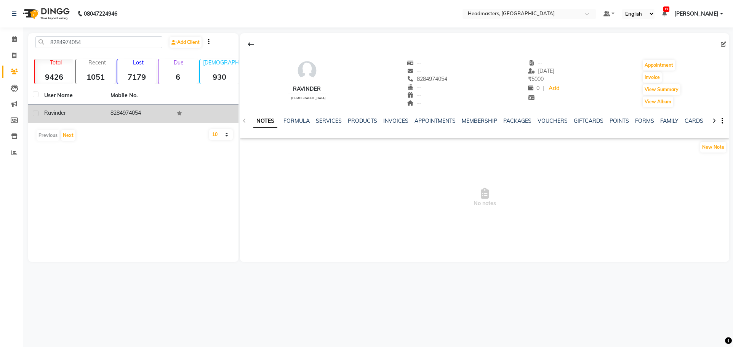
drag, startPoint x: 169, startPoint y: 121, endPoint x: 165, endPoint y: 122, distance: 4.2
click at [165, 122] on td "8284974054" at bounding box center [139, 113] width 66 height 19
click at [36, 112] on label at bounding box center [36, 114] width 6 height 6
click at [36, 112] on input "checkbox" at bounding box center [35, 113] width 5 height 5
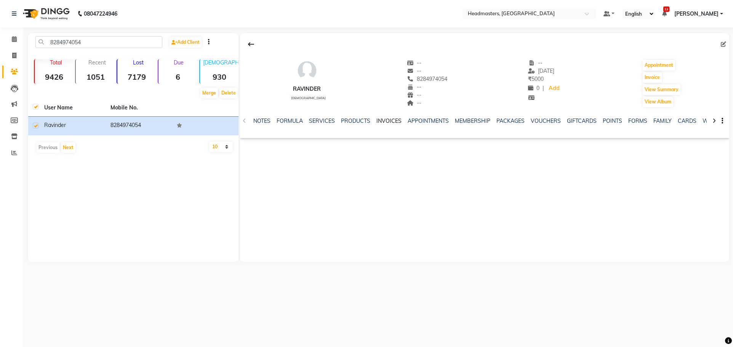
click at [384, 119] on link "INVOICES" at bounding box center [389, 120] width 25 height 7
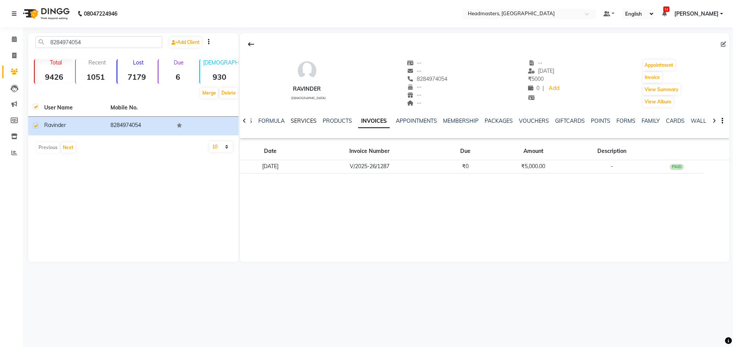
click at [301, 120] on link "SERVICES" at bounding box center [304, 120] width 26 height 7
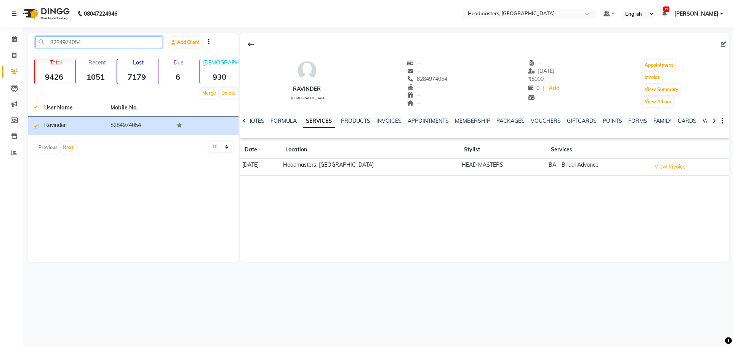
click at [131, 41] on input "8284974054" at bounding box center [98, 42] width 127 height 12
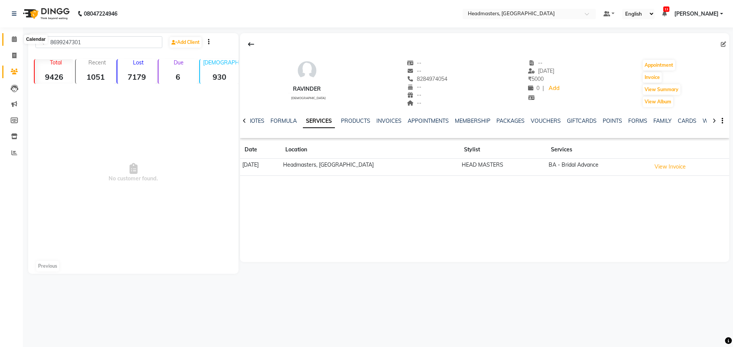
click at [16, 37] on icon at bounding box center [14, 39] width 5 height 6
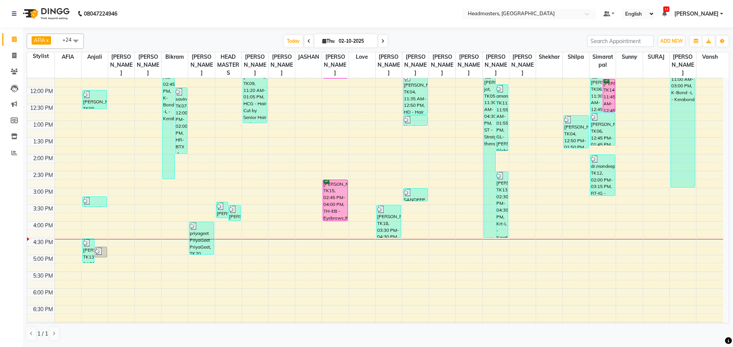
scroll to position [127, 0]
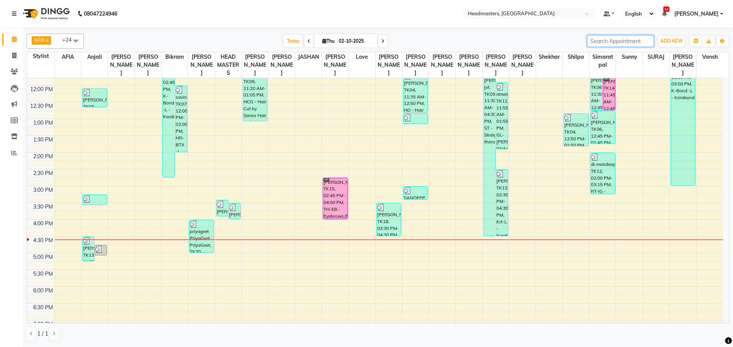
click at [594, 37] on input "search" at bounding box center [620, 41] width 67 height 12
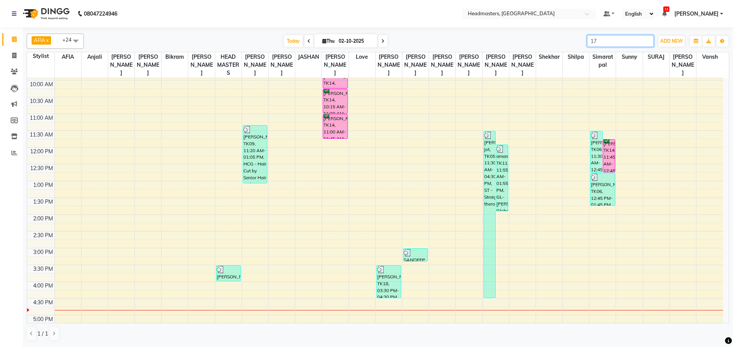
scroll to position [64, 0]
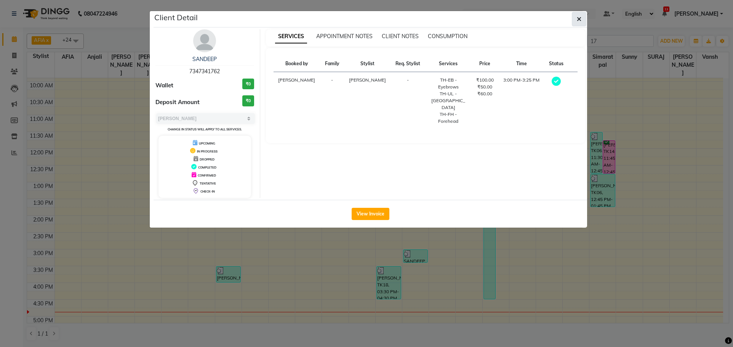
click at [581, 18] on button "button" at bounding box center [579, 19] width 14 height 14
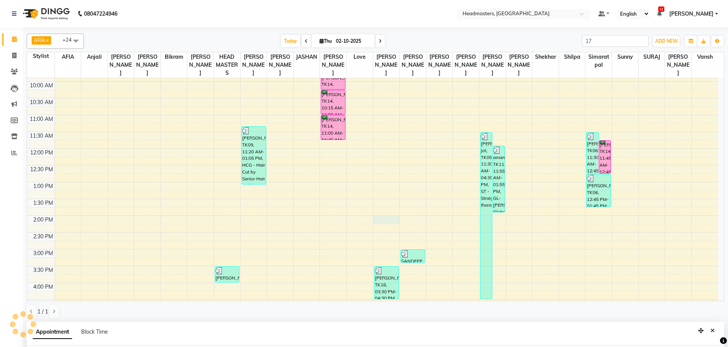
scroll to position [0, 0]
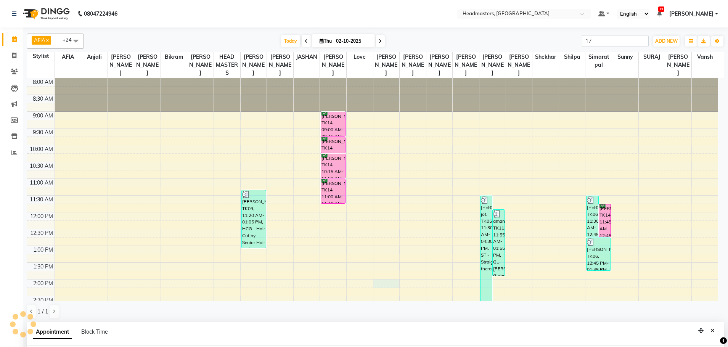
click at [332, 179] on div "[PERSON_NAME], TK14, 11:00 AM-11:45 AM, PC1 - Pedicures Classic" at bounding box center [333, 191] width 24 height 24
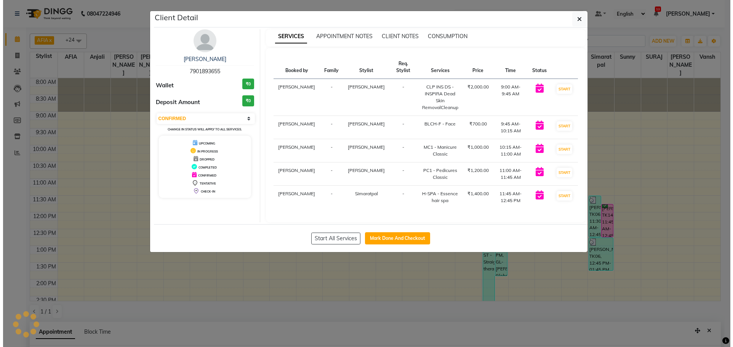
scroll to position [148, 0]
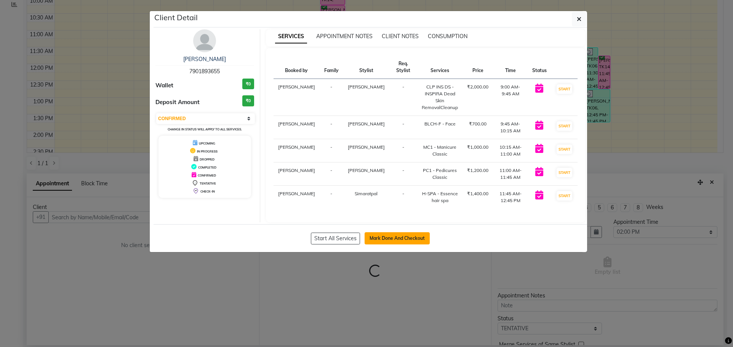
click at [396, 232] on button "Mark Done And Checkout" at bounding box center [397, 238] width 65 height 12
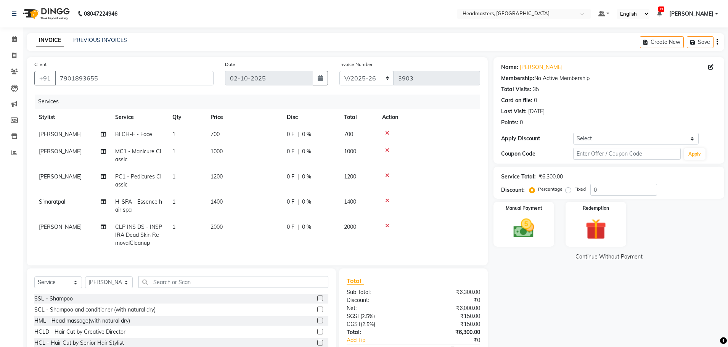
click at [295, 134] on div "0 F | 0 %" at bounding box center [311, 134] width 48 height 8
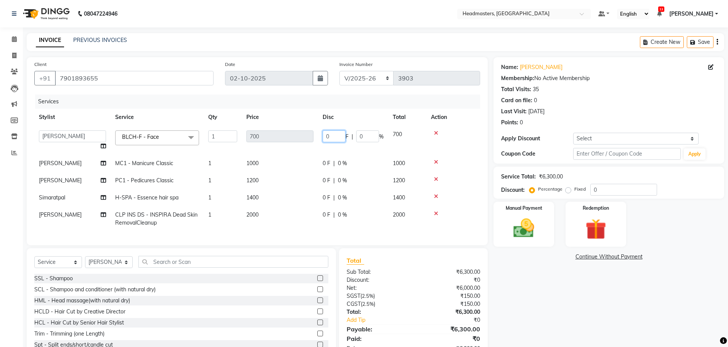
click at [334, 133] on input "0" at bounding box center [333, 136] width 23 height 12
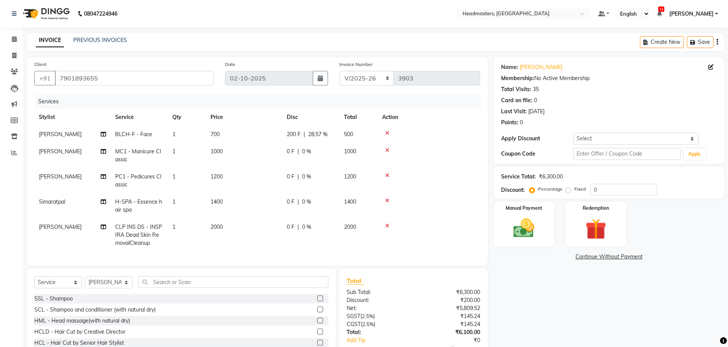
click at [310, 170] on tbody "[PERSON_NAME] BLCH-F - Face 1 700 200 F | 28.57 % 500 [PERSON_NAME] MC1 - Manic…" at bounding box center [257, 189] width 446 height 126
click at [281, 154] on td "1000" at bounding box center [244, 155] width 76 height 25
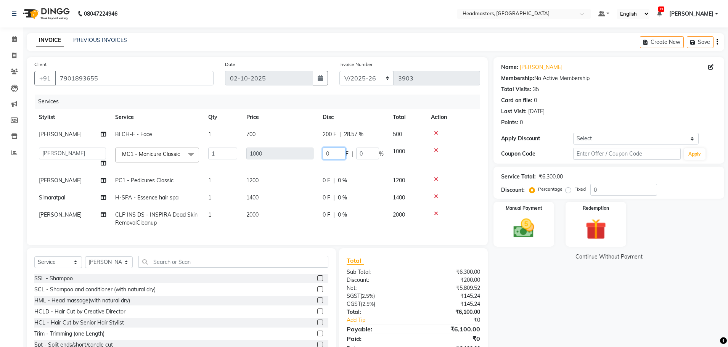
click at [338, 151] on input "0" at bounding box center [333, 154] width 23 height 12
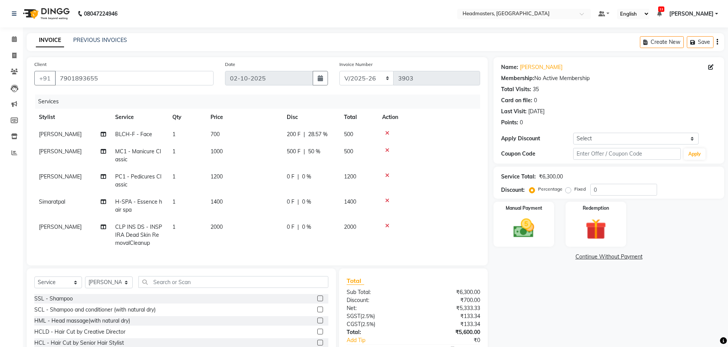
click at [355, 164] on tr "[PERSON_NAME] MC1 - Manicure Classic 1 1000 500 F | 50 % 500" at bounding box center [257, 155] width 446 height 25
click at [290, 179] on span "0 F" at bounding box center [291, 177] width 8 height 8
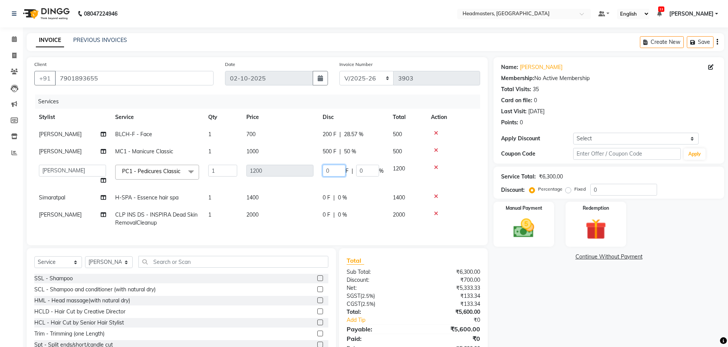
click at [334, 169] on input "0" at bounding box center [333, 171] width 23 height 12
click at [343, 176] on input "0800" at bounding box center [333, 171] width 23 height 12
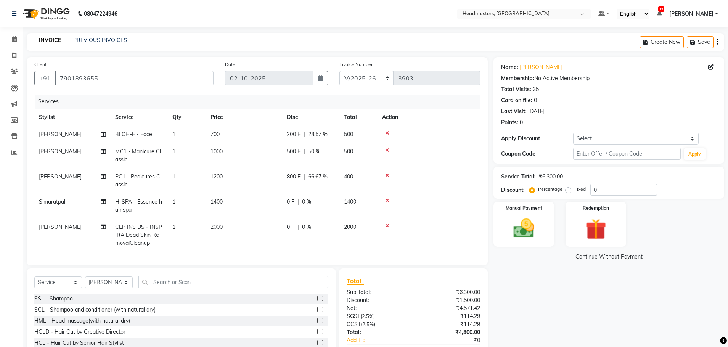
click at [371, 184] on tr "[PERSON_NAME] PC1 - Pedicures Classic 1 1200 800 F | 66.67 % 400" at bounding box center [257, 180] width 446 height 25
click at [289, 176] on span "800 F" at bounding box center [294, 177] width 14 height 8
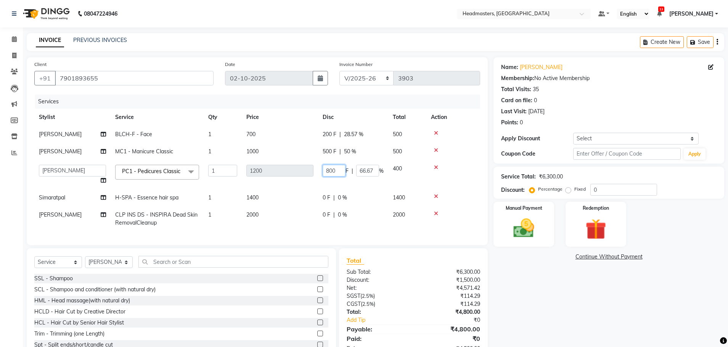
click at [327, 169] on input "800" at bounding box center [333, 171] width 23 height 12
click at [330, 168] on input "800" at bounding box center [333, 171] width 23 height 12
click at [376, 182] on tr "AFIA Anjali [PERSON_NAME] [PERSON_NAME] [PERSON_NAME] HEAD [PERSON_NAME] [PERSO…" at bounding box center [257, 174] width 446 height 29
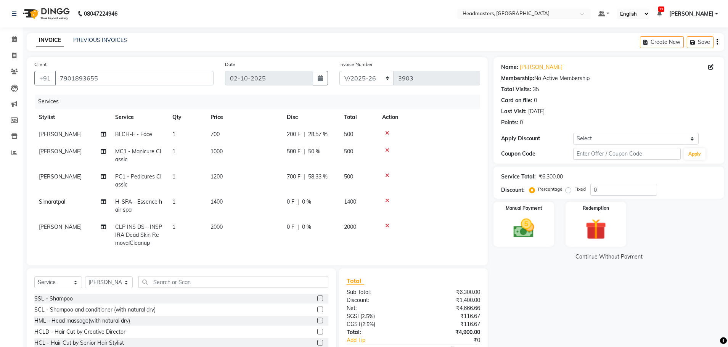
click at [303, 203] on span "0 %" at bounding box center [306, 202] width 9 height 8
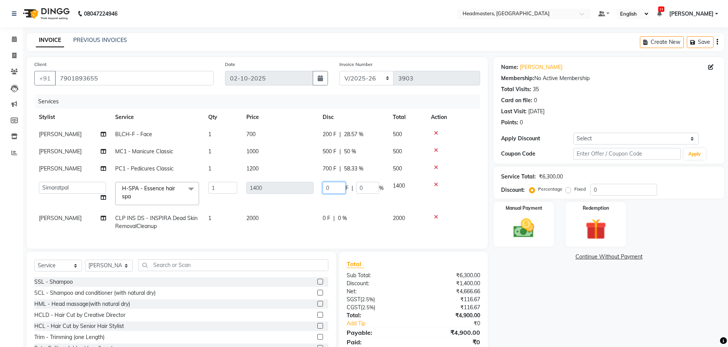
click at [334, 192] on input "0" at bounding box center [333, 188] width 23 height 12
click at [372, 210] on tbody "[PERSON_NAME] BLCH-F - Face 1 700 200 F | 28.57 % 500 [PERSON_NAME] MC1 - Manic…" at bounding box center [257, 180] width 446 height 109
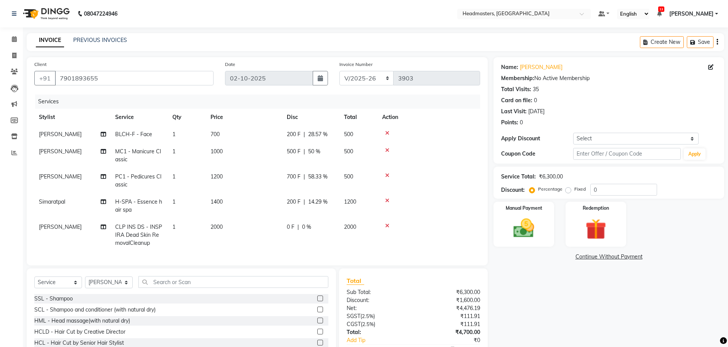
click at [292, 201] on span "200 F" at bounding box center [294, 202] width 14 height 8
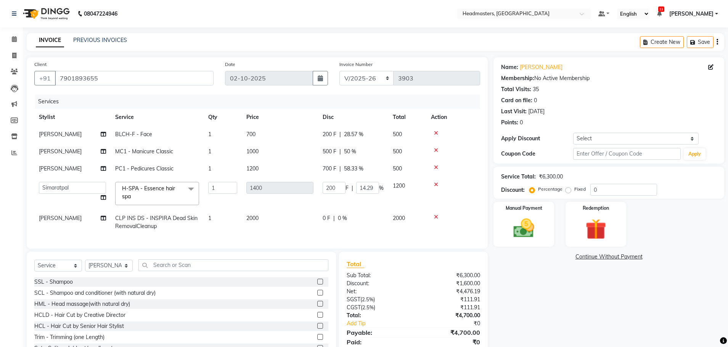
click at [173, 191] on span "H-SPA - Essence hair spa" at bounding box center [148, 192] width 53 height 15
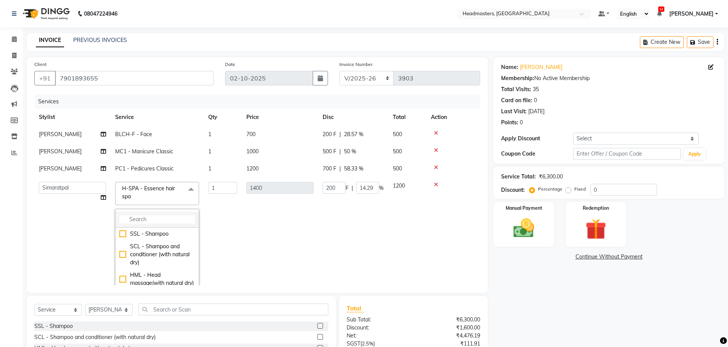
click at [162, 217] on input "multiselect-search" at bounding box center [156, 219] width 75 height 8
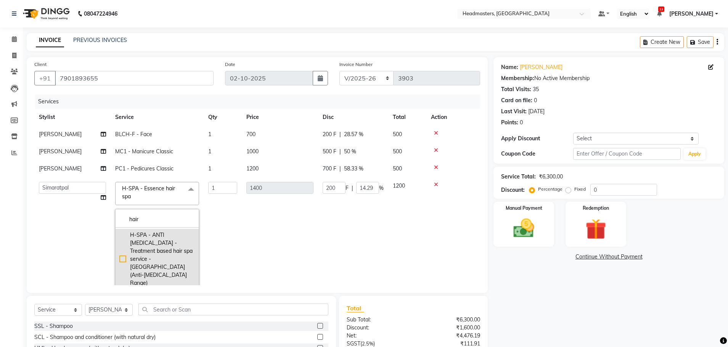
scroll to position [267, 0]
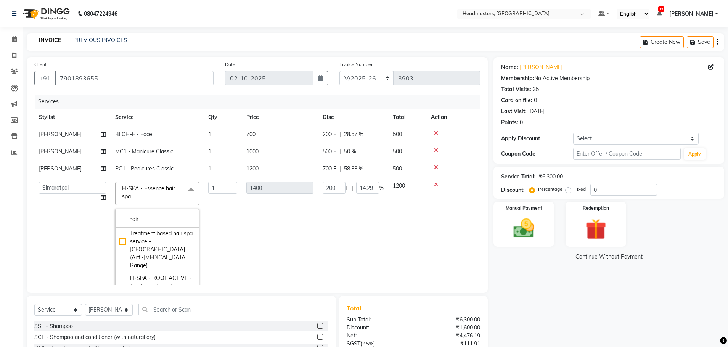
click at [369, 226] on td "200 F | 14.29 %" at bounding box center [353, 242] width 70 height 130
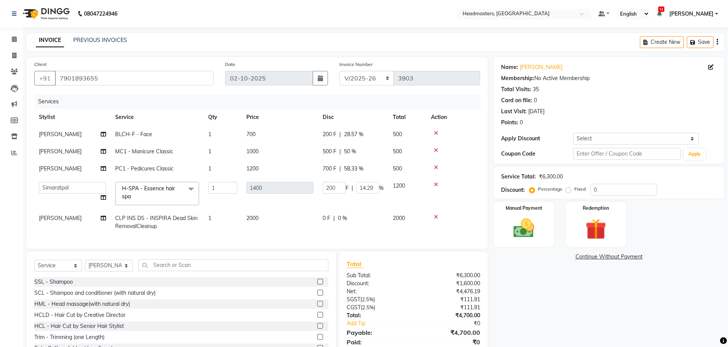
click at [157, 189] on span "H-SPA - Essence hair spa" at bounding box center [148, 192] width 53 height 15
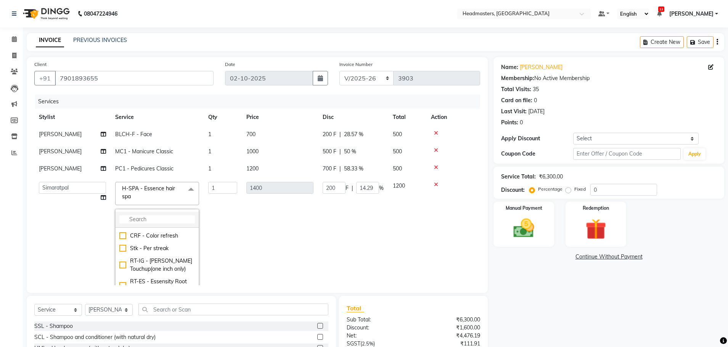
click at [164, 221] on input "multiselect-search" at bounding box center [156, 219] width 75 height 8
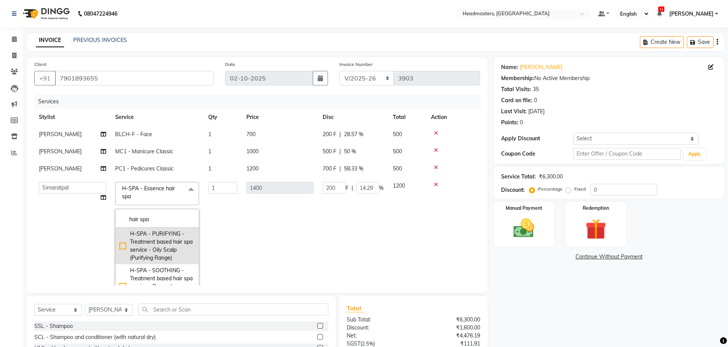
click at [123, 242] on div "H-SPA - PURIFYING - Treatment based hair spa service - Oily Scalp (Purifying Ra…" at bounding box center [156, 246] width 75 height 32
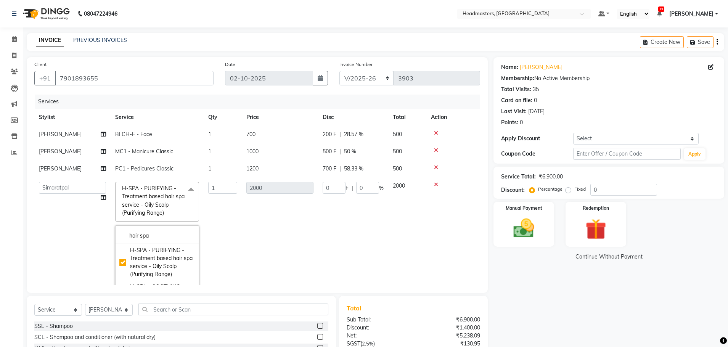
click at [295, 211] on td "2000" at bounding box center [280, 250] width 76 height 147
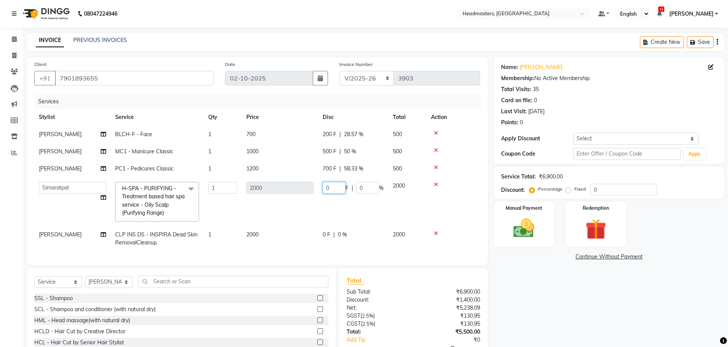
click at [333, 187] on input "0" at bounding box center [333, 188] width 23 height 12
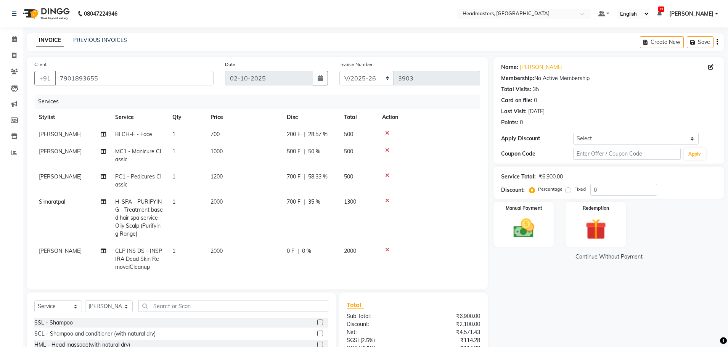
click at [367, 213] on tr "Simaratpal H-SPA - PURIFYING - Treatment based hair spa service - Oily Scalp (P…" at bounding box center [257, 217] width 446 height 49
click at [297, 242] on td "0 F | 0 %" at bounding box center [310, 258] width 57 height 33
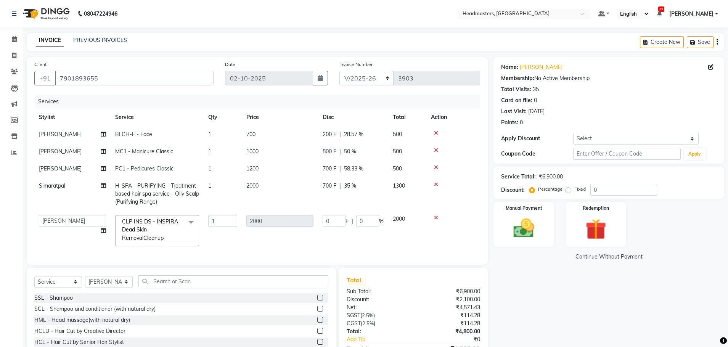
click at [288, 210] on td "2000" at bounding box center [280, 230] width 76 height 40
click at [285, 210] on td "2000" at bounding box center [280, 230] width 76 height 40
click at [339, 215] on input "0" at bounding box center [333, 221] width 23 height 12
click at [325, 215] on input "0" at bounding box center [333, 221] width 23 height 12
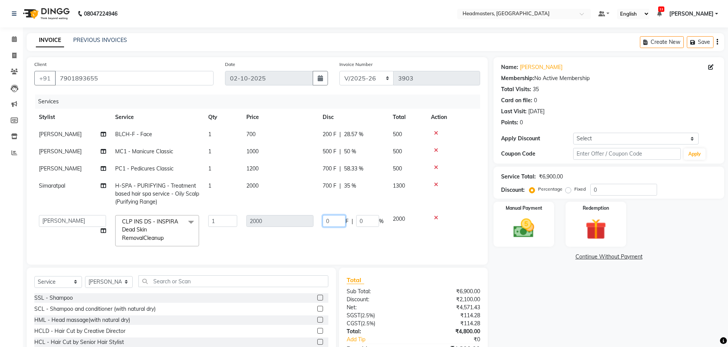
click at [325, 215] on input "0" at bounding box center [333, 221] width 23 height 12
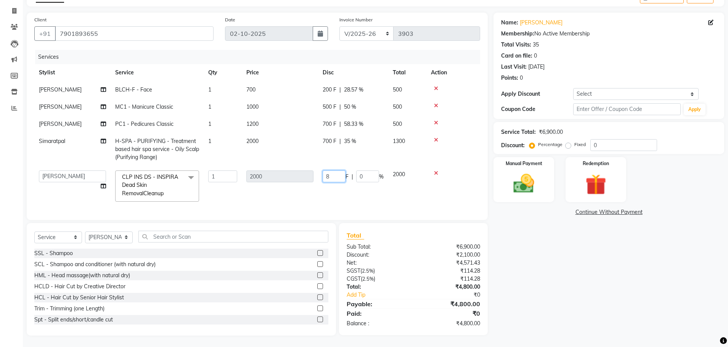
scroll to position [0, 0]
click at [376, 199] on tr "AFIA Anjali [PERSON_NAME] [PERSON_NAME] [PERSON_NAME] HEAD [PERSON_NAME] [PERSO…" at bounding box center [257, 186] width 446 height 40
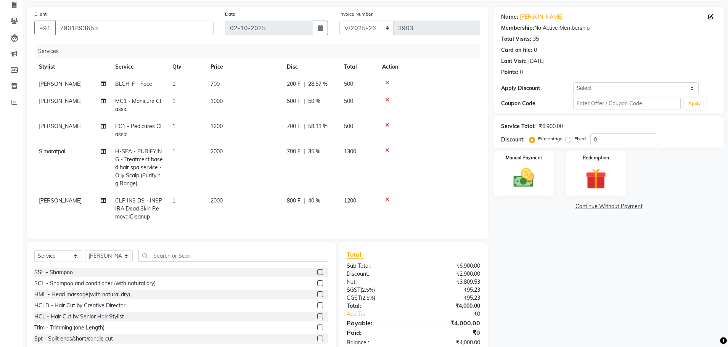
click at [349, 212] on td "1200" at bounding box center [358, 208] width 38 height 33
click at [518, 178] on img at bounding box center [523, 177] width 35 height 25
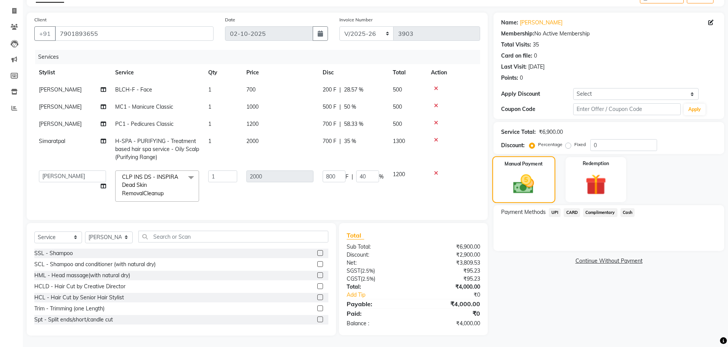
scroll to position [45, 0]
click at [554, 213] on span "UPI" at bounding box center [555, 212] width 12 height 9
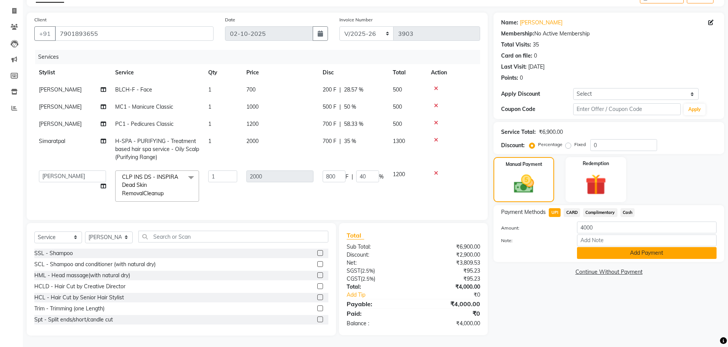
click at [634, 256] on button "Add Payment" at bounding box center [647, 253] width 140 height 12
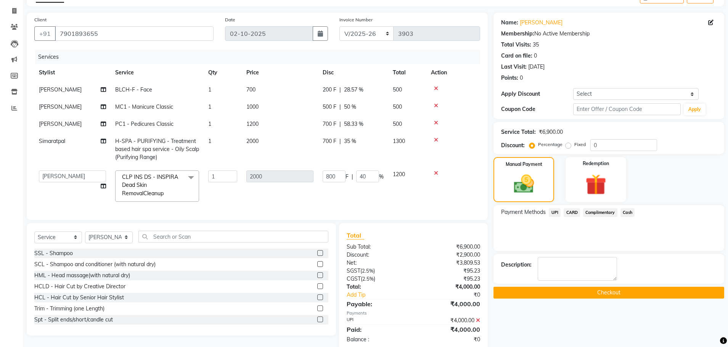
click at [613, 287] on button "Checkout" at bounding box center [608, 293] width 231 height 12
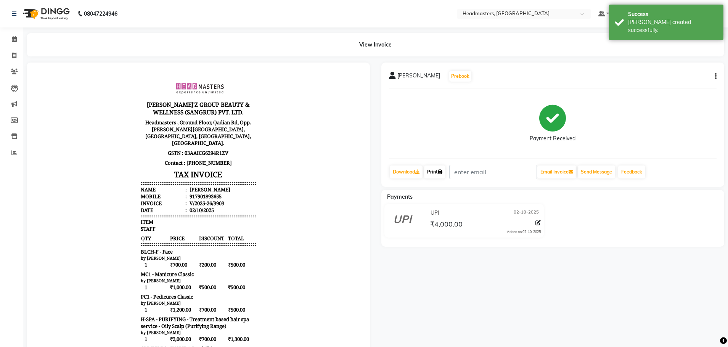
click at [434, 174] on link "Print" at bounding box center [434, 171] width 21 height 13
click at [13, 37] on icon at bounding box center [14, 39] width 5 height 6
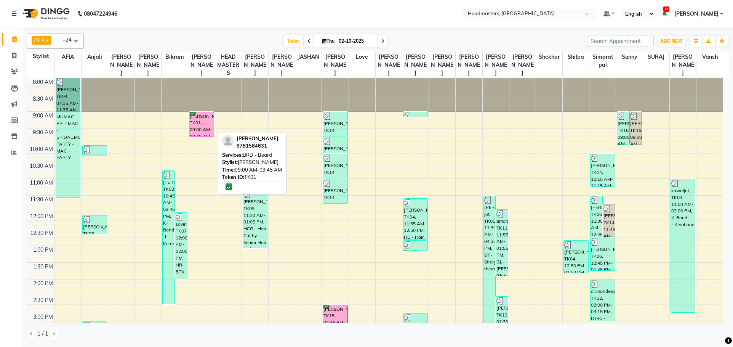
click at [204, 121] on div "[PERSON_NAME], TK01, 09:00 AM-09:45 AM, BRD - [PERSON_NAME]" at bounding box center [201, 124] width 24 height 24
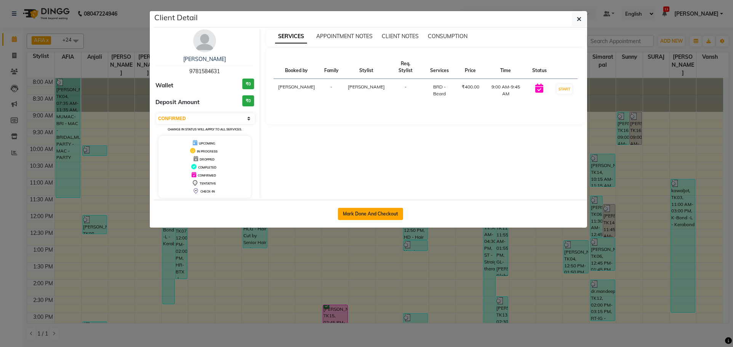
click at [376, 213] on button "Mark Done And Checkout" at bounding box center [370, 214] width 65 height 12
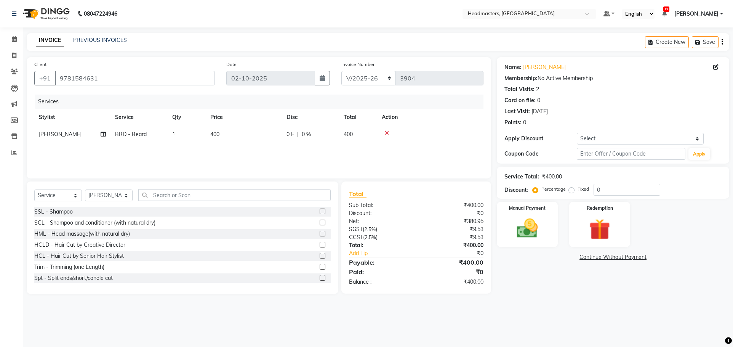
click at [285, 133] on td "0 F | 0 %" at bounding box center [310, 134] width 57 height 17
click at [331, 130] on td "0 F | 0 %" at bounding box center [353, 140] width 70 height 29
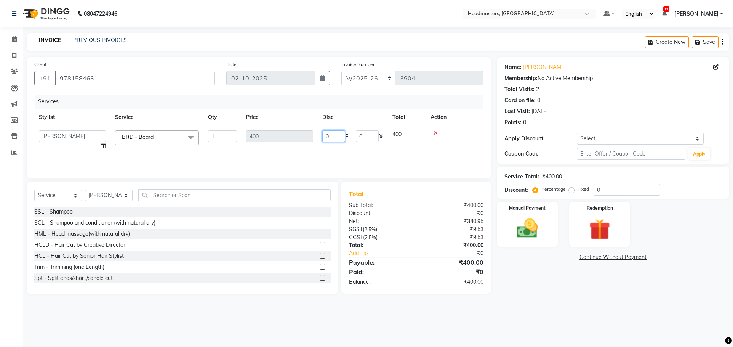
click at [334, 134] on input "0" at bounding box center [333, 136] width 23 height 12
click at [364, 159] on div "Services Stylist Service Qty Price Disc Total Action AFIA Anjali [PERSON_NAME] …" at bounding box center [258, 133] width 449 height 76
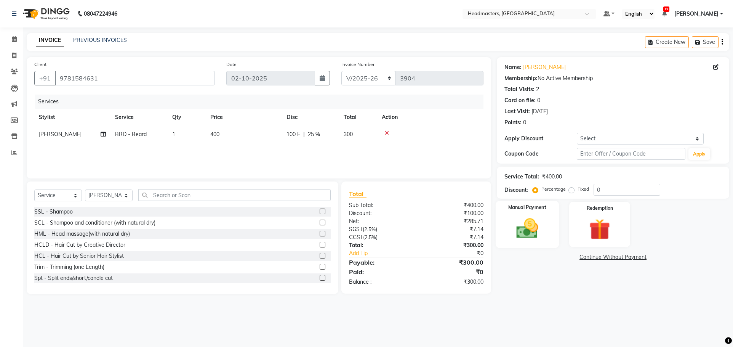
click at [534, 231] on img at bounding box center [528, 228] width 36 height 25
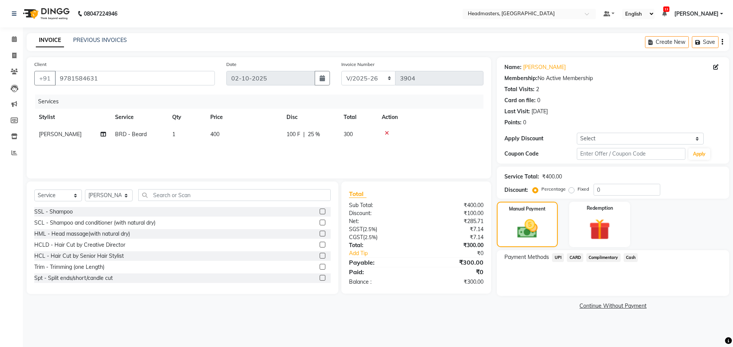
click at [634, 258] on span "Cash" at bounding box center [631, 257] width 14 height 9
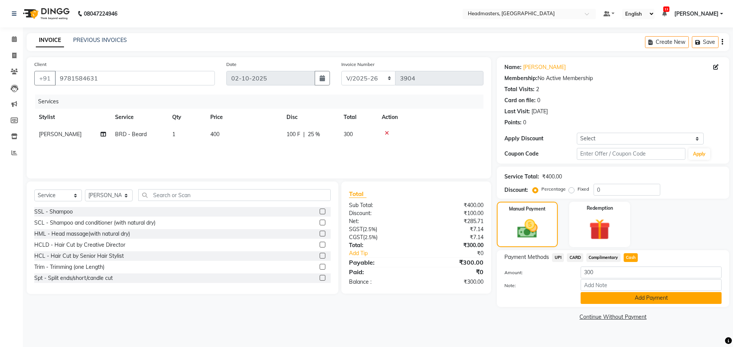
click at [637, 298] on button "Add Payment" at bounding box center [651, 298] width 141 height 12
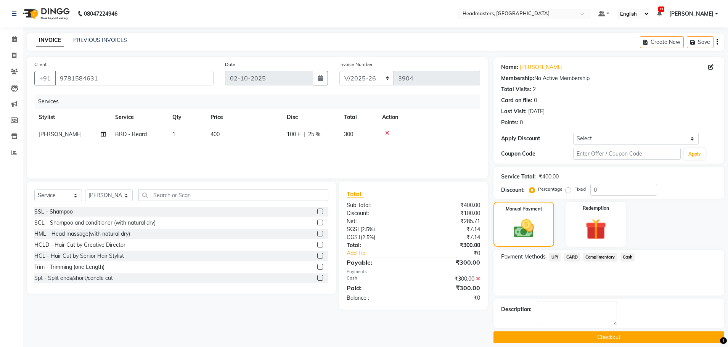
click at [603, 337] on button "Checkout" at bounding box center [608, 337] width 231 height 12
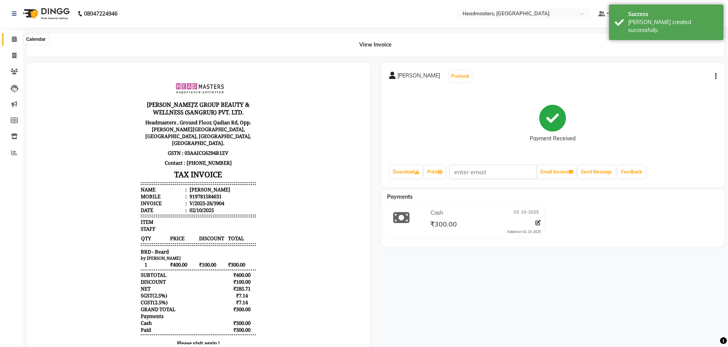
click at [15, 42] on span at bounding box center [14, 39] width 13 height 9
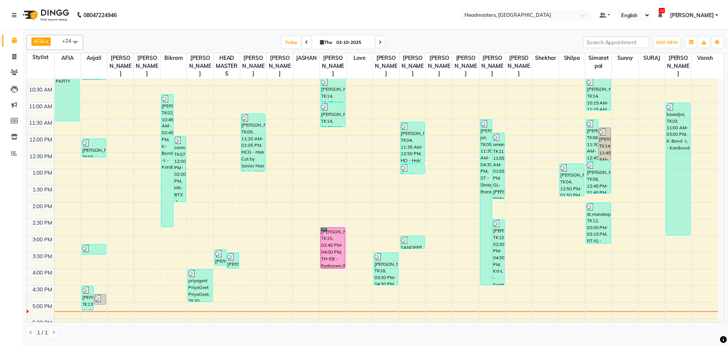
scroll to position [76, 0]
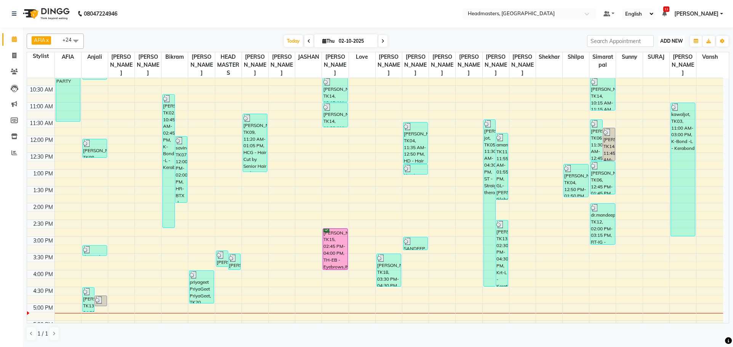
click at [671, 37] on button "ADD NEW Toggle Dropdown" at bounding box center [672, 41] width 26 height 11
click at [655, 54] on button "Add Appointment" at bounding box center [654, 56] width 60 height 10
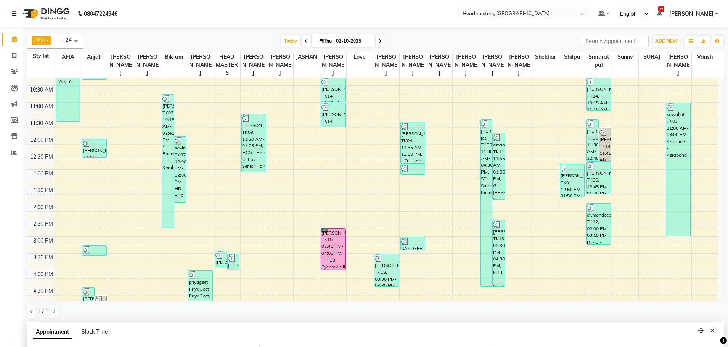
scroll to position [148, 0]
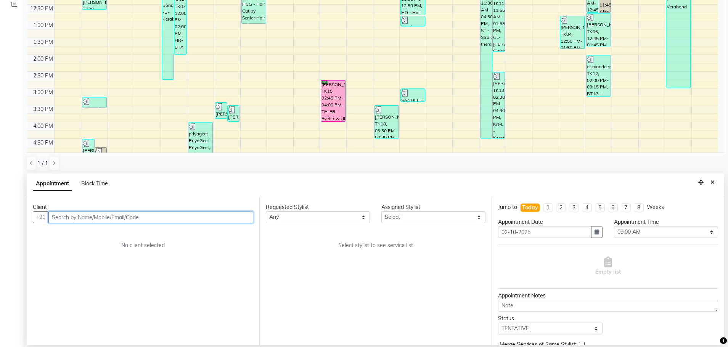
click at [108, 216] on input "text" at bounding box center [150, 217] width 205 height 12
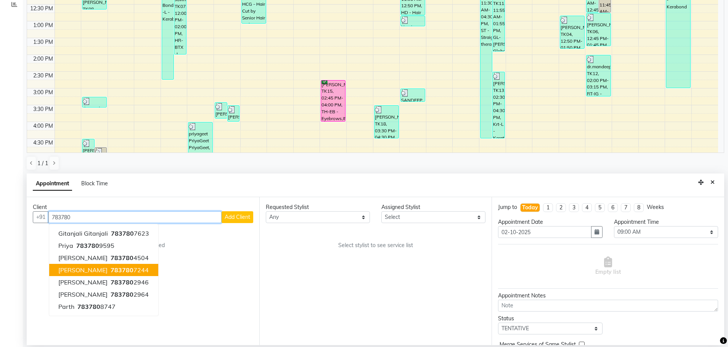
click at [109, 270] on ngb-highlight "783780 7244" at bounding box center [129, 270] width 40 height 8
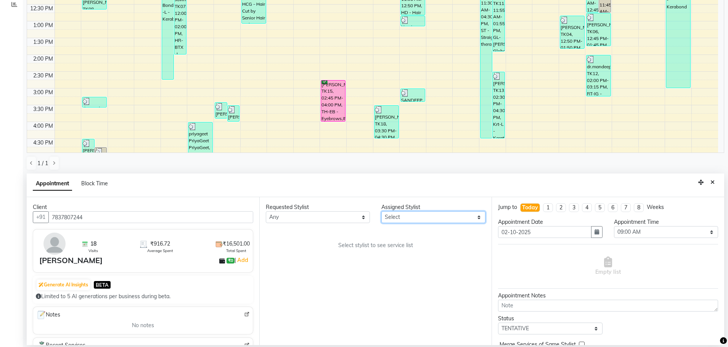
drag, startPoint x: 396, startPoint y: 218, endPoint x: 398, endPoint y: 211, distance: 6.7
click at [396, 218] on select "Select AFIA Anjali [PERSON_NAME] [PERSON_NAME] [PERSON_NAME] HEAD [PERSON_NAME]…" at bounding box center [433, 217] width 104 height 12
click at [381, 211] on select "Select AFIA Anjali [PERSON_NAME] [PERSON_NAME] [PERSON_NAME] HEAD [PERSON_NAME]…" at bounding box center [433, 217] width 104 height 12
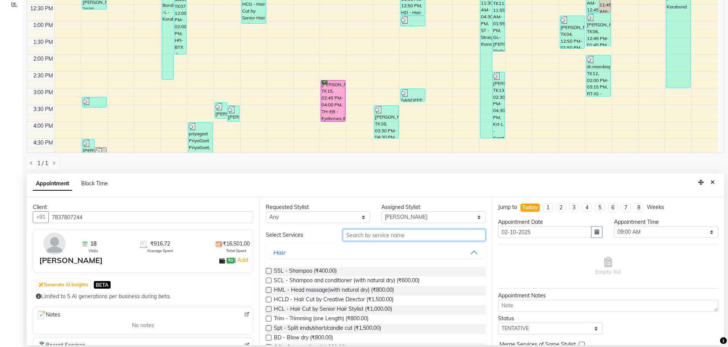
click at [391, 235] on input "text" at bounding box center [414, 235] width 143 height 12
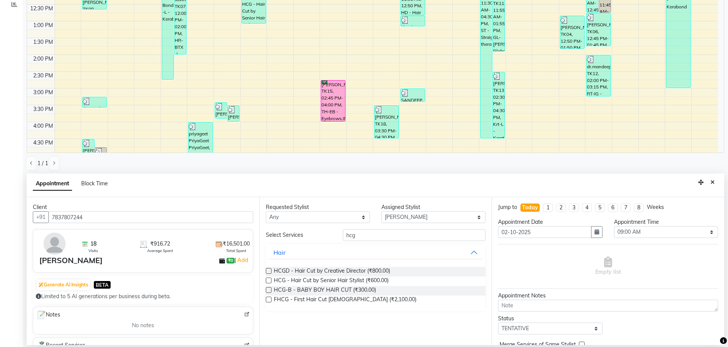
click at [270, 280] on label at bounding box center [269, 281] width 6 height 6
click at [270, 280] on input "checkbox" at bounding box center [268, 281] width 5 height 5
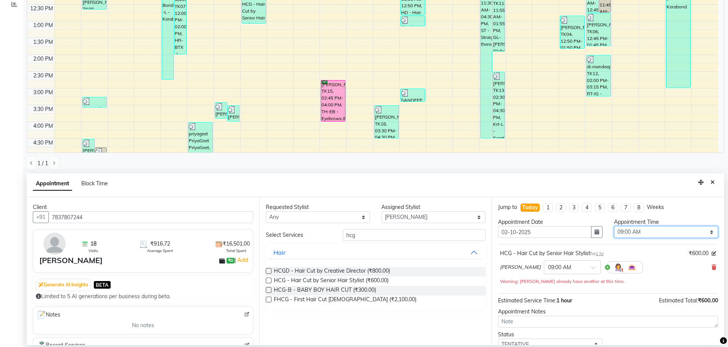
click at [675, 231] on select "Select 09:00 AM 09:15 AM 09:30 AM 09:45 AM 10:00 AM 10:15 AM 10:30 AM 10:45 AM …" at bounding box center [666, 232] width 104 height 12
click at [614, 226] on select "Select 09:00 AM 09:15 AM 09:30 AM 09:45 AM 10:00 AM 10:15 AM 10:30 AM 10:45 AM …" at bounding box center [666, 232] width 104 height 12
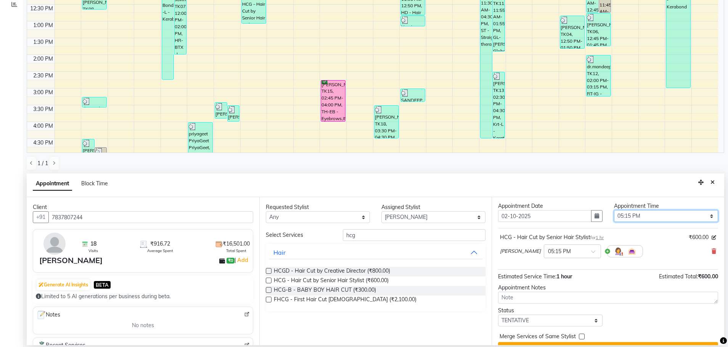
scroll to position [33, 0]
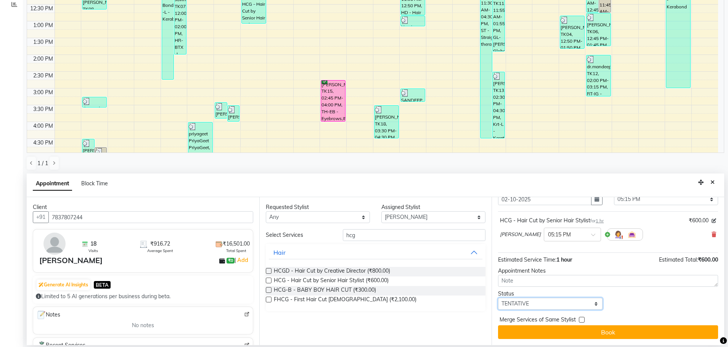
click at [579, 305] on select "Select TENTATIVE CONFIRM CHECK-IN UPCOMING" at bounding box center [550, 304] width 104 height 12
click at [498, 298] on select "Select TENTATIVE CONFIRM CHECK-IN UPCOMING" at bounding box center [550, 304] width 104 height 12
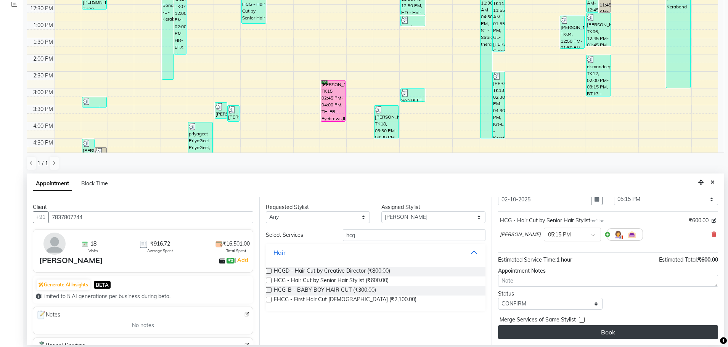
click at [634, 333] on button "Book" at bounding box center [608, 332] width 220 height 14
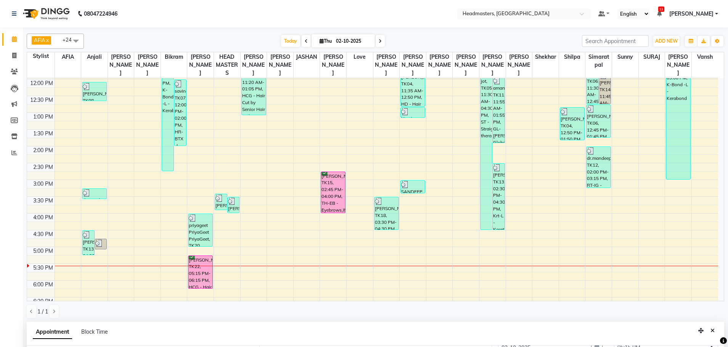
scroll to position [140, 0]
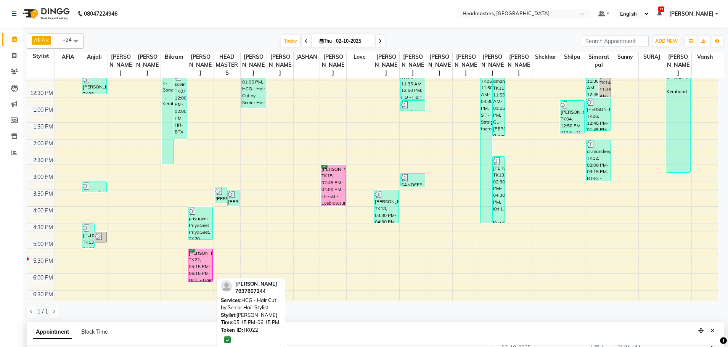
click at [193, 273] on div "[PERSON_NAME], TK22, 05:15 PM-06:15 PM, HCG - Hair Cut by Senior Hair Stylist" at bounding box center [200, 265] width 24 height 32
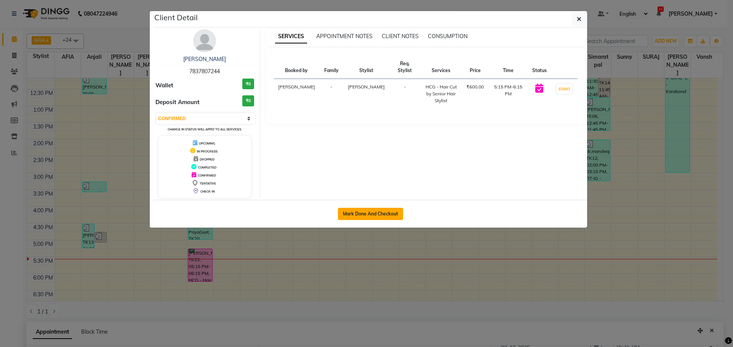
click at [356, 215] on button "Mark Done And Checkout" at bounding box center [370, 214] width 65 height 12
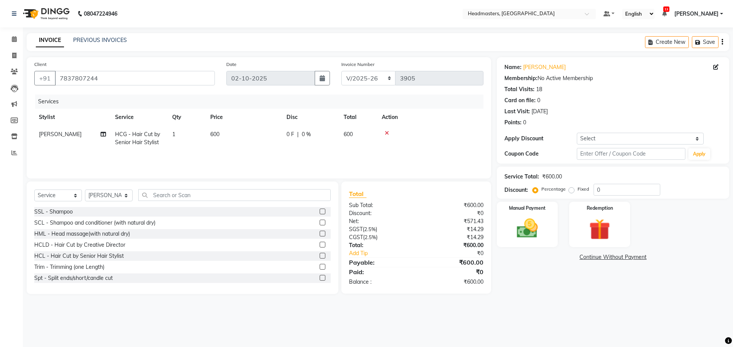
click at [387, 133] on icon at bounding box center [387, 132] width 4 height 5
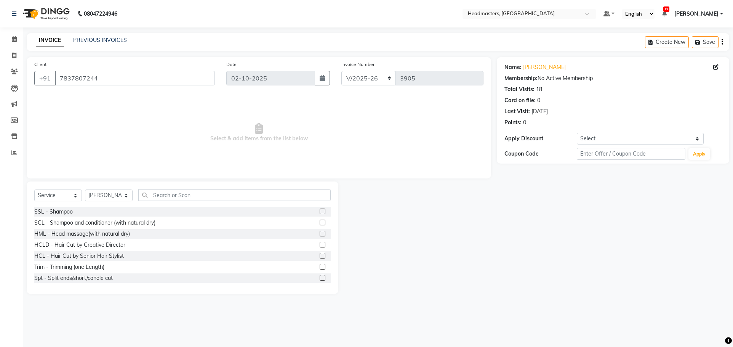
drag, startPoint x: 228, startPoint y: 187, endPoint x: 223, endPoint y: 189, distance: 5.5
click at [226, 187] on div "Select Service Product Membership Package Voucher Prepaid Gift Card Select Styl…" at bounding box center [183, 237] width 312 height 112
click at [223, 190] on input "text" at bounding box center [234, 195] width 193 height 12
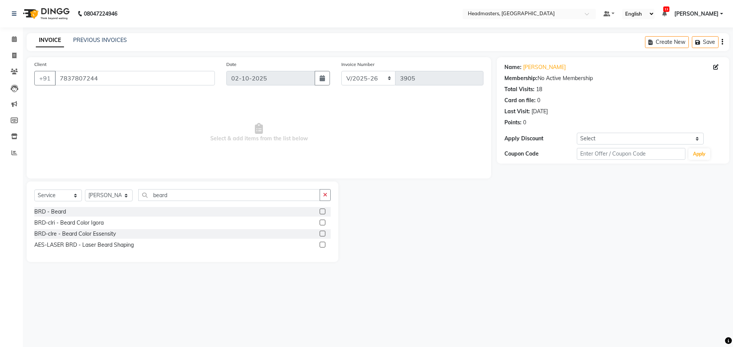
click at [321, 212] on label at bounding box center [323, 212] width 6 height 6
click at [321, 212] on input "checkbox" at bounding box center [322, 211] width 5 height 5
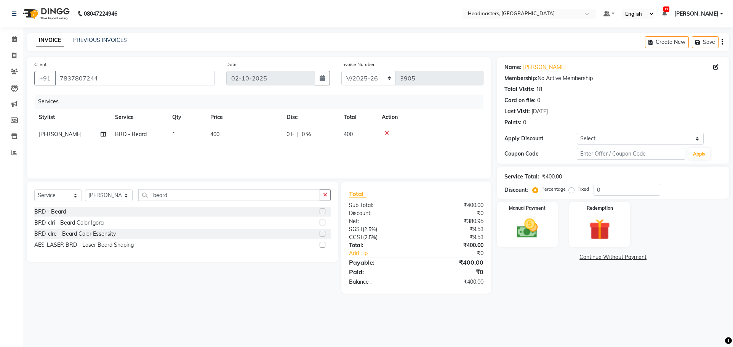
click at [337, 140] on td "0 F | 0 %" at bounding box center [310, 134] width 57 height 17
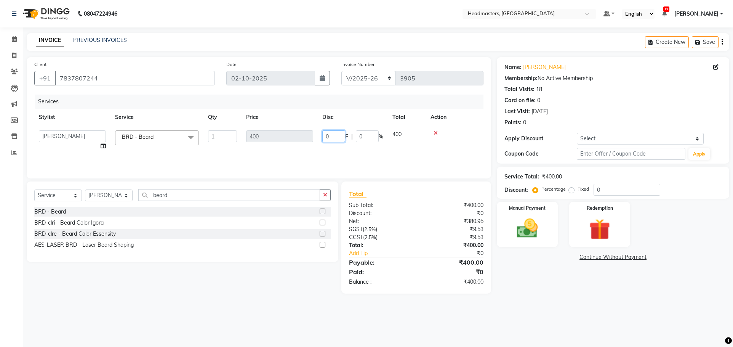
click at [324, 137] on input "0" at bounding box center [333, 136] width 23 height 12
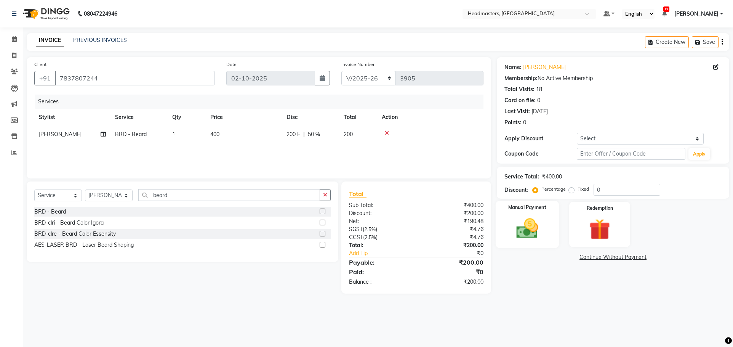
click at [523, 212] on div "Manual Payment" at bounding box center [527, 224] width 63 height 47
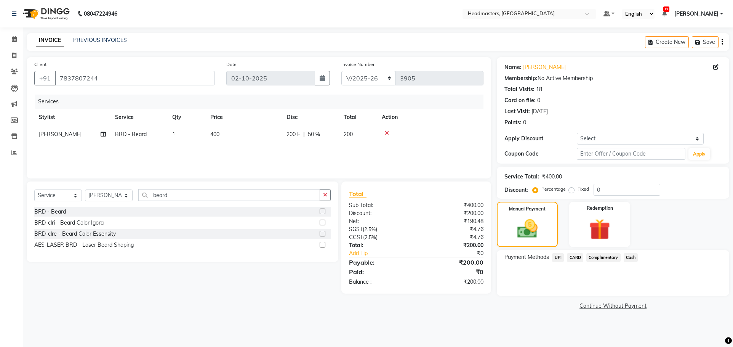
click at [629, 257] on span "Cash" at bounding box center [631, 257] width 14 height 9
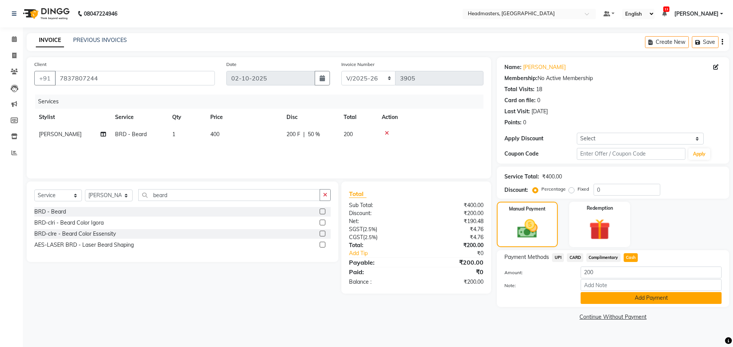
click at [631, 296] on button "Add Payment" at bounding box center [651, 298] width 141 height 12
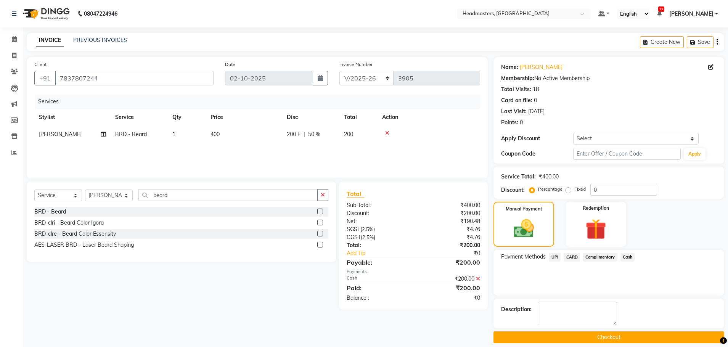
click at [626, 333] on button "Checkout" at bounding box center [608, 337] width 231 height 12
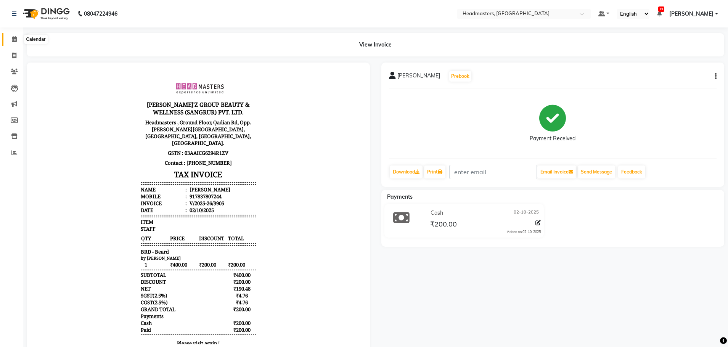
click at [10, 37] on span at bounding box center [14, 39] width 13 height 9
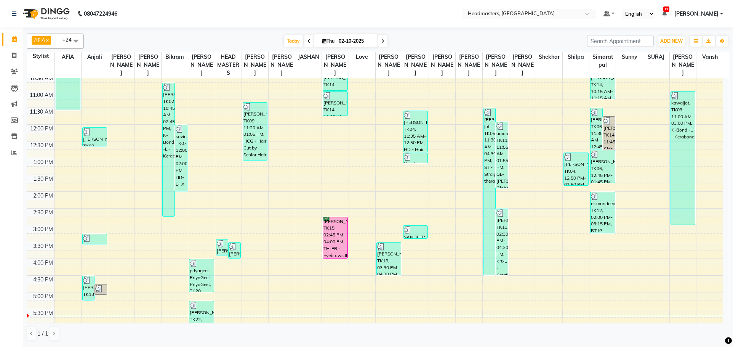
scroll to position [140, 0]
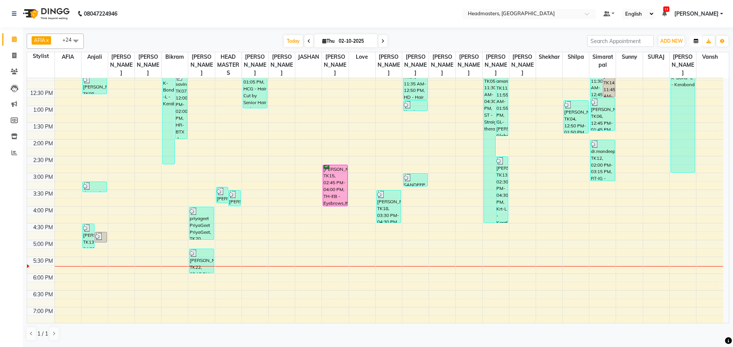
click at [699, 41] on button "button" at bounding box center [696, 41] width 12 height 11
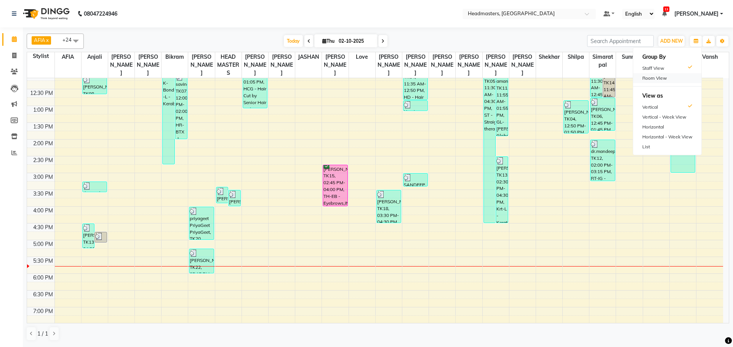
click at [666, 80] on div "Room View" at bounding box center [668, 78] width 68 height 10
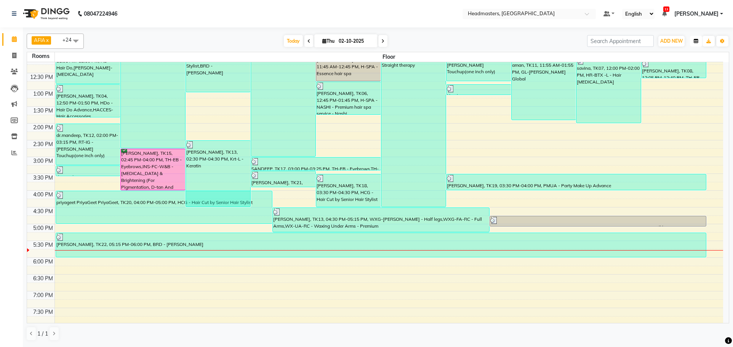
click at [698, 42] on icon "button" at bounding box center [696, 41] width 5 height 5
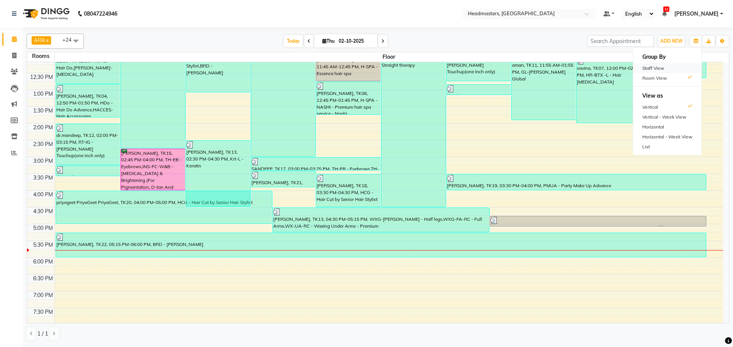
click at [653, 70] on div "Staff View" at bounding box center [668, 68] width 68 height 10
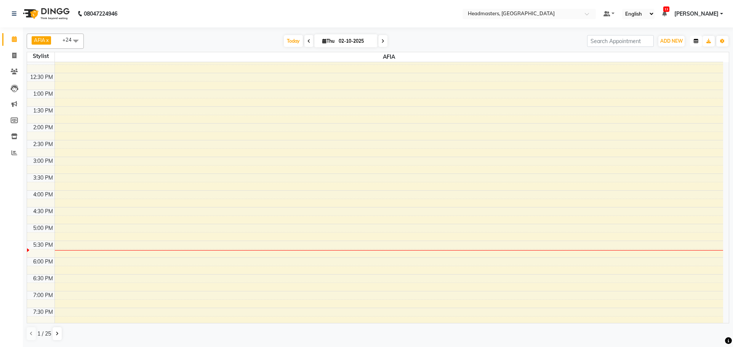
click at [693, 42] on button "button" at bounding box center [696, 41] width 12 height 11
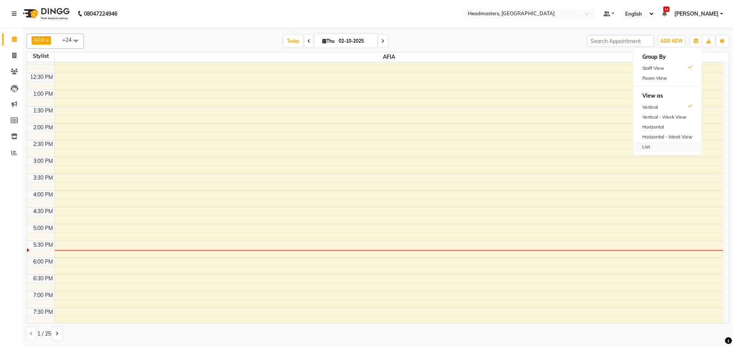
click at [662, 148] on div "List" at bounding box center [668, 147] width 68 height 10
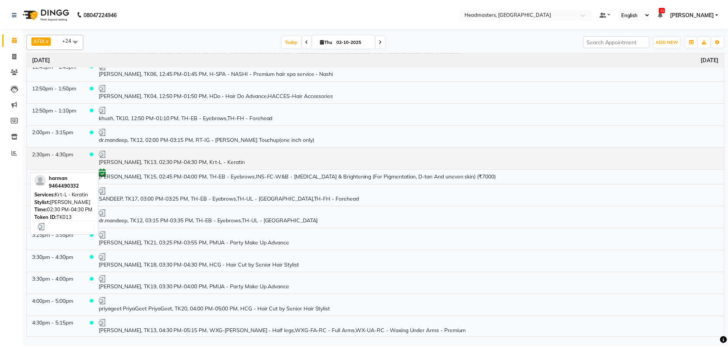
scroll to position [454, 0]
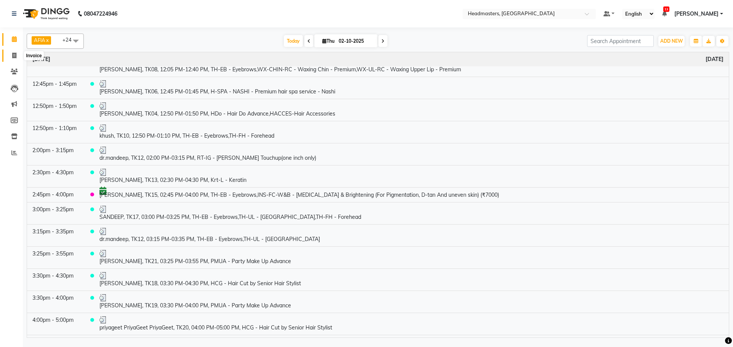
click at [13, 53] on icon at bounding box center [14, 56] width 4 height 6
select select "service"
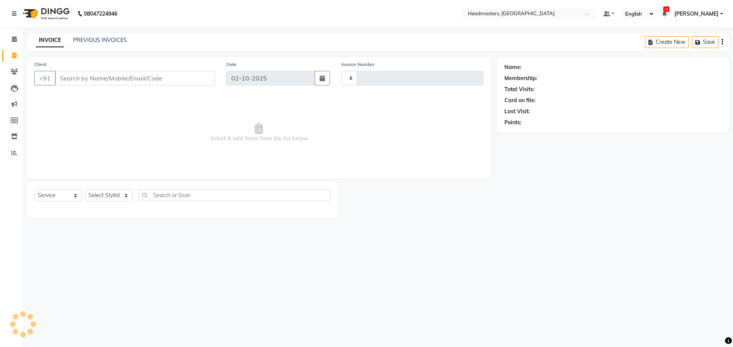
type input "3906"
select select "7136"
click at [123, 80] on input "Client" at bounding box center [135, 78] width 160 height 14
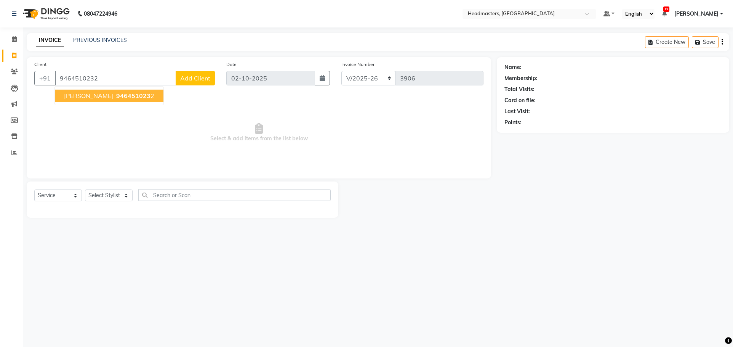
type input "9464510232"
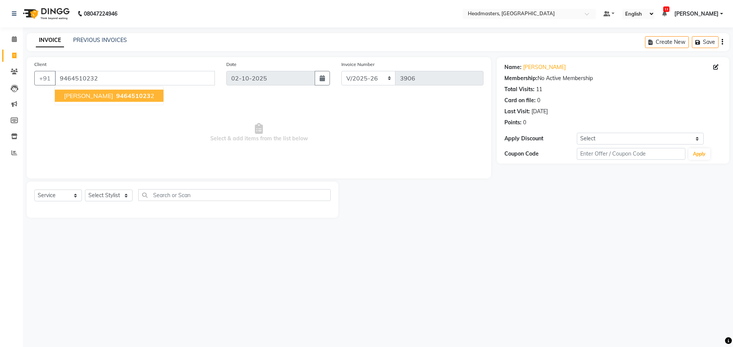
click at [116, 94] on span "946451023" at bounding box center [133, 96] width 34 height 8
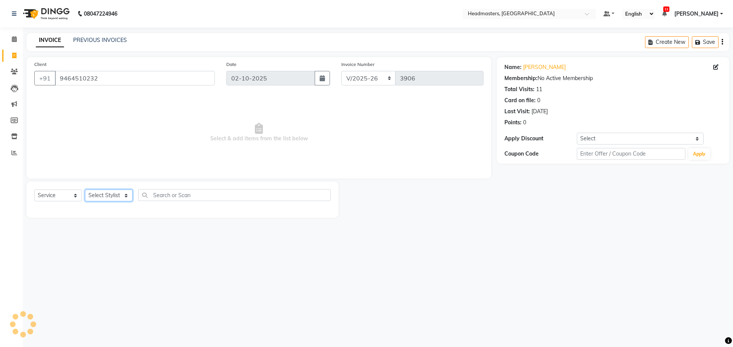
click at [114, 199] on select "Select Stylist AFIA Anjali [PERSON_NAME] [PERSON_NAME] [PERSON_NAME] HEAD [PERS…" at bounding box center [109, 195] width 48 height 12
select select "68491"
click at [85, 189] on select "Select Stylist AFIA Anjali [PERSON_NAME] [PERSON_NAME] [PERSON_NAME] HEAD [PERS…" at bounding box center [109, 195] width 48 height 12
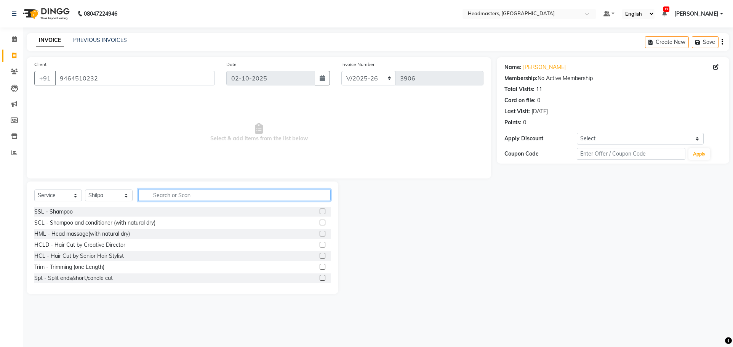
click at [194, 196] on input "text" at bounding box center [234, 195] width 193 height 12
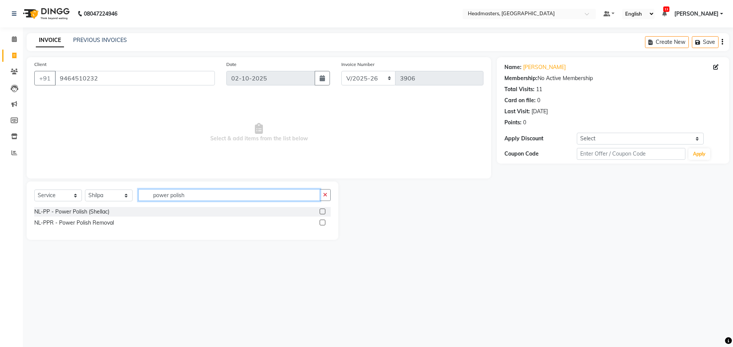
type input "power polish"
click at [322, 211] on label at bounding box center [323, 212] width 6 height 6
click at [322, 211] on input "checkbox" at bounding box center [322, 211] width 5 height 5
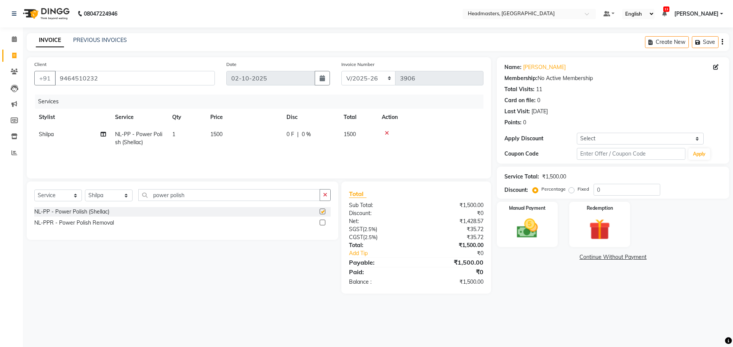
checkbox input "false"
click at [290, 132] on span "0 F" at bounding box center [291, 134] width 8 height 8
select select "68491"
click at [322, 134] on td "0 F | 0 %" at bounding box center [353, 142] width 70 height 32
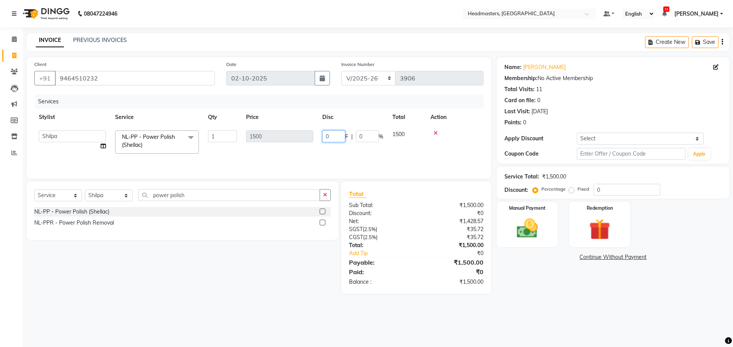
click at [326, 137] on input "0" at bounding box center [333, 136] width 23 height 12
type input "1000"
click at [392, 156] on div "Services Stylist Service Qty Price Disc Total Action AFIA Anjali Ankita Arwinde…" at bounding box center [258, 133] width 449 height 76
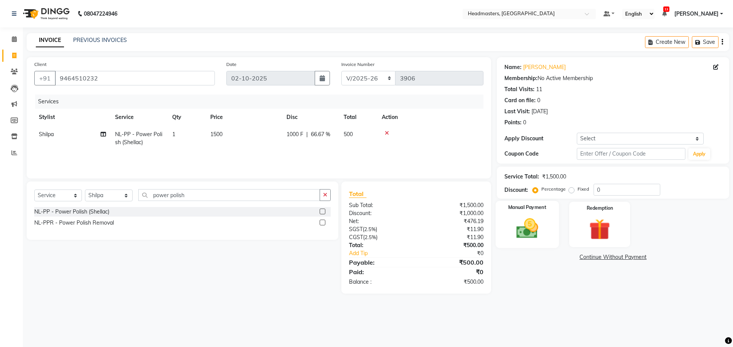
click at [504, 227] on div "Manual Payment" at bounding box center [527, 224] width 63 height 47
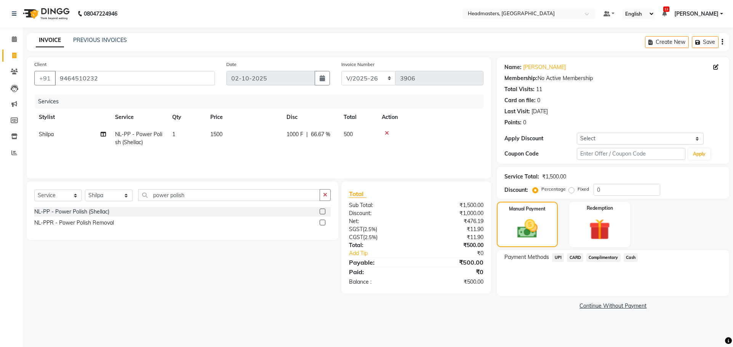
click at [557, 257] on span "UPI" at bounding box center [558, 257] width 12 height 9
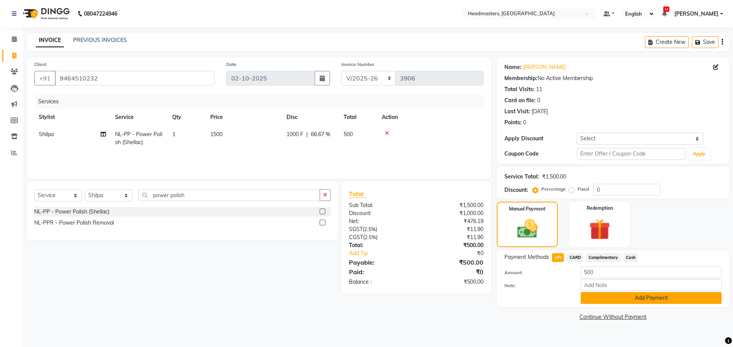
click at [634, 301] on button "Add Payment" at bounding box center [651, 298] width 141 height 12
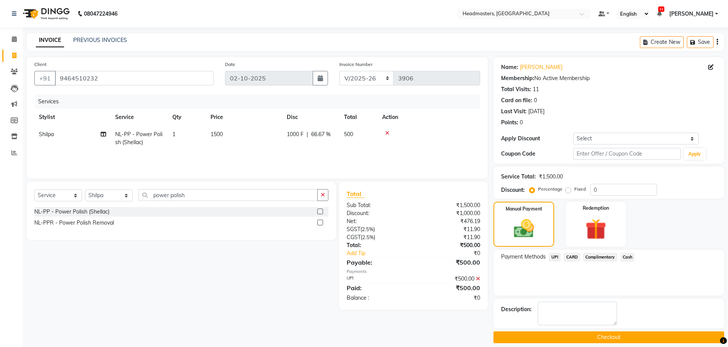
click at [607, 334] on button "Checkout" at bounding box center [608, 337] width 231 height 12
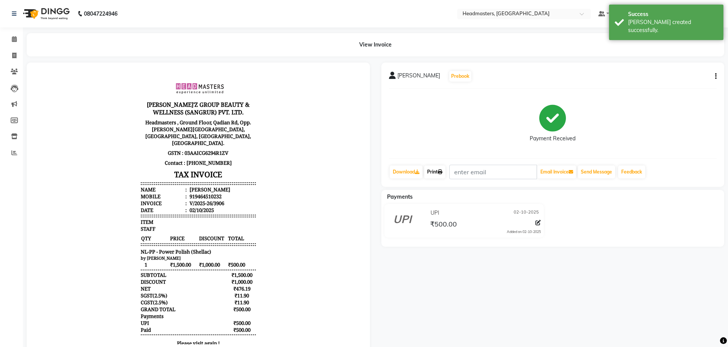
click at [431, 174] on link "Print" at bounding box center [434, 171] width 21 height 13
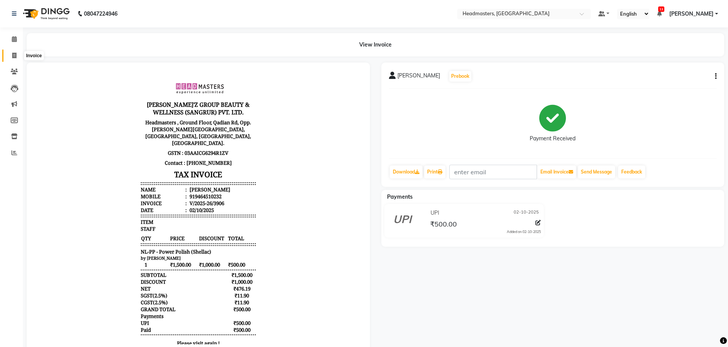
click at [13, 55] on icon at bounding box center [14, 56] width 4 height 6
select select "service"
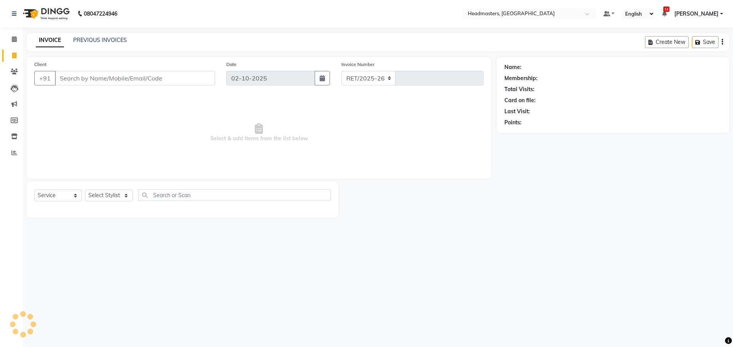
select select "7136"
type input "3907"
click at [80, 79] on input "Client" at bounding box center [135, 78] width 160 height 14
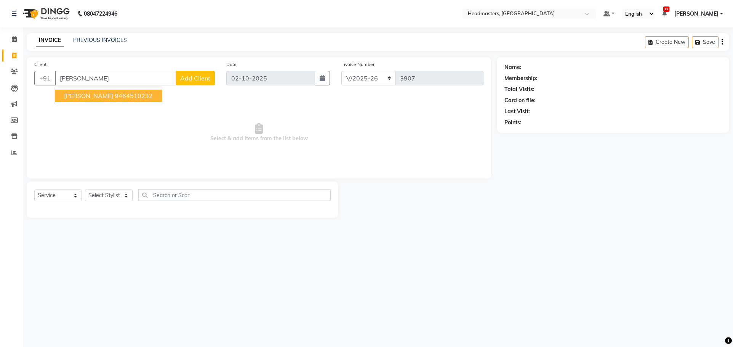
click at [118, 93] on ngb-highlight "9464510232" at bounding box center [134, 96] width 38 height 8
type input "9464510232"
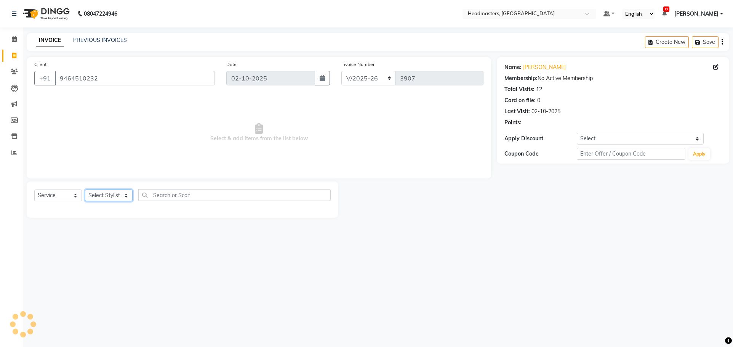
click at [104, 194] on select "Select Stylist AFIA Anjali [PERSON_NAME] [PERSON_NAME] [PERSON_NAME] HEAD [PERS…" at bounding box center [109, 195] width 48 height 12
click at [362, 78] on select "RET/2025-26 V/2025-26" at bounding box center [369, 78] width 55 height 14
select select "9083"
click at [342, 71] on select "RET/2025-26 V/2025-26" at bounding box center [369, 78] width 55 height 14
type input "0021"
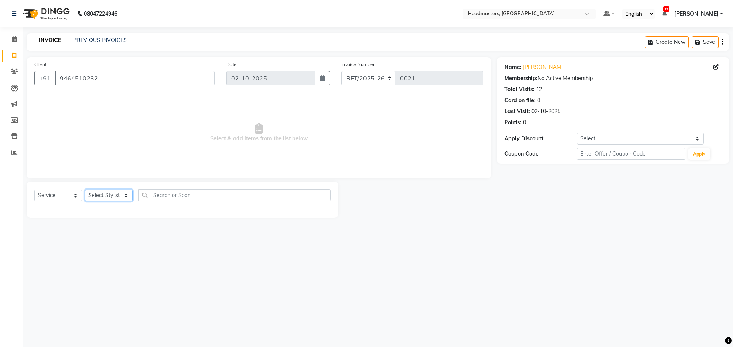
click at [120, 192] on select "Select Stylist AFIA Anjali [PERSON_NAME] [PERSON_NAME] [PERSON_NAME] HEAD [PERS…" at bounding box center [109, 195] width 48 height 12
select select "60659"
click at [85, 189] on select "Select Stylist AFIA Anjali [PERSON_NAME] [PERSON_NAME] [PERSON_NAME] HEAD [PERS…" at bounding box center [109, 195] width 48 height 12
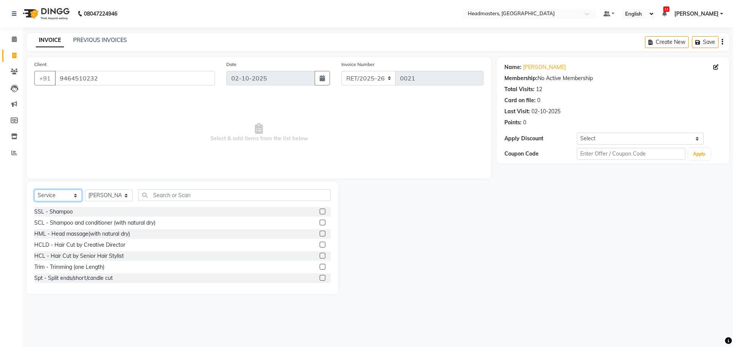
click at [61, 197] on select "Select Service Product Membership Package Voucher Prepaid Gift Card" at bounding box center [58, 195] width 48 height 12
select select "product"
click at [34, 189] on select "Select Service Product Membership Package Voucher Prepaid Gift Card" at bounding box center [58, 195] width 48 height 12
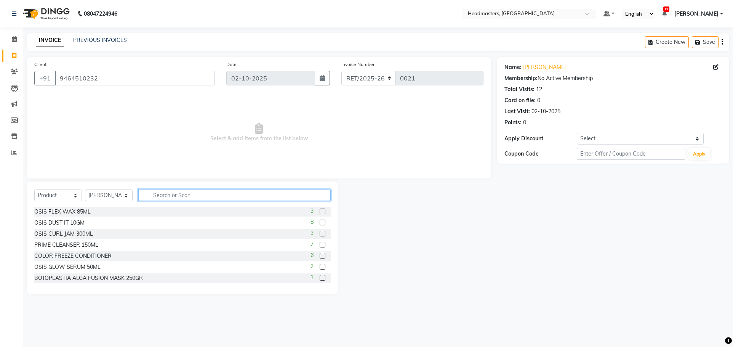
click at [188, 193] on input "text" at bounding box center [234, 195] width 193 height 12
click at [183, 195] on input "text" at bounding box center [234, 195] width 193 height 12
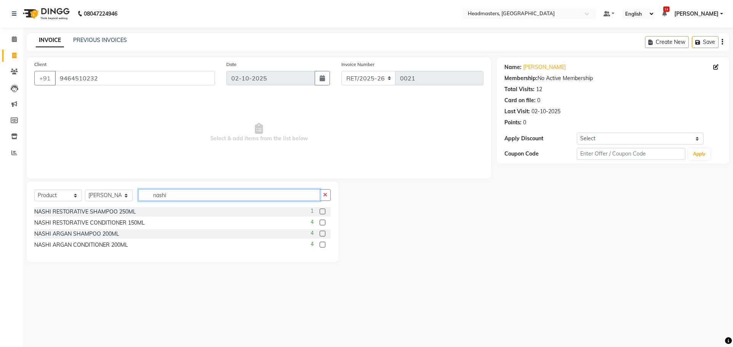
type input "nashi"
click at [324, 221] on label at bounding box center [323, 223] width 6 height 6
click at [324, 221] on input "checkbox" at bounding box center [322, 222] width 5 height 5
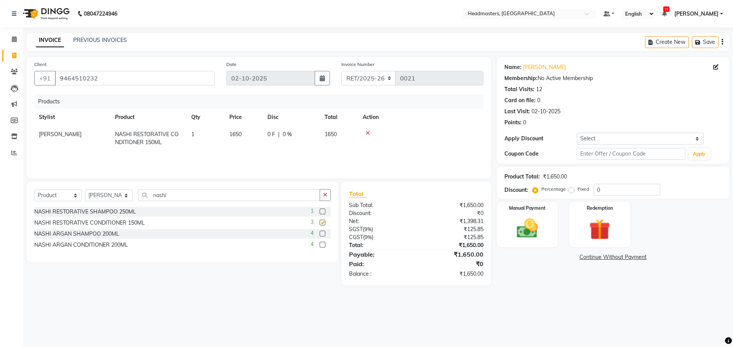
checkbox input "false"
click at [271, 132] on span "0 F" at bounding box center [272, 134] width 8 height 8
select select "60659"
click at [278, 134] on input "0" at bounding box center [279, 136] width 23 height 12
type input "0100"
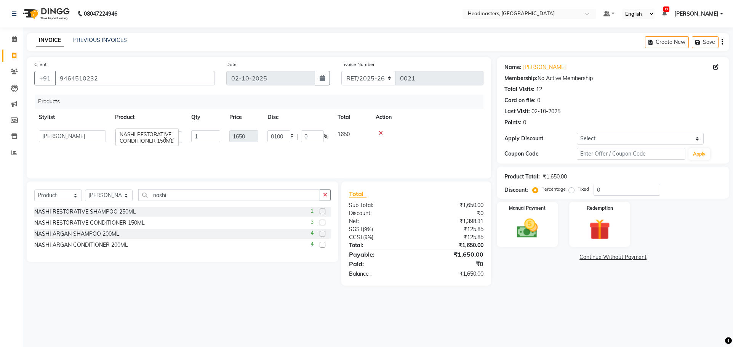
click at [350, 156] on div "Products Stylist Product Qty Price Disc Total Action AFIA Anjali Ankita Arwinde…" at bounding box center [258, 133] width 449 height 76
click at [545, 225] on img at bounding box center [528, 228] width 36 height 25
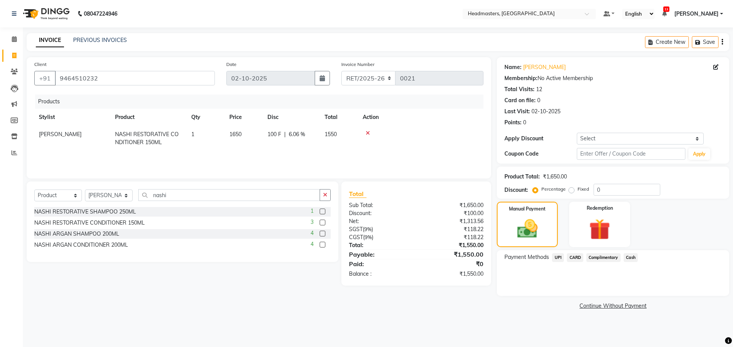
click at [558, 258] on span "UPI" at bounding box center [558, 257] width 12 height 9
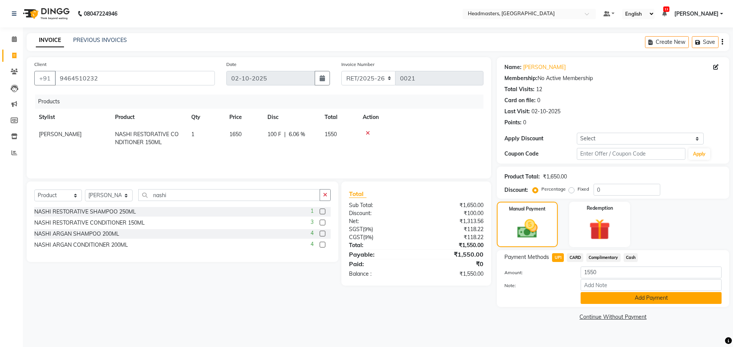
click at [635, 300] on button "Add Payment" at bounding box center [651, 298] width 141 height 12
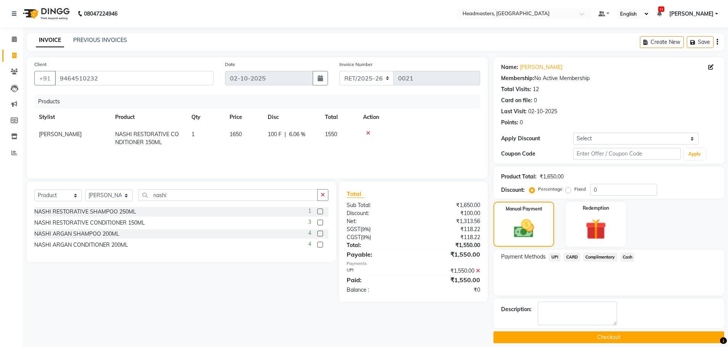
click at [581, 337] on button "Checkout" at bounding box center [608, 337] width 231 height 12
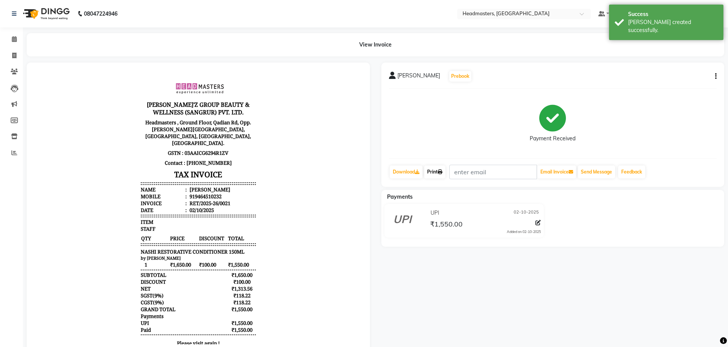
click at [432, 171] on link "Print" at bounding box center [434, 171] width 21 height 13
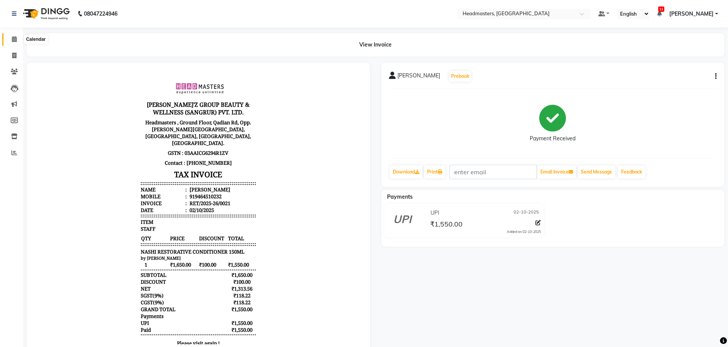
click at [14, 37] on icon at bounding box center [14, 39] width 5 height 6
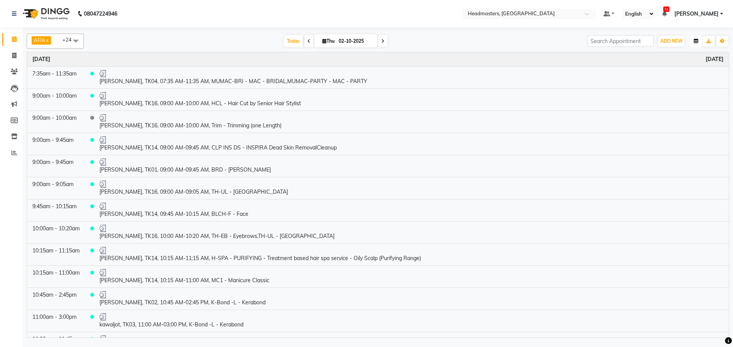
click at [692, 41] on button "button" at bounding box center [696, 41] width 12 height 11
click at [677, 77] on div "Room View" at bounding box center [668, 78] width 68 height 10
drag, startPoint x: 703, startPoint y: 38, endPoint x: 698, endPoint y: 37, distance: 5.5
click at [698, 37] on button "button" at bounding box center [696, 41] width 12 height 11
click at [675, 124] on div "Horizontal" at bounding box center [668, 127] width 68 height 10
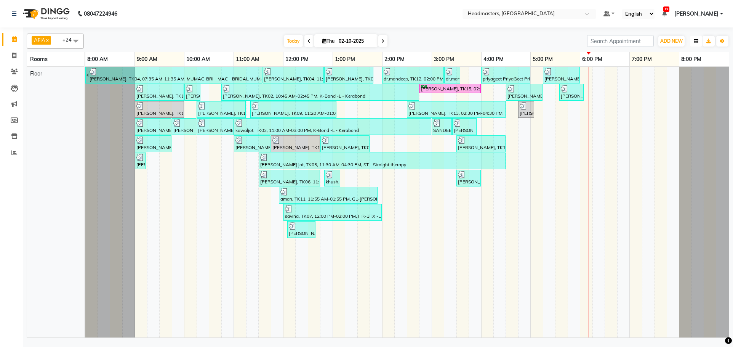
click at [697, 42] on icon "button" at bounding box center [696, 41] width 5 height 5
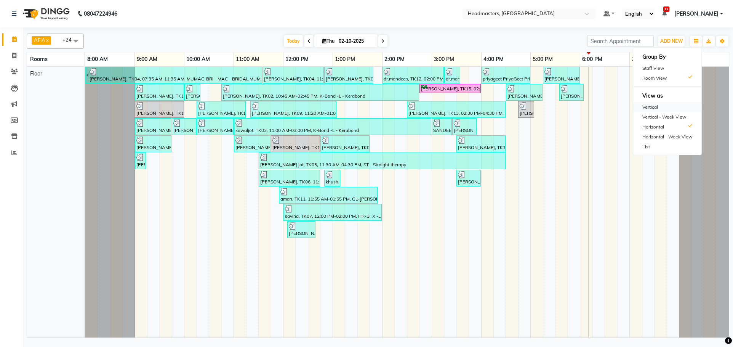
click at [662, 109] on div "Vertical" at bounding box center [668, 107] width 68 height 10
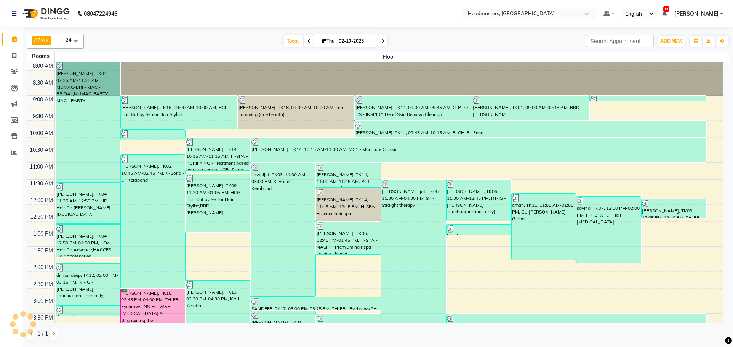
scroll to position [160, 0]
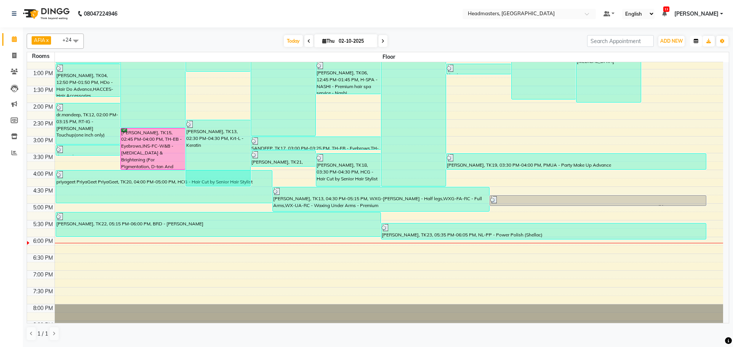
click at [695, 40] on icon "button" at bounding box center [696, 41] width 5 height 5
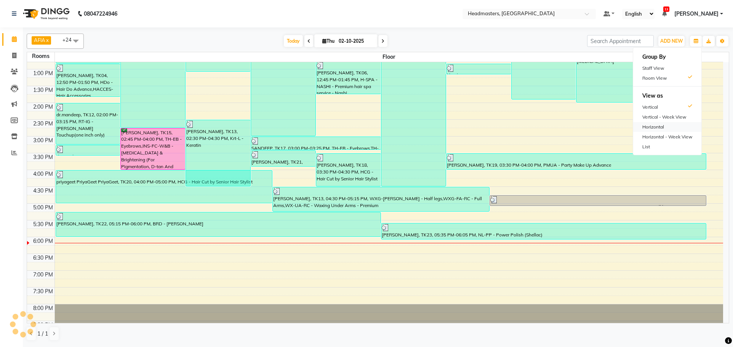
click at [683, 125] on div "Horizontal" at bounding box center [668, 127] width 68 height 10
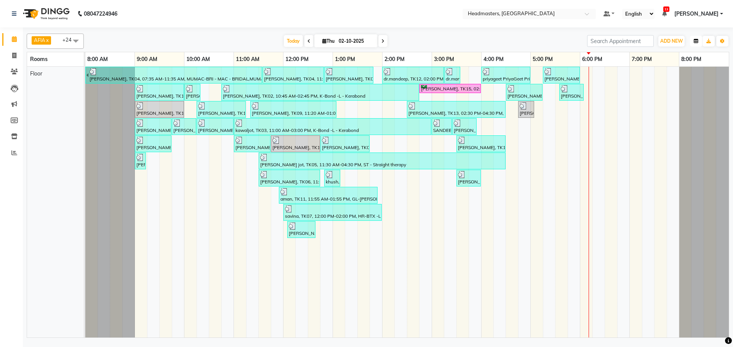
click at [695, 43] on icon "button" at bounding box center [696, 41] width 5 height 5
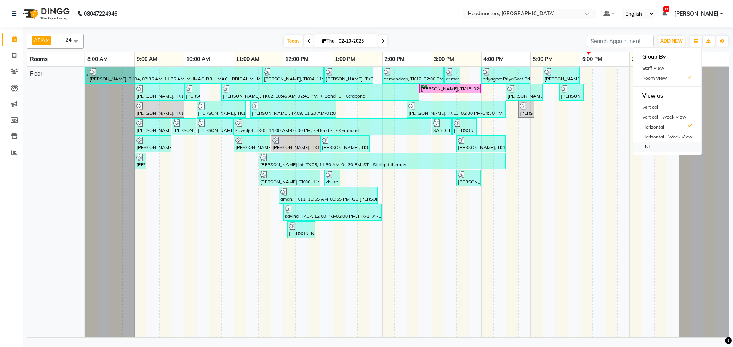
click at [659, 146] on div "List" at bounding box center [668, 147] width 68 height 10
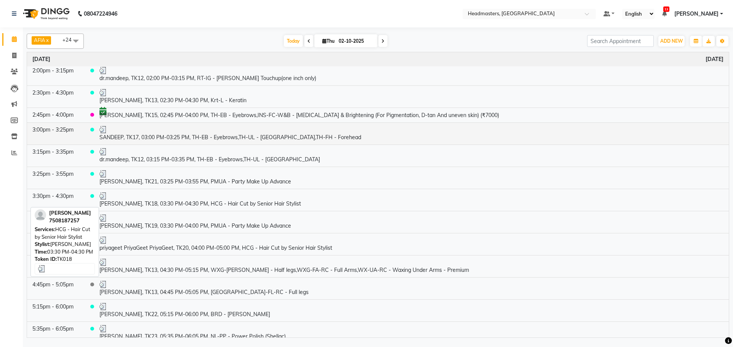
scroll to position [540, 0]
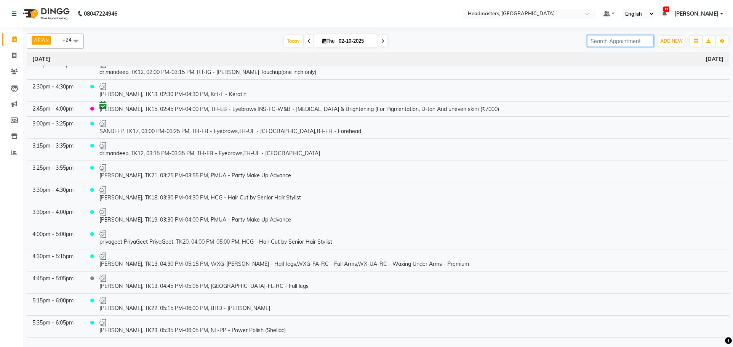
click at [642, 39] on input "search" at bounding box center [620, 41] width 67 height 12
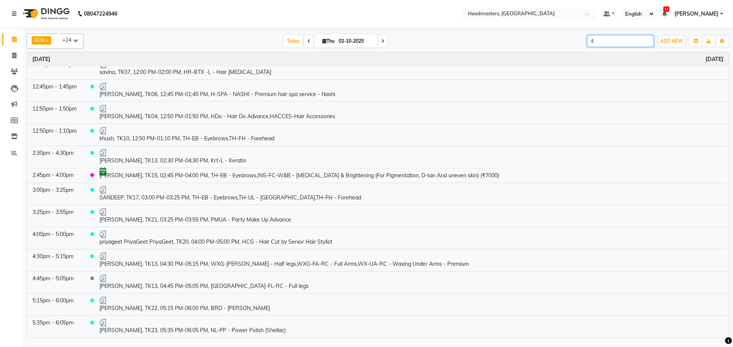
scroll to position [274, 0]
type input "4"
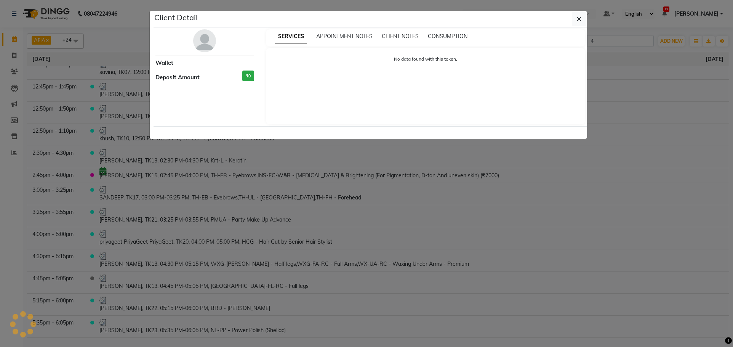
select select "3"
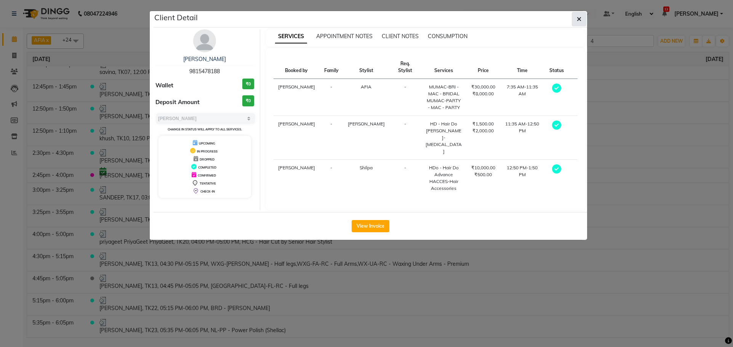
click at [574, 18] on button "button" at bounding box center [579, 19] width 14 height 14
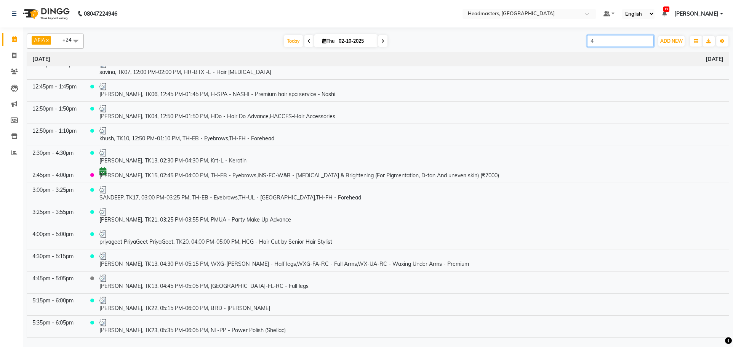
click at [627, 41] on input "4" at bounding box center [620, 41] width 67 height 12
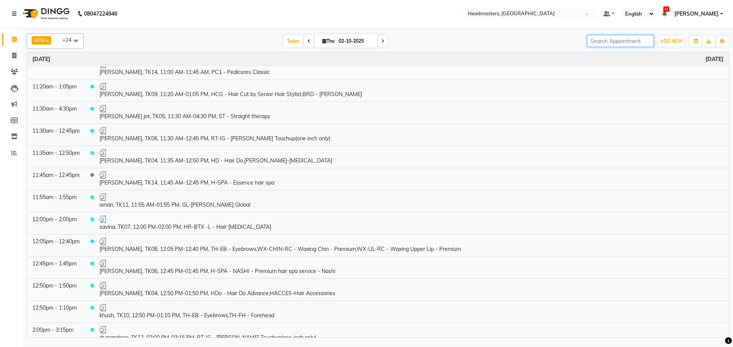
scroll to position [540, 0]
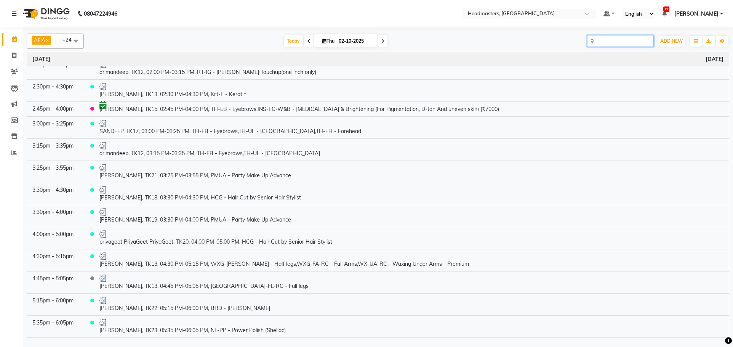
type input "9"
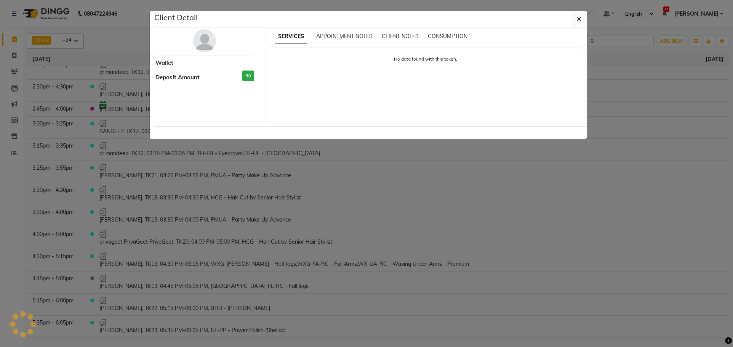
select select "3"
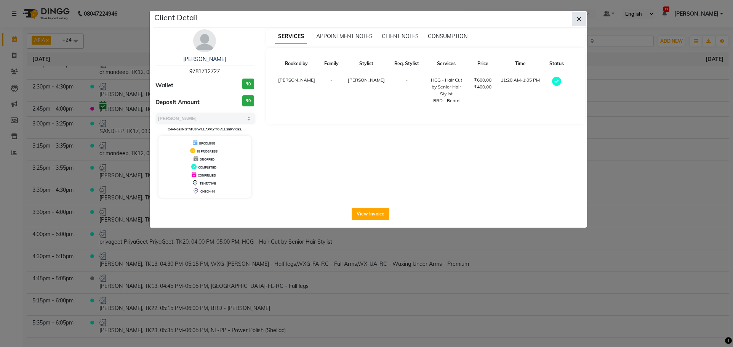
click at [582, 18] on button "button" at bounding box center [579, 19] width 14 height 14
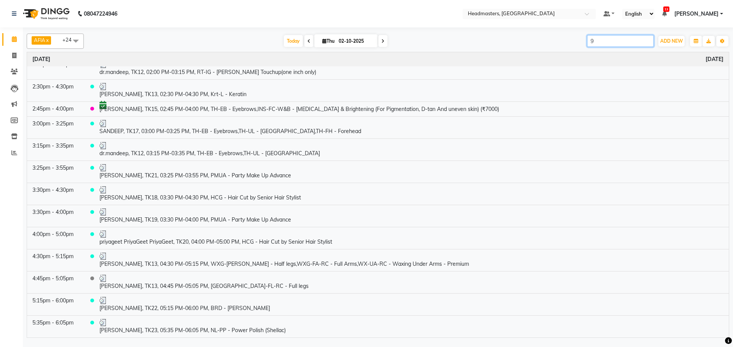
click at [613, 41] on input "9" at bounding box center [620, 41] width 67 height 12
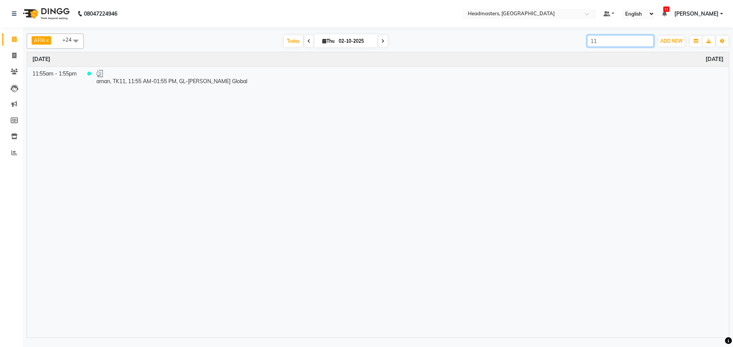
scroll to position [0, 0]
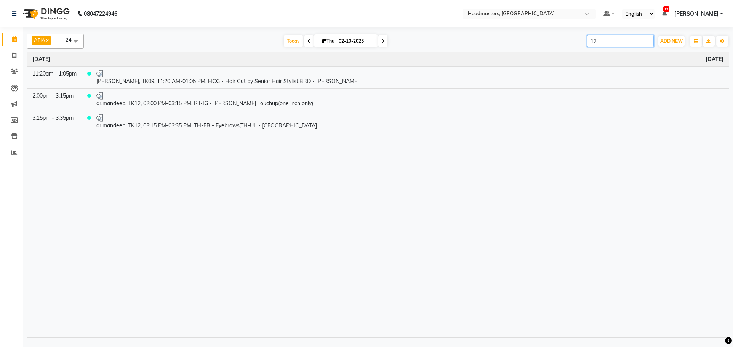
type input "12"
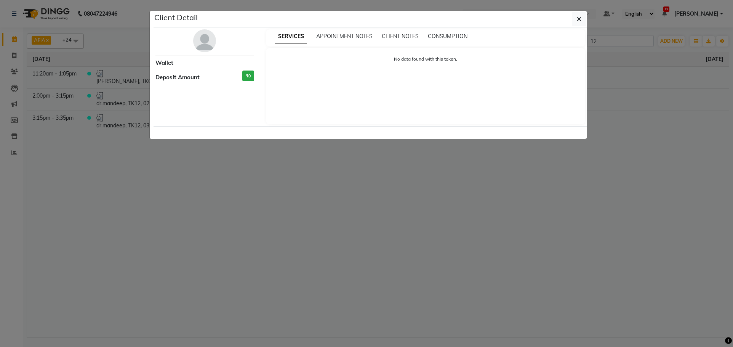
select select "3"
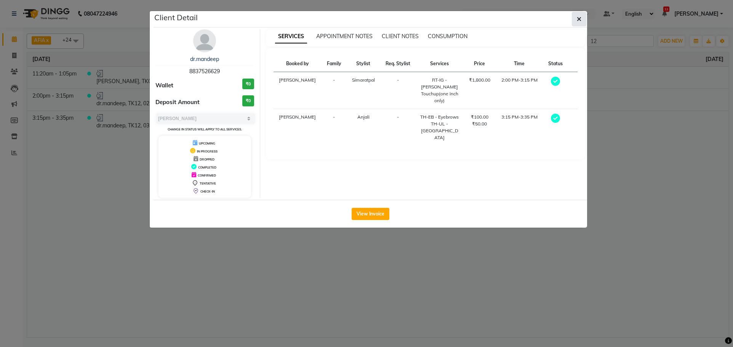
click at [576, 19] on button "button" at bounding box center [579, 19] width 14 height 14
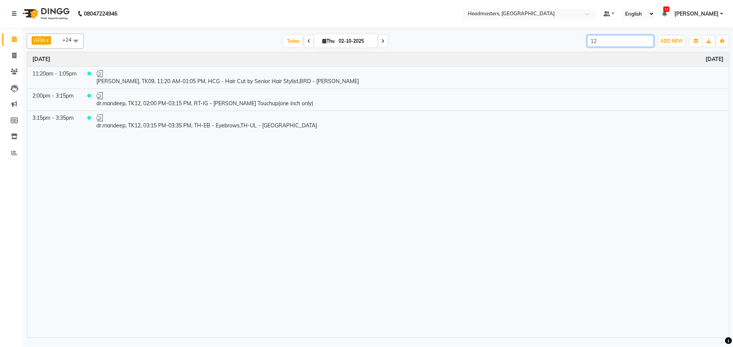
click at [603, 39] on input "12" at bounding box center [620, 41] width 67 height 12
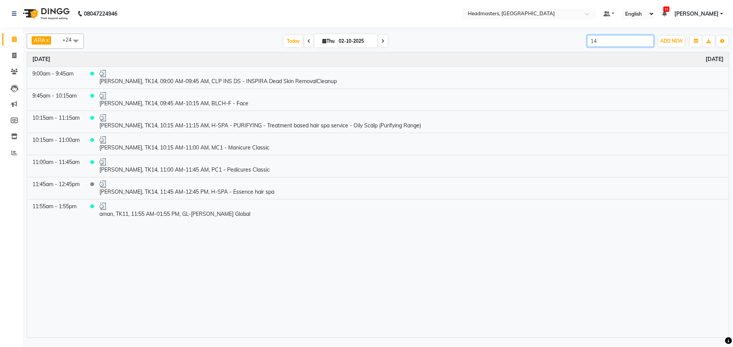
type input "14"
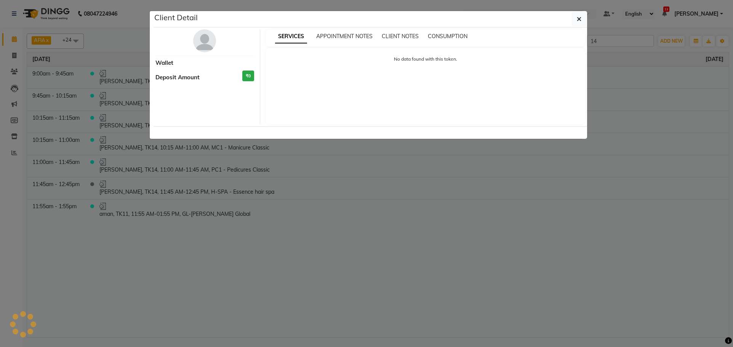
select select "3"
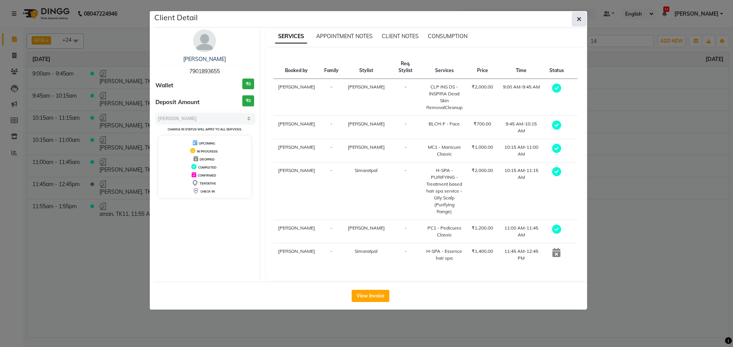
click at [578, 18] on icon "button" at bounding box center [579, 19] width 5 height 6
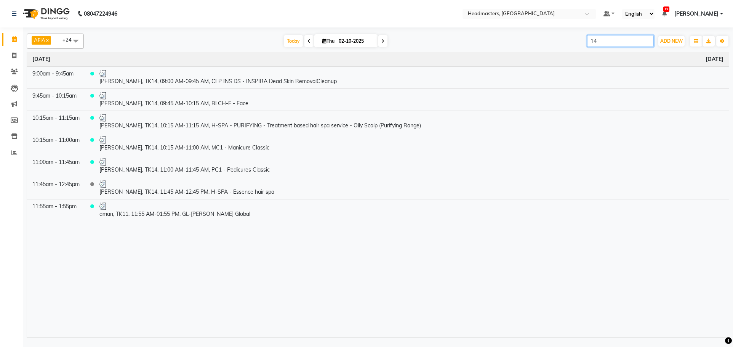
click at [605, 41] on input "14" at bounding box center [620, 41] width 67 height 12
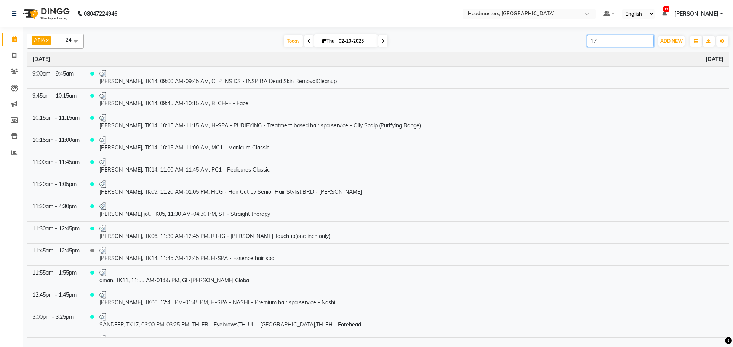
type input "17"
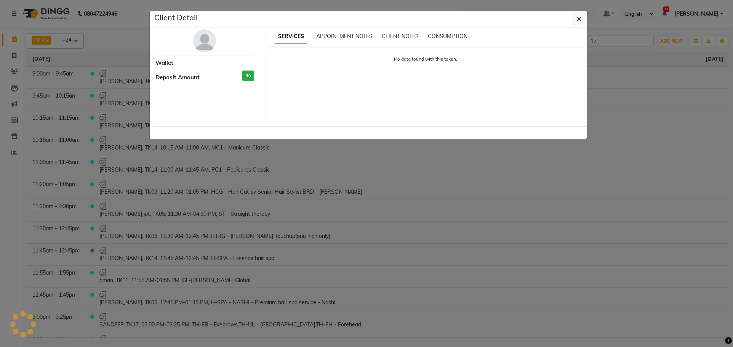
select select "3"
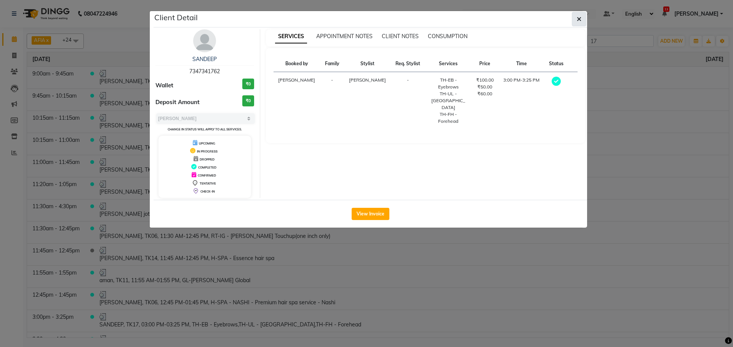
click at [576, 19] on button "button" at bounding box center [579, 19] width 14 height 14
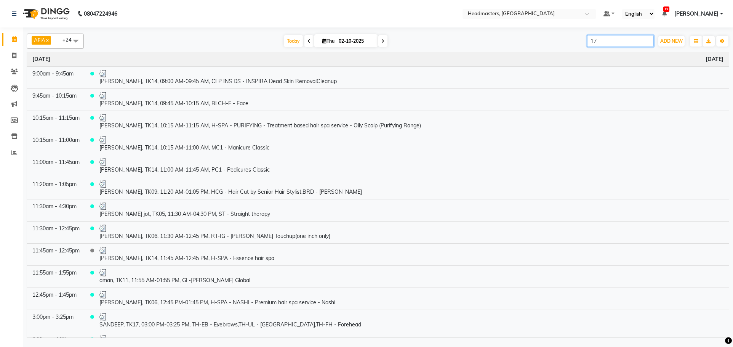
click at [631, 38] on input "17" at bounding box center [620, 41] width 67 height 12
type input "1"
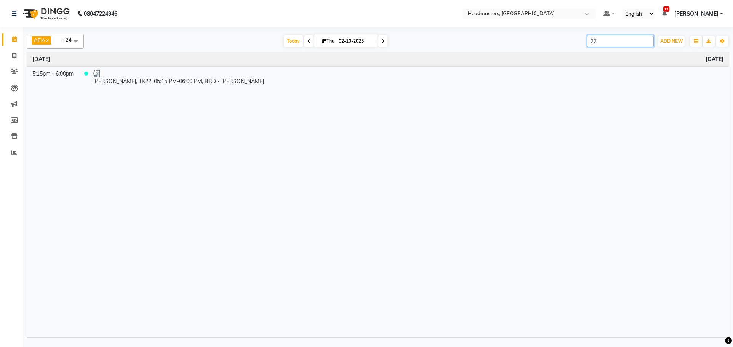
type input "22"
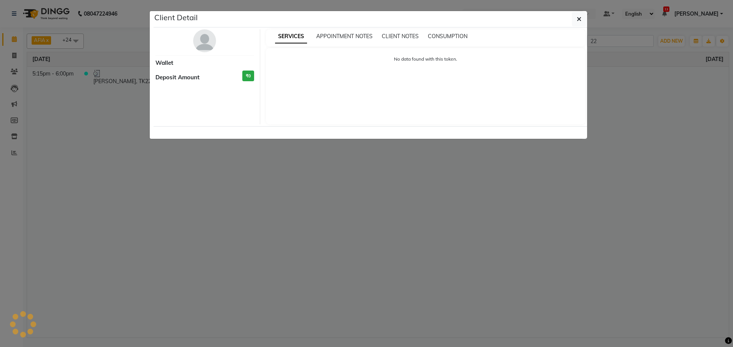
select select "3"
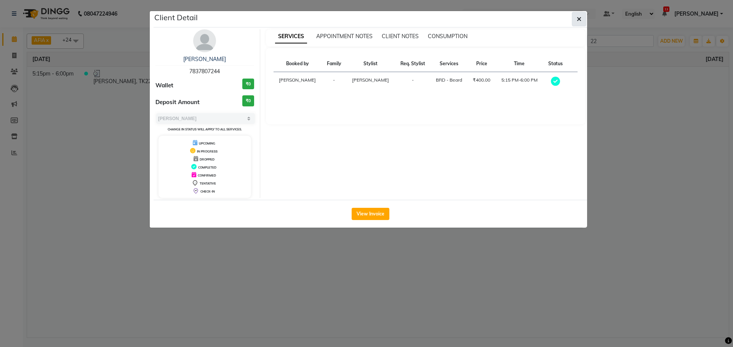
click at [578, 21] on icon "button" at bounding box center [579, 19] width 5 height 6
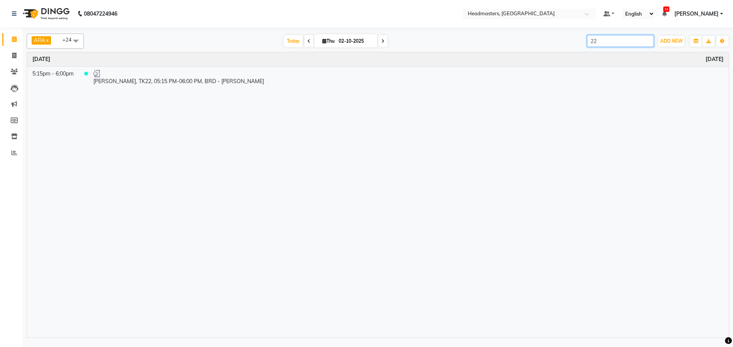
click at [619, 38] on input "22" at bounding box center [620, 41] width 67 height 12
type input "2"
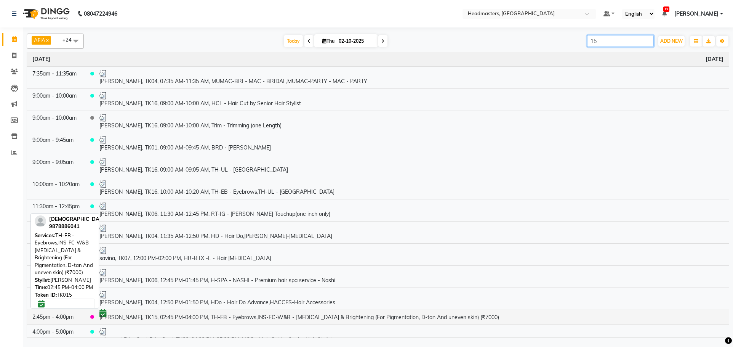
click at [388, 316] on td "[PERSON_NAME], TK15, 02:45 PM-04:00 PM, TH-EB - Eyebrows,INS-FC-W&B - [MEDICAL_…" at bounding box center [411, 317] width 635 height 15
type input "15"
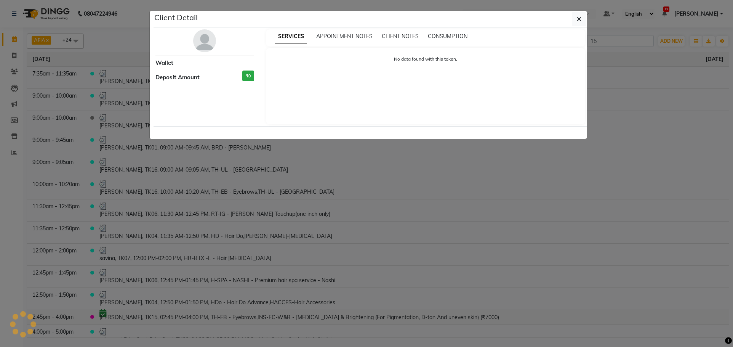
select select "6"
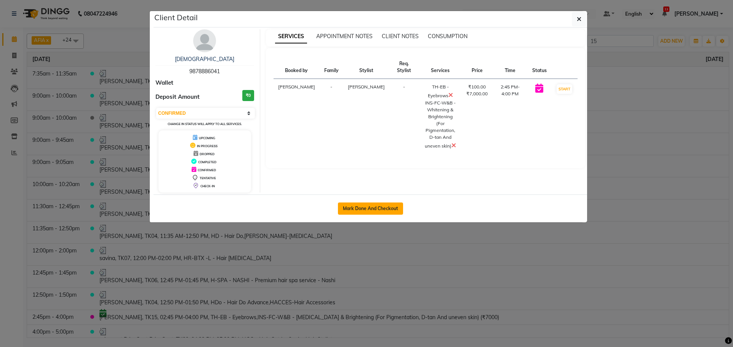
click at [375, 202] on button "Mark Done And Checkout" at bounding box center [370, 208] width 65 height 12
select select "service"
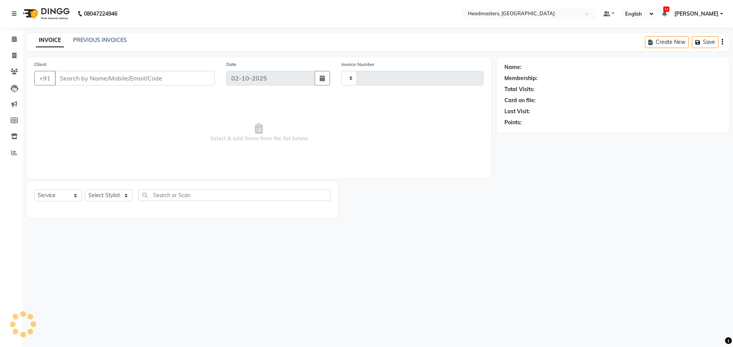
type input "3907"
select select "7136"
click at [278, 134] on span "Select & add items from the list below" at bounding box center [258, 133] width 449 height 76
click at [123, 196] on select "Select Stylist" at bounding box center [109, 195] width 48 height 12
click at [118, 198] on select "Select Stylist" at bounding box center [109, 195] width 48 height 12
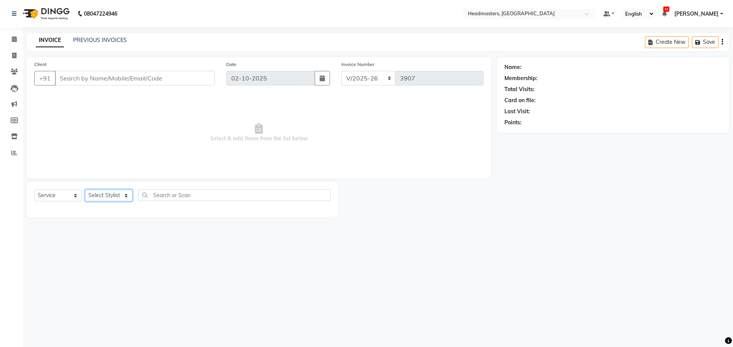
click at [118, 198] on select "Select Stylist" at bounding box center [109, 195] width 48 height 12
click at [320, 255] on div "08047224946 Select Location × Headmasters, Batala Default Panel My Panel Englis…" at bounding box center [366, 173] width 733 height 347
drag, startPoint x: 10, startPoint y: 39, endPoint x: 15, endPoint y: 40, distance: 5.0
click at [11, 40] on span at bounding box center [14, 39] width 13 height 9
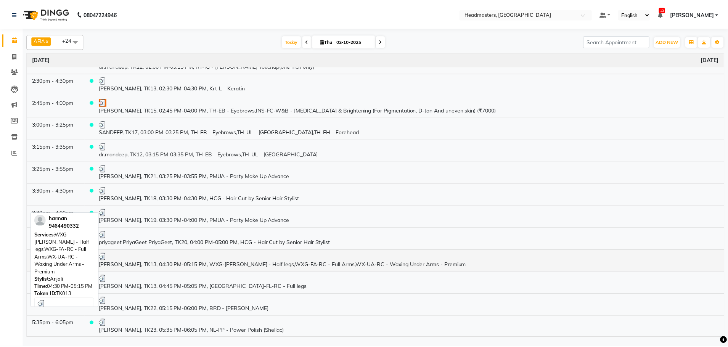
scroll to position [547, 0]
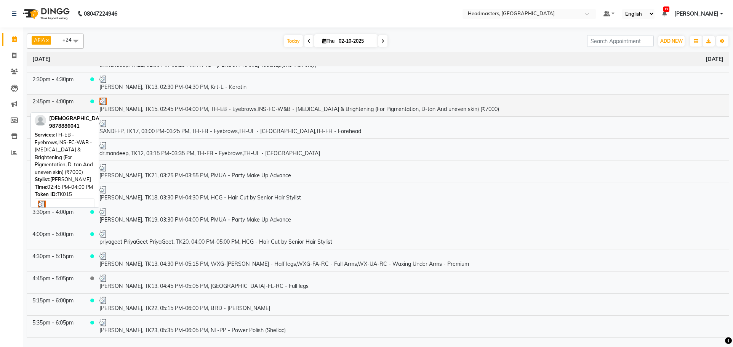
click at [259, 111] on td "[PERSON_NAME], TK15, 02:45 PM-04:00 PM, TH-EB - Eyebrows,INS-FC-W&B - [MEDICAL_…" at bounding box center [411, 105] width 635 height 22
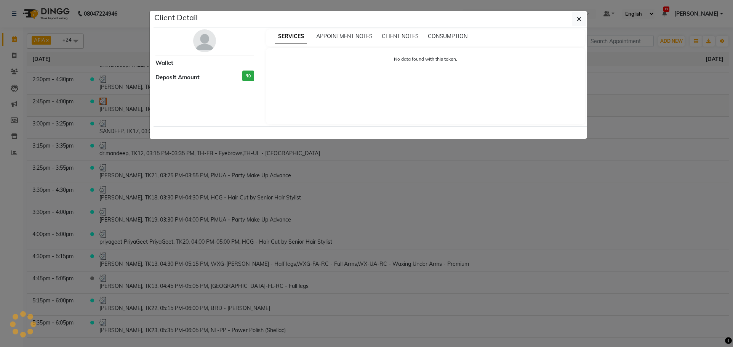
select select "3"
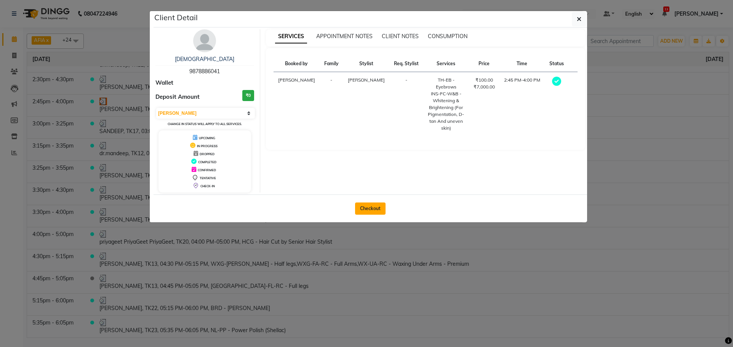
click at [379, 207] on button "Checkout" at bounding box center [370, 208] width 30 height 12
select select "service"
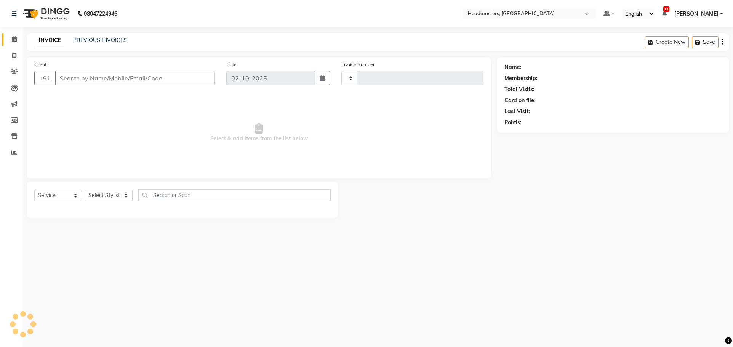
type input "3907"
select select "7136"
click at [218, 191] on input "text" at bounding box center [234, 195] width 193 height 12
type input "dtan"
type input "9878886041"
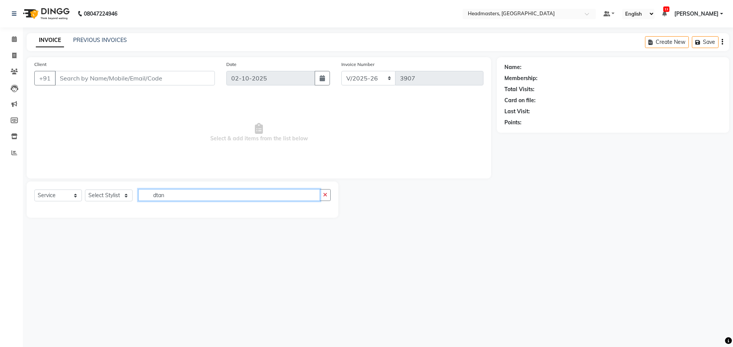
select select "63060"
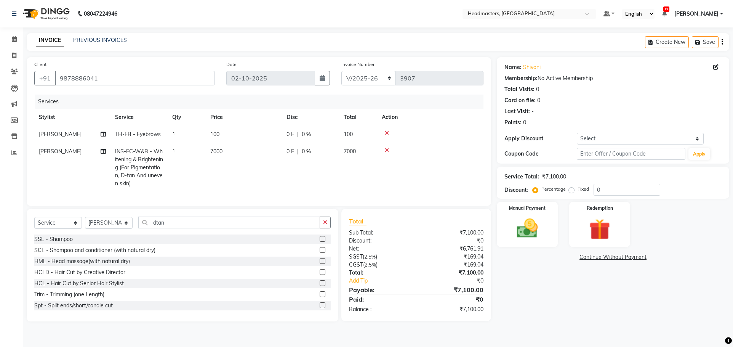
click at [387, 132] on icon at bounding box center [387, 132] width 4 height 5
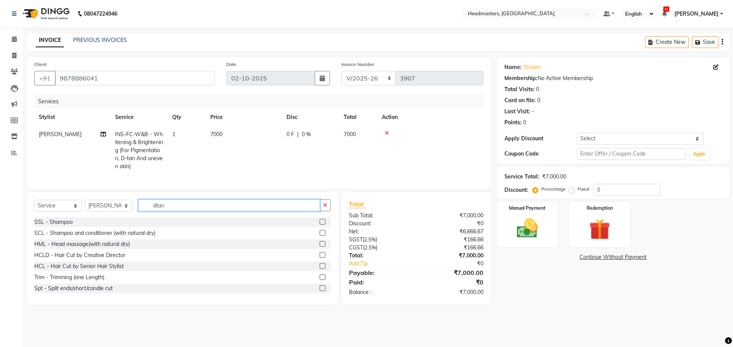
click at [219, 208] on input "dtan" at bounding box center [229, 205] width 182 height 12
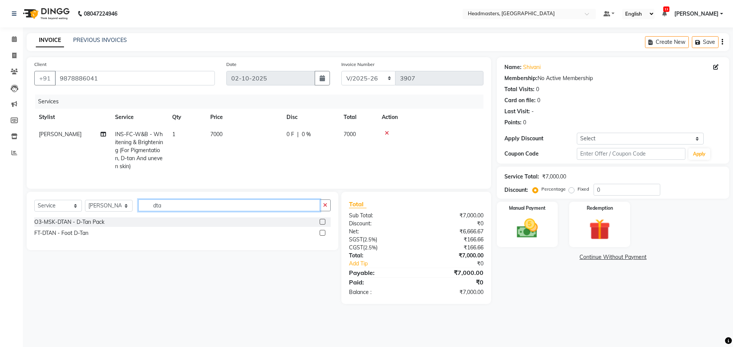
type input "dtan"
click at [321, 225] on label at bounding box center [323, 222] width 6 height 6
click at [321, 225] on input "checkbox" at bounding box center [322, 222] width 5 height 5
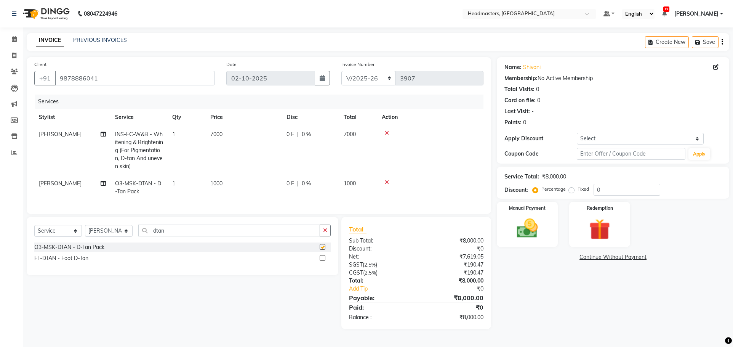
checkbox input "false"
click at [292, 132] on span "0 F" at bounding box center [291, 134] width 8 height 8
select select "63060"
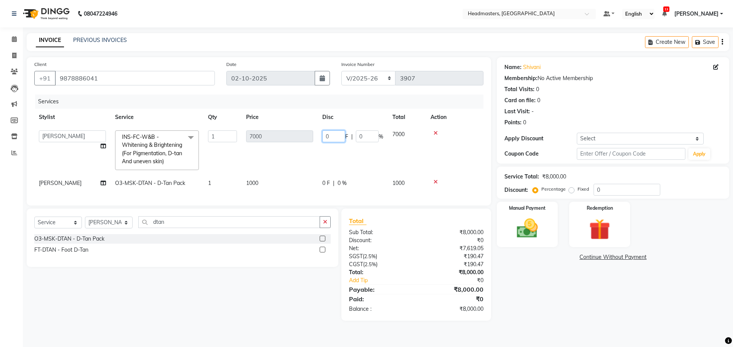
click at [327, 133] on input "0" at bounding box center [333, 136] width 23 height 12
type input "3000"
click at [356, 162] on tr "AFIA Anjali Ankita Arwinder Bikram Harjinder HEAD MASTERS Inder Jashan JASHAN K…" at bounding box center [258, 150] width 449 height 49
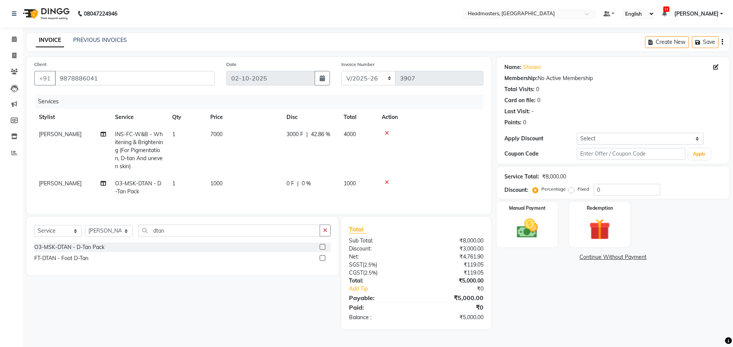
click at [294, 181] on span "0 F" at bounding box center [291, 184] width 8 height 8
select select "63060"
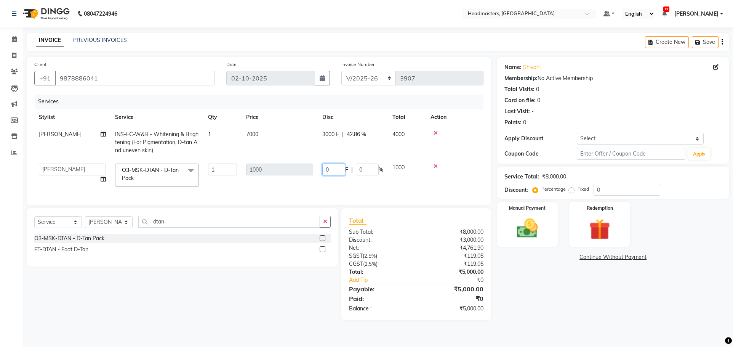
click at [332, 167] on input "0" at bounding box center [333, 170] width 23 height 12
type input "0500"
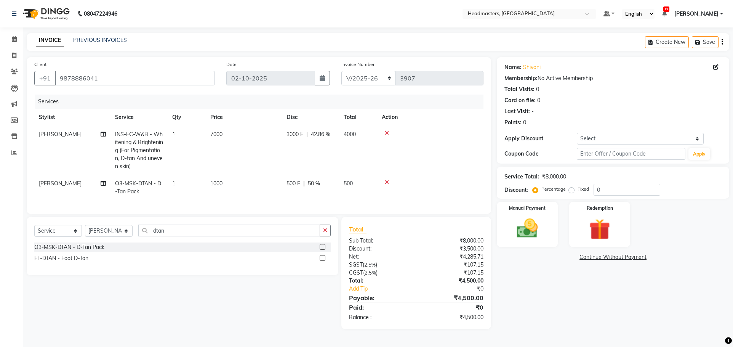
click at [359, 183] on tr "Komal O3-MSK-DTAN - D-Tan Pack 1 1000 500 F | 50 % 500" at bounding box center [258, 187] width 449 height 25
click at [192, 236] on input "dtan" at bounding box center [229, 231] width 182 height 12
type input "d"
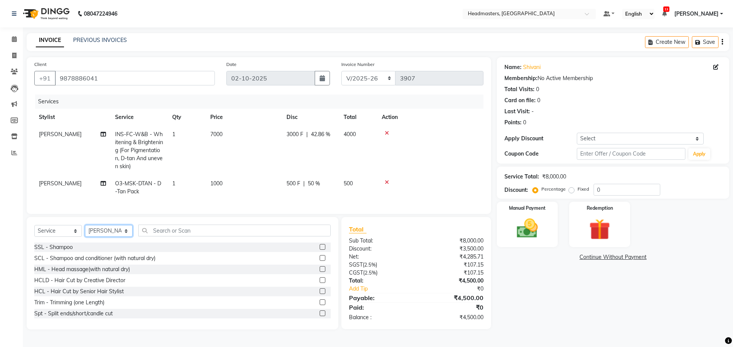
click at [119, 236] on select "Select Stylist AFIA Anjali [PERSON_NAME] [PERSON_NAME] [PERSON_NAME] HEAD [PERS…" at bounding box center [109, 231] width 48 height 12
select select "60661"
click at [85, 231] on select "Select Stylist AFIA Anjali [PERSON_NAME] [PERSON_NAME] [PERSON_NAME] HEAD [PERS…" at bounding box center [109, 231] width 48 height 12
click at [220, 236] on input "text" at bounding box center [234, 231] width 193 height 12
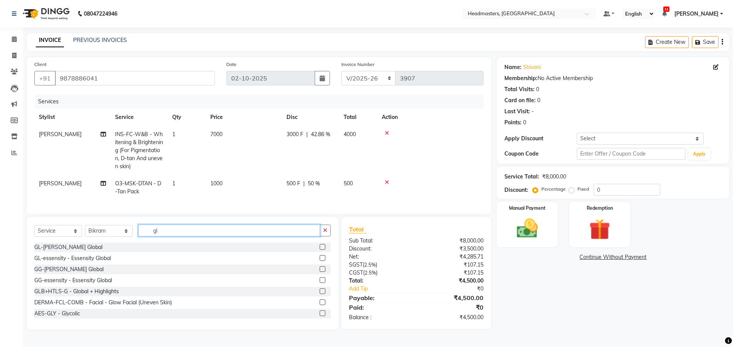
type input "gl"
click at [320, 250] on label at bounding box center [323, 247] width 6 height 6
click at [320, 250] on input "checkbox" at bounding box center [322, 247] width 5 height 5
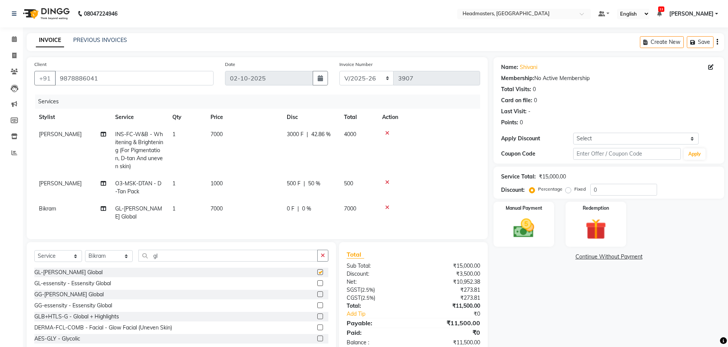
checkbox input "false"
click at [283, 210] on td "0 F | 0 %" at bounding box center [310, 212] width 57 height 25
select select "60661"
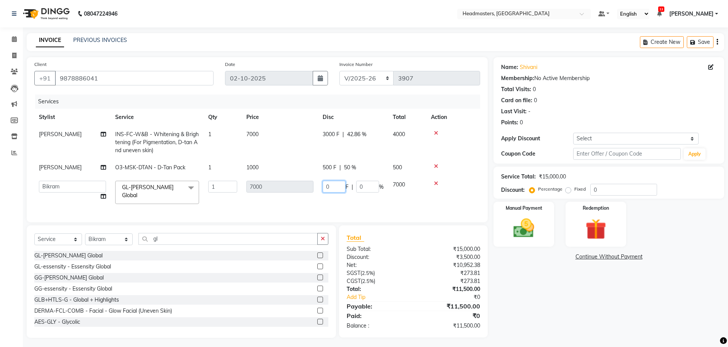
click at [341, 187] on input "0" at bounding box center [333, 187] width 23 height 12
type input "03000"
click at [376, 202] on tr "AFIA Anjali Ankita Arwinder Bikram Harjinder HEAD MASTERS Inder Jashan JASHAN K…" at bounding box center [257, 192] width 446 height 32
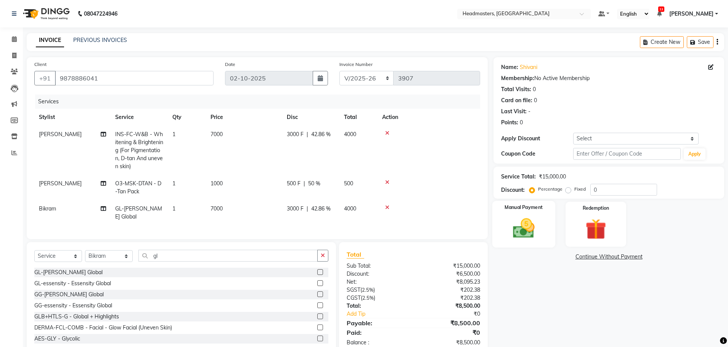
click at [533, 225] on img at bounding box center [523, 228] width 35 height 25
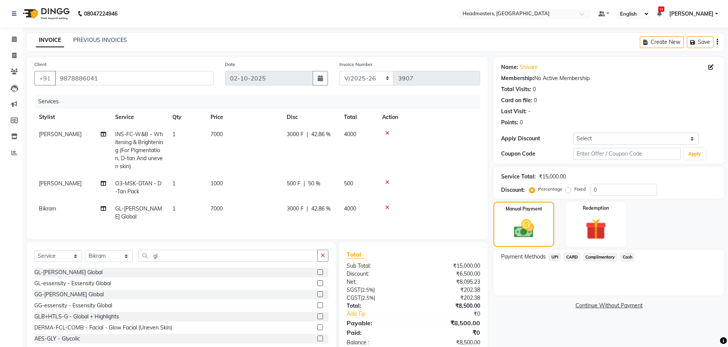
click at [626, 255] on span "Cash" at bounding box center [627, 257] width 14 height 9
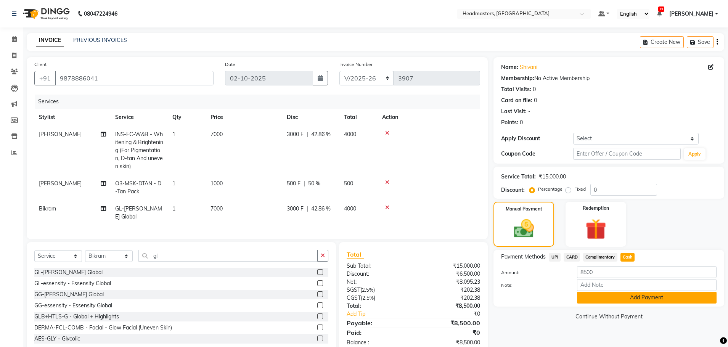
click at [643, 297] on button "Add Payment" at bounding box center [647, 298] width 140 height 12
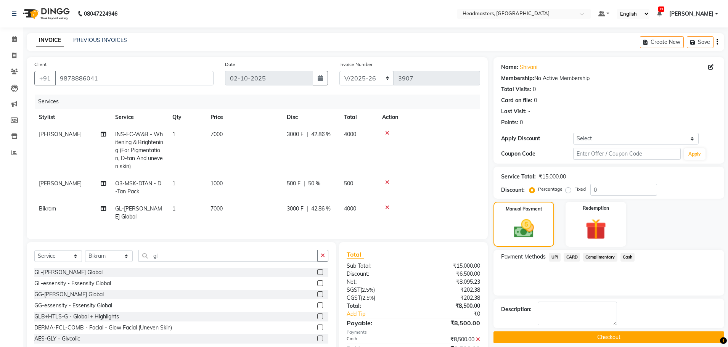
click at [655, 304] on div "Name: Shivani Membership: No Active Membership Total Visits: 0 Card on file: 0 …" at bounding box center [611, 213] width 236 height 313
click at [653, 331] on button "Checkout" at bounding box center [608, 337] width 231 height 12
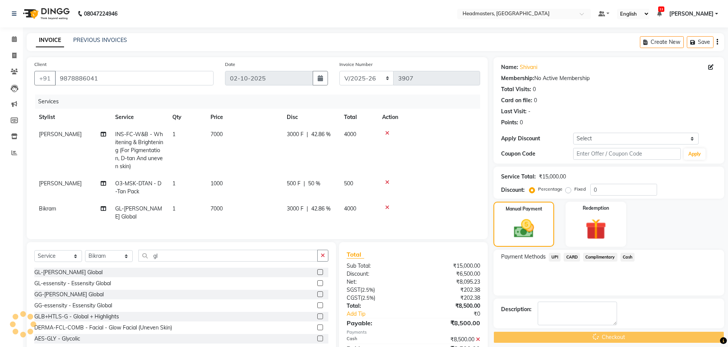
scroll to position [40, 0]
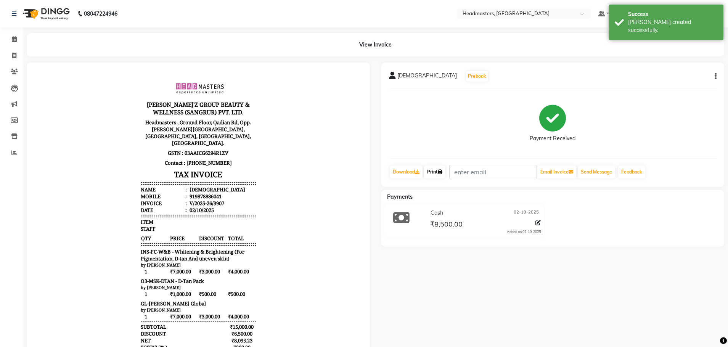
click at [433, 170] on link "Print" at bounding box center [434, 171] width 21 height 13
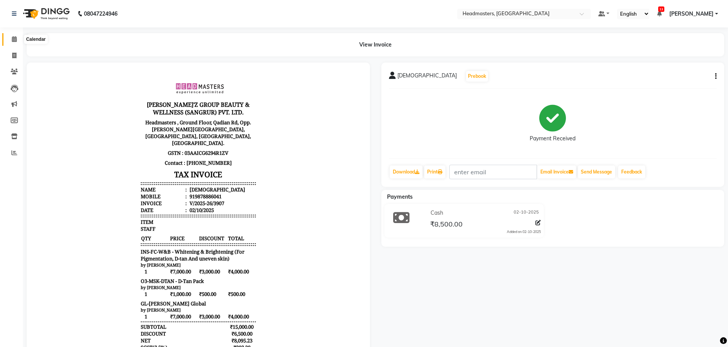
click at [16, 37] on icon at bounding box center [14, 39] width 5 height 6
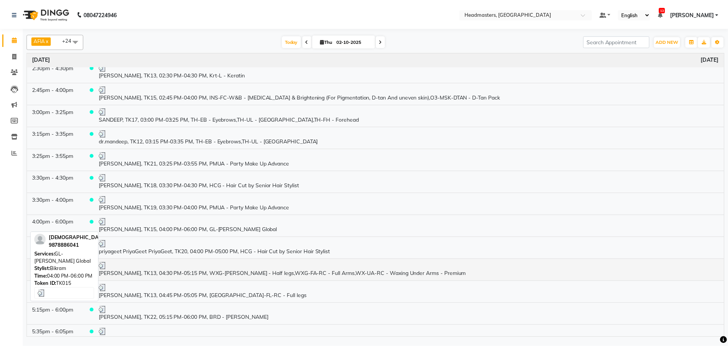
scroll to position [569, 0]
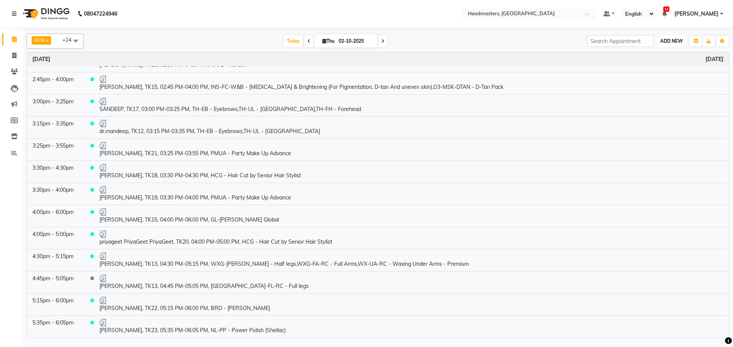
click at [666, 44] on button "ADD NEW Toggle Dropdown" at bounding box center [672, 41] width 26 height 11
click at [646, 56] on button "Add Appointment" at bounding box center [654, 56] width 60 height 10
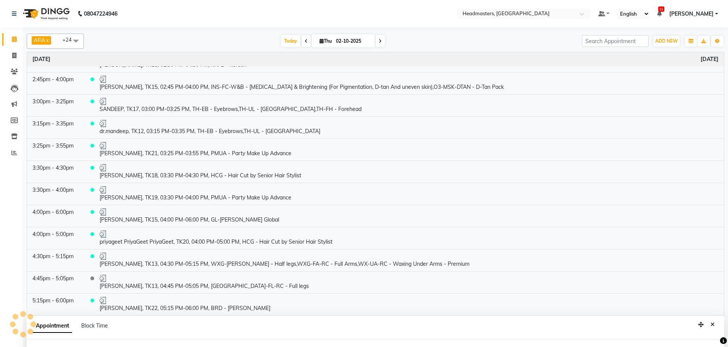
scroll to position [142, 0]
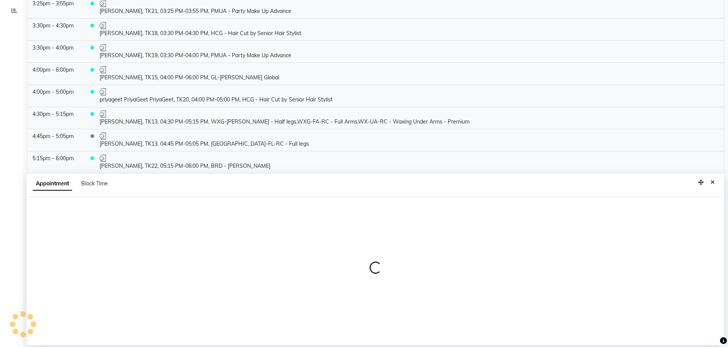
select select "540"
select select "tentative"
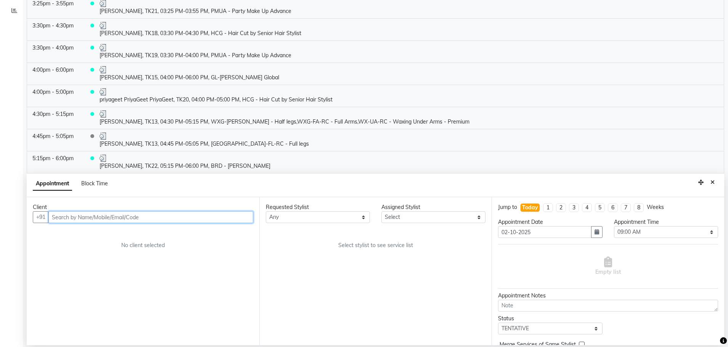
click at [138, 218] on input "text" at bounding box center [150, 217] width 205 height 12
click at [167, 219] on input "text" at bounding box center [150, 217] width 205 height 12
type input "6284052166"
click at [238, 218] on span "Add Client" at bounding box center [238, 216] width 26 height 7
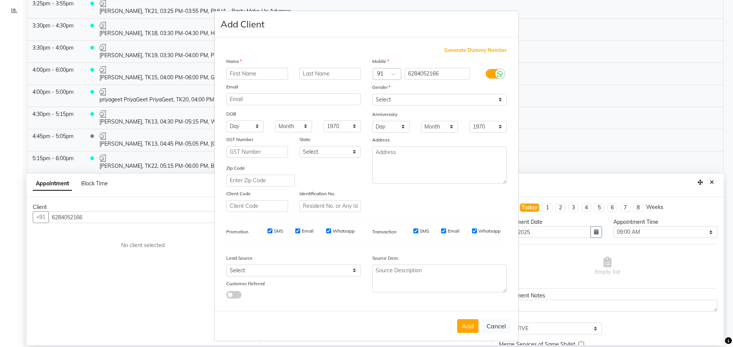
click at [257, 74] on input "text" at bounding box center [257, 74] width 62 height 12
click at [248, 72] on input "manm,eet" at bounding box center [257, 74] width 62 height 12
type input "manmeet"
click at [413, 99] on select "Select [DEMOGRAPHIC_DATA] [DEMOGRAPHIC_DATA] Other Prefer Not To Say" at bounding box center [439, 100] width 135 height 12
select select "[DEMOGRAPHIC_DATA]"
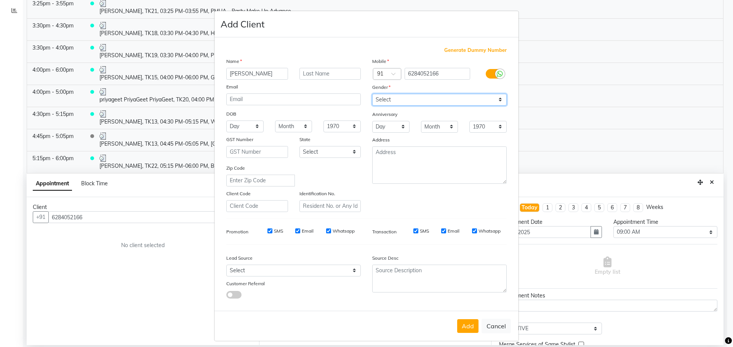
click at [372, 94] on select "Select [DEMOGRAPHIC_DATA] [DEMOGRAPHIC_DATA] Other Prefer Not To Say" at bounding box center [439, 100] width 135 height 12
click at [469, 330] on button "Add" at bounding box center [467, 326] width 21 height 14
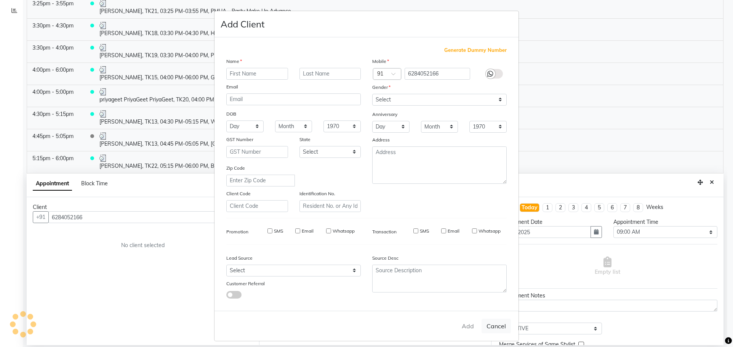
select select
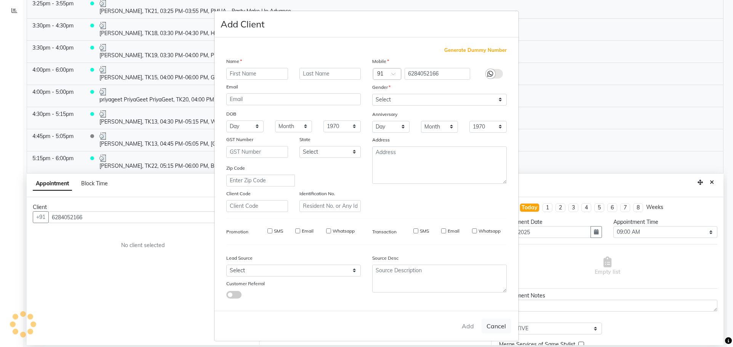
select select
checkbox input "false"
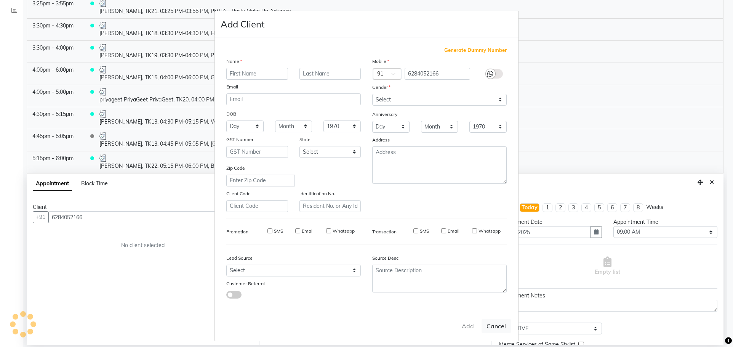
checkbox input "false"
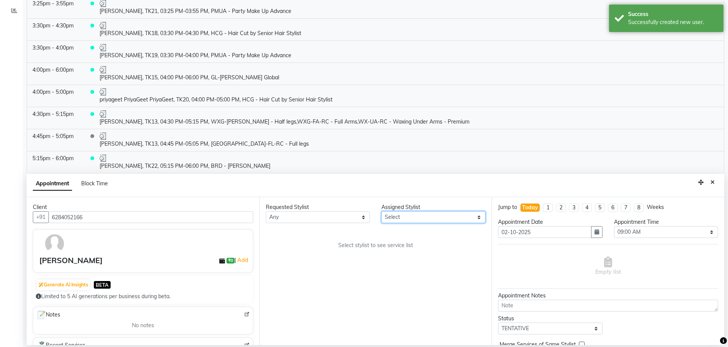
click at [399, 215] on select "Select AFIA Anjali [PERSON_NAME] [PERSON_NAME] [PERSON_NAME] HEAD [PERSON_NAME]…" at bounding box center [433, 217] width 104 height 12
select select "60665"
click at [381, 211] on select "Select AFIA Anjali [PERSON_NAME] [PERSON_NAME] [PERSON_NAME] HEAD [PERSON_NAME]…" at bounding box center [433, 217] width 104 height 12
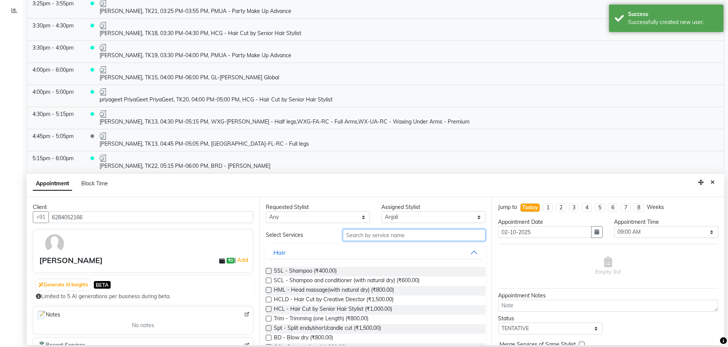
click at [361, 232] on input "text" at bounding box center [414, 235] width 143 height 12
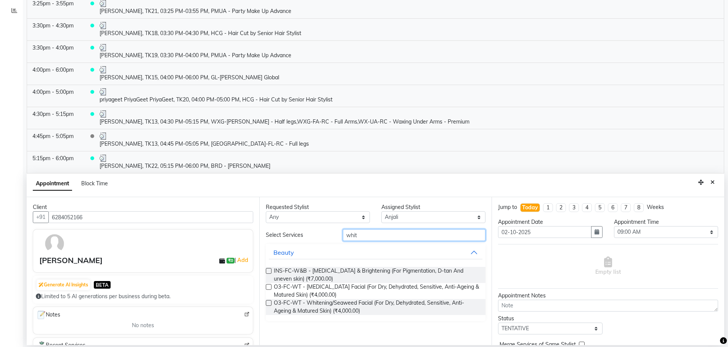
type input "whit"
click at [266, 272] on label at bounding box center [269, 271] width 6 height 6
click at [266, 272] on input "checkbox" at bounding box center [268, 271] width 5 height 5
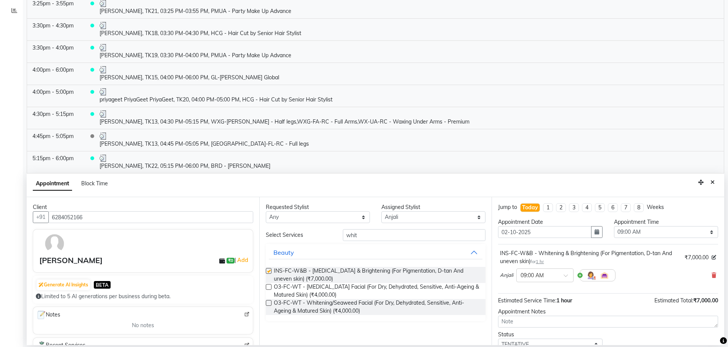
checkbox input "false"
click at [383, 234] on input "whit" at bounding box center [414, 235] width 143 height 12
type input "w"
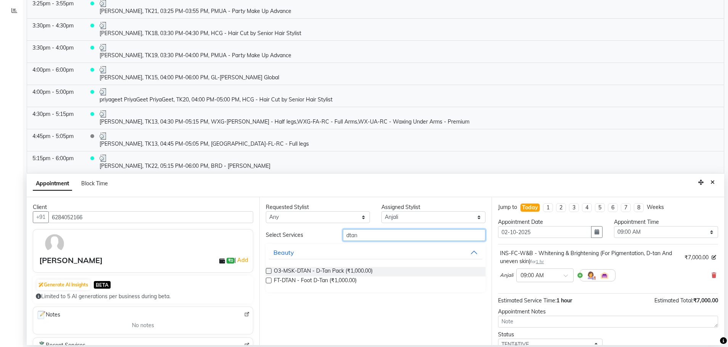
type input "dtan"
click at [267, 273] on label at bounding box center [269, 271] width 6 height 6
click at [267, 273] on input "checkbox" at bounding box center [268, 271] width 5 height 5
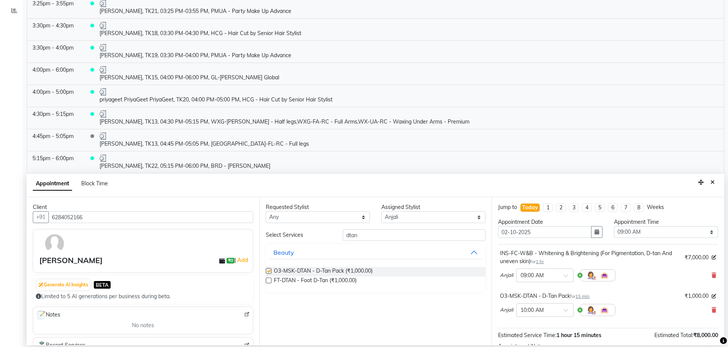
checkbox input "false"
click at [648, 231] on select "Select 09:00 AM 09:15 AM 09:30 AM 09:45 AM 10:00 AM 10:15 AM 10:30 AM 10:45 AM …" at bounding box center [666, 232] width 104 height 12
select select "1125"
click at [614, 226] on select "Select 09:00 AM 09:15 AM 09:30 AM 09:45 AM 10:00 AM 10:15 AM 10:30 AM 10:45 AM …" at bounding box center [666, 232] width 104 height 12
click at [711, 274] on icon at bounding box center [713, 275] width 5 height 5
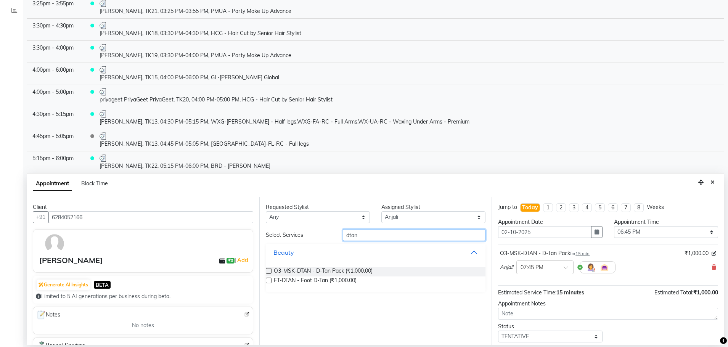
click at [413, 236] on input "dtan" at bounding box center [414, 235] width 143 height 12
type input "d"
type input "expre"
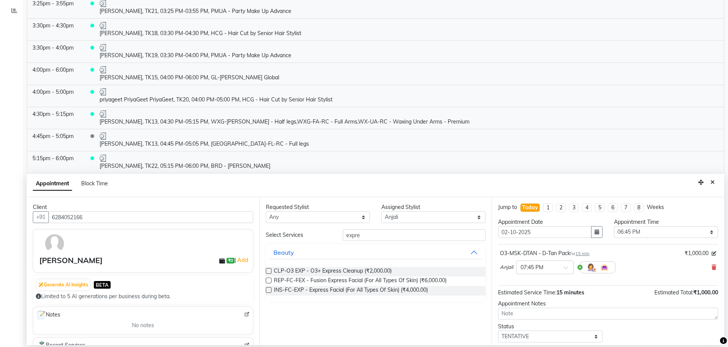
click at [268, 290] on label at bounding box center [269, 290] width 6 height 6
click at [268, 290] on input "checkbox" at bounding box center [268, 290] width 5 height 5
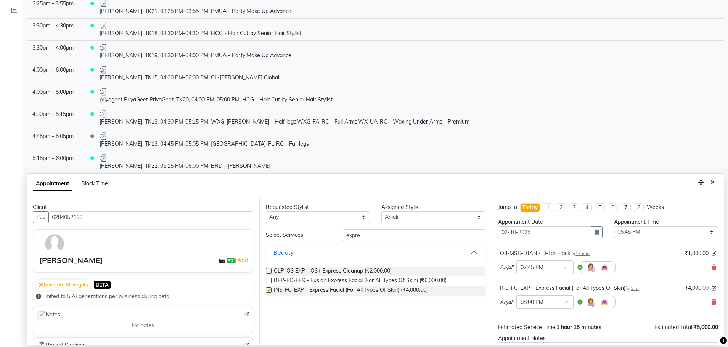
checkbox input "false"
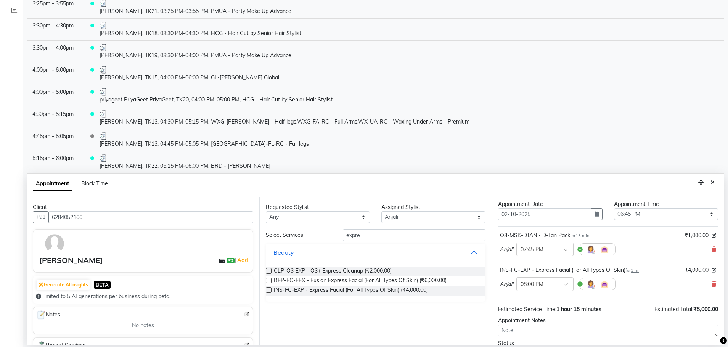
scroll to position [67, 0]
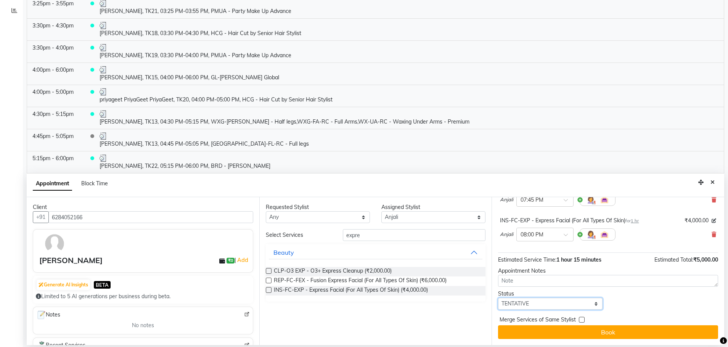
click at [557, 300] on select "Select TENTATIVE CONFIRM CHECK-IN UPCOMING" at bounding box center [550, 304] width 104 height 12
select select "confirm booking"
click at [498, 298] on select "Select TENTATIVE CONFIRM CHECK-IN UPCOMING" at bounding box center [550, 304] width 104 height 12
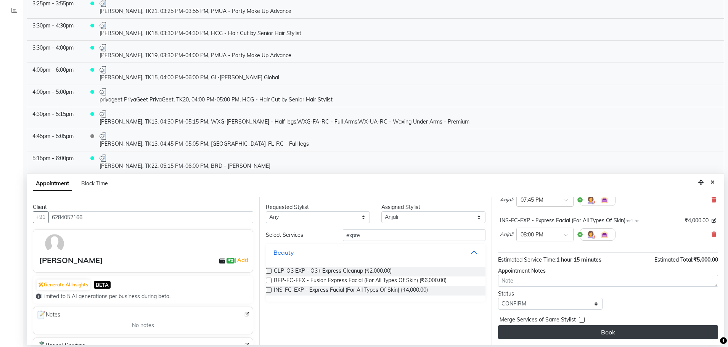
click at [623, 329] on button "Book" at bounding box center [608, 332] width 220 height 14
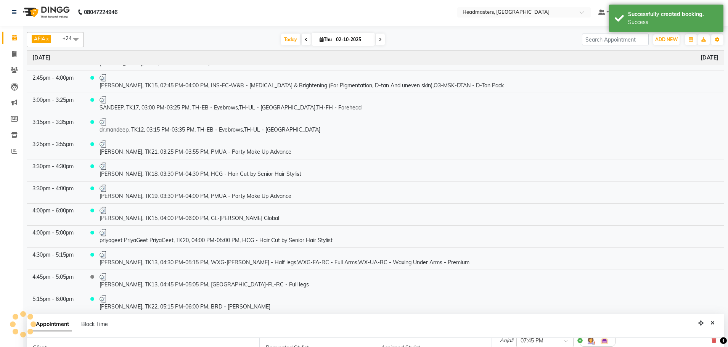
scroll to position [621, 0]
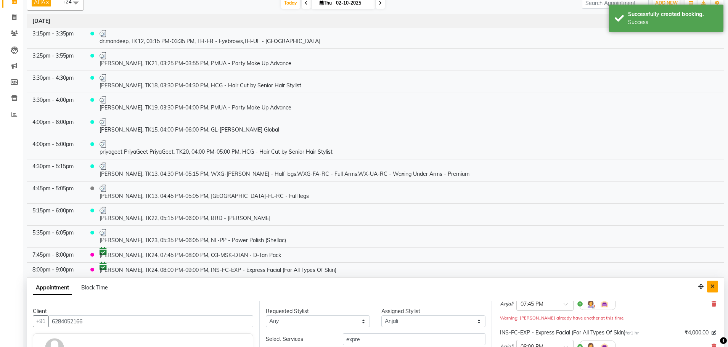
click at [709, 289] on button "Close" at bounding box center [712, 287] width 11 height 12
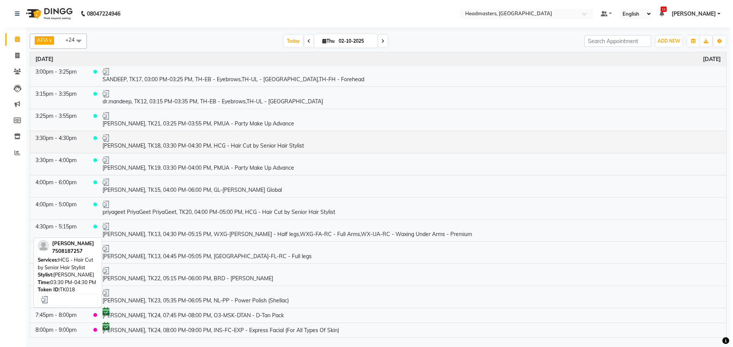
scroll to position [599, 0]
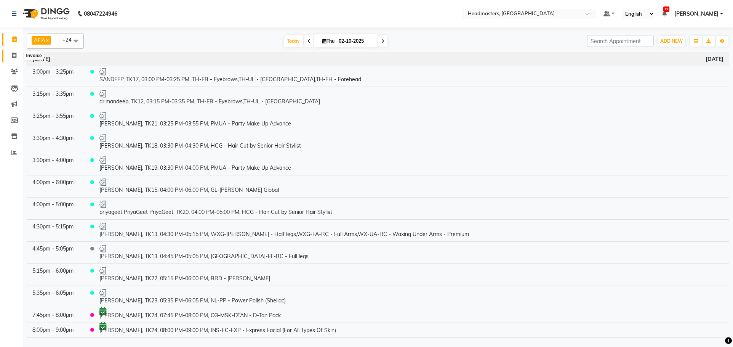
click at [11, 54] on span at bounding box center [14, 55] width 13 height 9
select select "service"
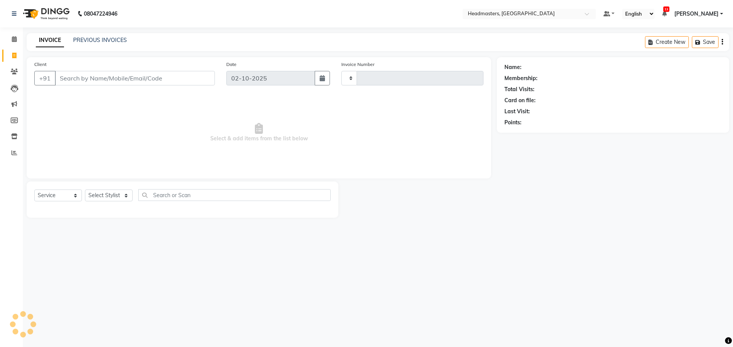
type input "3908"
select select "7136"
click at [84, 80] on input "Client" at bounding box center [135, 78] width 160 height 14
click at [16, 55] on icon at bounding box center [14, 56] width 4 height 6
select select "service"
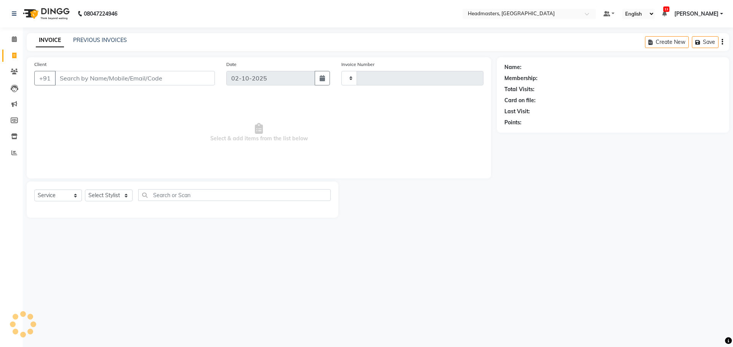
type input "3908"
select select "7136"
click at [85, 80] on input "Client" at bounding box center [135, 78] width 160 height 14
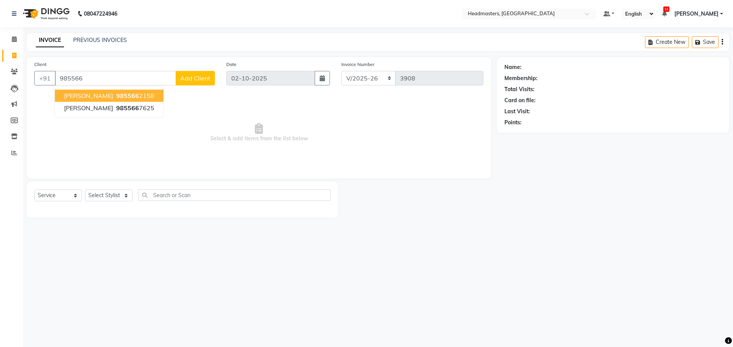
click at [116, 95] on span "985566" at bounding box center [127, 96] width 23 height 8
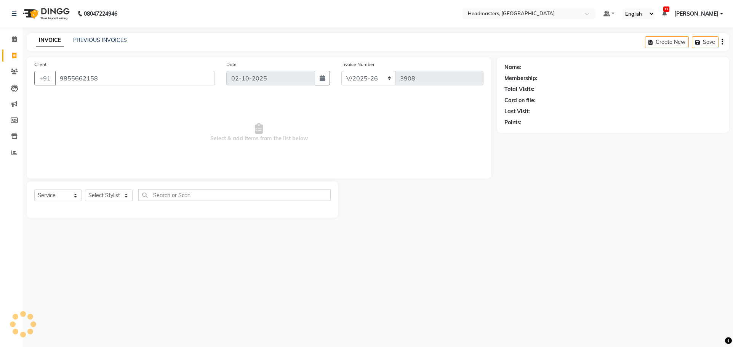
type input "9855662158"
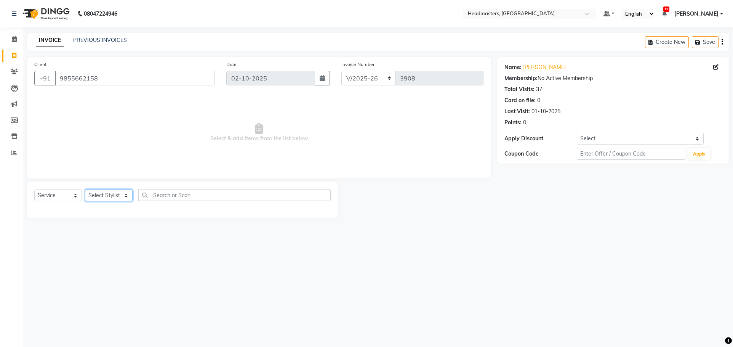
click at [102, 194] on select "Select Stylist AFIA Anjali [PERSON_NAME] [PERSON_NAME] [PERSON_NAME] HEAD [PERS…" at bounding box center [109, 195] width 48 height 12
select select "60670"
click at [85, 189] on select "Select Stylist AFIA Anjali [PERSON_NAME] [PERSON_NAME] [PERSON_NAME] HEAD [PERS…" at bounding box center [109, 195] width 48 height 12
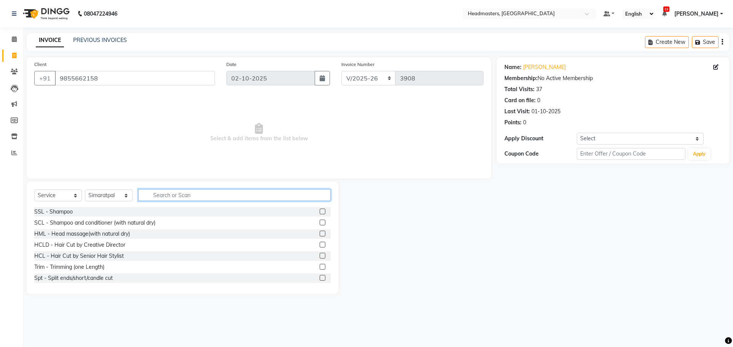
click at [173, 191] on input "text" at bounding box center [234, 195] width 193 height 12
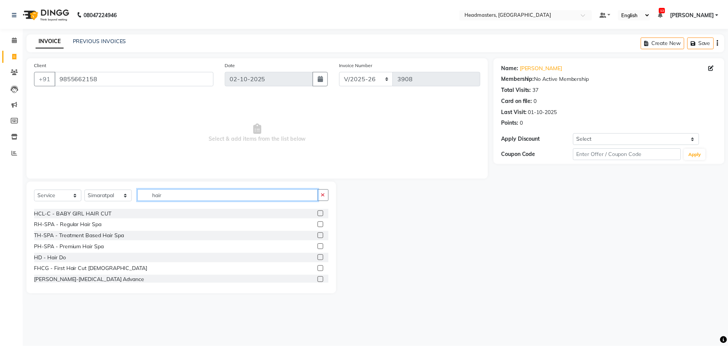
scroll to position [216, 0]
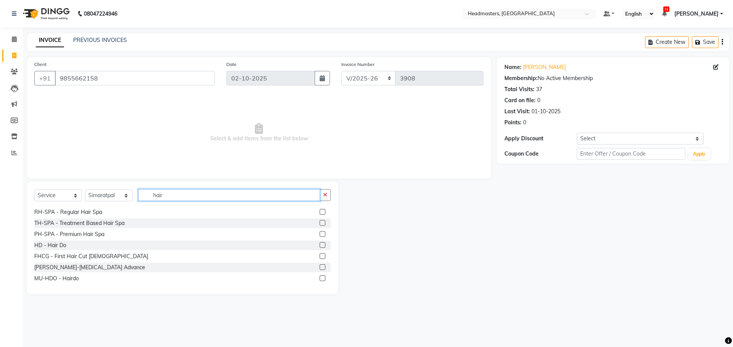
type input "hair"
click at [320, 242] on label at bounding box center [323, 245] width 6 height 6
click at [320, 243] on input "checkbox" at bounding box center [322, 245] width 5 height 5
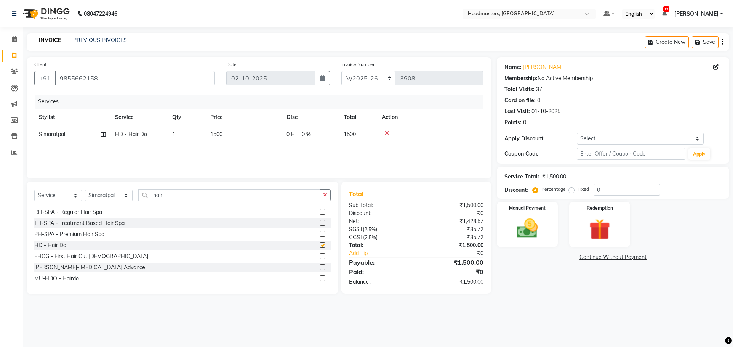
checkbox input "false"
click at [604, 187] on input "0" at bounding box center [627, 190] width 67 height 12
click at [578, 191] on label "Fixed" at bounding box center [583, 189] width 11 height 7
click at [571, 191] on input "Fixed" at bounding box center [573, 188] width 5 height 5
radio input "true"
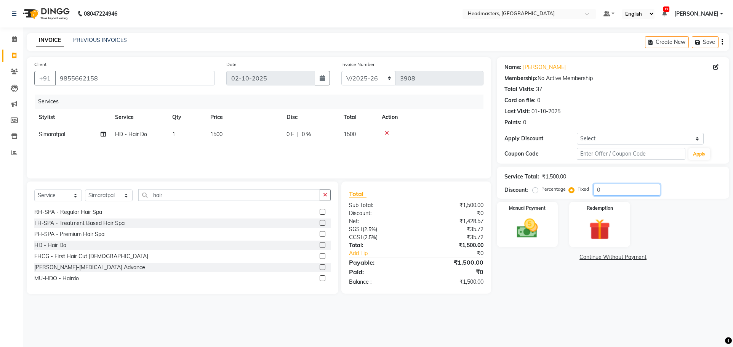
click at [605, 186] on input "0" at bounding box center [627, 190] width 67 height 12
type input "0300"
click at [561, 207] on div "Manual Payment Redemption" at bounding box center [613, 224] width 244 height 45
click at [534, 217] on img at bounding box center [528, 228] width 36 height 25
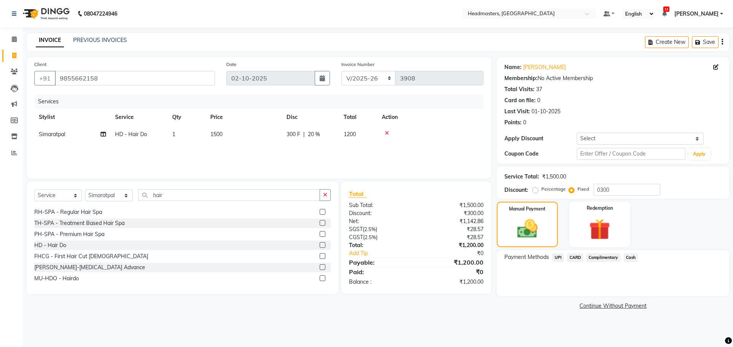
click at [631, 258] on span "Cash" at bounding box center [631, 257] width 14 height 9
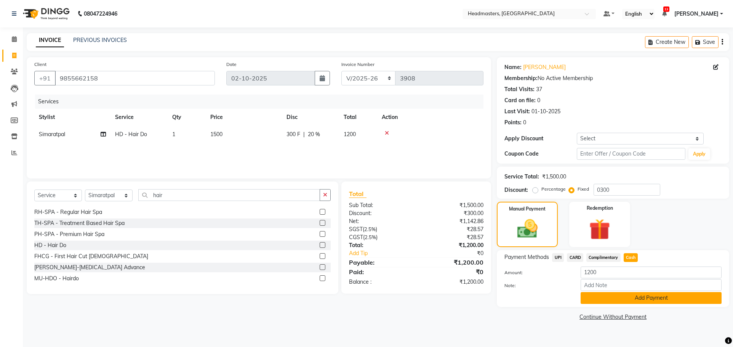
click at [637, 299] on button "Add Payment" at bounding box center [651, 298] width 141 height 12
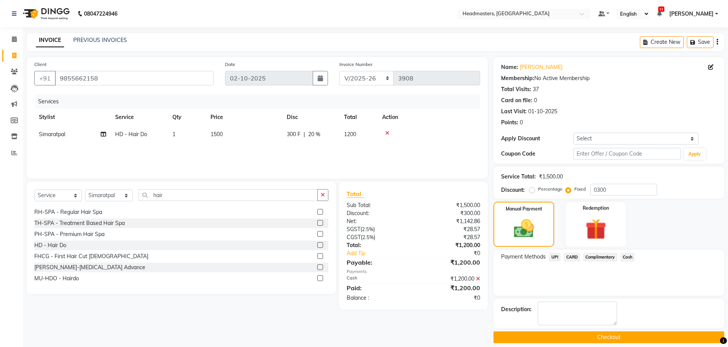
click at [620, 336] on button "Checkout" at bounding box center [608, 337] width 231 height 12
